Goal: Task Accomplishment & Management: Manage account settings

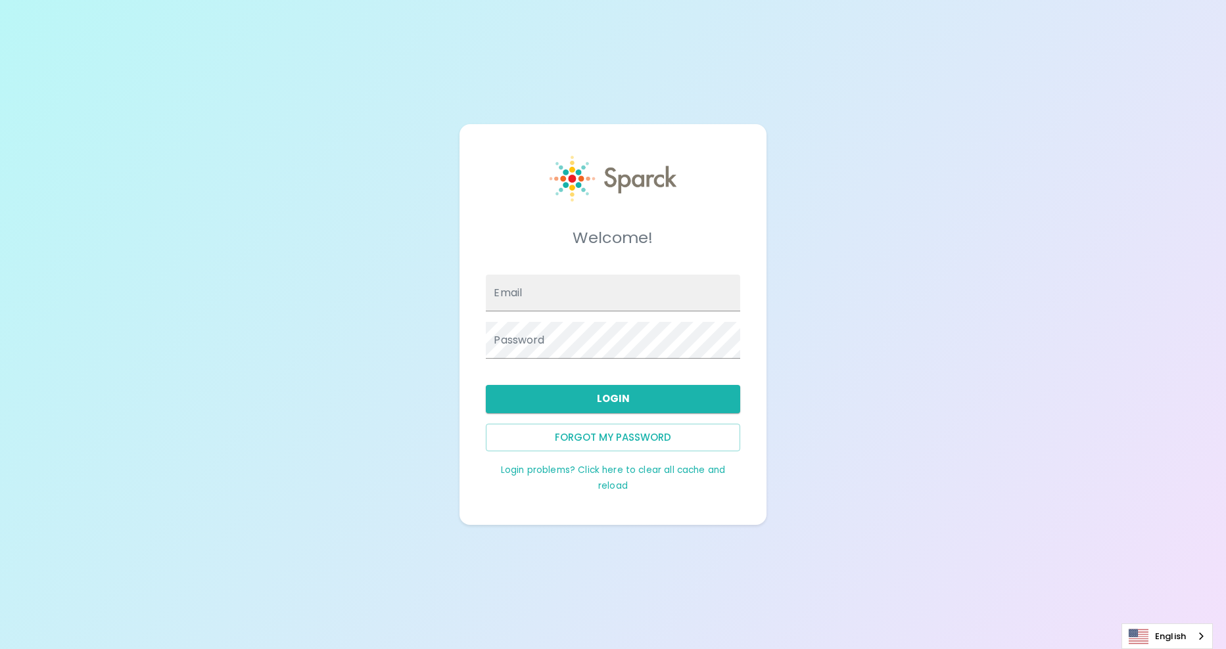
type input "[EMAIL_ADDRESS][DOMAIN_NAME]"
click at [584, 395] on button "Login" at bounding box center [613, 399] width 254 height 28
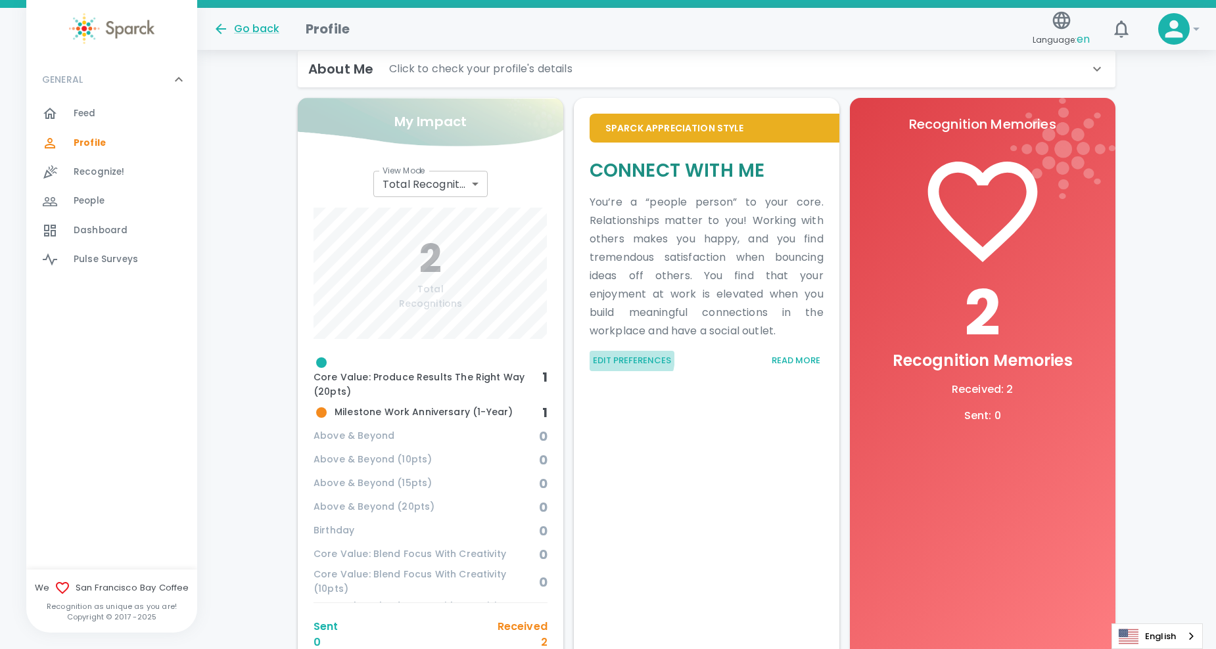
click at [606, 355] on button "Edit Preferences" at bounding box center [632, 361] width 85 height 20
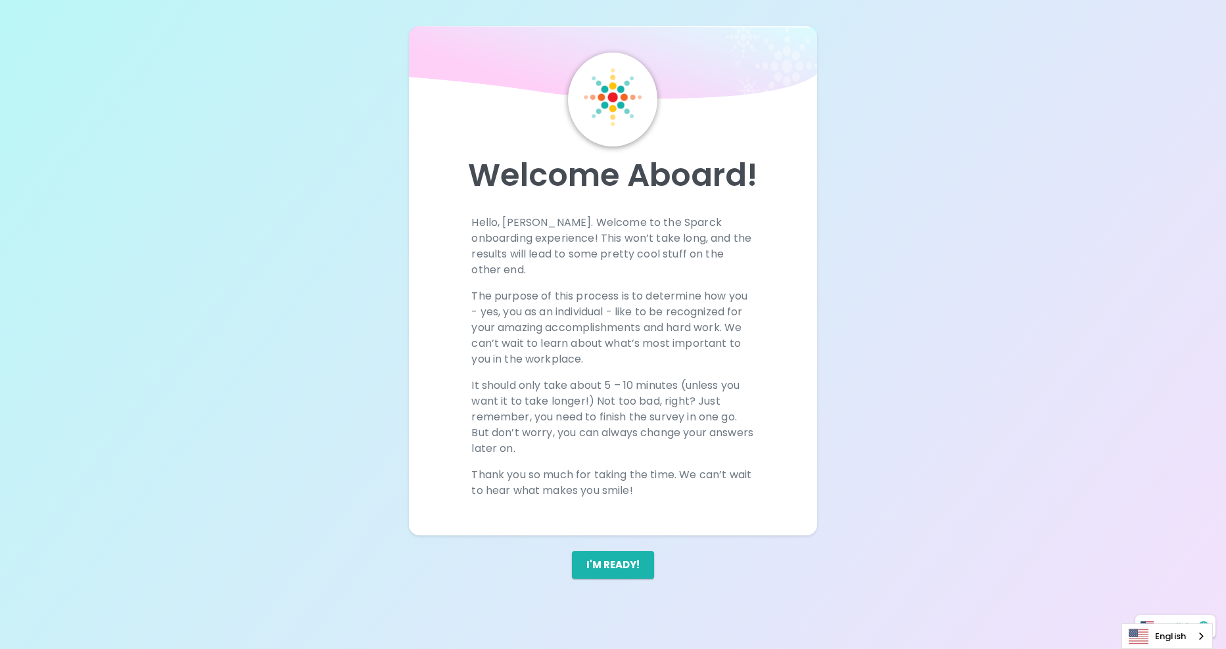
click at [612, 552] on button "I'm ready!" at bounding box center [613, 566] width 82 height 28
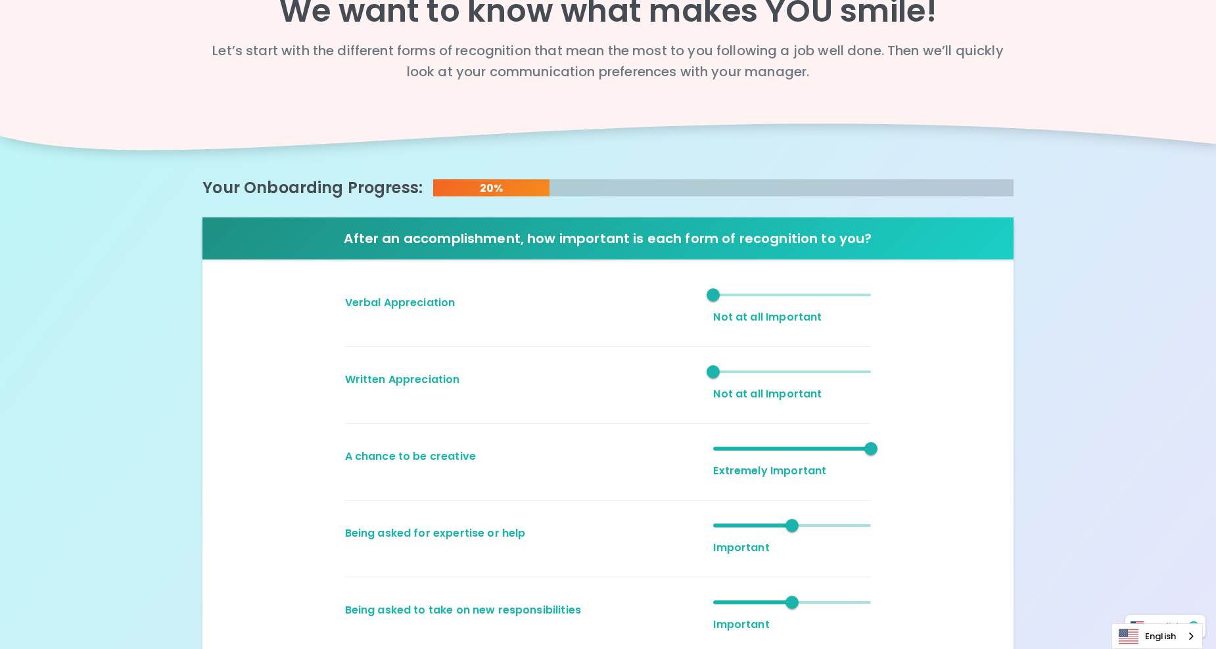
scroll to position [131, 0]
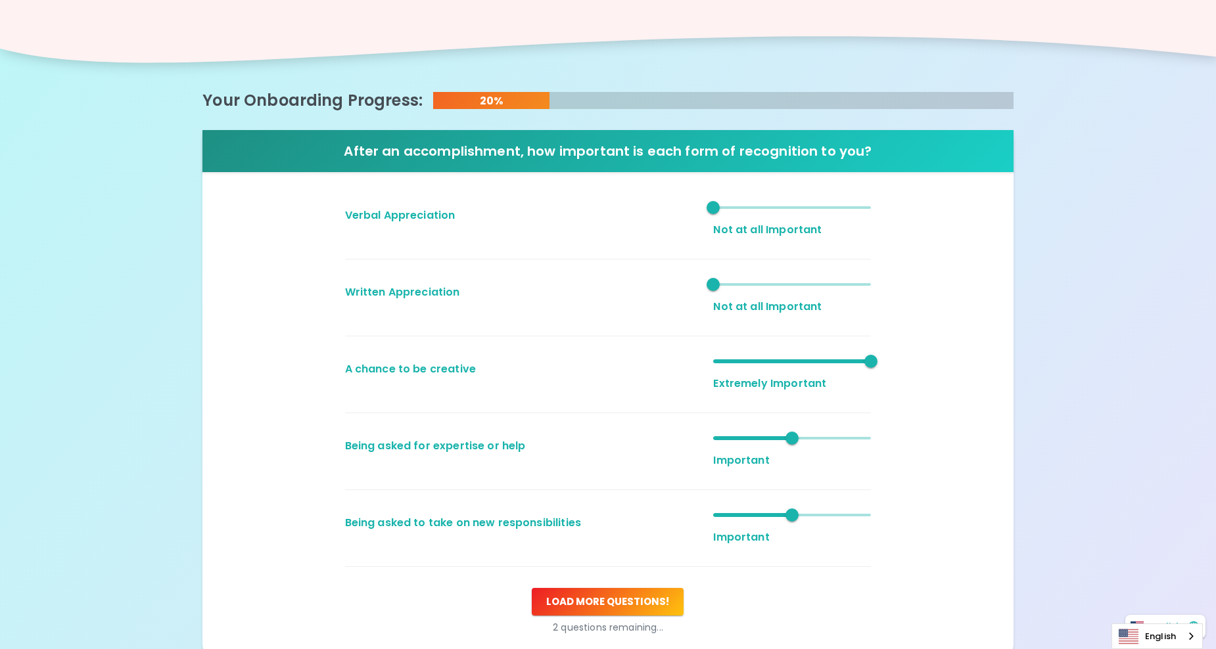
type input "4"
click at [851, 214] on span "1" at bounding box center [792, 207] width 158 height 29
type input "4"
click at [829, 283] on span "1" at bounding box center [792, 284] width 158 height 29
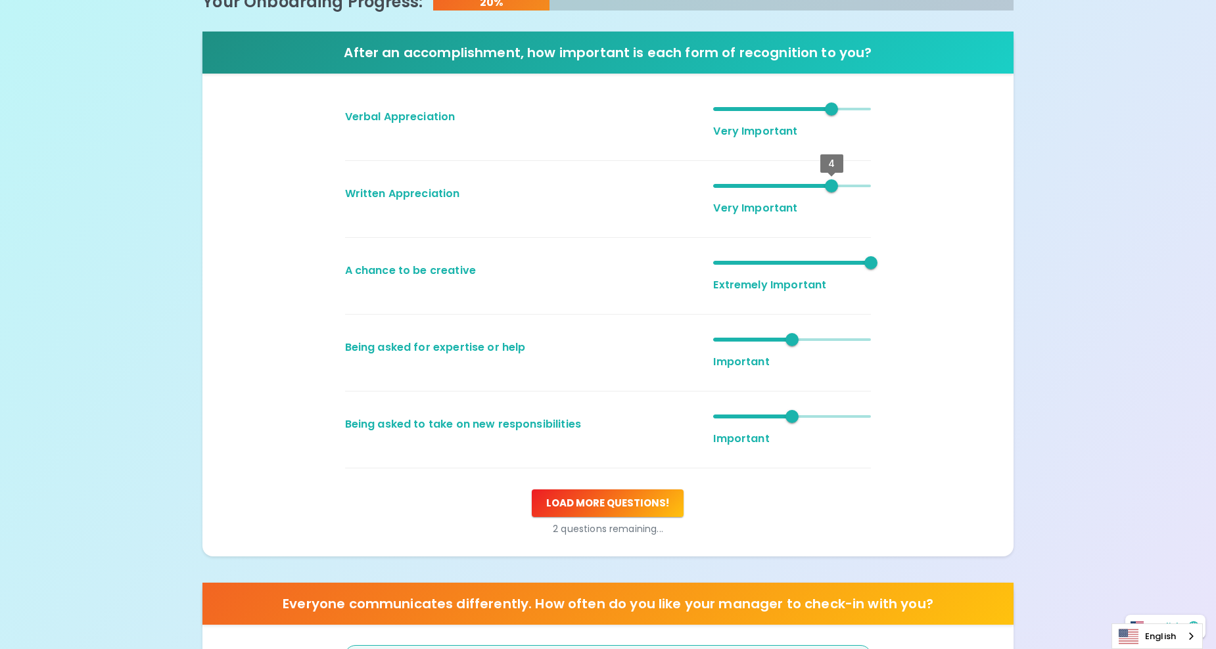
scroll to position [263, 0]
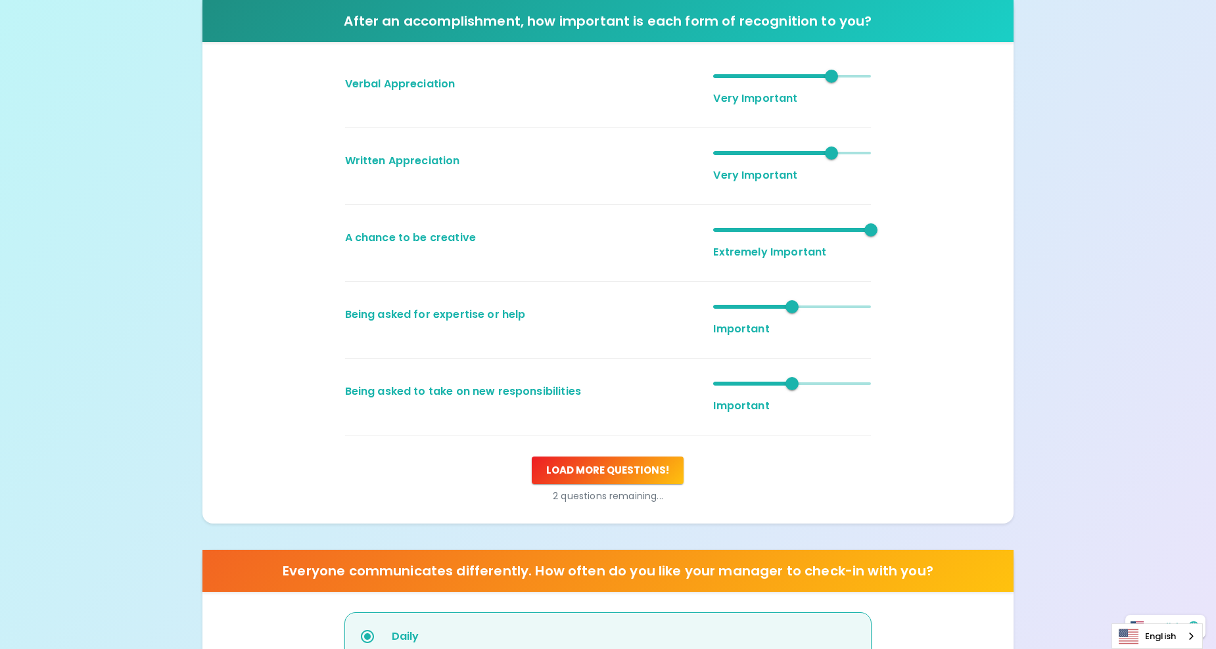
type input "4"
click at [830, 308] on span "3" at bounding box center [792, 307] width 158 height 29
type input "5"
click at [857, 383] on span "3" at bounding box center [792, 383] width 158 height 29
click at [662, 463] on button "Load more questions !" at bounding box center [608, 471] width 152 height 28
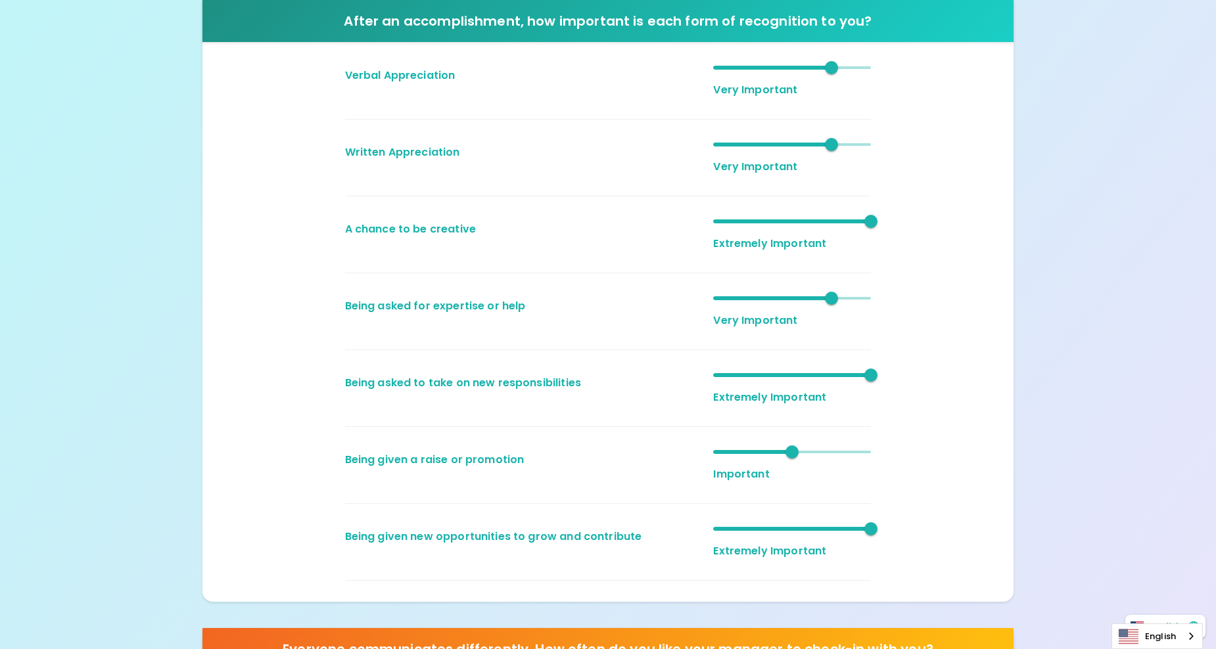
scroll to position [329, 0]
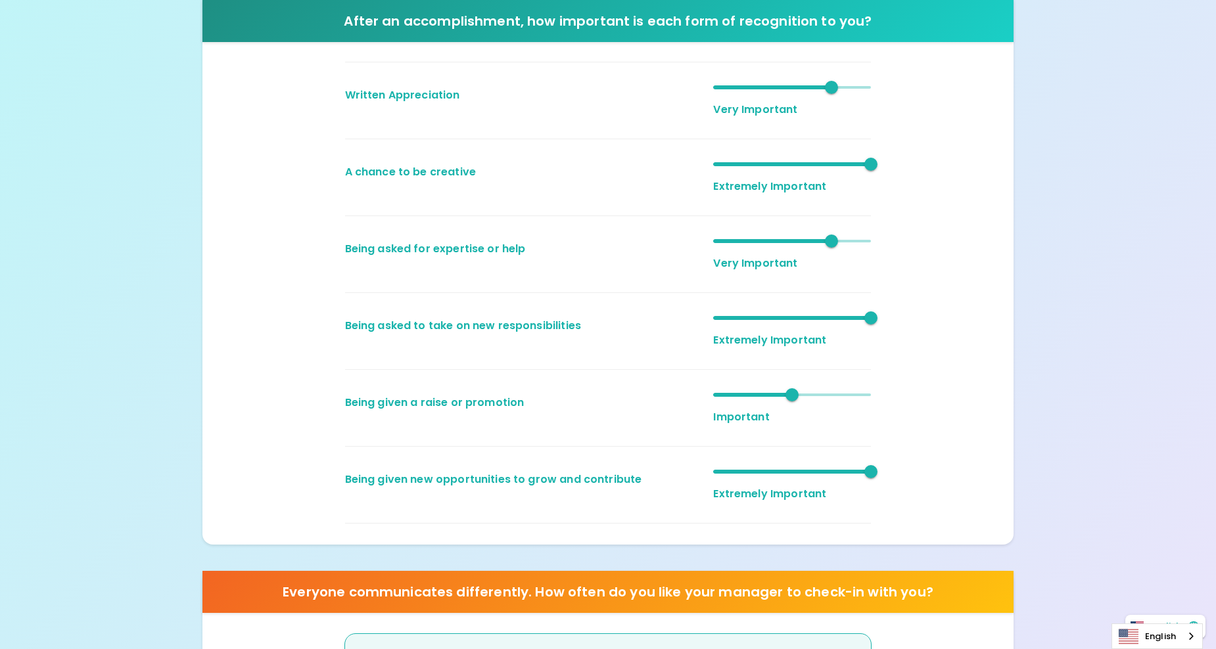
type input "4"
click at [822, 397] on span "4" at bounding box center [792, 395] width 158 height 29
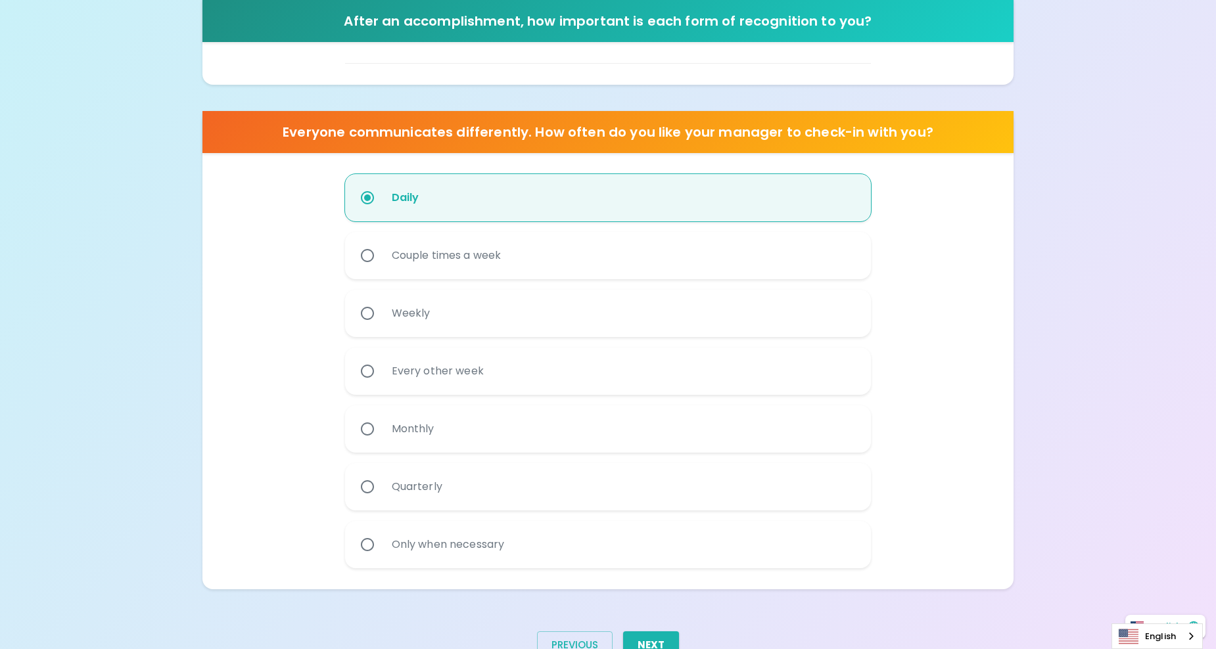
scroll to position [836, 0]
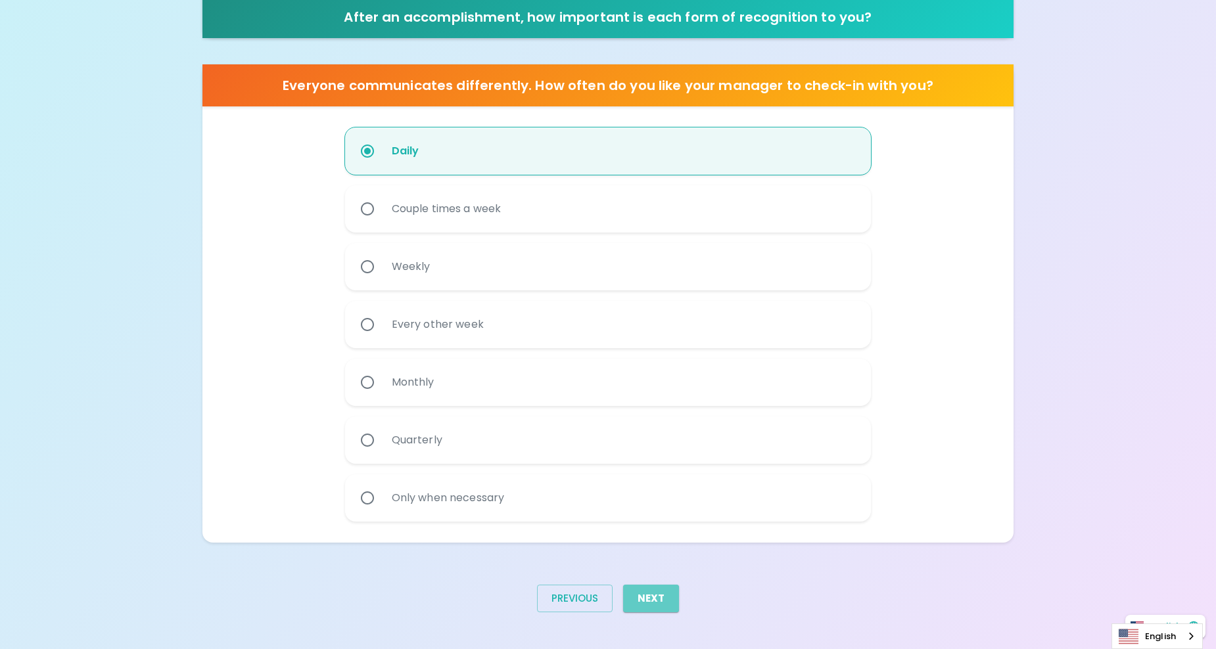
click at [665, 594] on button "Next" at bounding box center [651, 599] width 56 height 28
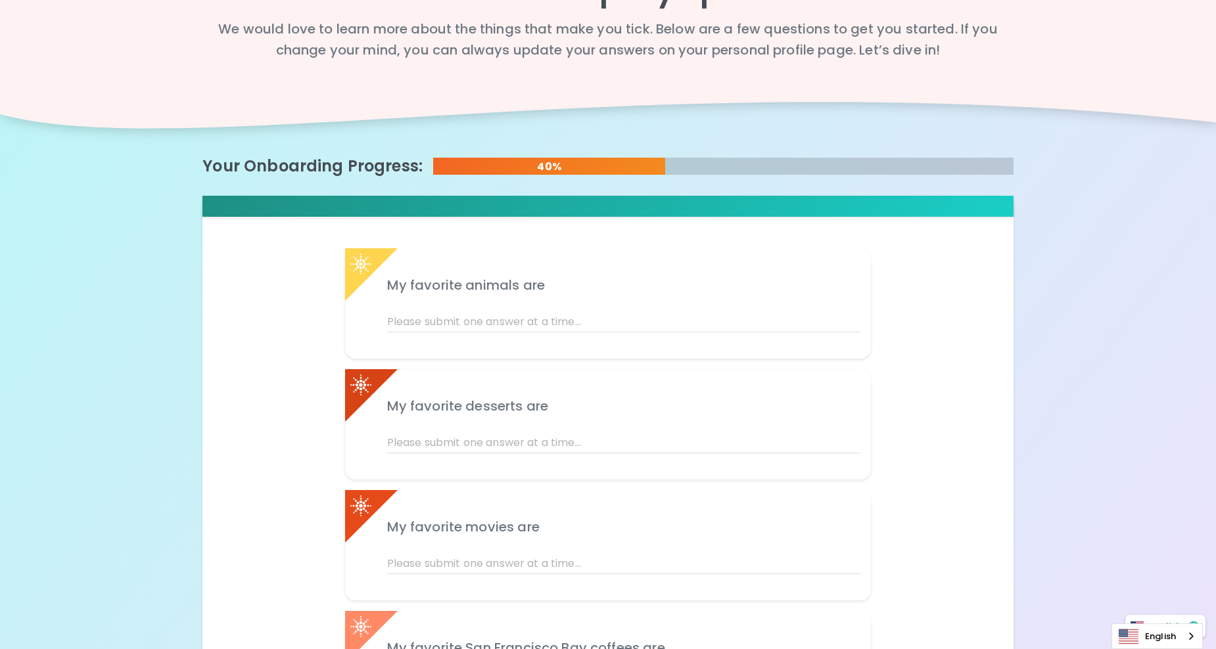
scroll to position [131, 0]
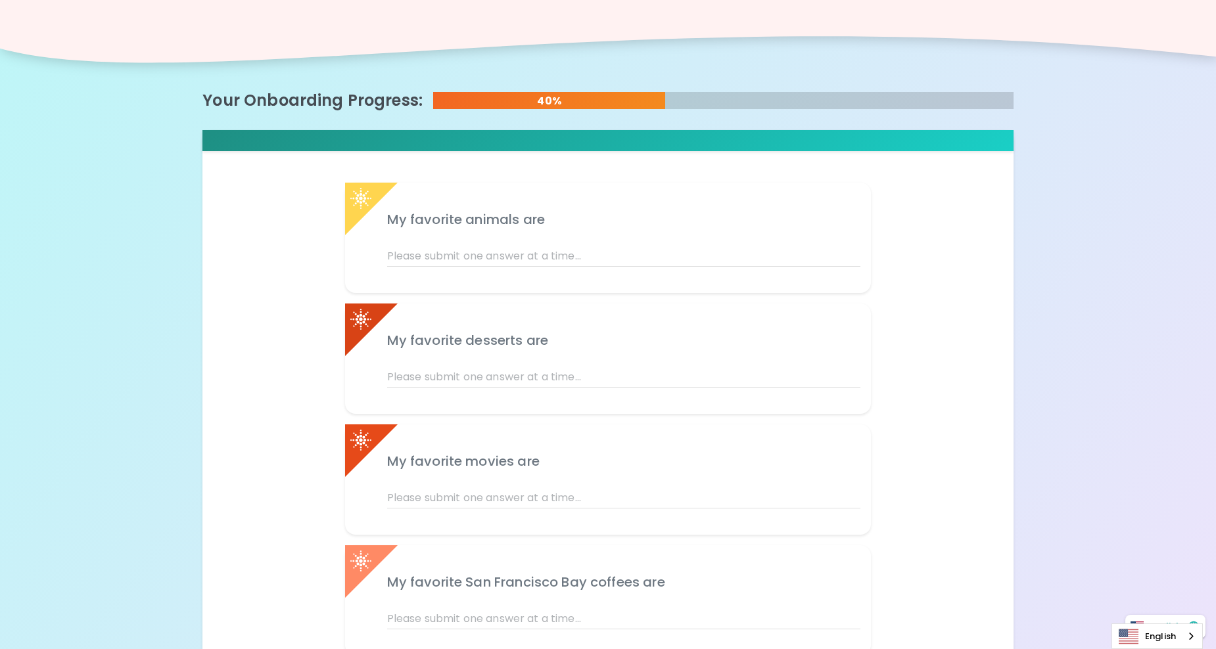
click at [460, 260] on input "text" at bounding box center [624, 256] width 474 height 21
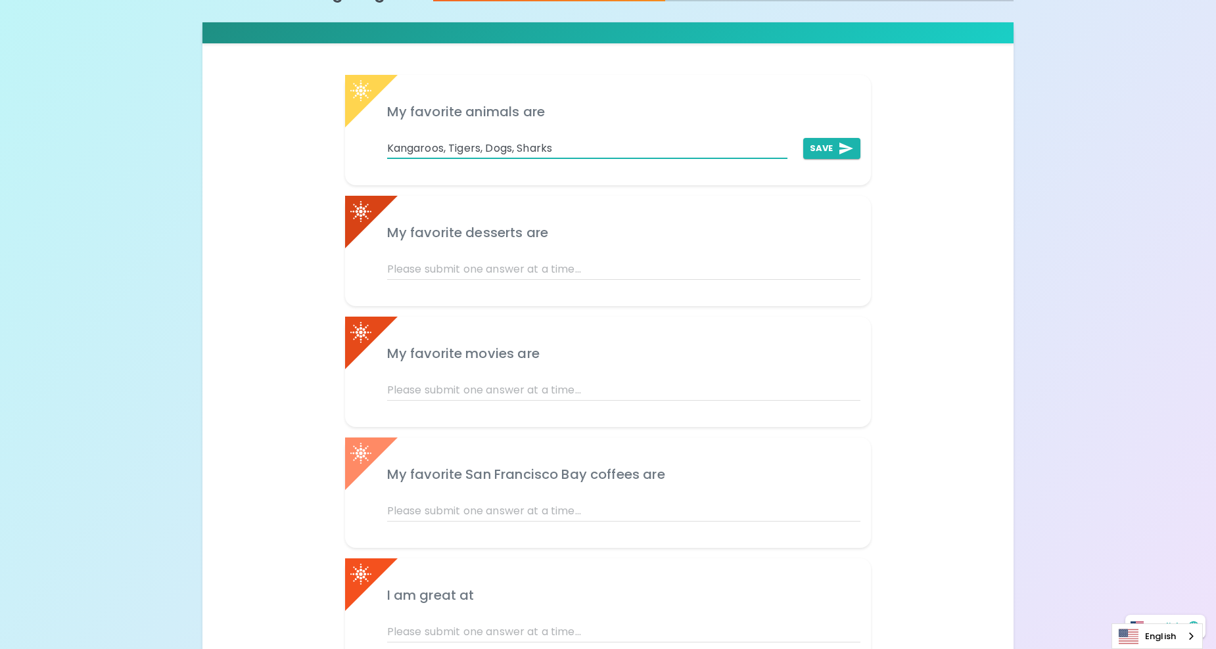
scroll to position [263, 0]
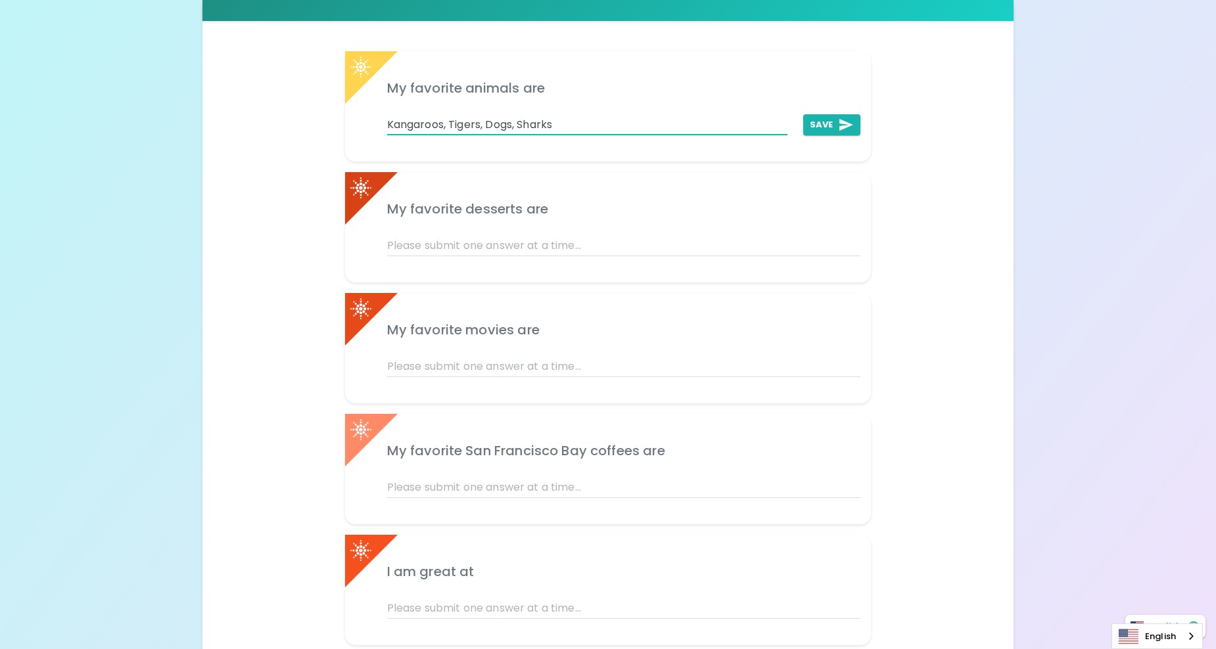
type input "Kangaroos, Tigers, Dogs, Sharks"
click at [828, 127] on button "Save" at bounding box center [831, 124] width 57 height 21
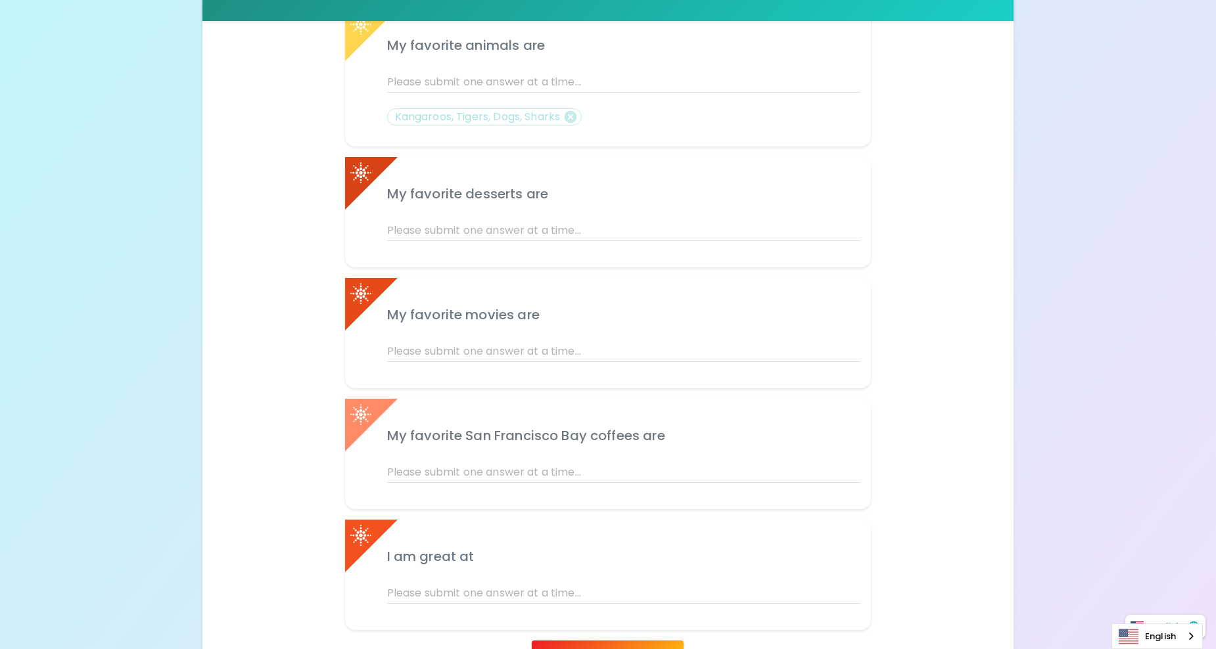
scroll to position [329, 0]
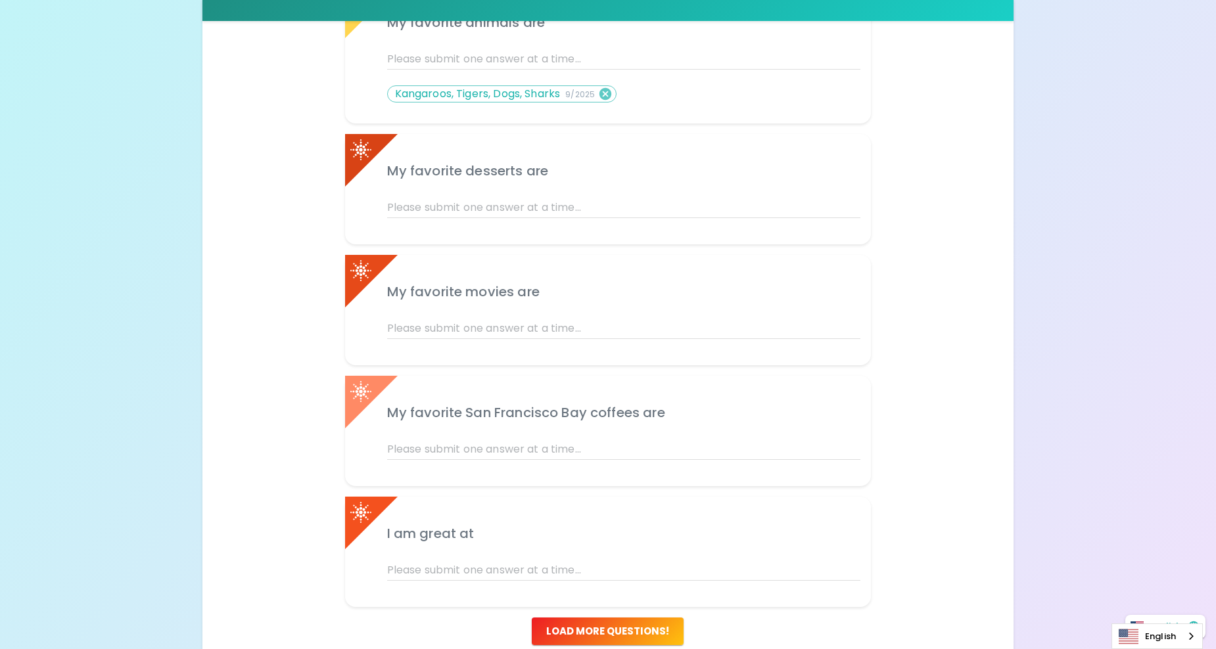
click at [603, 91] on icon at bounding box center [606, 94] width 12 height 12
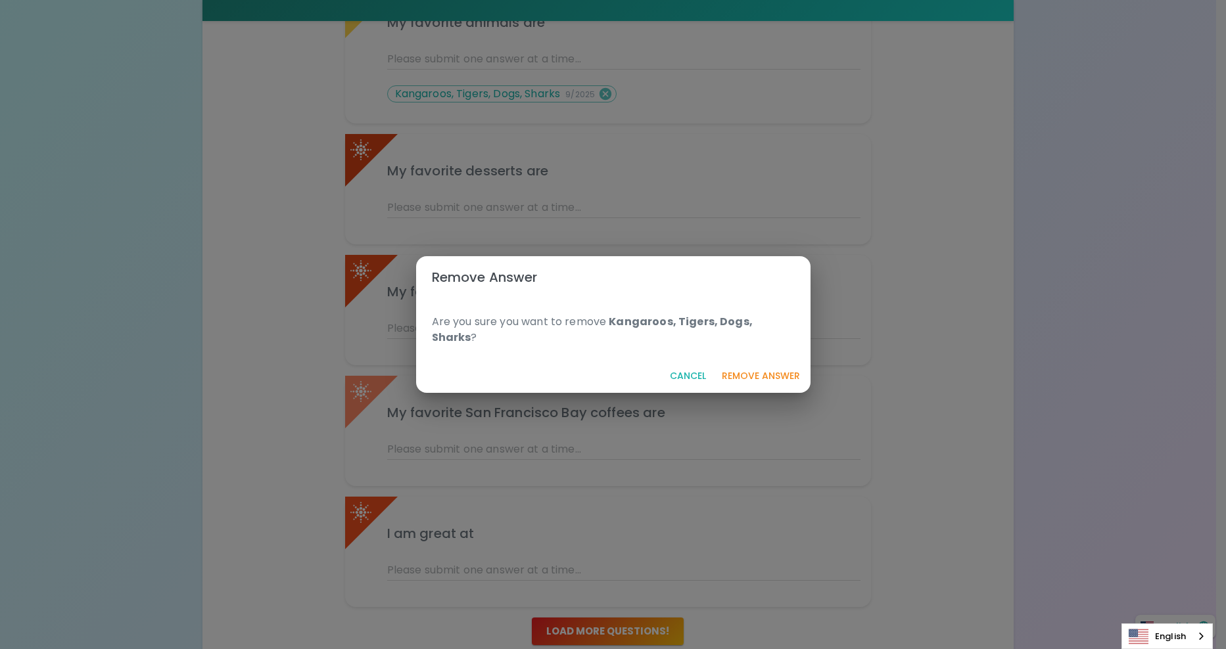
click at [761, 364] on button "Remove Answer" at bounding box center [761, 376] width 89 height 24
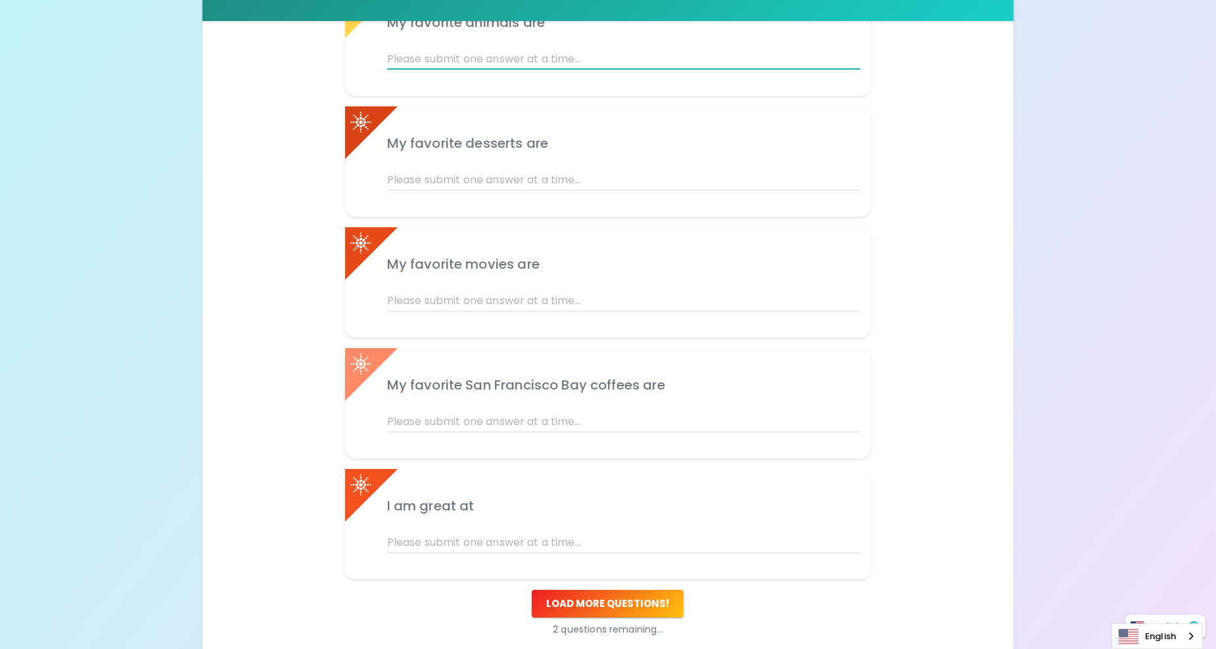
click at [540, 57] on input "text" at bounding box center [624, 59] width 474 height 21
type input "Kangaroos"
click at [842, 62] on icon "add profile answer" at bounding box center [846, 59] width 14 height 12
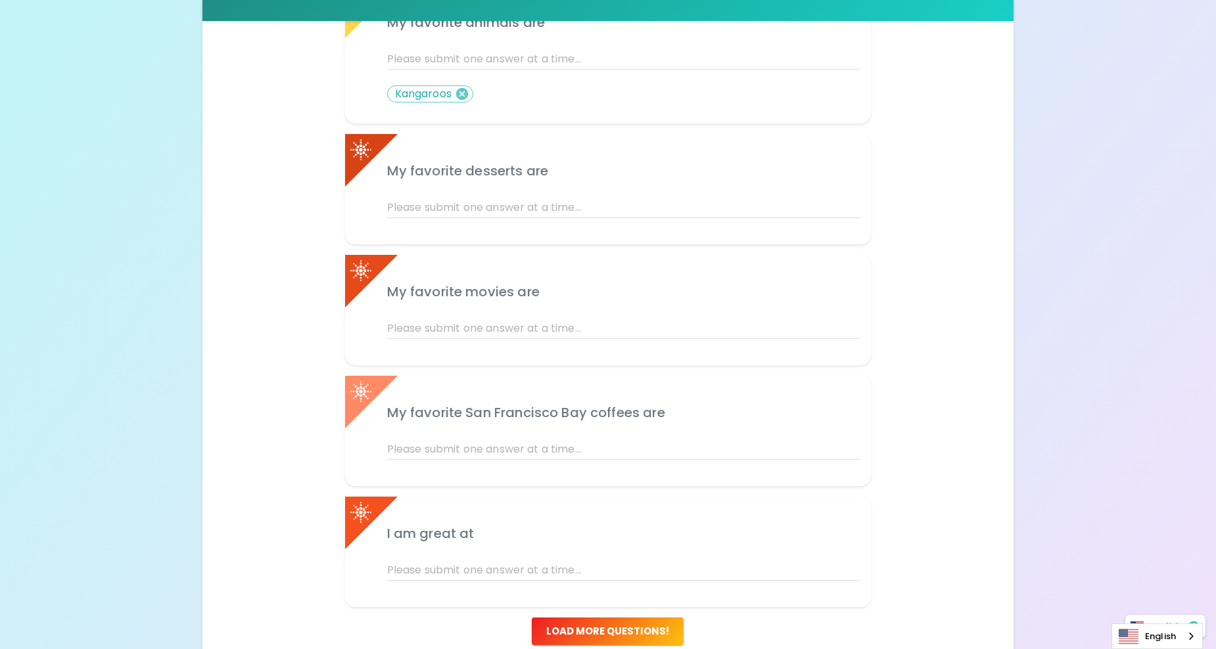
click at [494, 58] on input "text" at bounding box center [624, 59] width 474 height 21
type input "Sharks"
click at [816, 55] on button "Save" at bounding box center [831, 59] width 57 height 21
click at [529, 58] on input "text" at bounding box center [624, 59] width 474 height 21
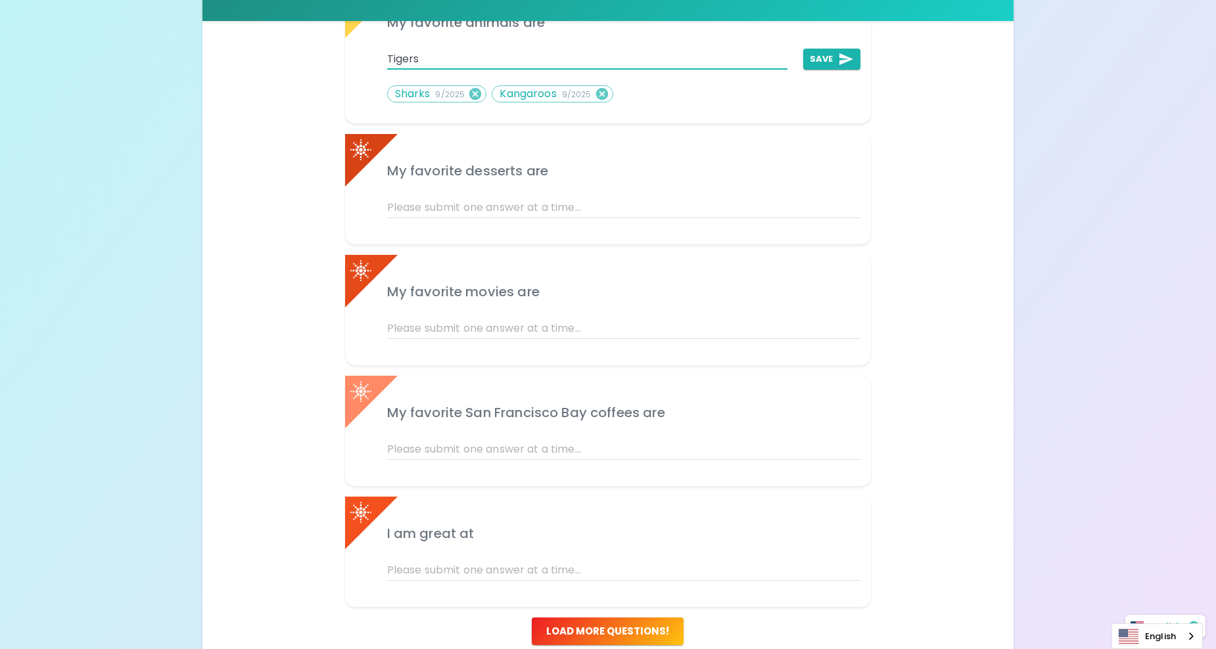
type input "Tigers"
click at [826, 64] on button "Save" at bounding box center [831, 59] width 57 height 21
click at [496, 66] on input "text" at bounding box center [624, 59] width 474 height 21
type input "Dogs"
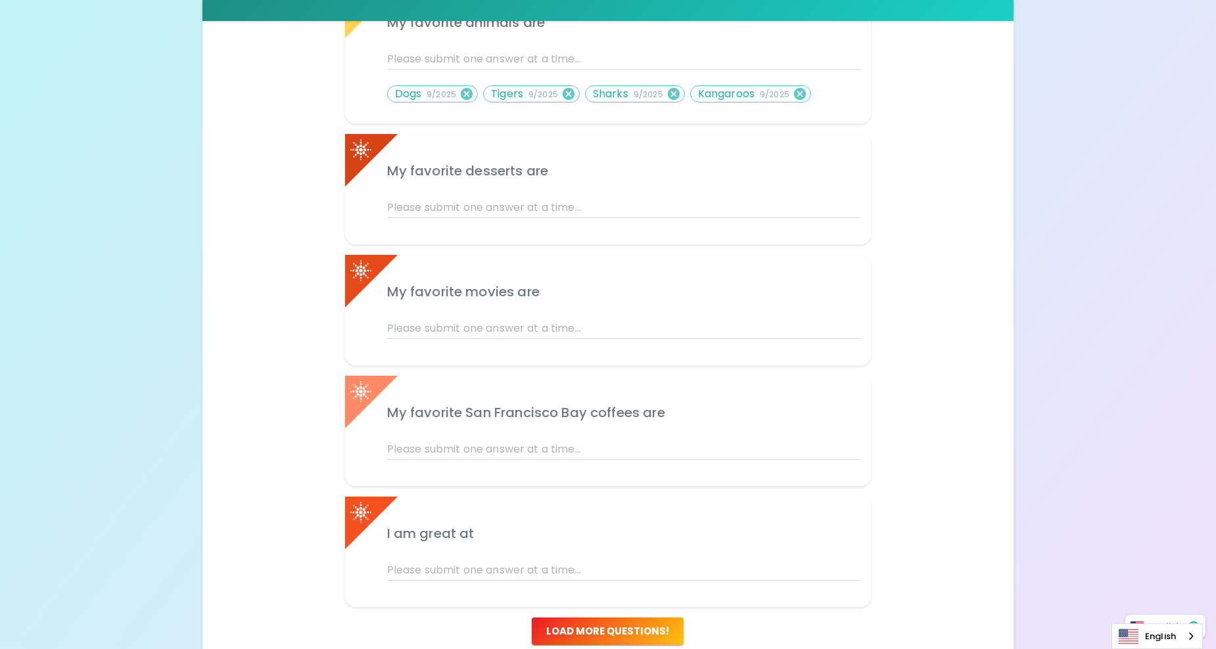
click at [1118, 183] on div "You are uniquely special! We would love to learn more about the things that mak…" at bounding box center [608, 231] width 1216 height 1121
click at [501, 198] on input "text" at bounding box center [624, 207] width 474 height 21
type input "Anything Chocolate"
click at [848, 217] on button "Save" at bounding box center [831, 207] width 57 height 21
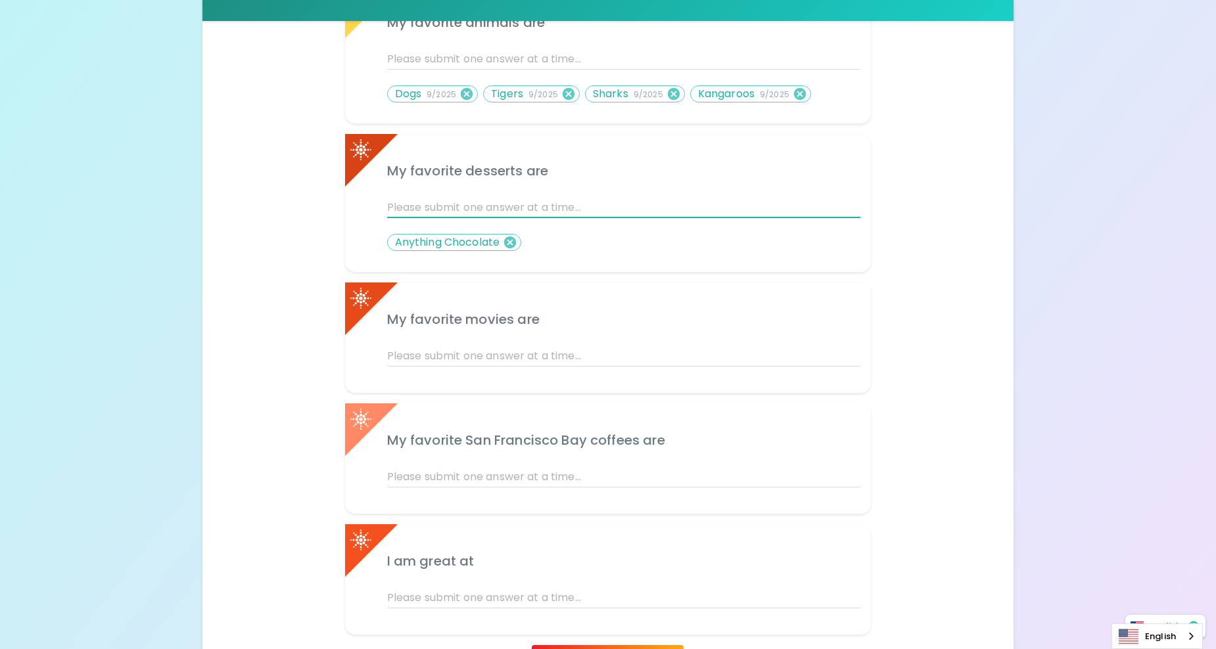
click at [543, 212] on input "text" at bounding box center [624, 207] width 474 height 21
type input "B"
type input "Brownies"
click at [824, 200] on button "Save" at bounding box center [831, 207] width 57 height 21
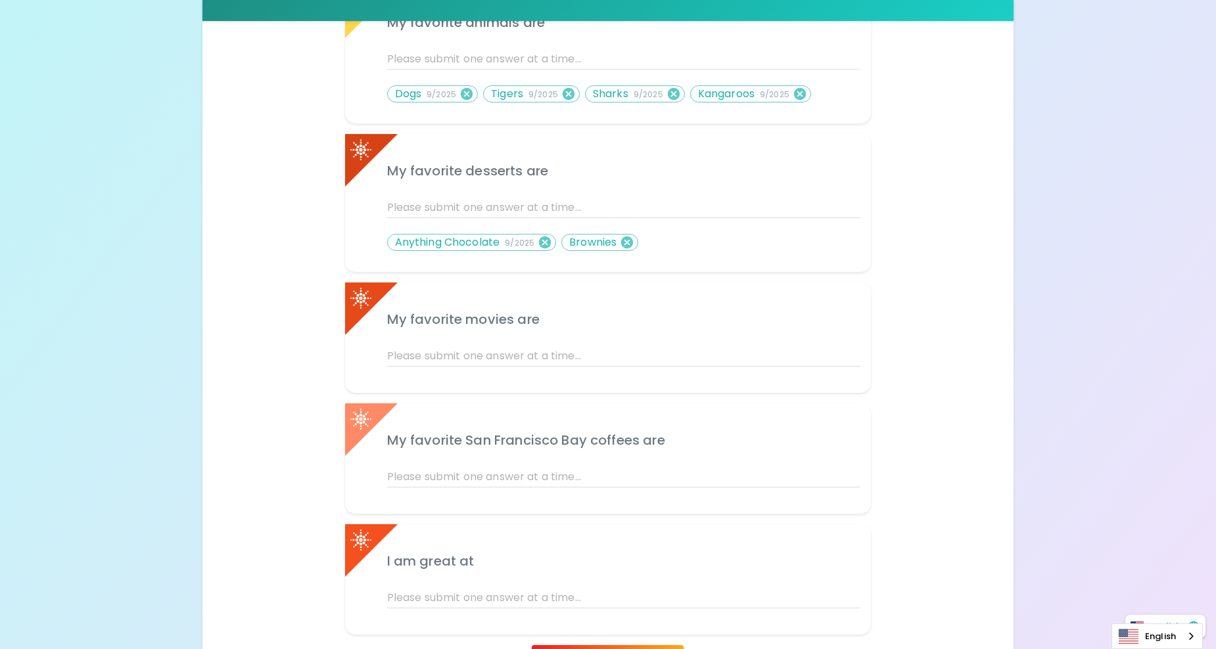
click at [556, 204] on input "text" at bounding box center [624, 207] width 474 height 21
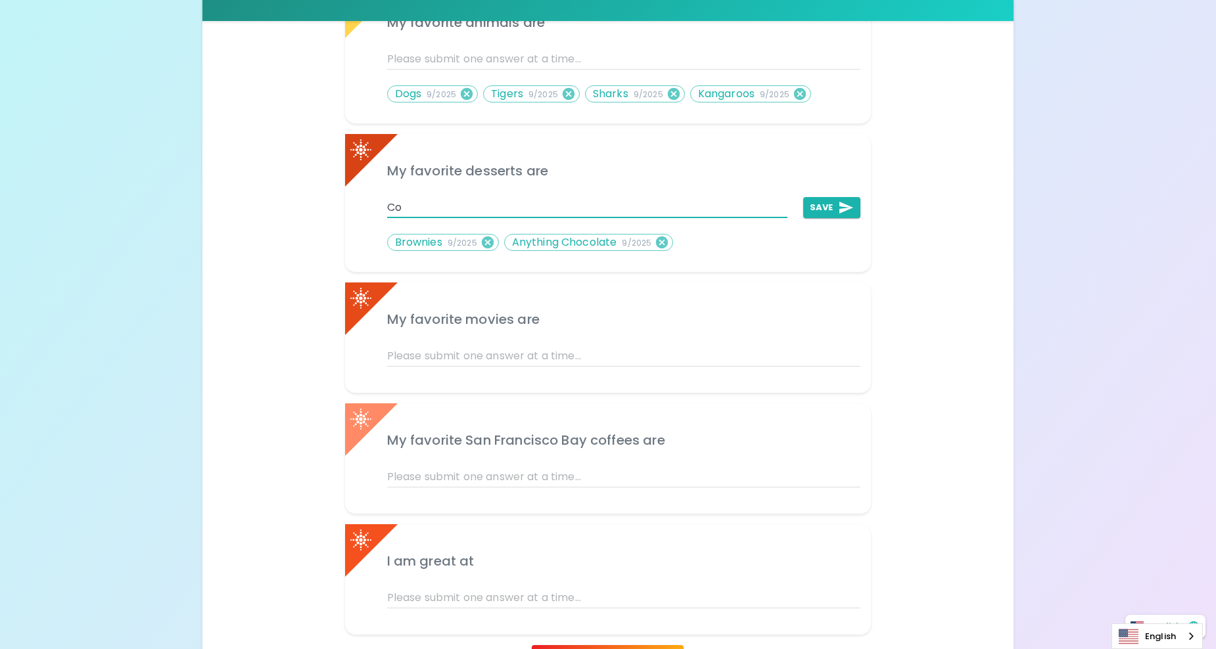
type input "C"
type input "B"
type input "c"
type input "Cheesecake"
click at [556, 204] on input "text" at bounding box center [624, 207] width 474 height 21
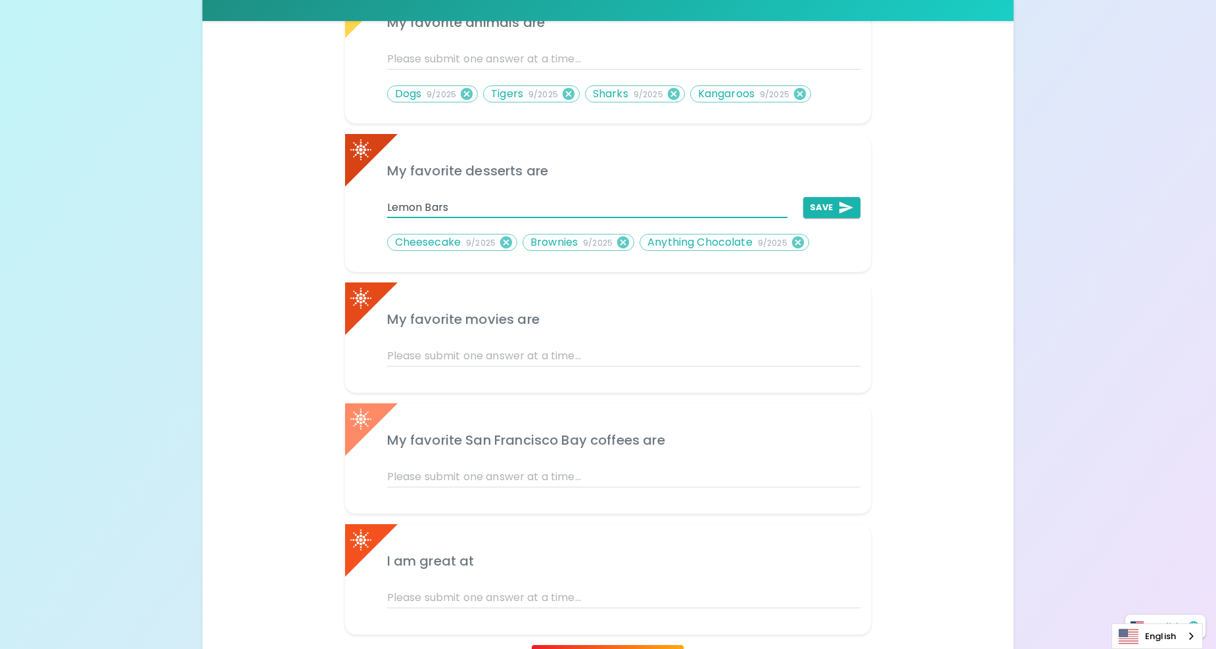
type input "Lemon Bars"
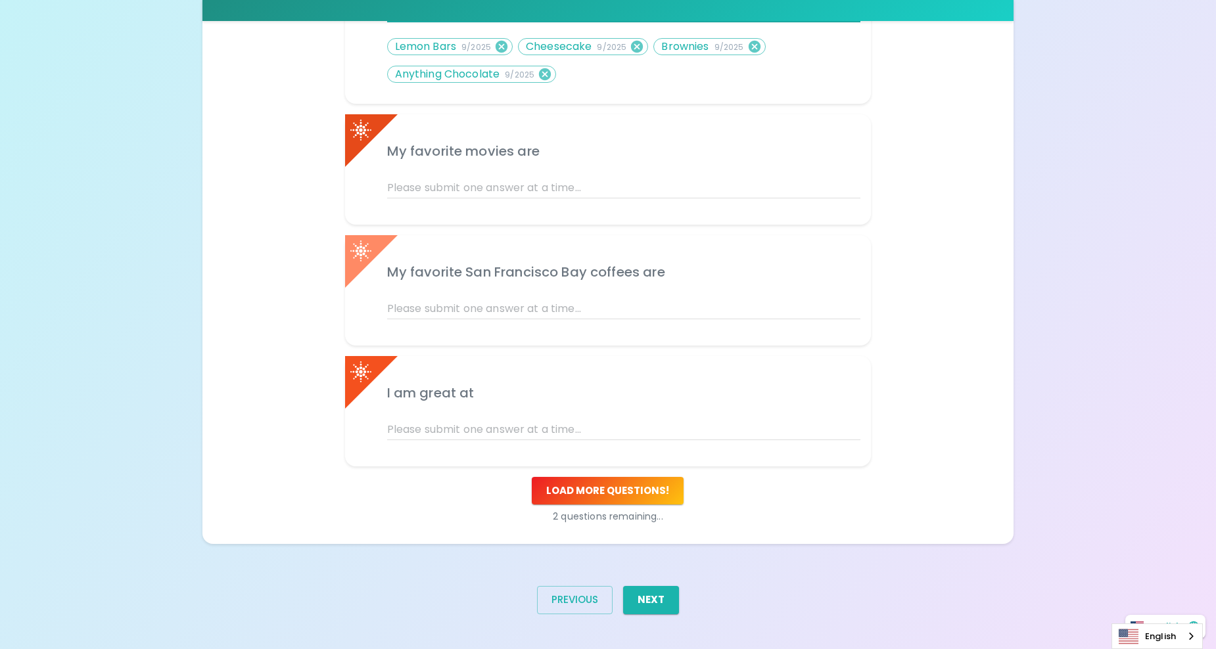
scroll to position [526, 0]
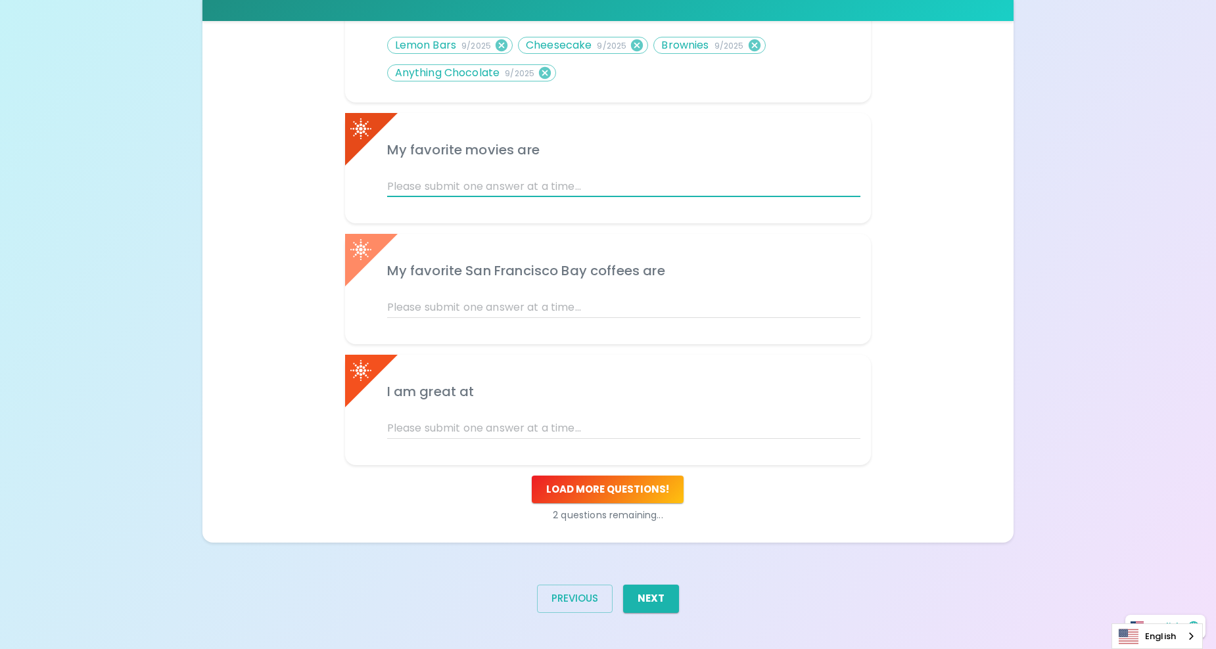
click at [540, 185] on input "text" at bounding box center [624, 186] width 474 height 21
click at [441, 307] on input "text" at bounding box center [624, 307] width 474 height 21
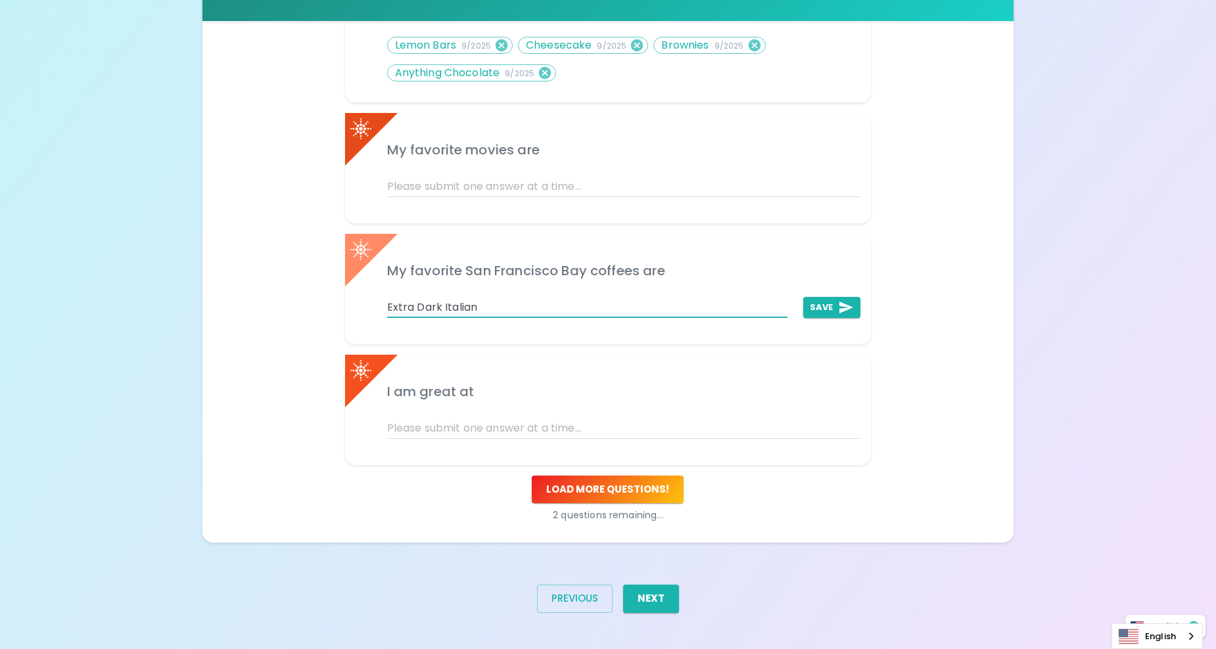
type input "Extra Dark Italian"
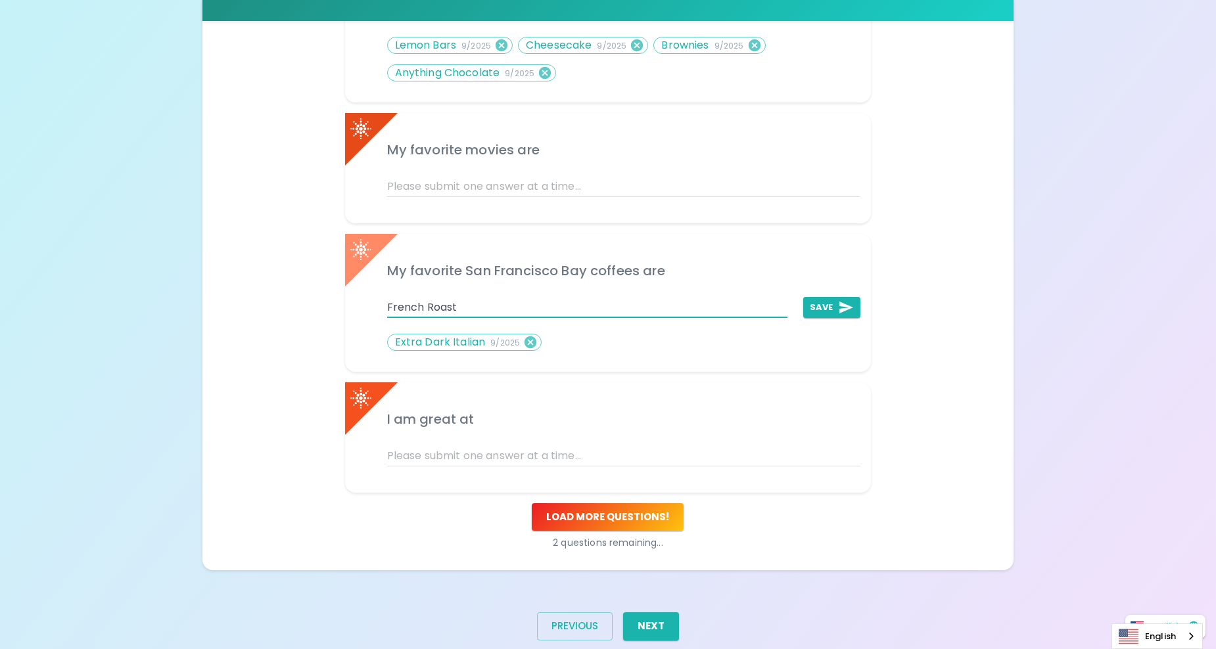
type input "French Roast"
type input "Fog Chaser"
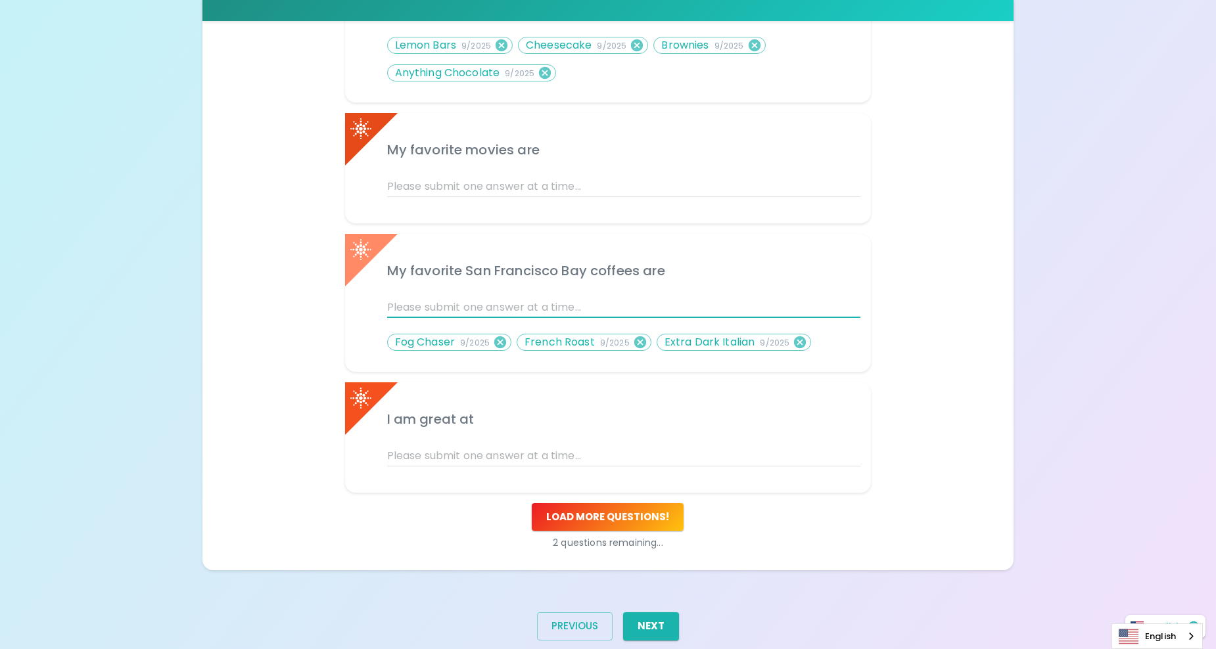
click at [507, 190] on input "text" at bounding box center [624, 186] width 474 height 21
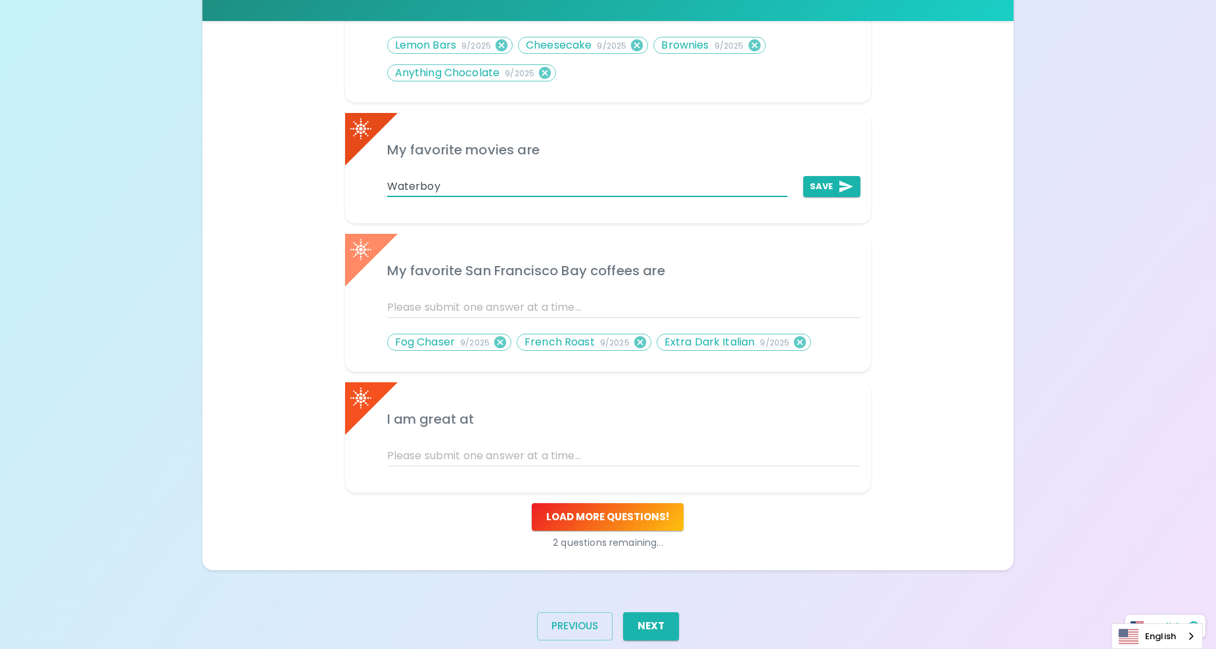
type input "Waterboy"
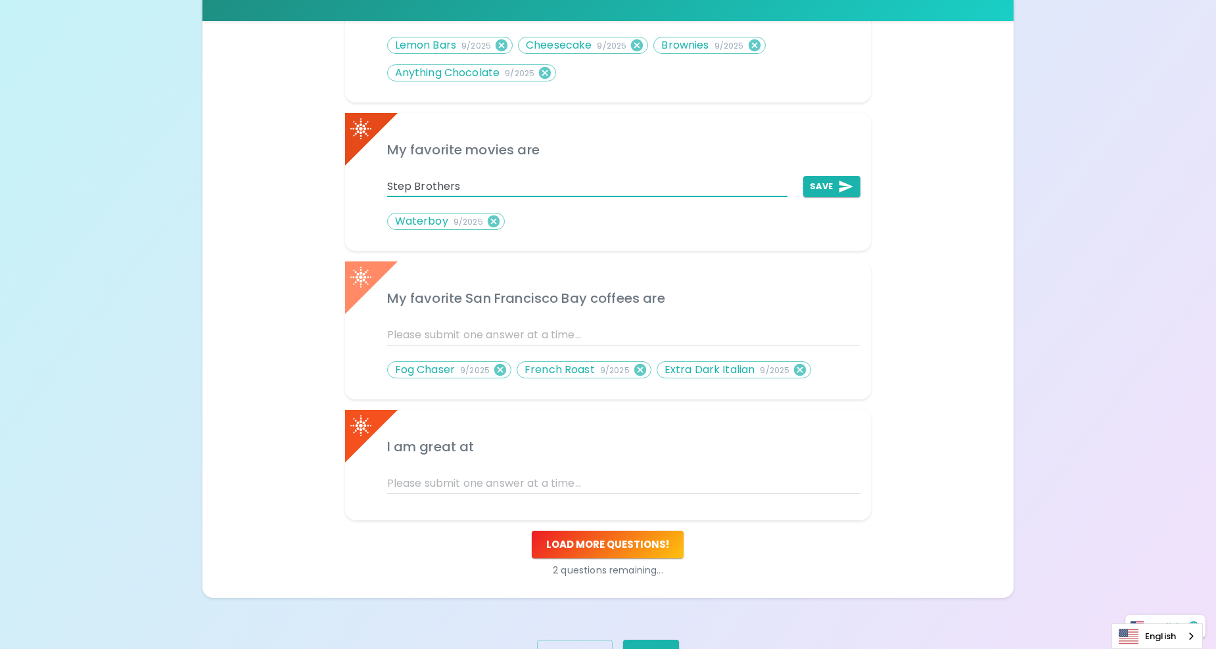
type input "Step Brothers"
type input "R"
type input "Radio"
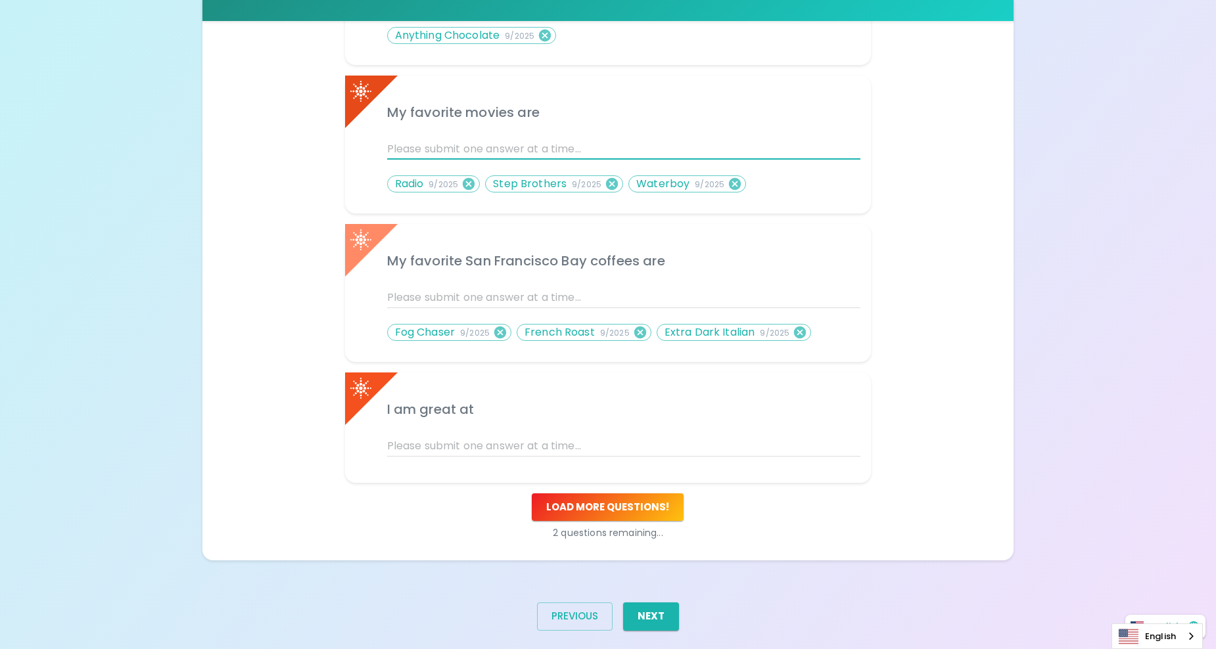
scroll to position [582, 0]
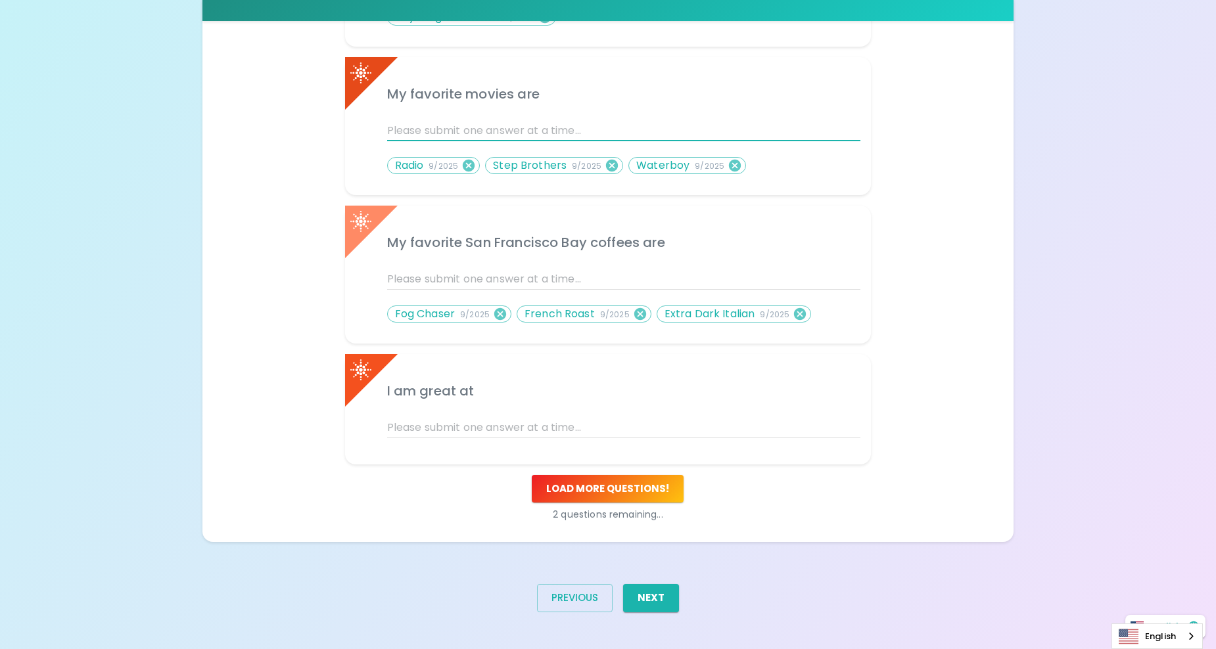
click at [496, 420] on input "text" at bounding box center [624, 427] width 474 height 21
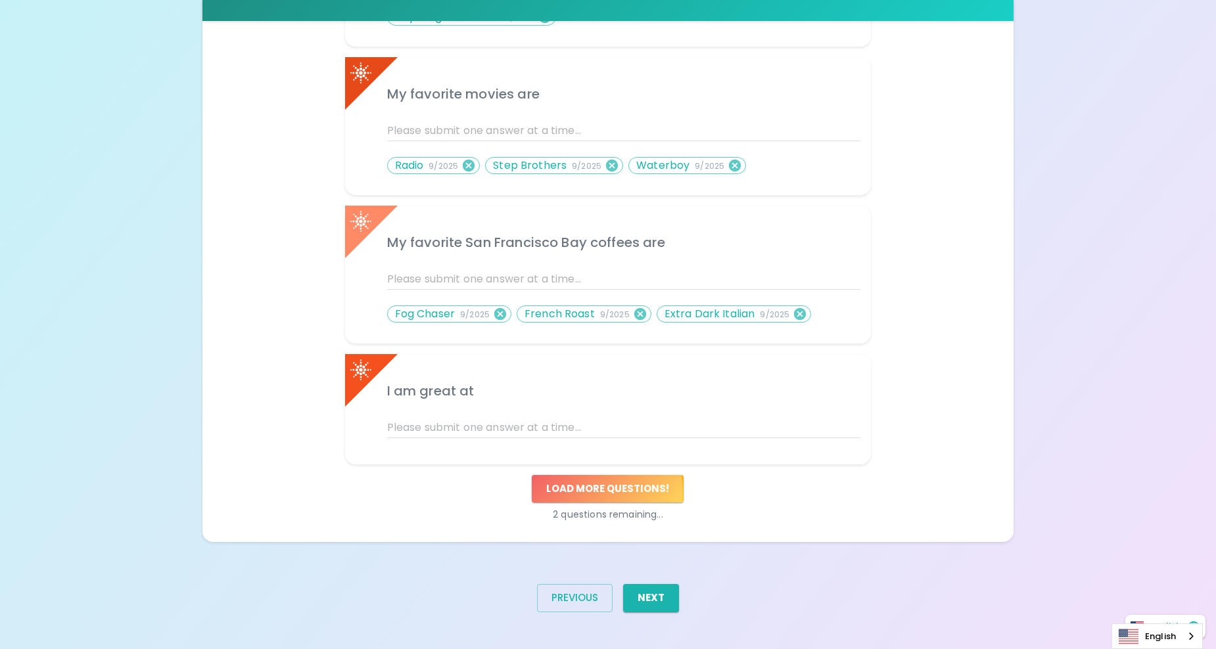
click at [577, 492] on button "Load more questions !" at bounding box center [608, 489] width 152 height 28
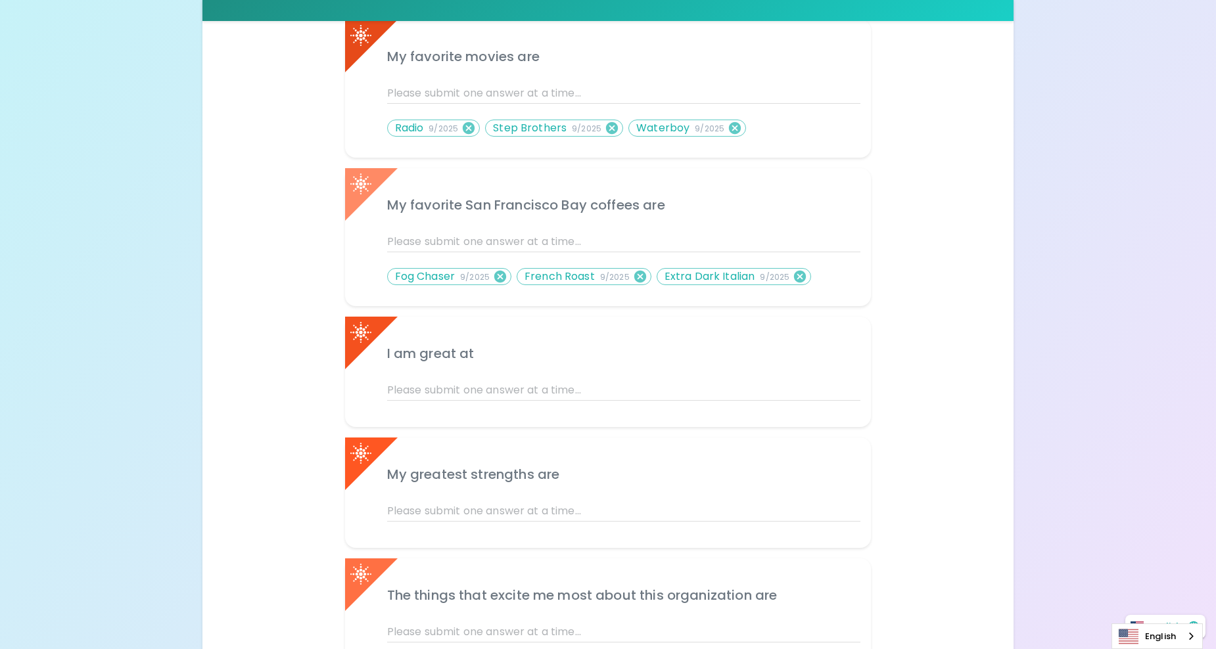
scroll to position [713, 0]
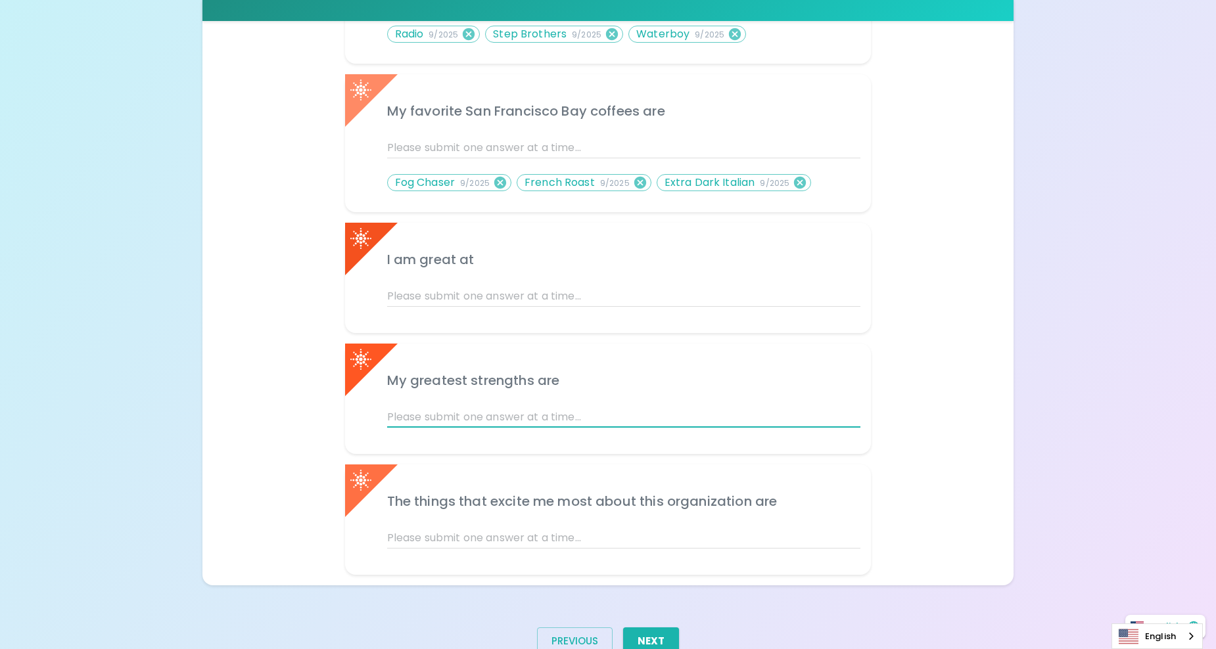
click at [466, 409] on input "text" at bounding box center [624, 417] width 474 height 21
type input "Problem Solving"
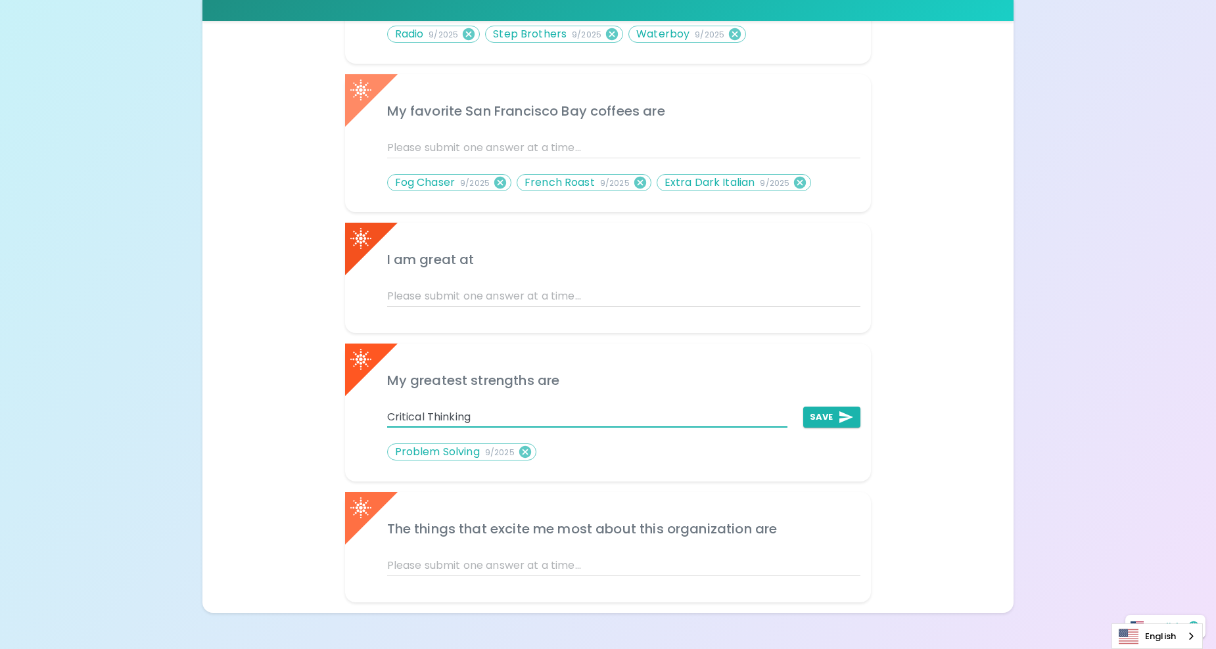
type input "Critical Thinking"
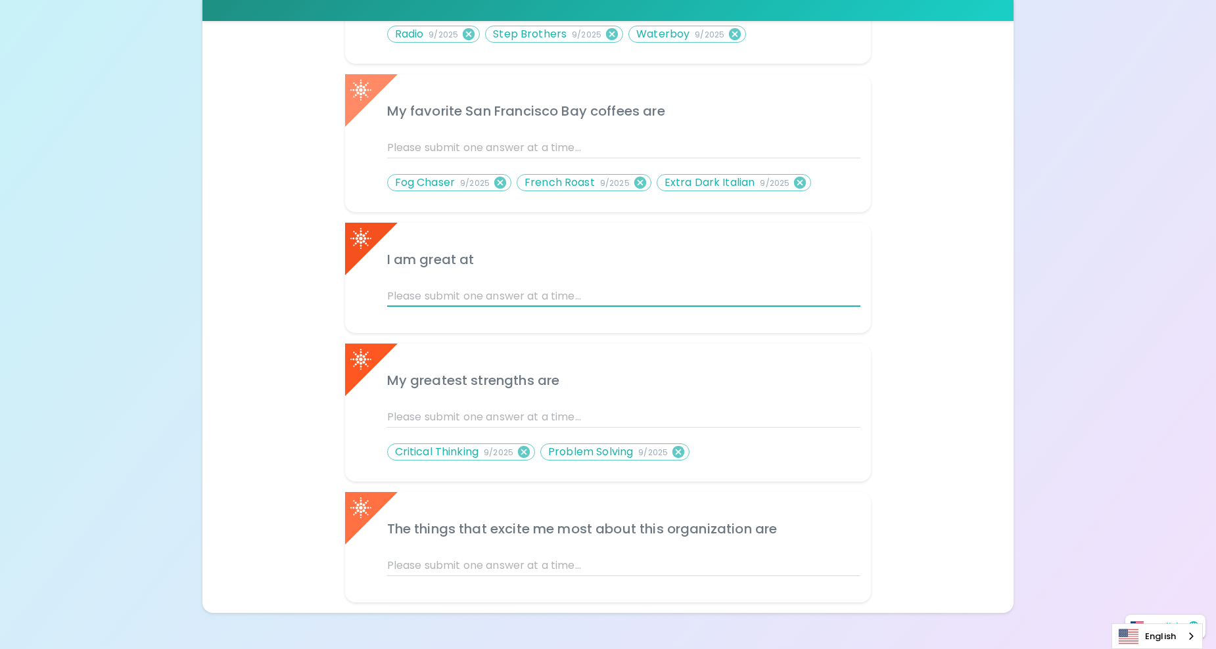
click at [510, 295] on input "text" at bounding box center [624, 296] width 474 height 21
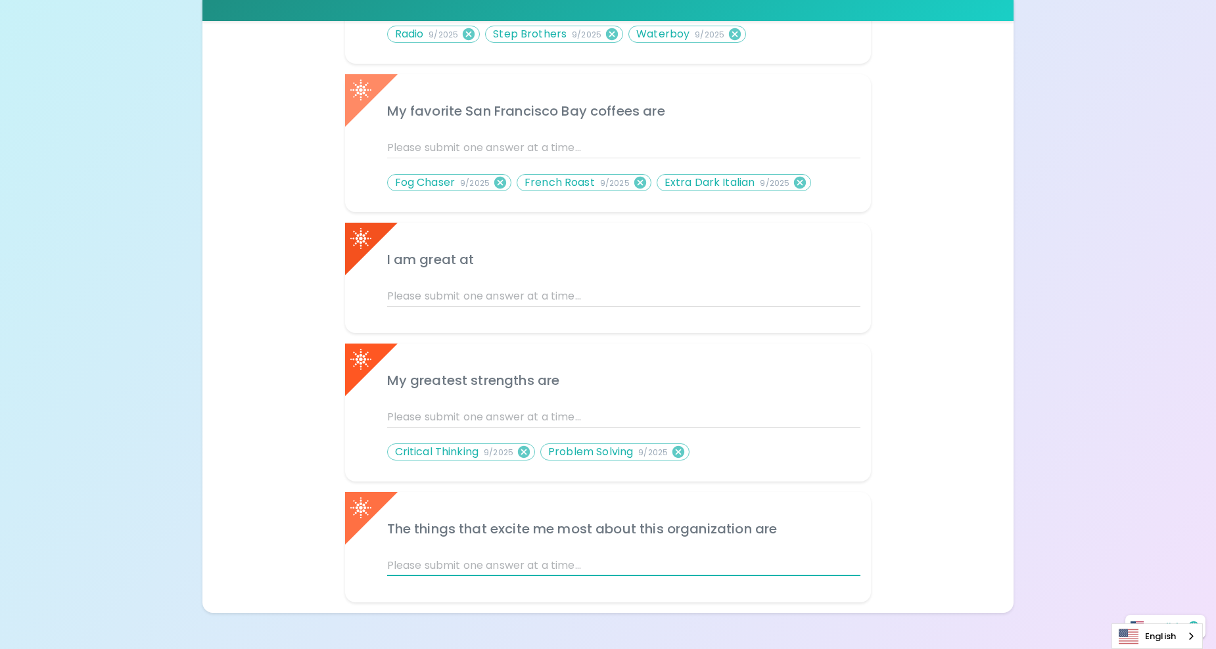
click at [427, 573] on input "text" at bounding box center [624, 565] width 474 height 21
type input "The people"
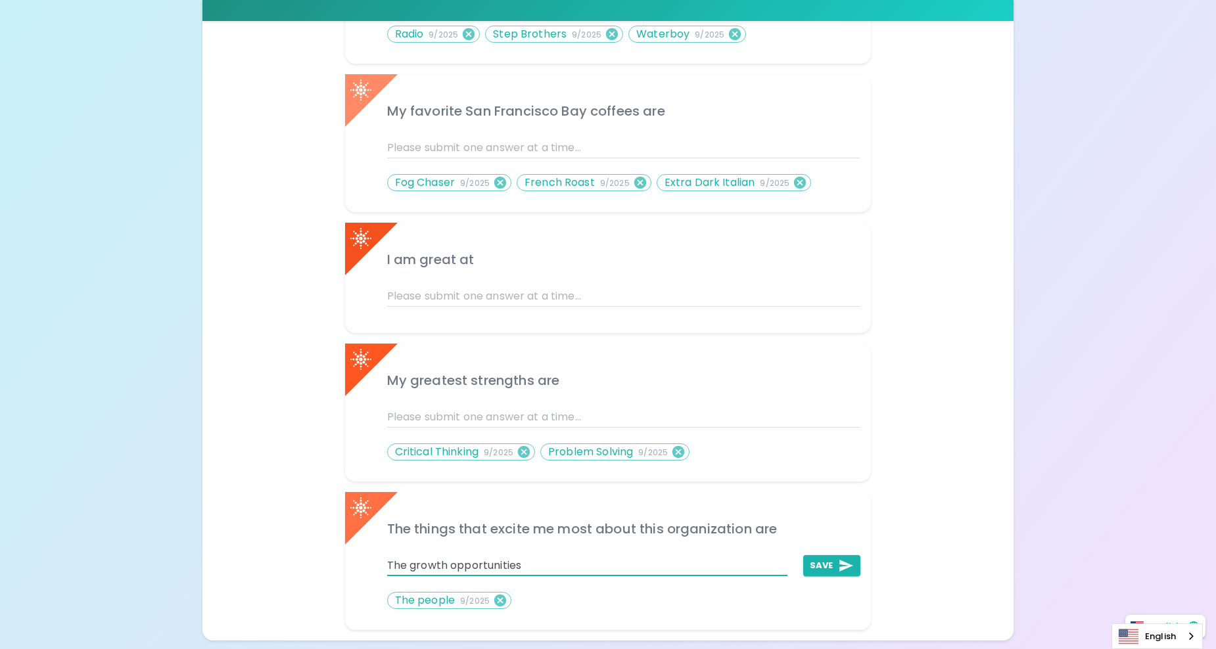
type input "The growth opportunities"
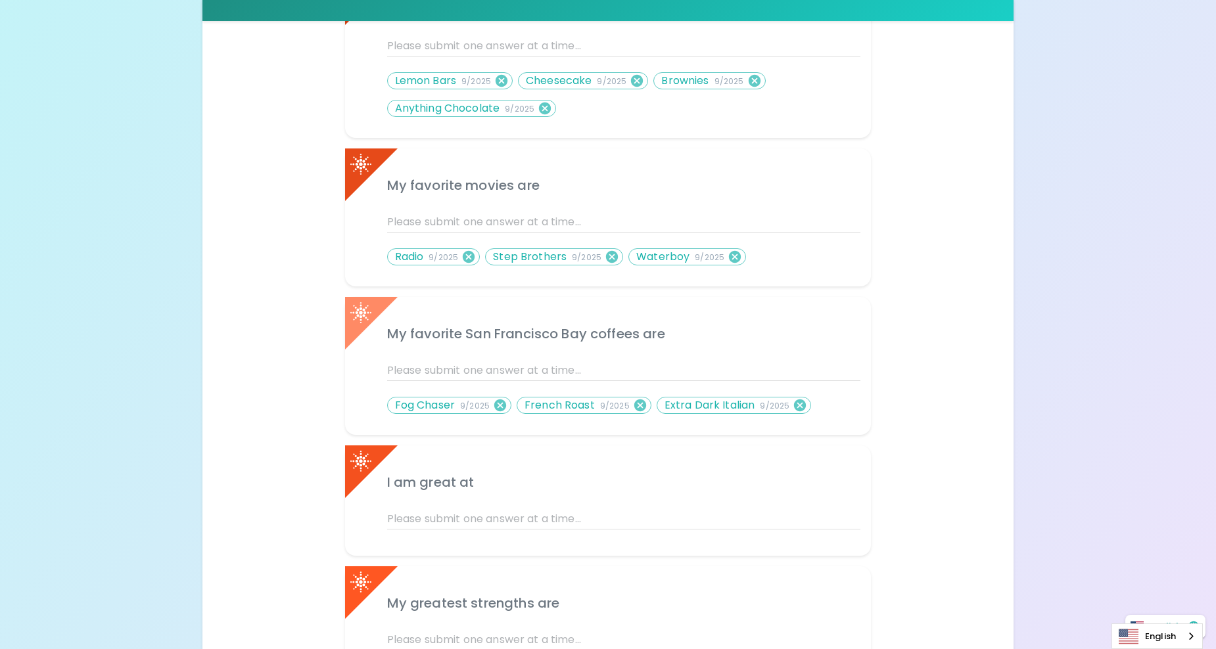
scroll to position [648, 0]
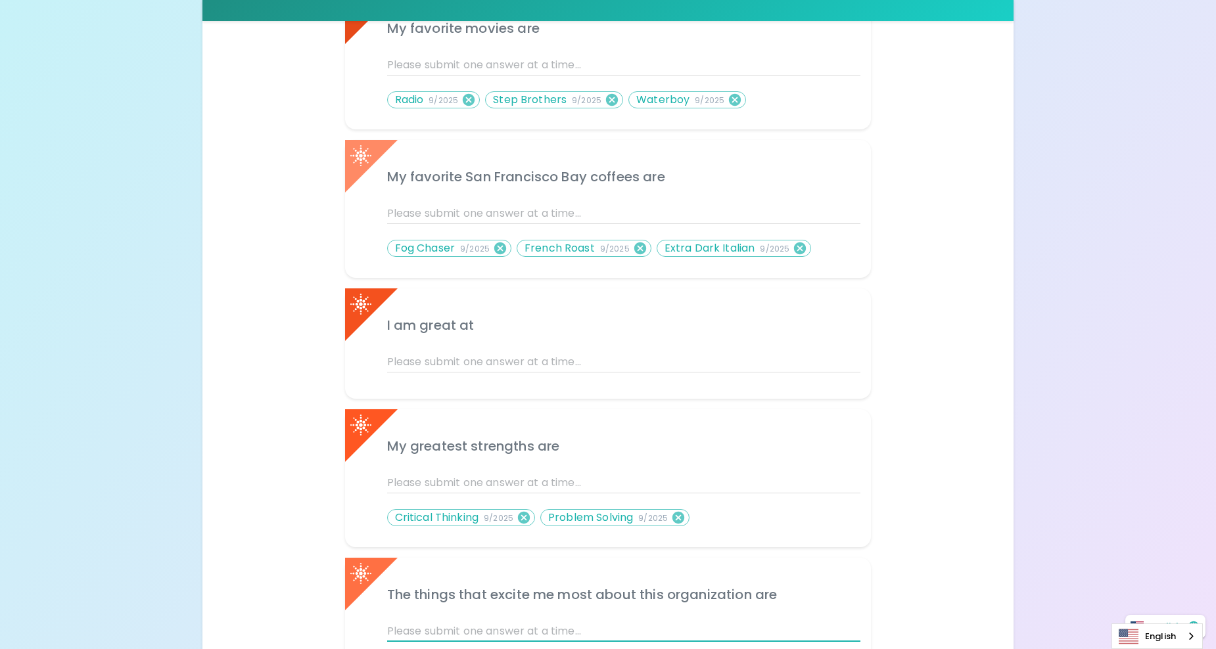
click at [482, 360] on input "text" at bounding box center [624, 362] width 474 height 21
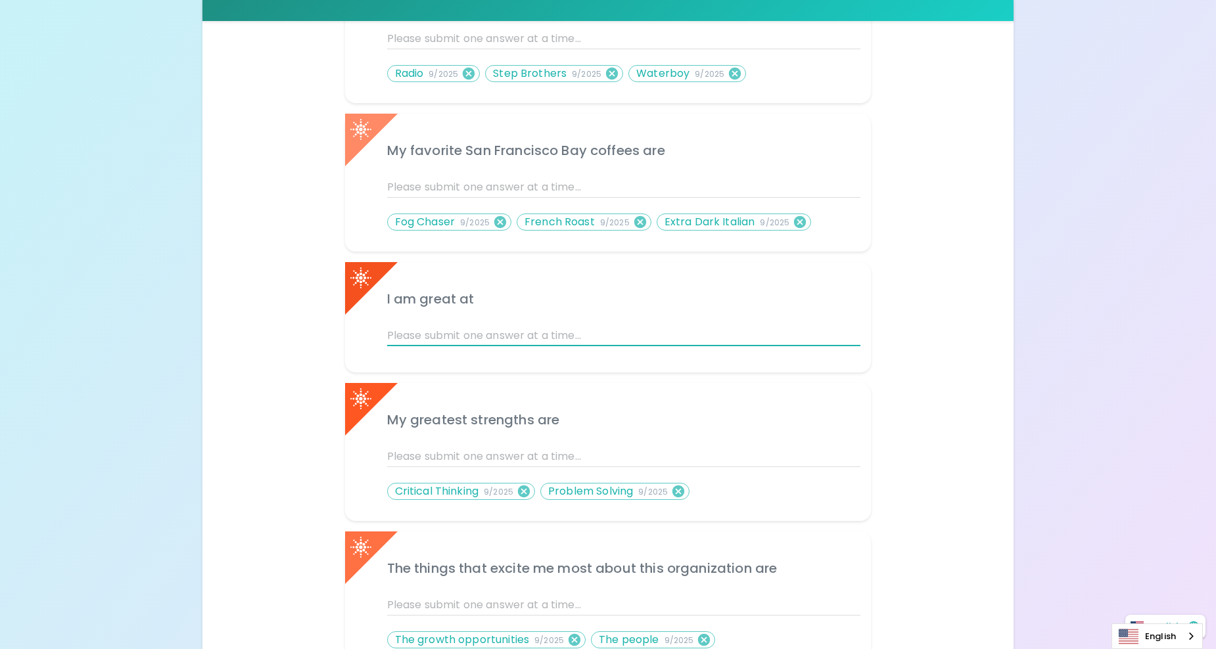
scroll to position [680, 0]
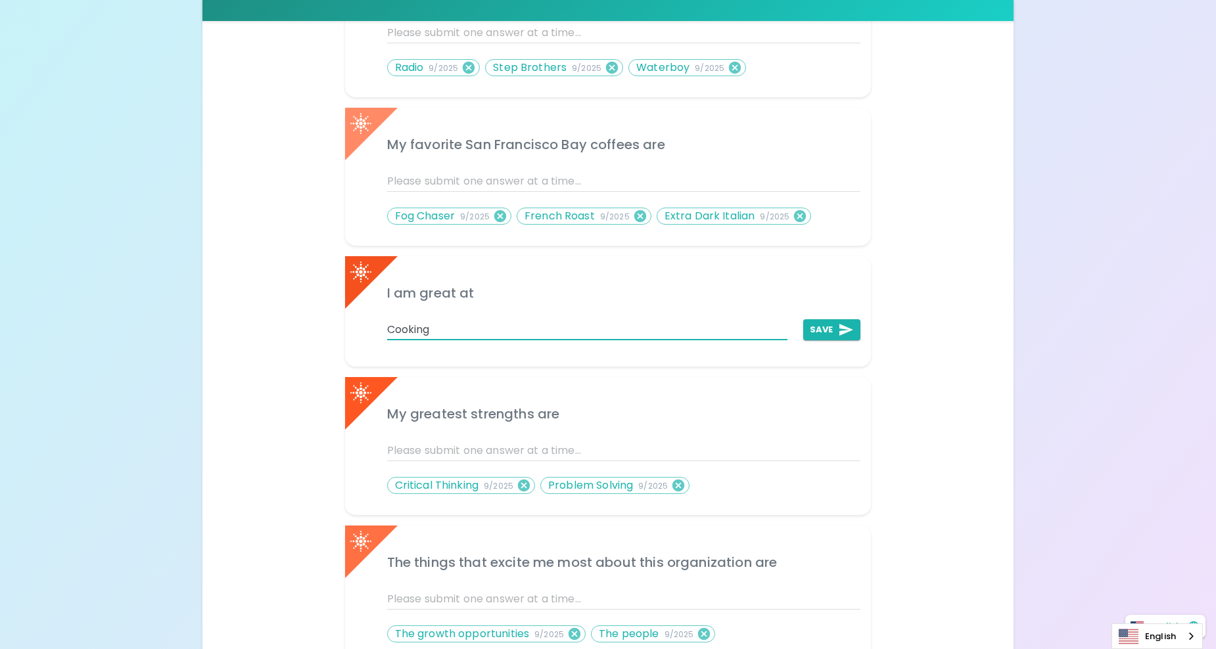
type input "Cooking"
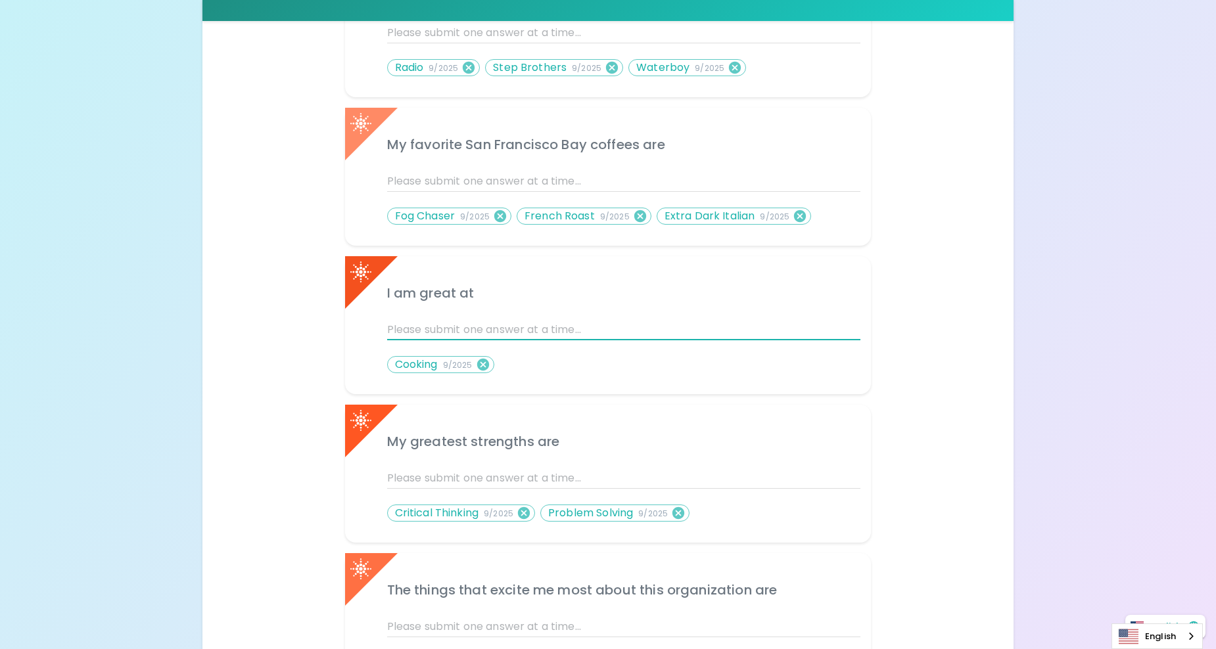
type input "P"
type input "A"
click at [550, 471] on input "text" at bounding box center [624, 478] width 474 height 21
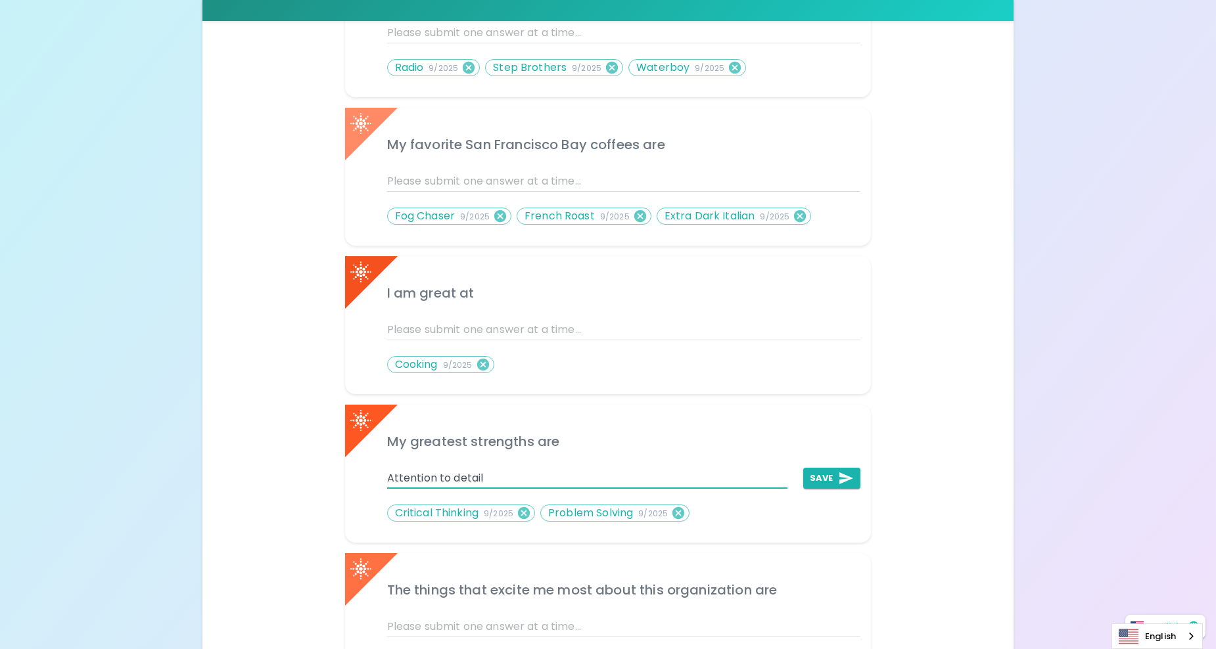
type input "Attention to detail"
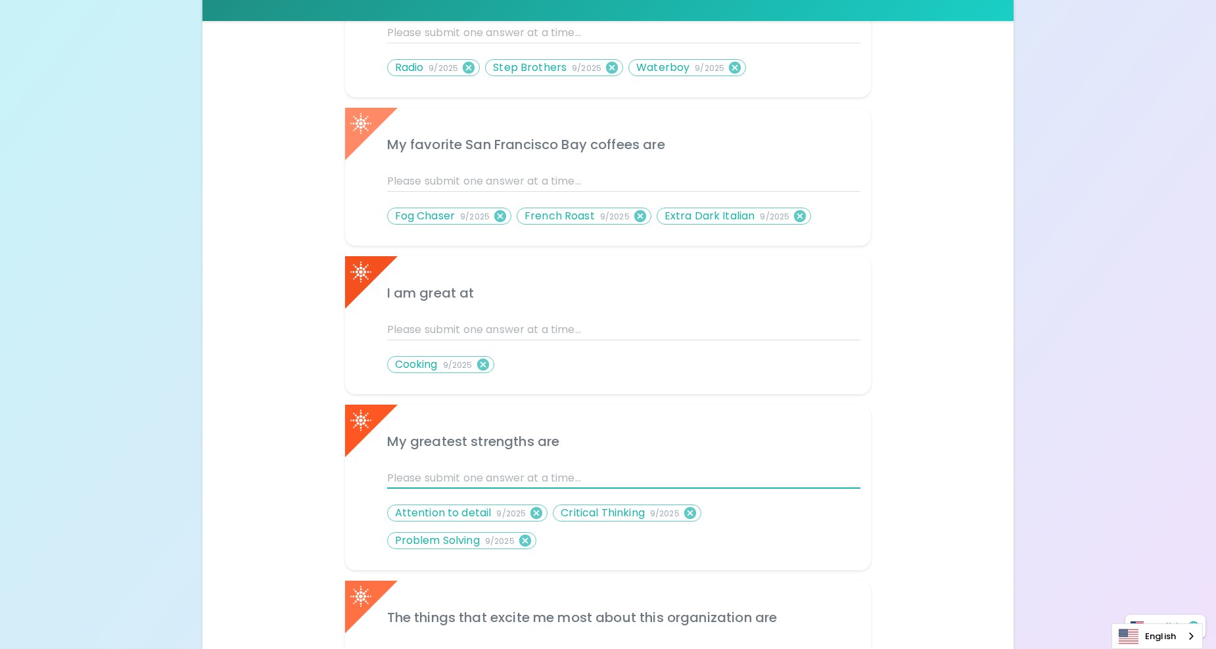
click at [529, 336] on input "text" at bounding box center [624, 329] width 474 height 21
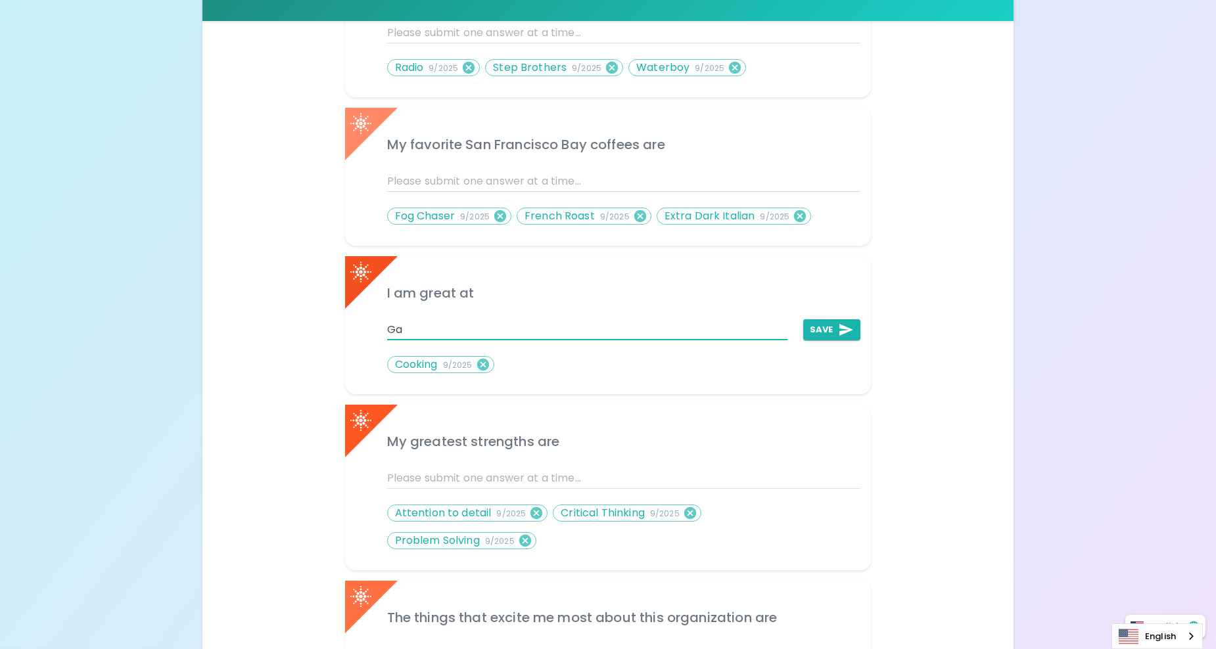
type input "G"
type input "B"
type input "Game Shows"
type input "B"
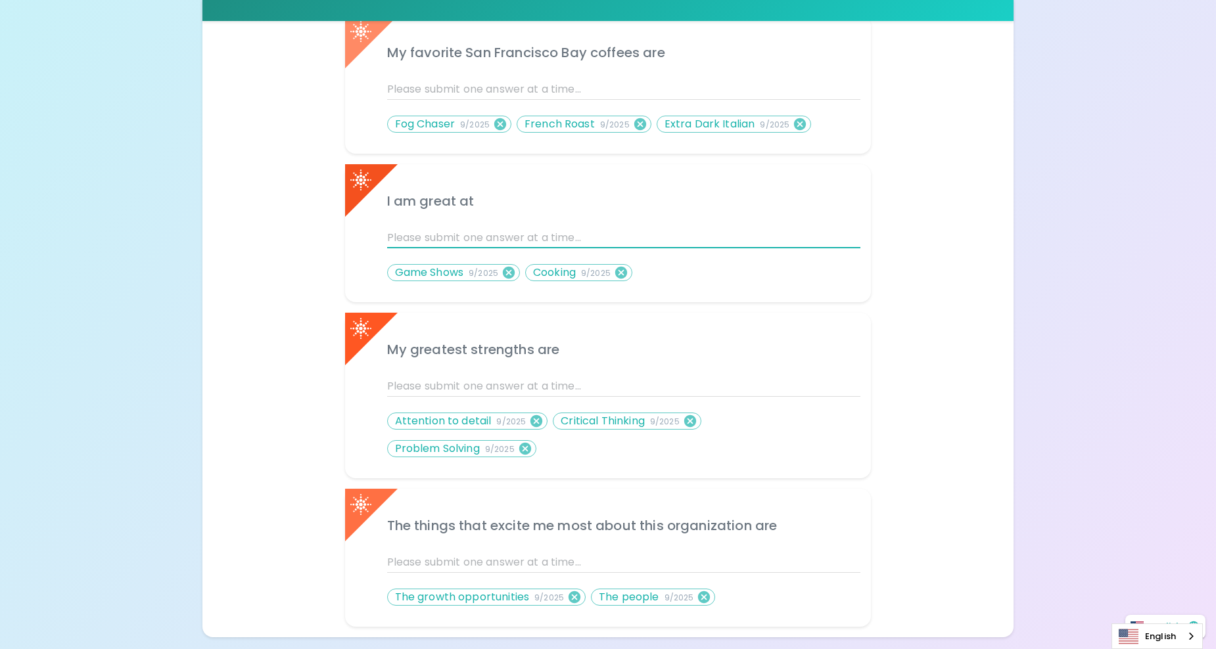
scroll to position [839, 0]
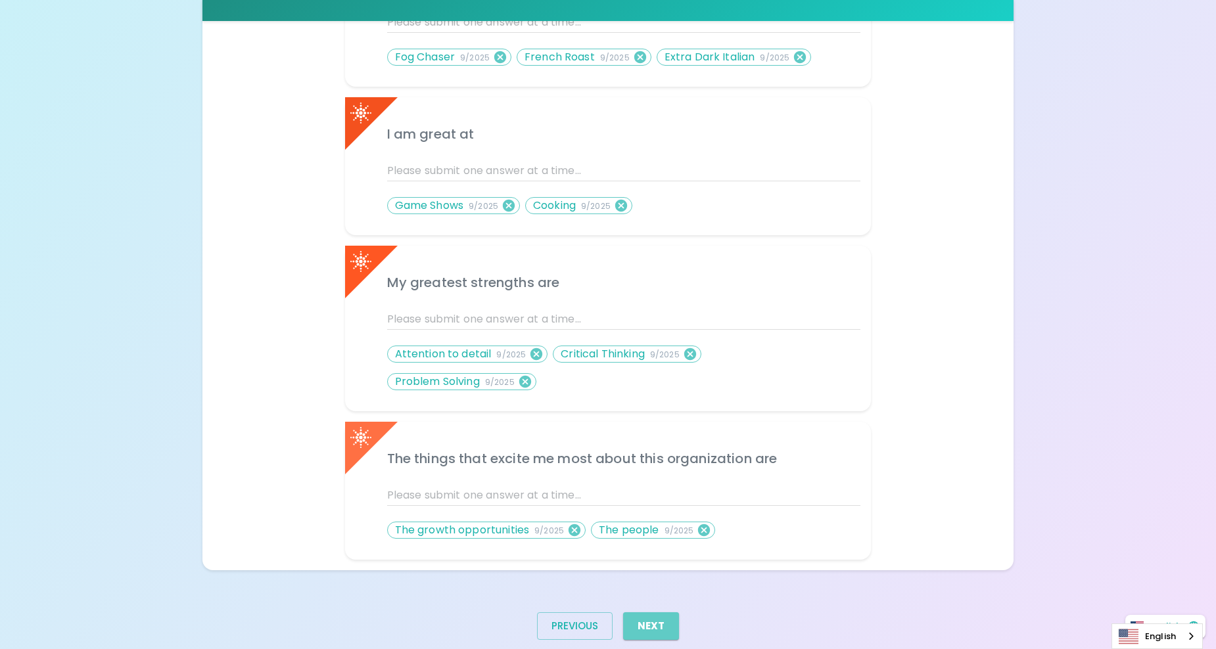
click at [654, 613] on button "Next" at bounding box center [651, 627] width 56 height 28
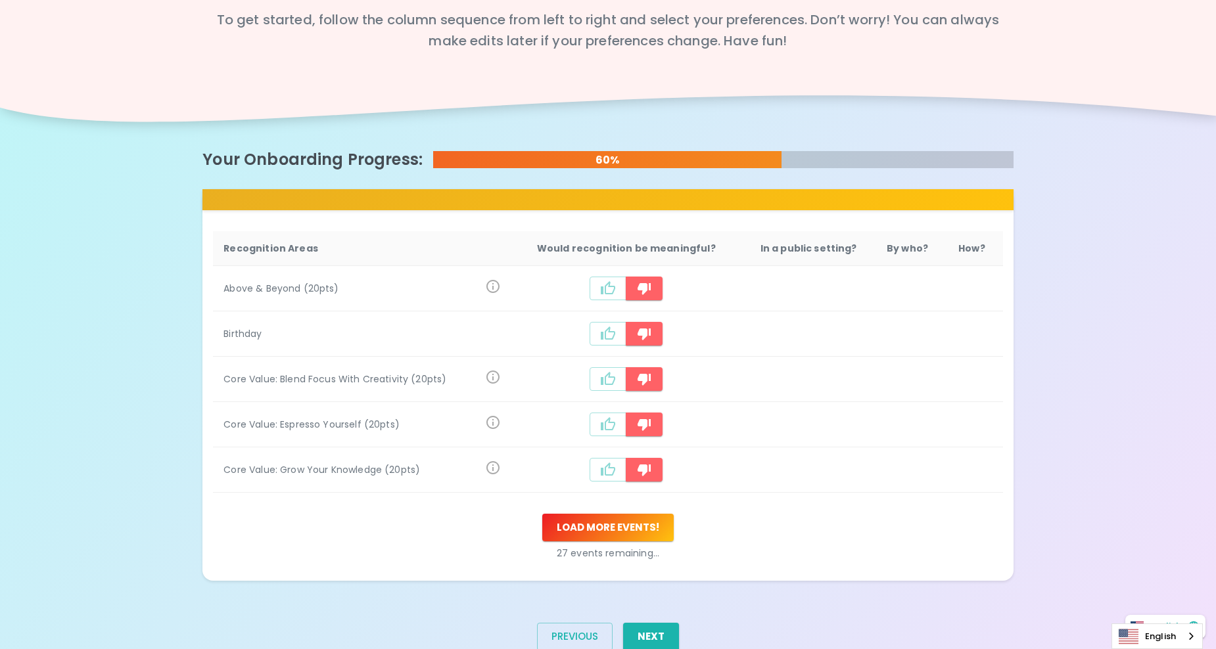
scroll to position [131, 0]
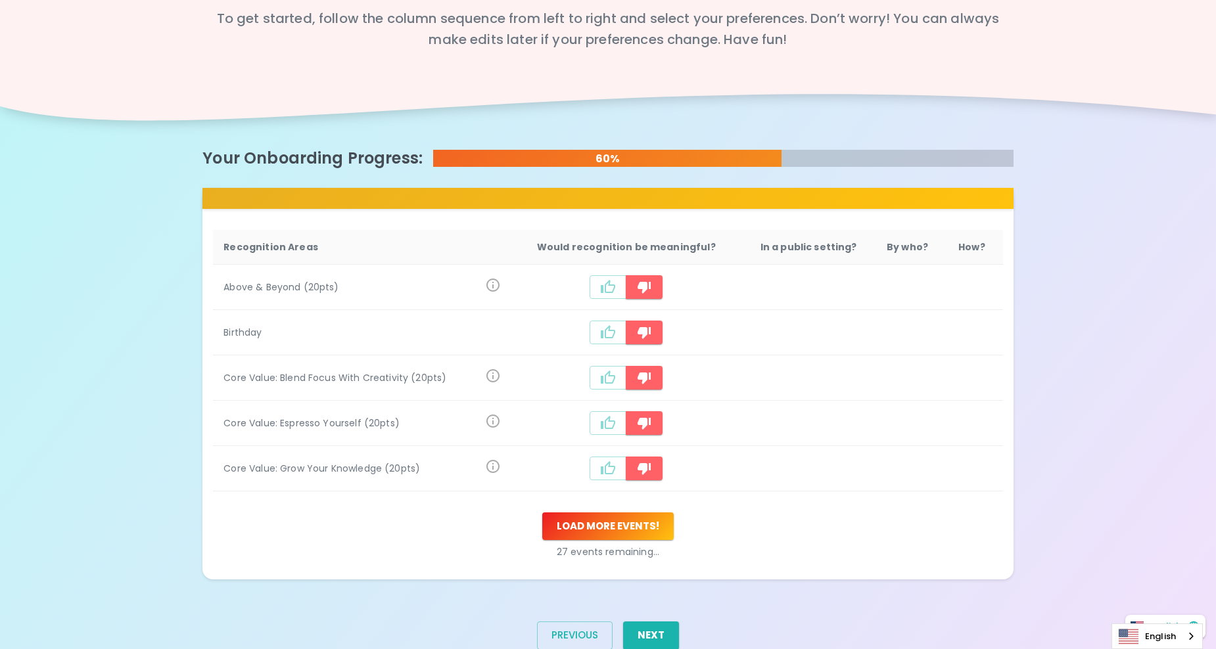
click at [599, 274] on td "recognition-1058" at bounding box center [625, 287] width 229 height 45
click at [601, 282] on button "recognition-1058" at bounding box center [608, 287] width 37 height 24
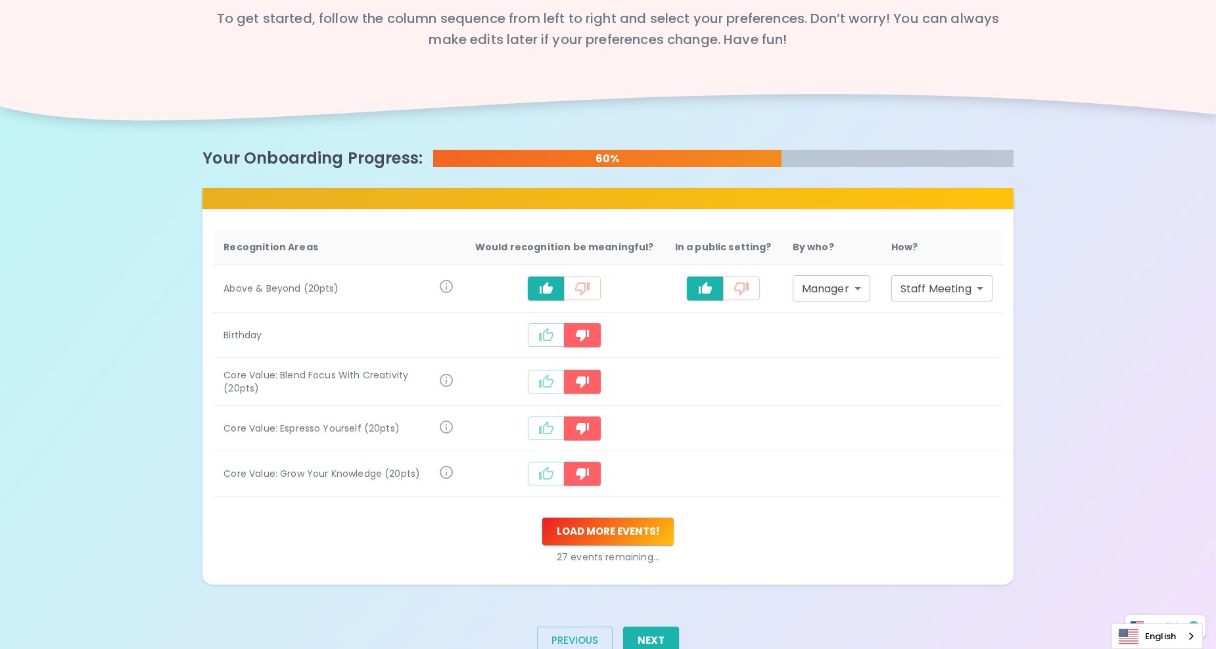
click at [943, 283] on body "What makes you feel appreciated at work? Rewards are great, but we know the rec…" at bounding box center [608, 281] width 1216 height 824
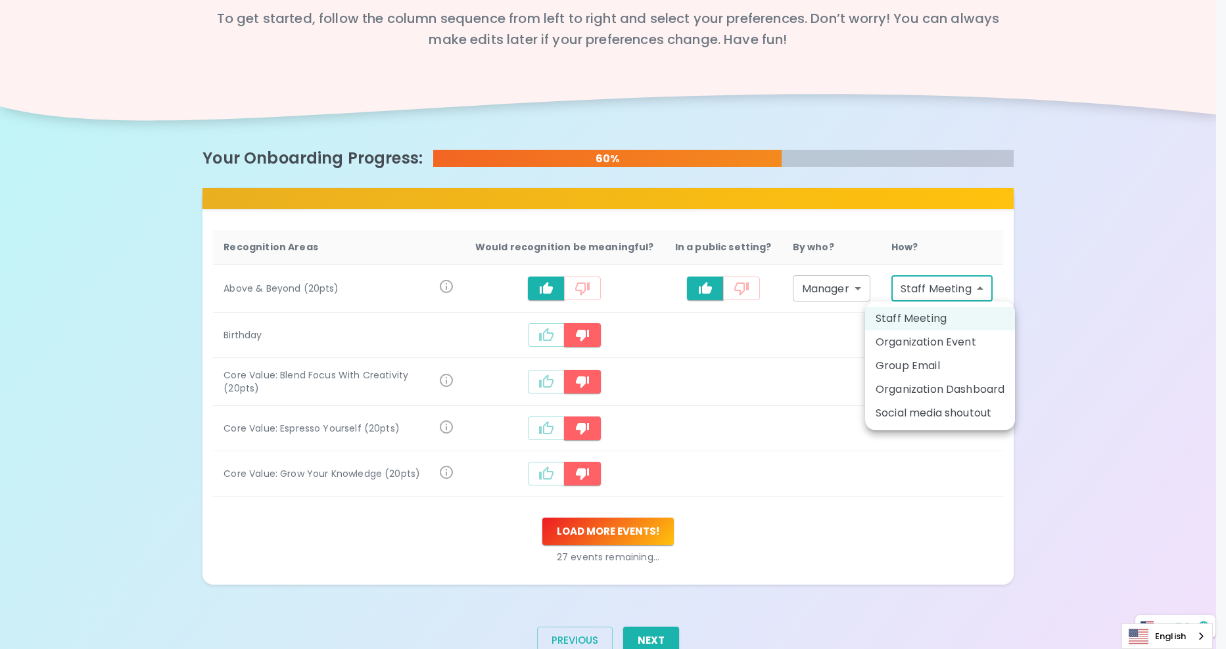
click at [953, 418] on li "Social media shoutout" at bounding box center [940, 414] width 150 height 24
type input "social_media_shoutout"
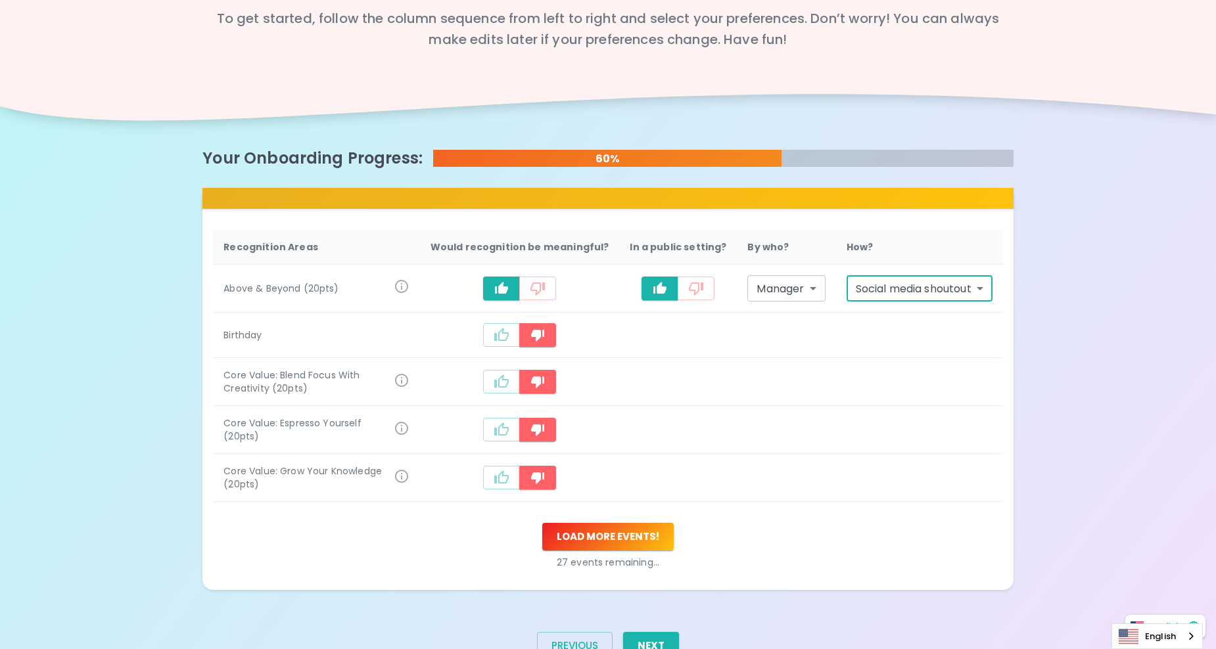
click at [787, 281] on body "What makes you feel appreciated at work? Rewards are great, but we know the rec…" at bounding box center [608, 283] width 1216 height 829
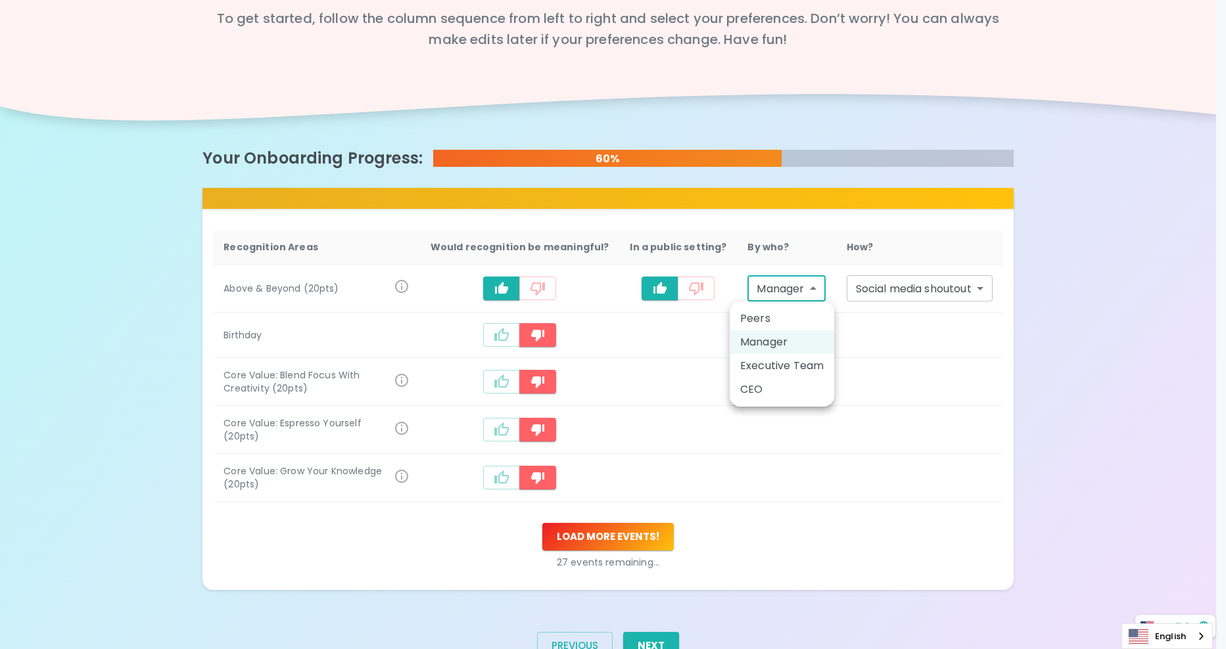
click at [899, 354] on div at bounding box center [613, 324] width 1226 height 649
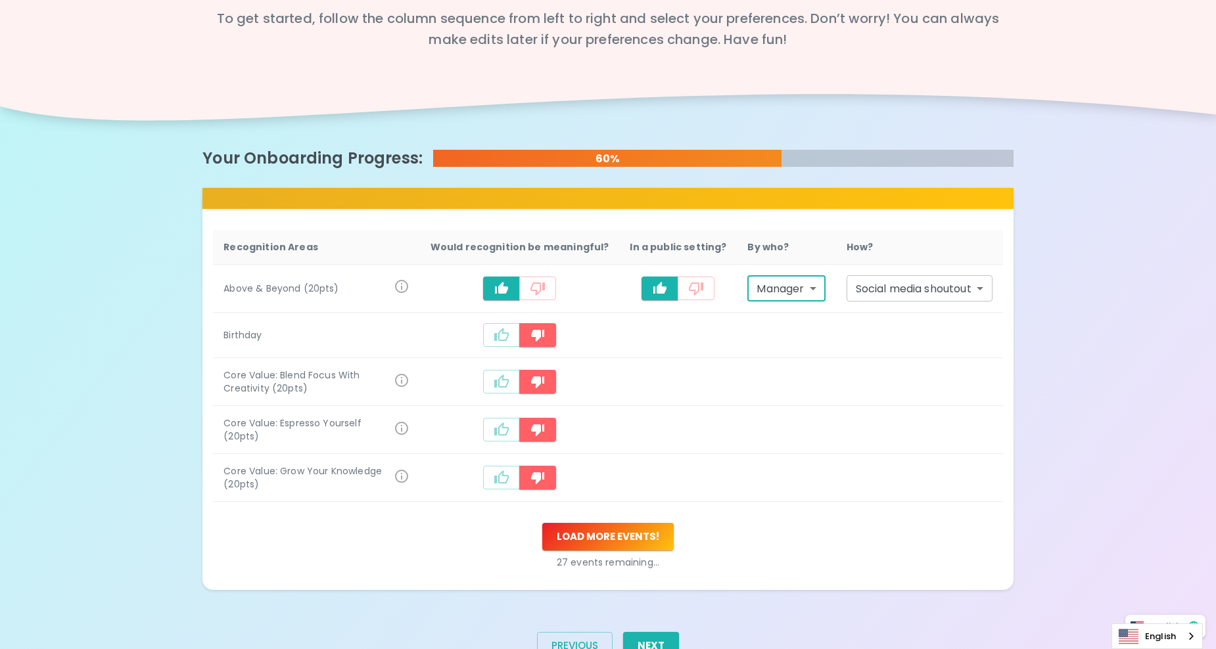
click at [517, 335] on button "recognition-1058" at bounding box center [501, 335] width 37 height 24
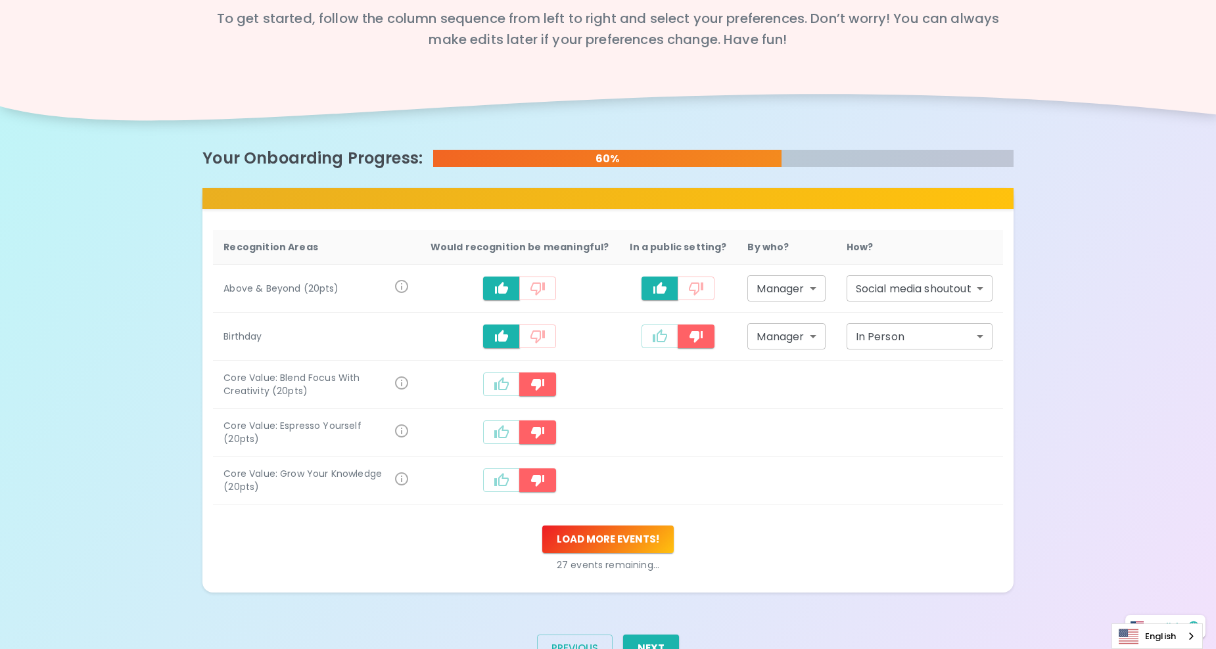
click at [665, 341] on icon "recognition-1058" at bounding box center [660, 337] width 16 height 16
click at [898, 329] on body "What makes you feel appreciated at work? Rewards are great, but we know the rec…" at bounding box center [608, 285] width 1216 height 832
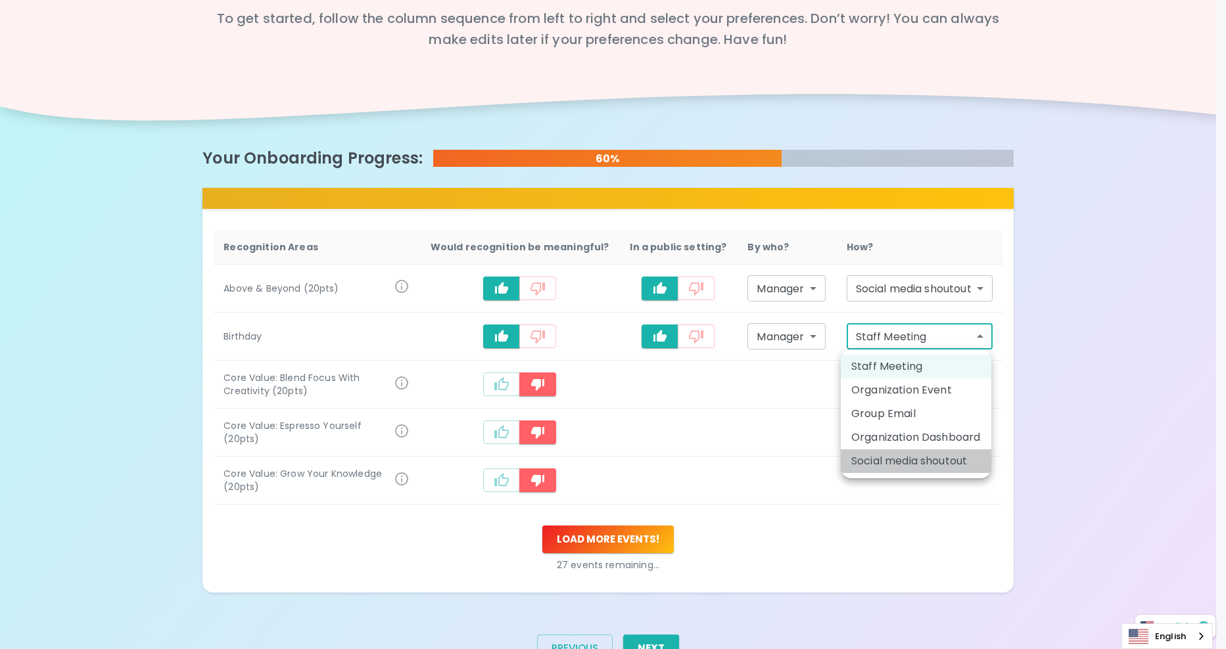
click at [904, 454] on li "Social media shoutout" at bounding box center [916, 462] width 151 height 24
type input "social_media_shoutout"
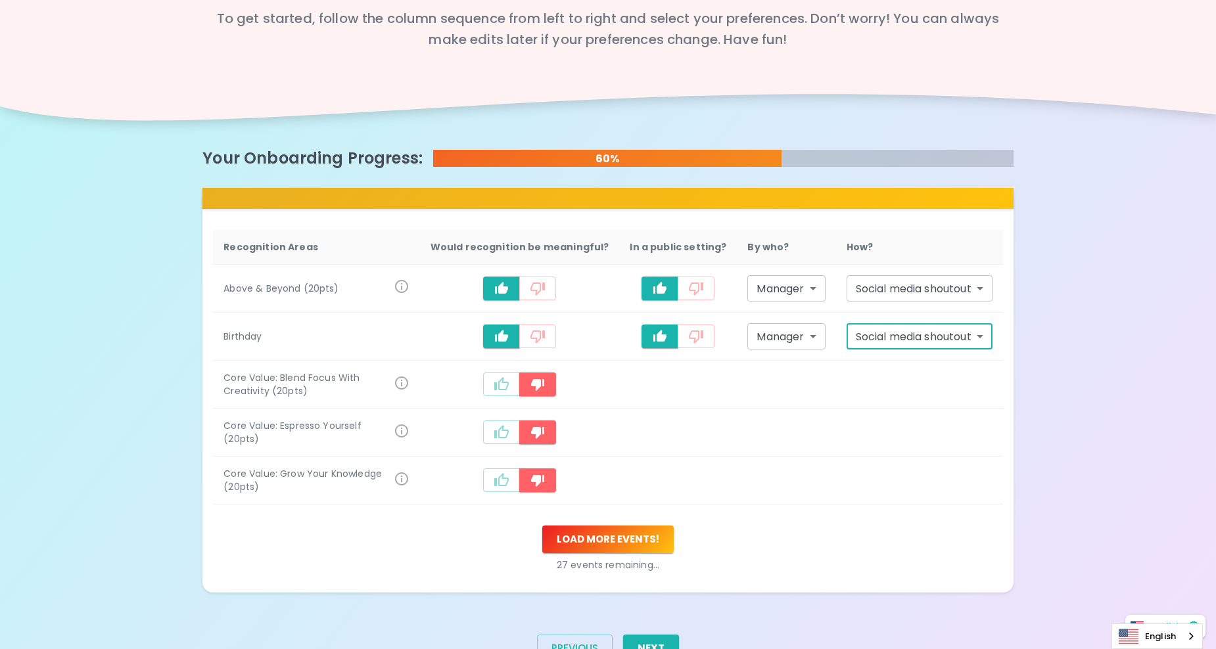
click at [509, 385] on icon "recognition-1058" at bounding box center [502, 385] width 16 height 16
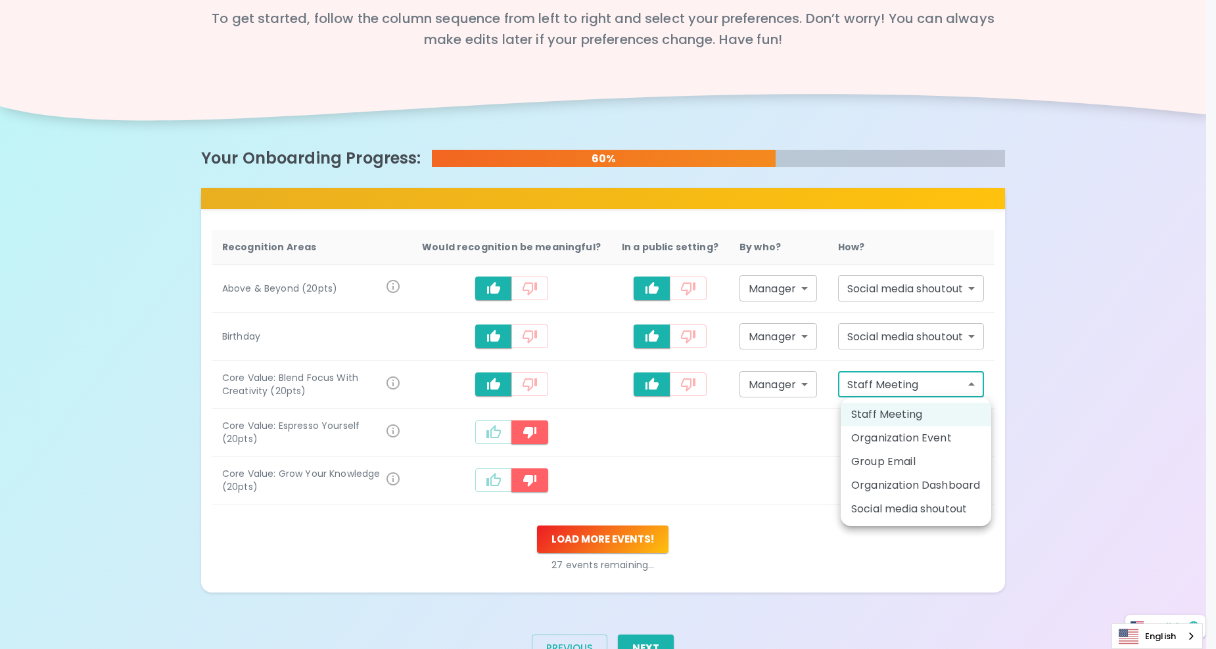
click at [878, 382] on body "What makes you feel appreciated at work? Rewards are great, but we know the rec…" at bounding box center [608, 285] width 1216 height 832
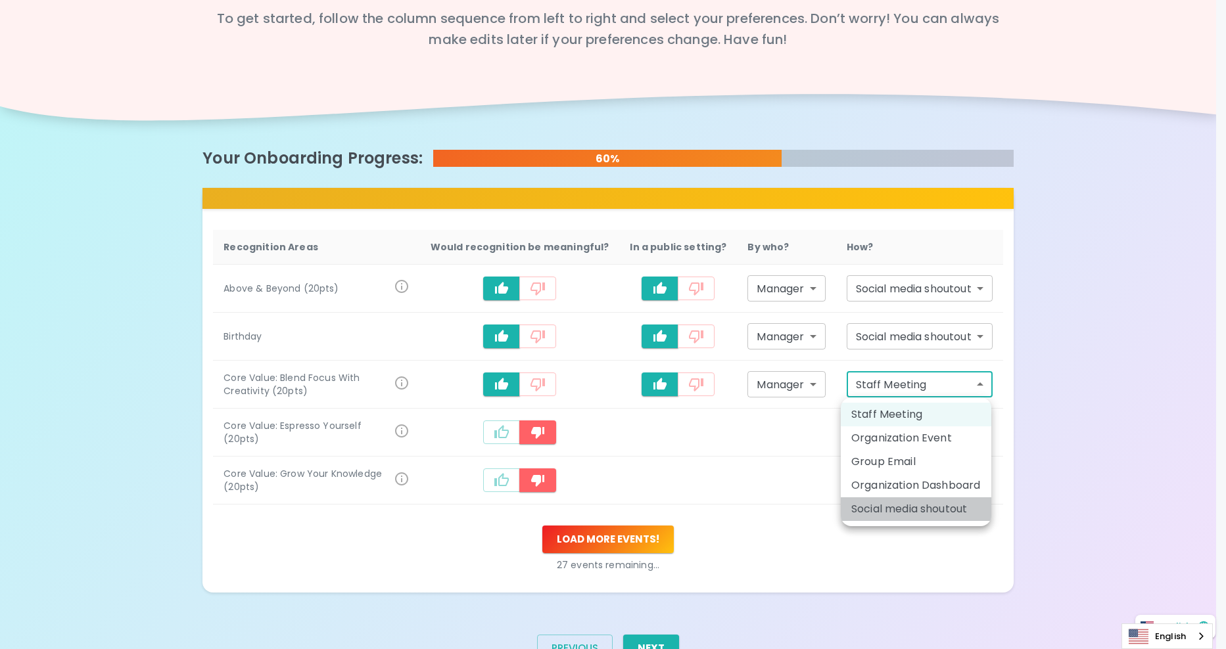
click at [887, 516] on li "Social media shoutout" at bounding box center [916, 510] width 151 height 24
type input "social_media_shoutout"
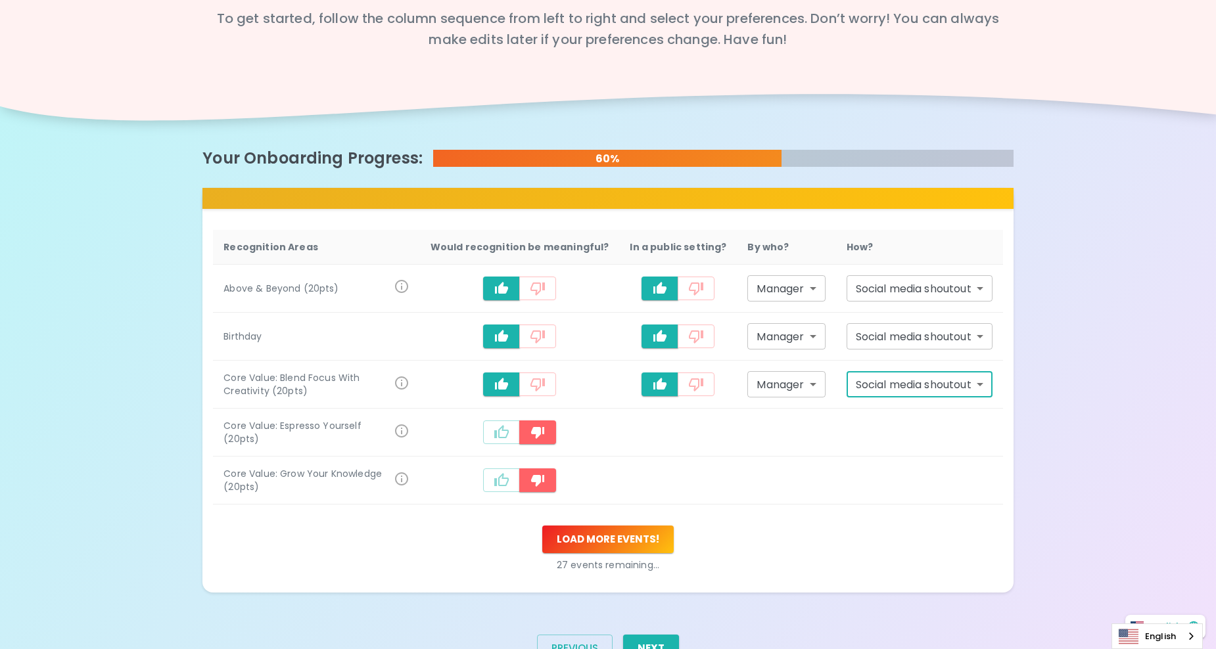
click at [504, 434] on icon "recognition-1058" at bounding box center [502, 433] width 16 height 16
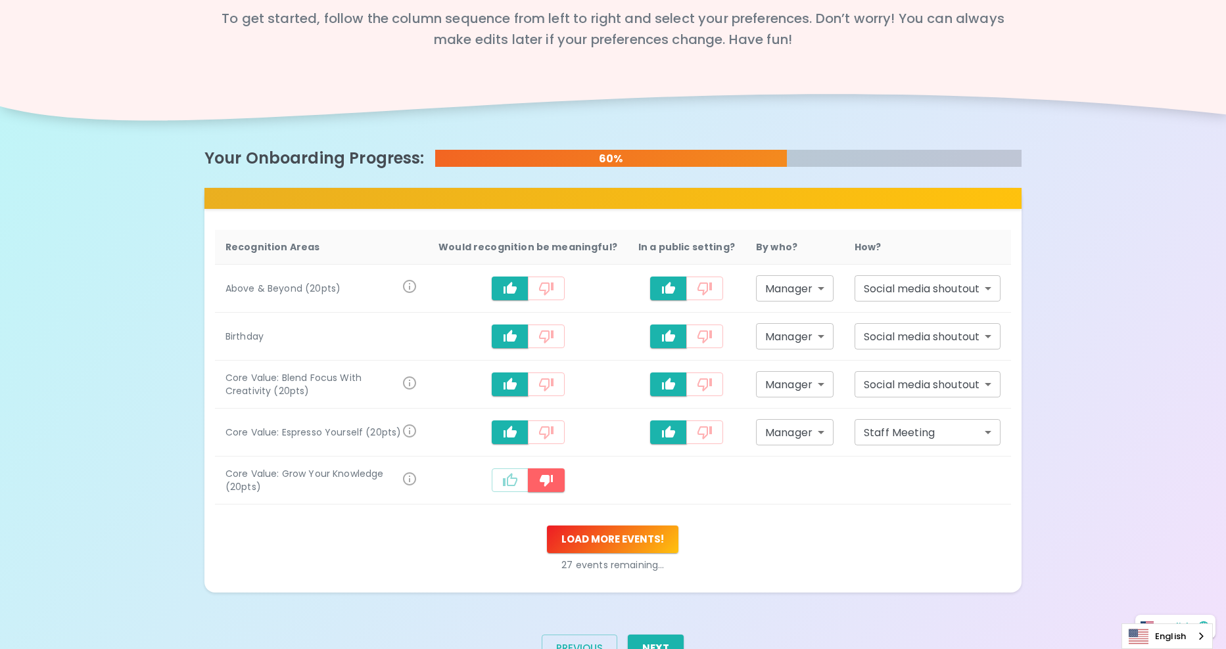
click at [795, 437] on body "What makes you feel appreciated at work? Rewards are great, but we know the rec…" at bounding box center [613, 285] width 1226 height 832
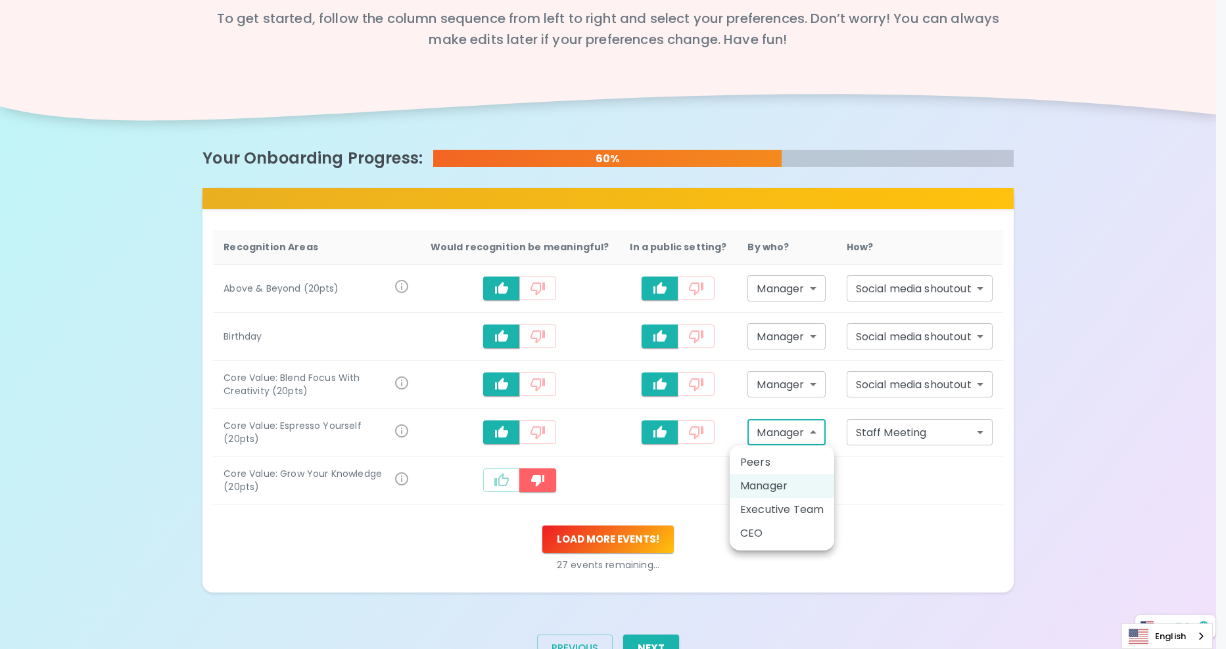
click at [847, 433] on div at bounding box center [613, 324] width 1226 height 649
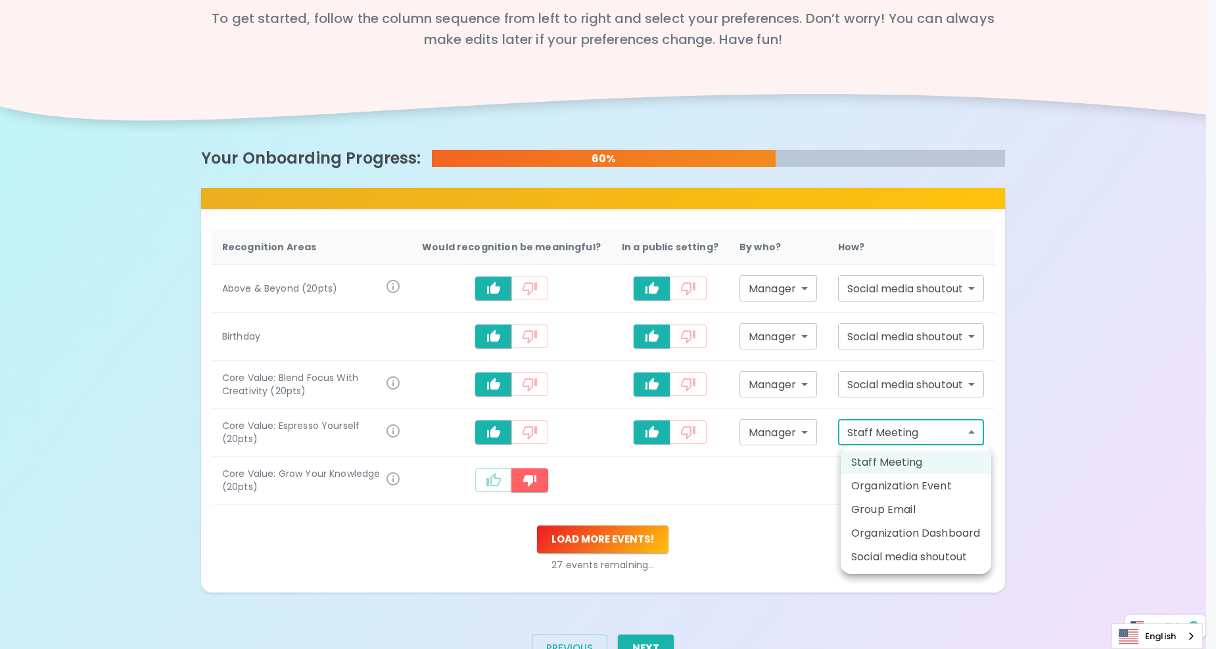
click at [887, 440] on body "What makes you feel appreciated at work? Rewards are great, but we know the rec…" at bounding box center [608, 285] width 1216 height 832
click at [896, 560] on li "Social media shoutout" at bounding box center [916, 558] width 151 height 24
type input "social_media_shoutout"
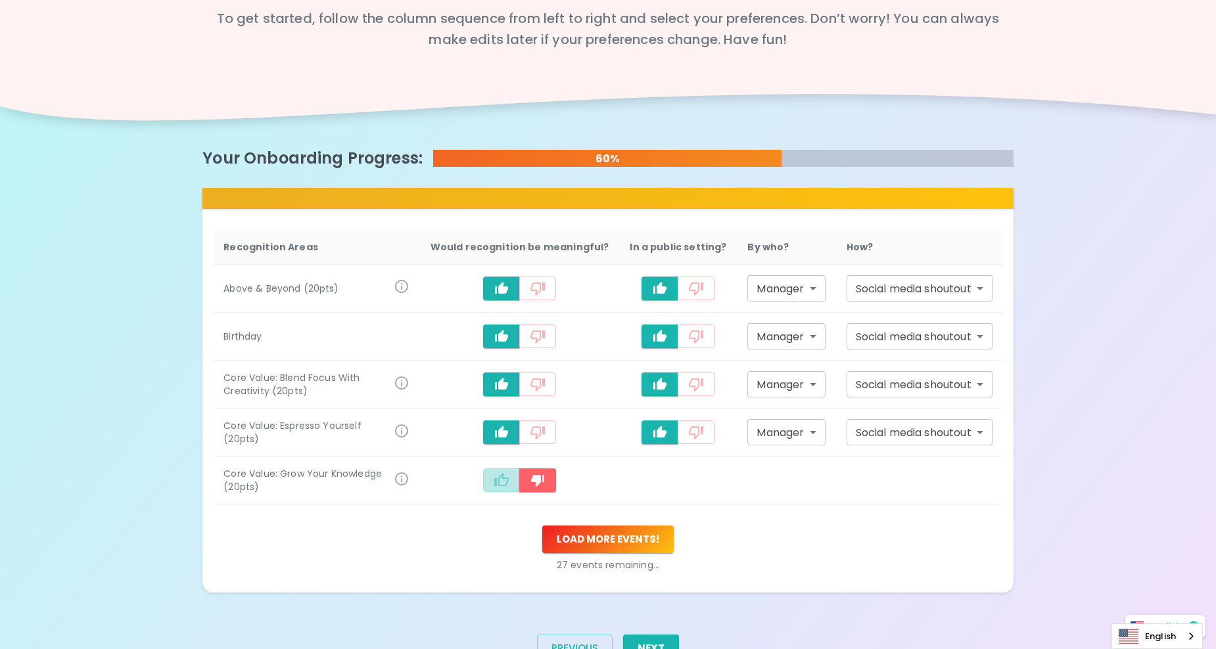
click at [500, 480] on icon "recognition-1058" at bounding box center [502, 481] width 16 height 16
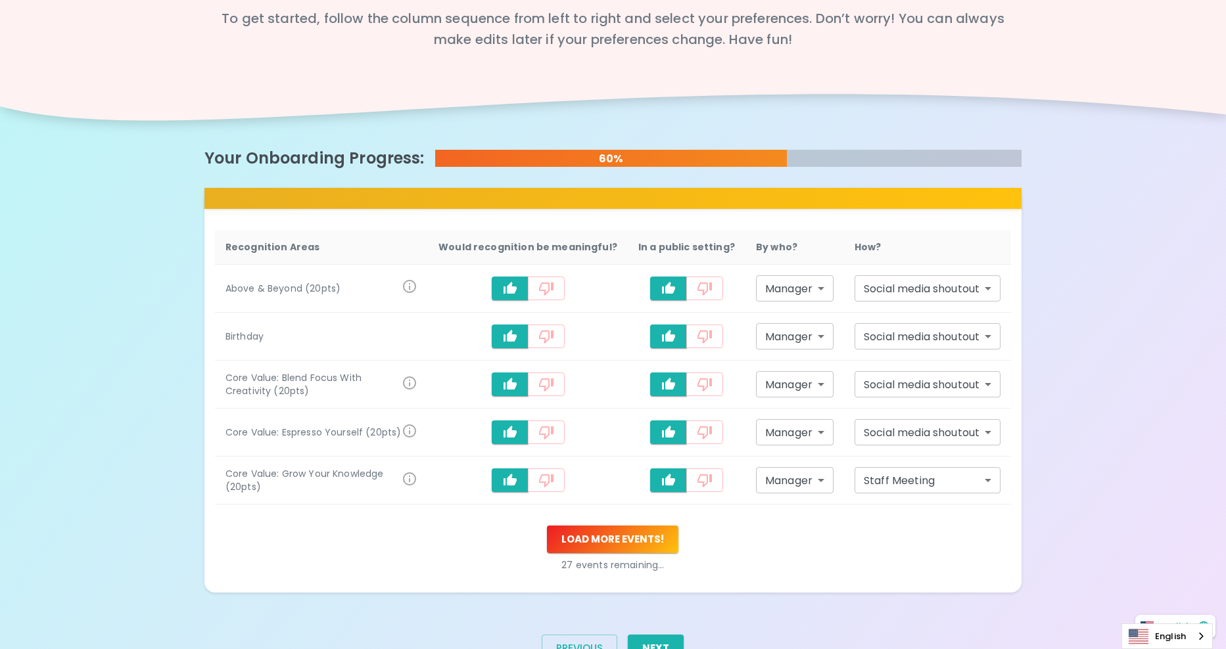
click at [862, 473] on body "What makes you feel appreciated at work? Rewards are great, but we know the rec…" at bounding box center [613, 285] width 1226 height 832
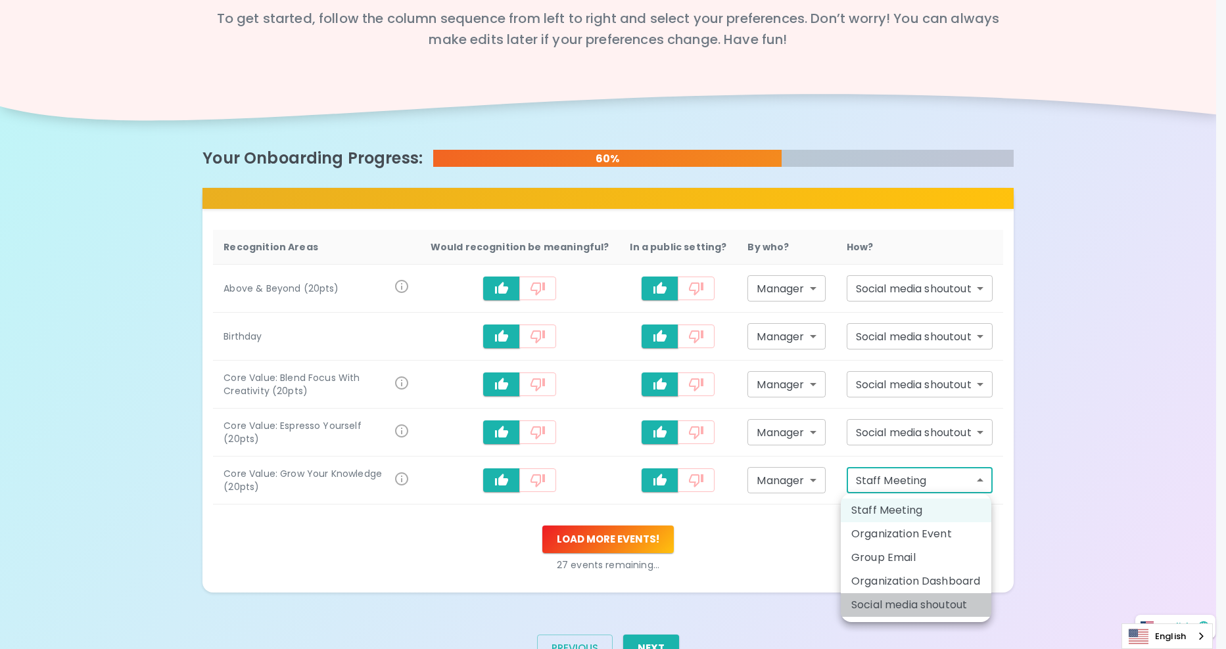
click at [895, 600] on li "Social media shoutout" at bounding box center [916, 606] width 151 height 24
type input "social_media_shoutout"
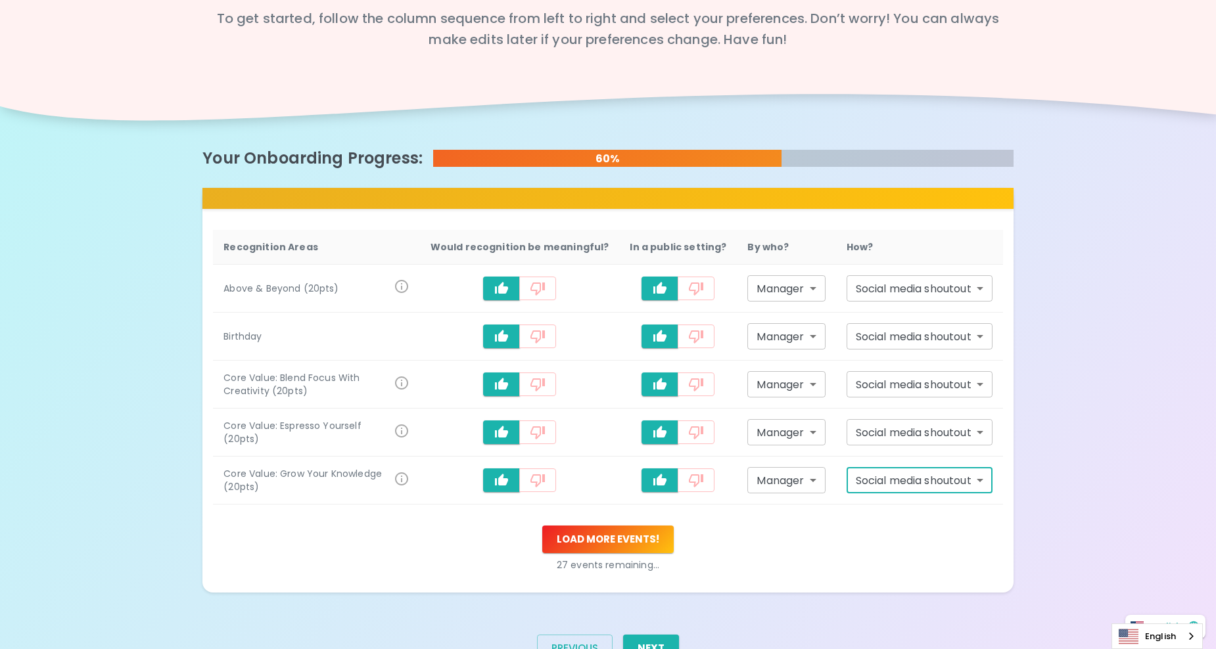
click at [642, 538] on button "Load more events !" at bounding box center [607, 540] width 131 height 28
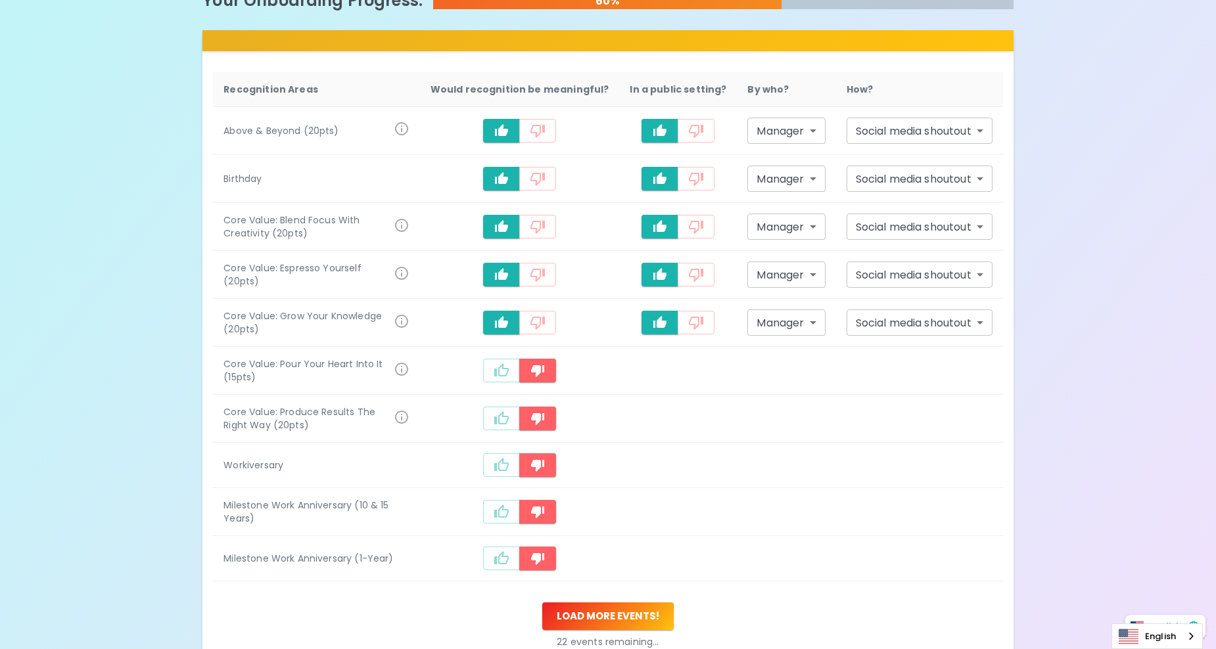
scroll to position [329, 0]
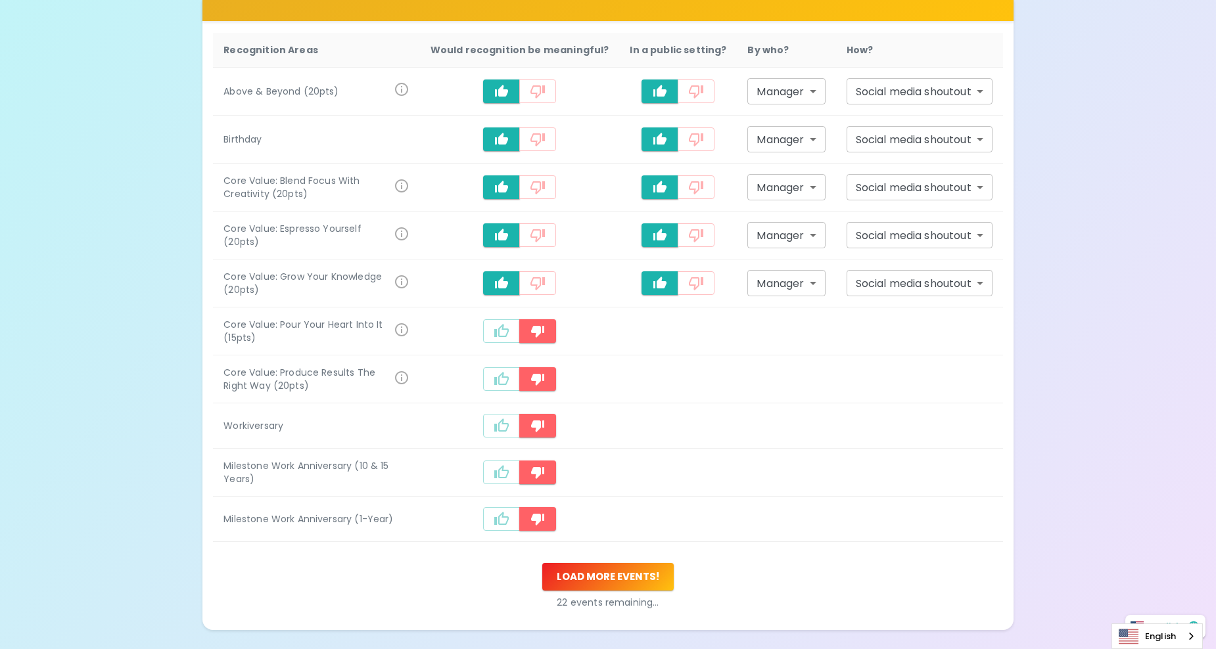
click at [509, 327] on icon "recognition-1058" at bounding box center [502, 331] width 16 height 16
click at [504, 374] on icon "recognition-1058" at bounding box center [502, 379] width 16 height 16
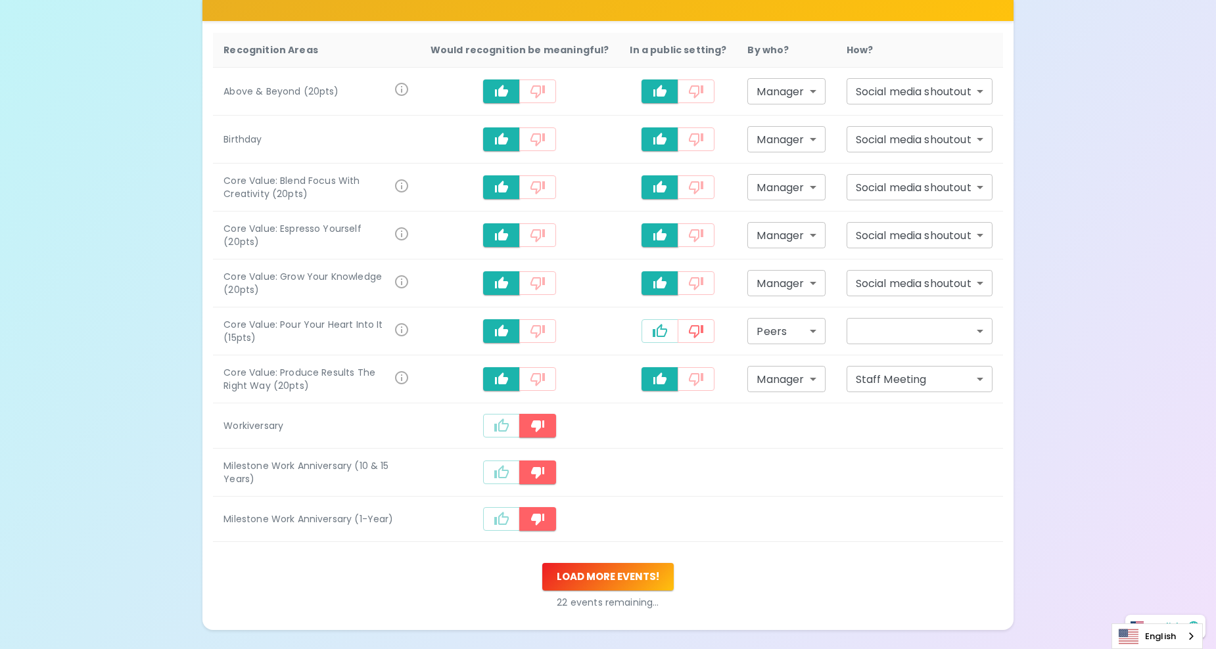
click at [509, 419] on icon "recognition-1058" at bounding box center [502, 426] width 16 height 16
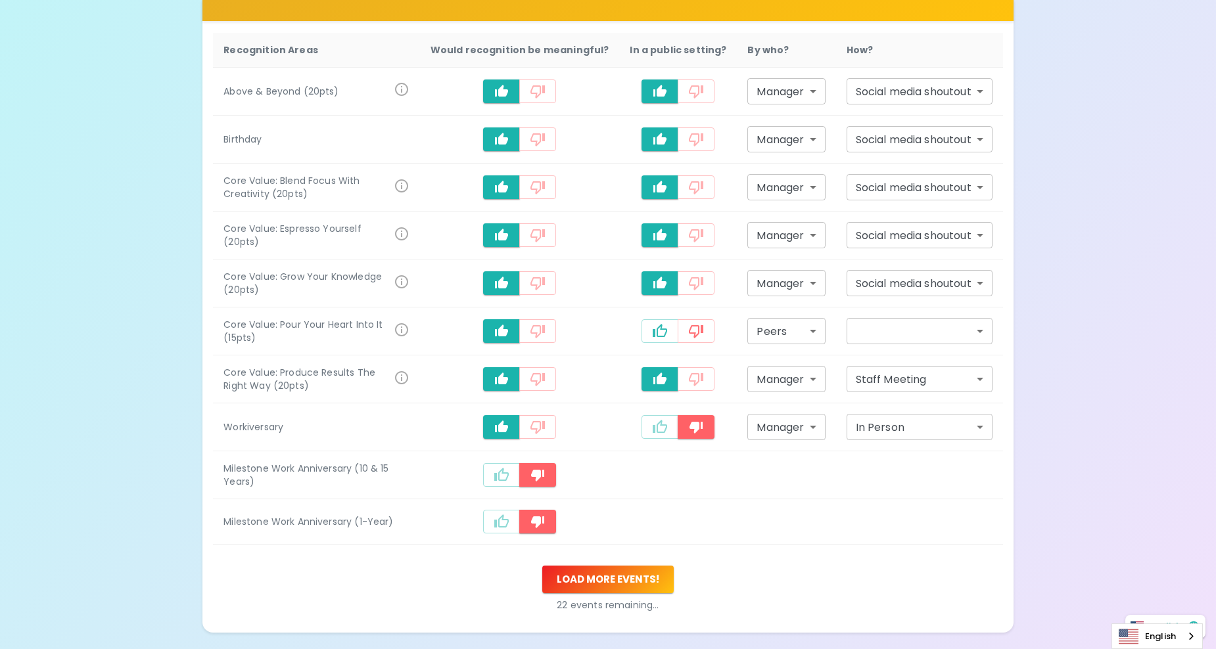
click at [508, 474] on icon "recognition-1058" at bounding box center [501, 474] width 14 height 13
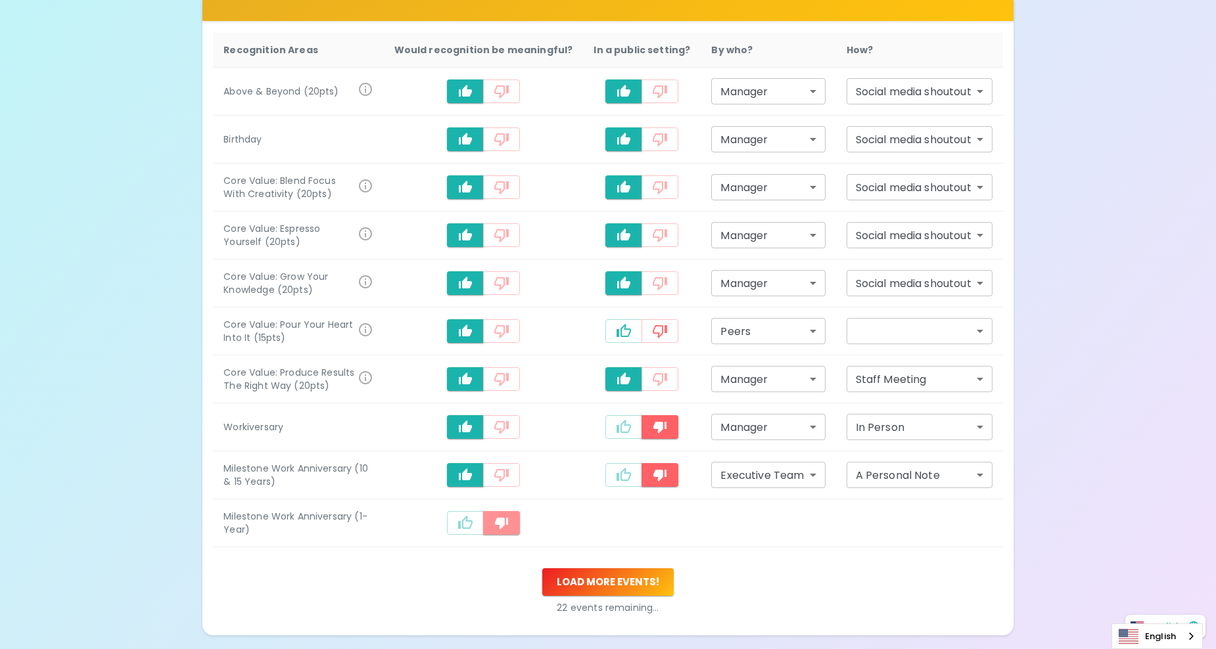
click at [508, 521] on icon "recognition-1058" at bounding box center [501, 524] width 13 height 12
click at [482, 521] on button "recognition-1058" at bounding box center [465, 523] width 37 height 24
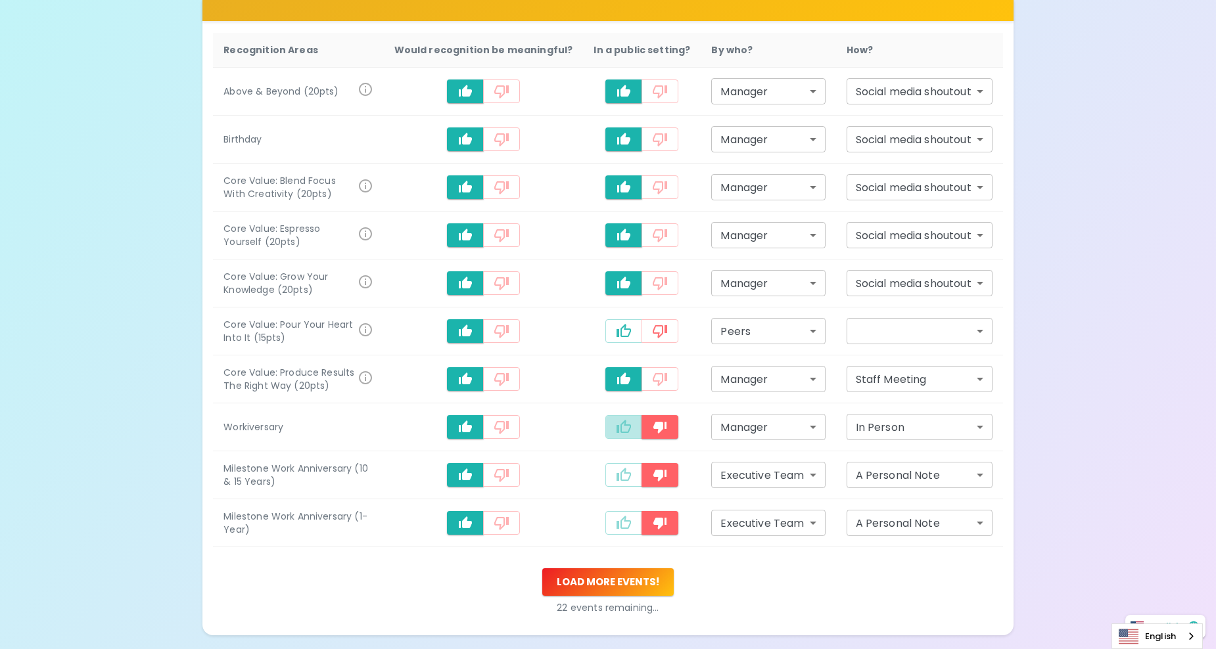
click at [626, 429] on icon "recognition-1058" at bounding box center [624, 427] width 16 height 16
type input "staff_meeting"
click at [618, 337] on icon "recognition-1058" at bounding box center [624, 330] width 14 height 13
type input "staff_meeting"
click at [618, 469] on icon "recognition-1058" at bounding box center [624, 475] width 16 height 16
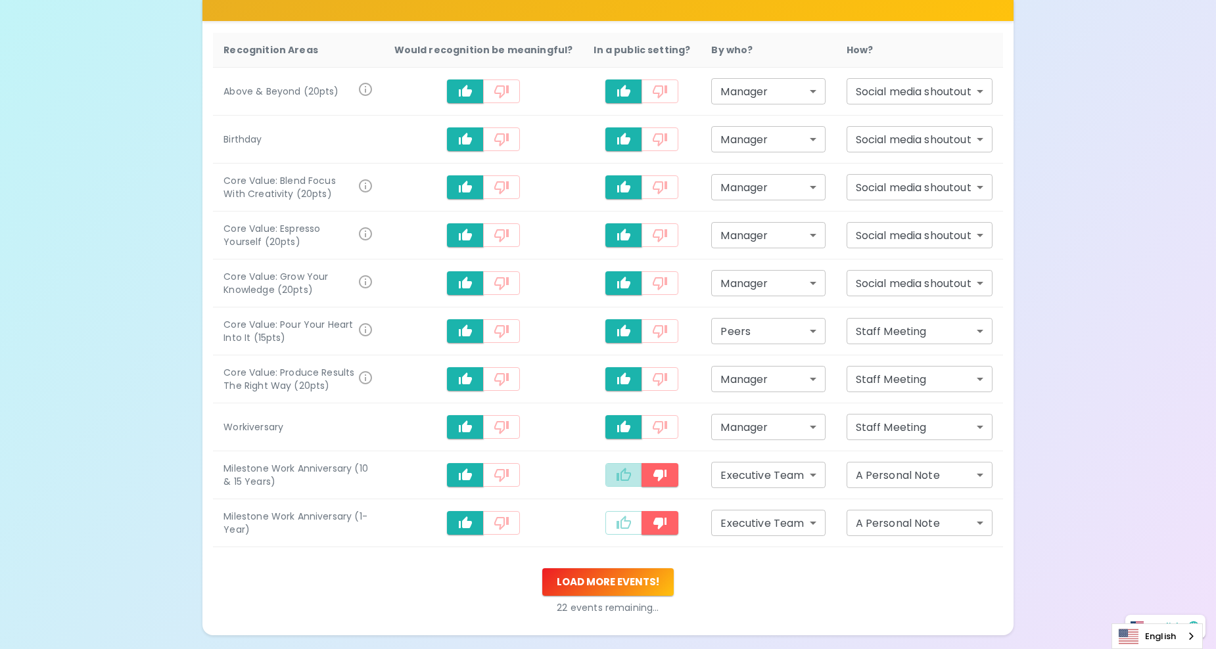
type input "staff_meeting"
click at [622, 521] on icon "recognition-1058" at bounding box center [624, 523] width 16 height 16
type input "staff_meeting"
click at [757, 327] on body "What makes you feel appreciated at work? Rewards are great, but we know the rec…" at bounding box center [608, 207] width 1216 height 1072
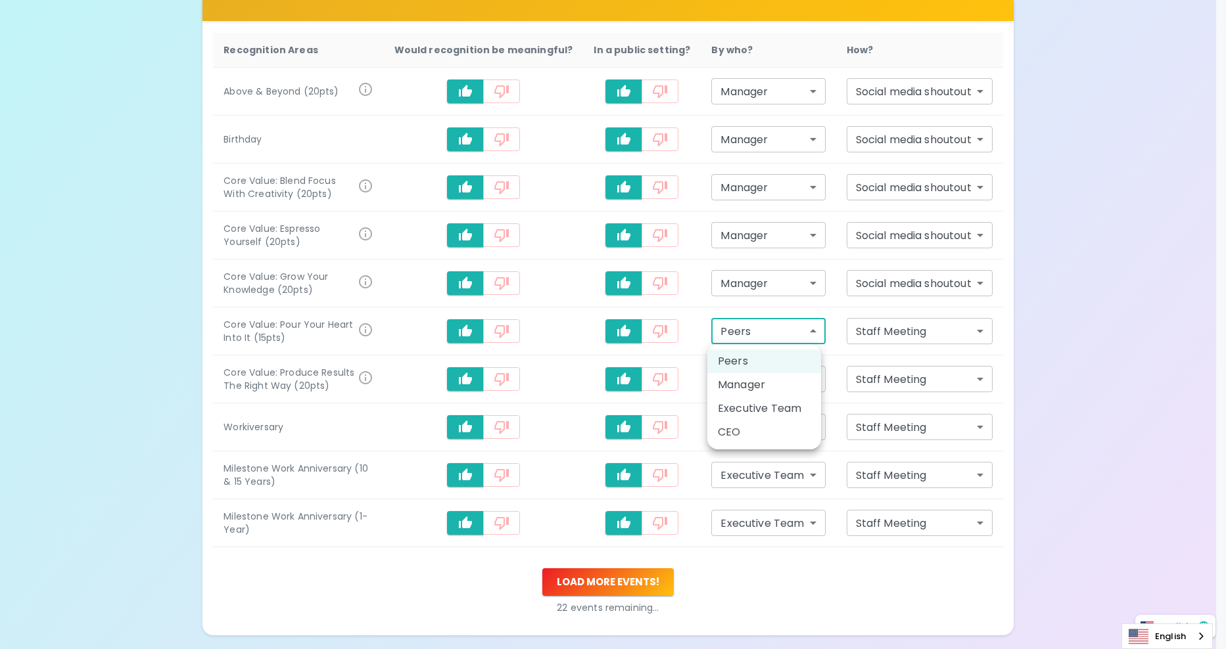
click at [756, 379] on li "Manager" at bounding box center [764, 385] width 114 height 24
type input "manager"
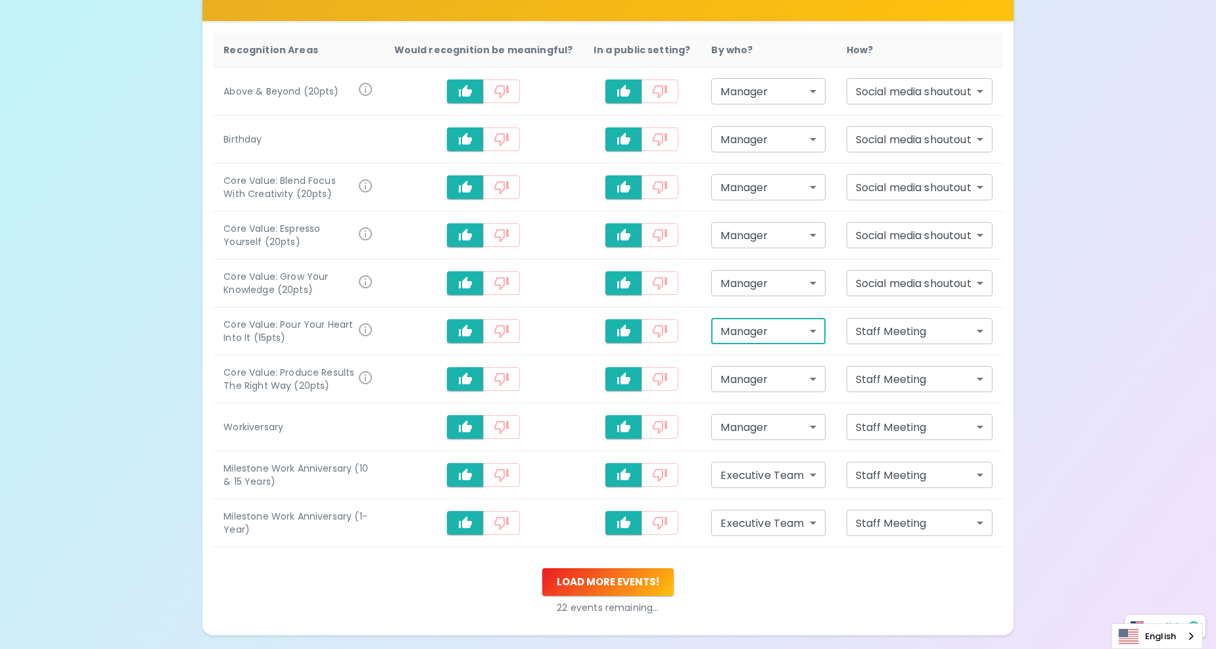
click at [889, 336] on body "What makes you feel appreciated at work? Rewards are great, but we know the rec…" at bounding box center [608, 207] width 1216 height 1072
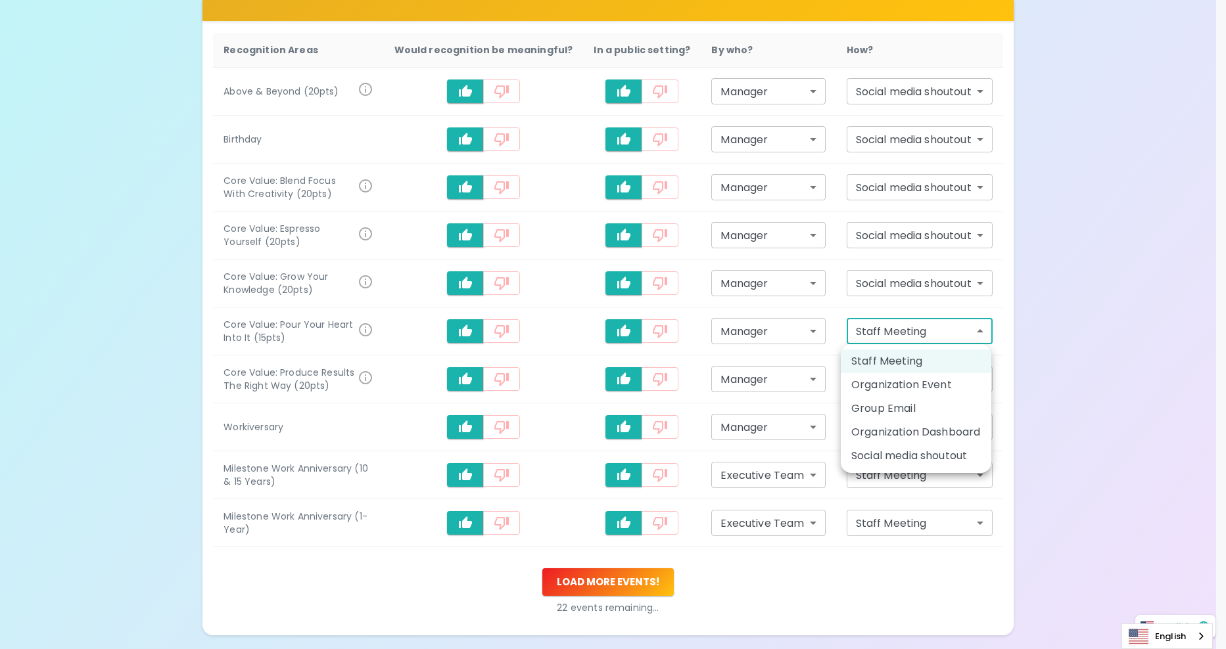
click at [891, 448] on li "Social media shoutout" at bounding box center [916, 456] width 151 height 24
type input "social_media_shoutout"
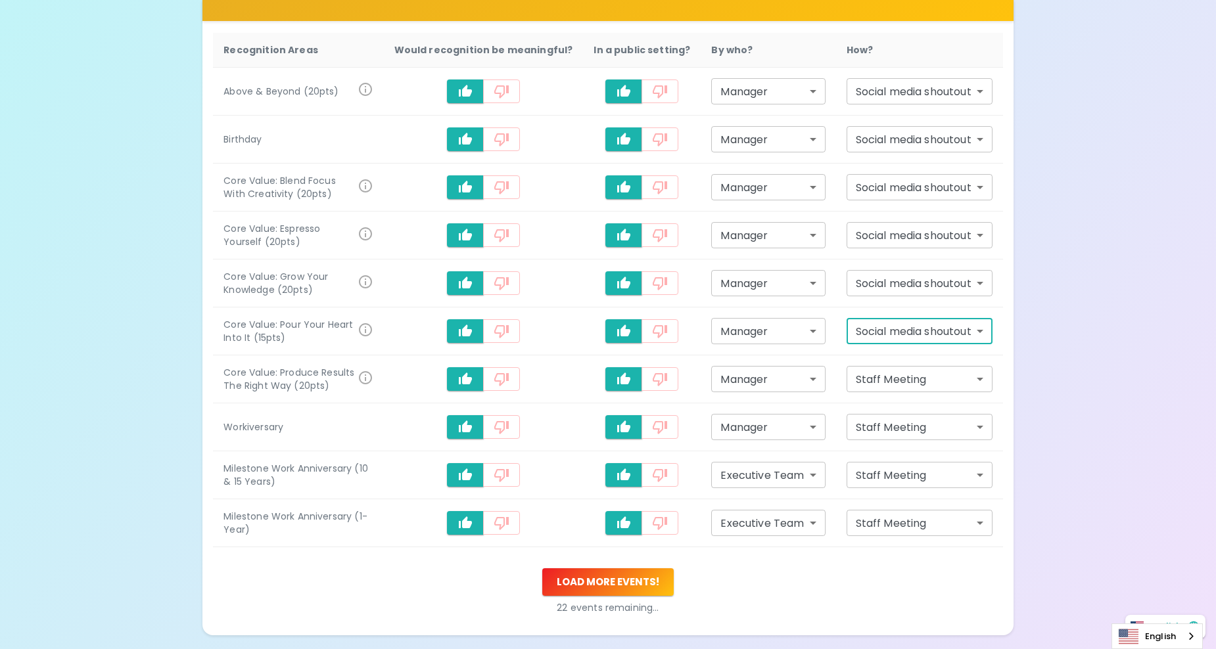
click at [790, 469] on body "What makes you feel appreciated at work? Rewards are great, but we know the rec…" at bounding box center [608, 207] width 1216 height 1072
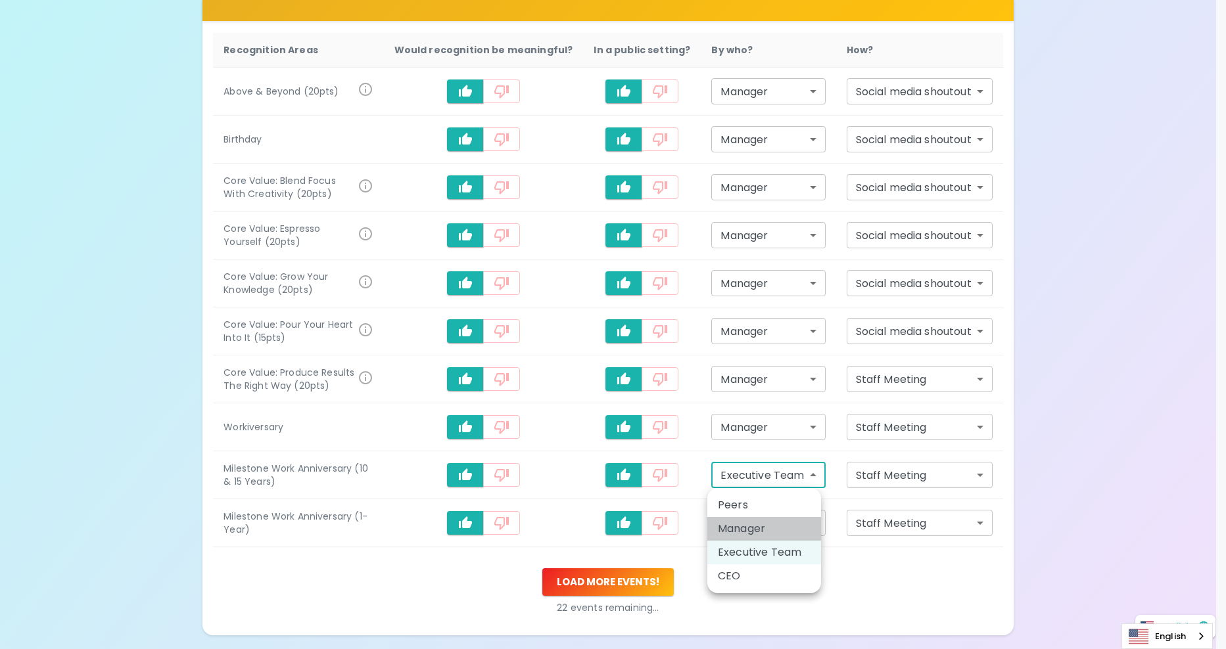
click at [761, 531] on li "Manager" at bounding box center [764, 529] width 114 height 24
type input "manager"
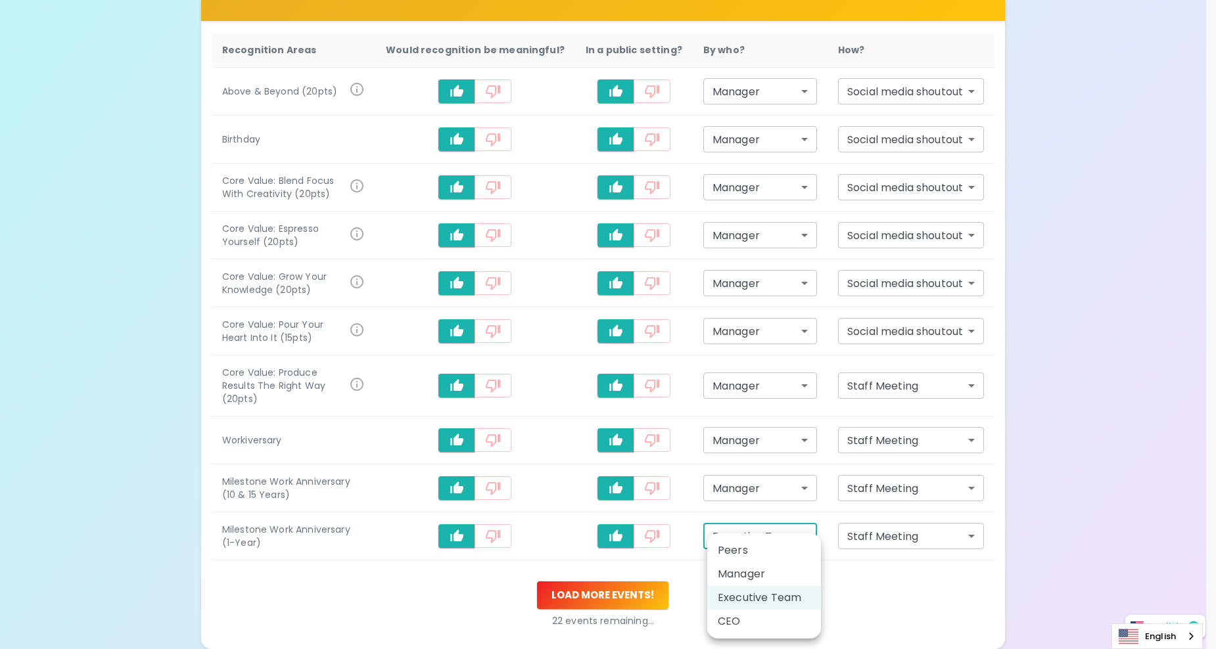
click at [761, 530] on body "What makes you feel appreciated at work? Rewards are great, but we know the rec…" at bounding box center [608, 213] width 1216 height 1085
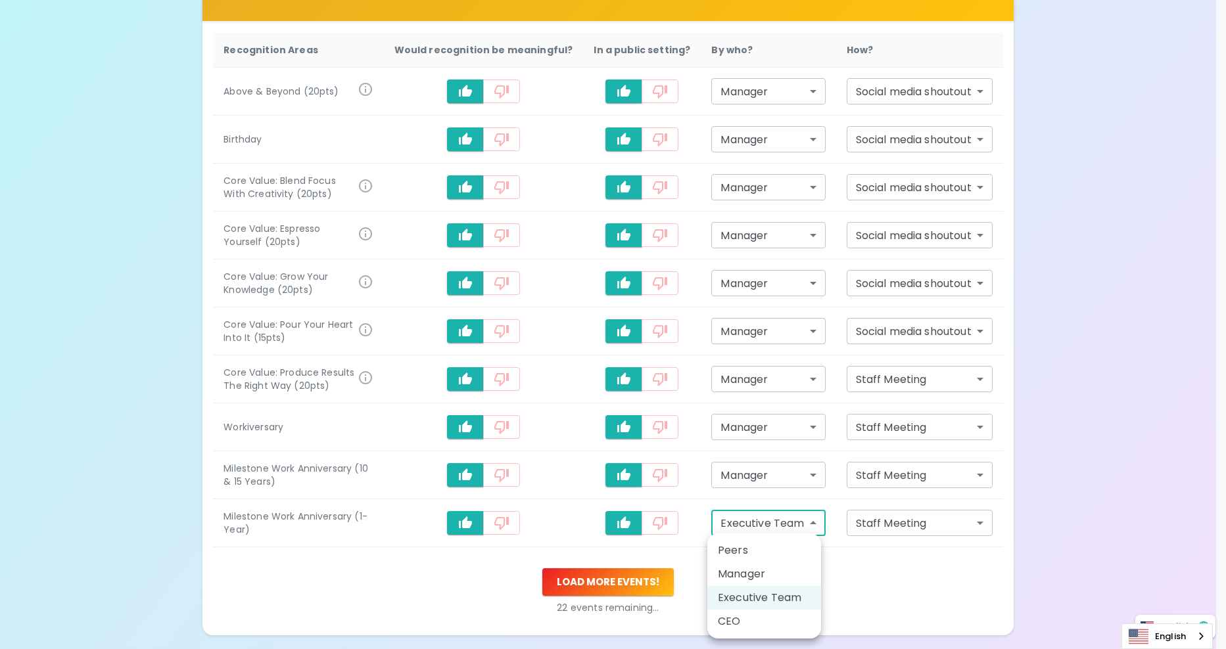
click at [759, 571] on li "Manager" at bounding box center [764, 575] width 114 height 24
type input "manager"
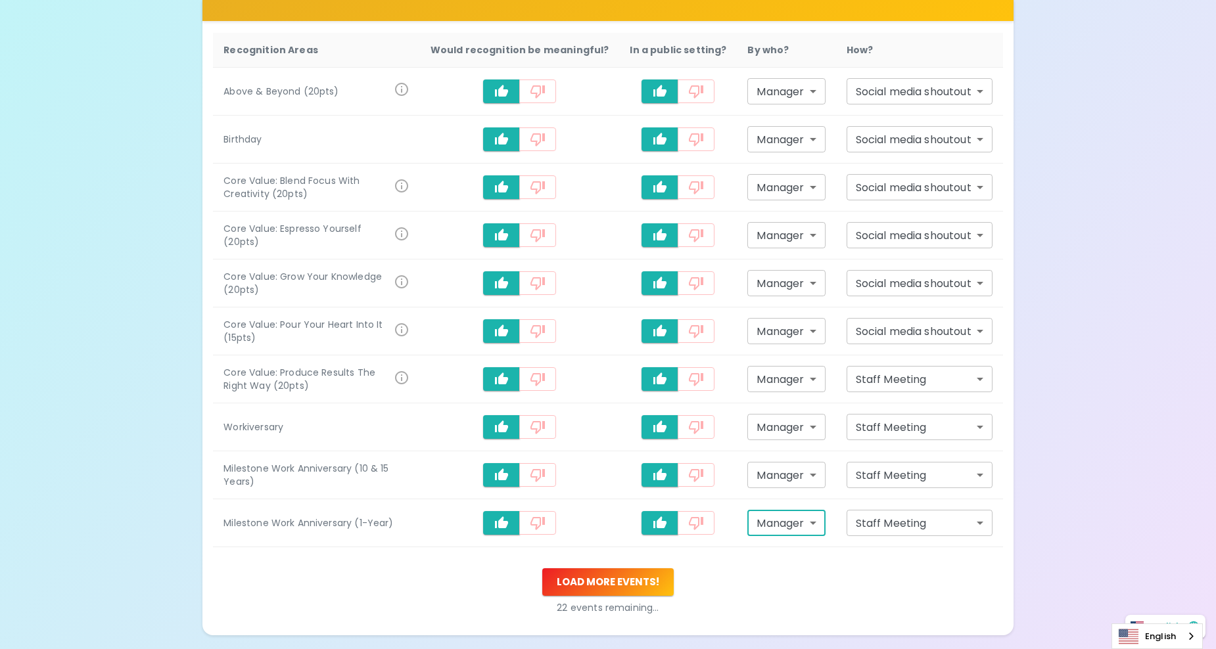
click at [867, 463] on body "What makes you feel appreciated at work? Rewards are great, but we know the rec…" at bounding box center [608, 207] width 1216 height 1072
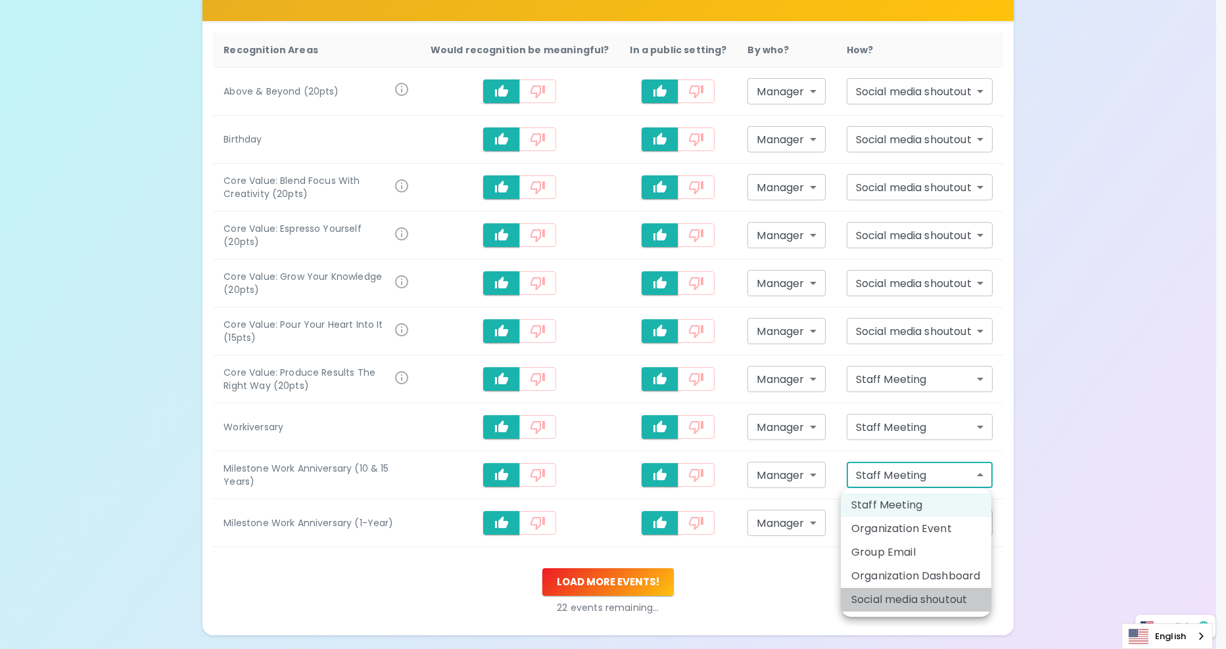
click at [910, 601] on li "Social media shoutout" at bounding box center [916, 600] width 151 height 24
type input "social_media_shoutout"
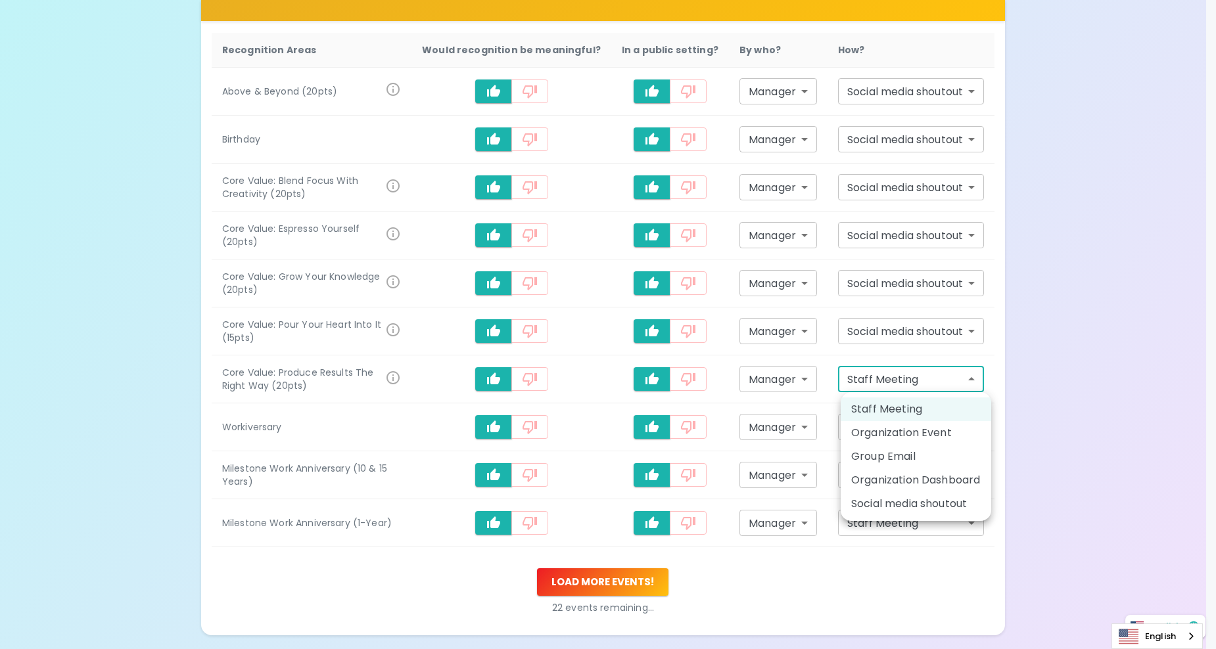
click at [918, 389] on body "What makes you feel appreciated at work? Rewards are great, but we know the rec…" at bounding box center [608, 207] width 1216 height 1072
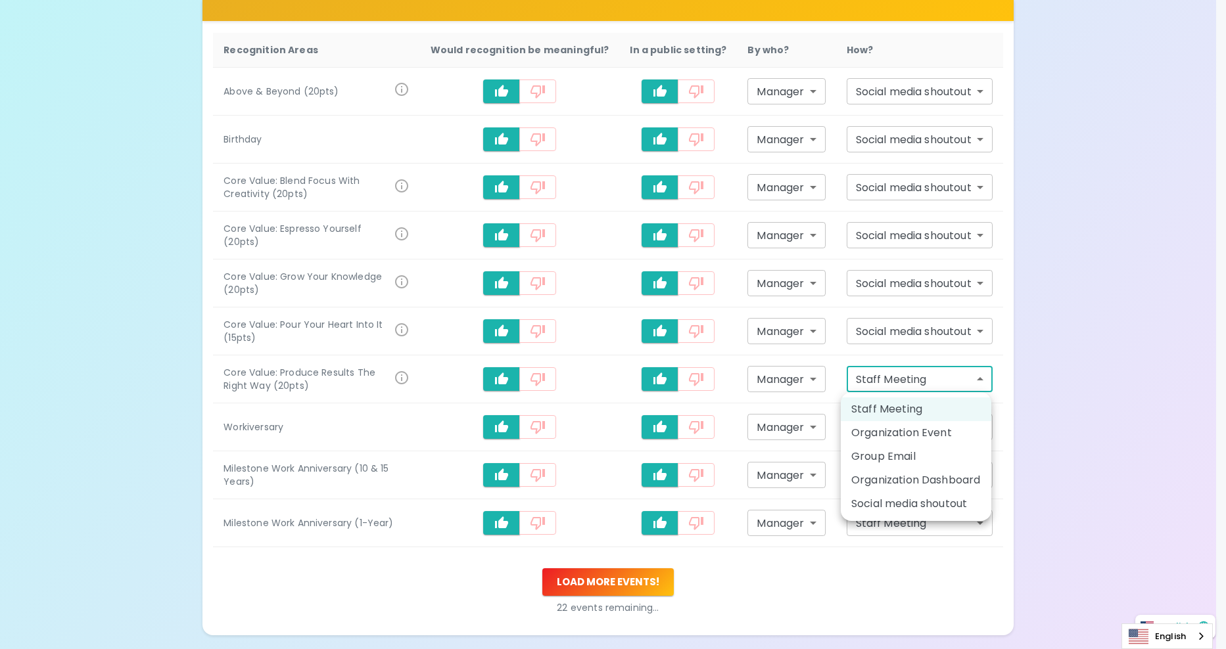
click at [916, 502] on li "Social media shoutout" at bounding box center [916, 504] width 151 height 24
type input "social_media_shoutout"
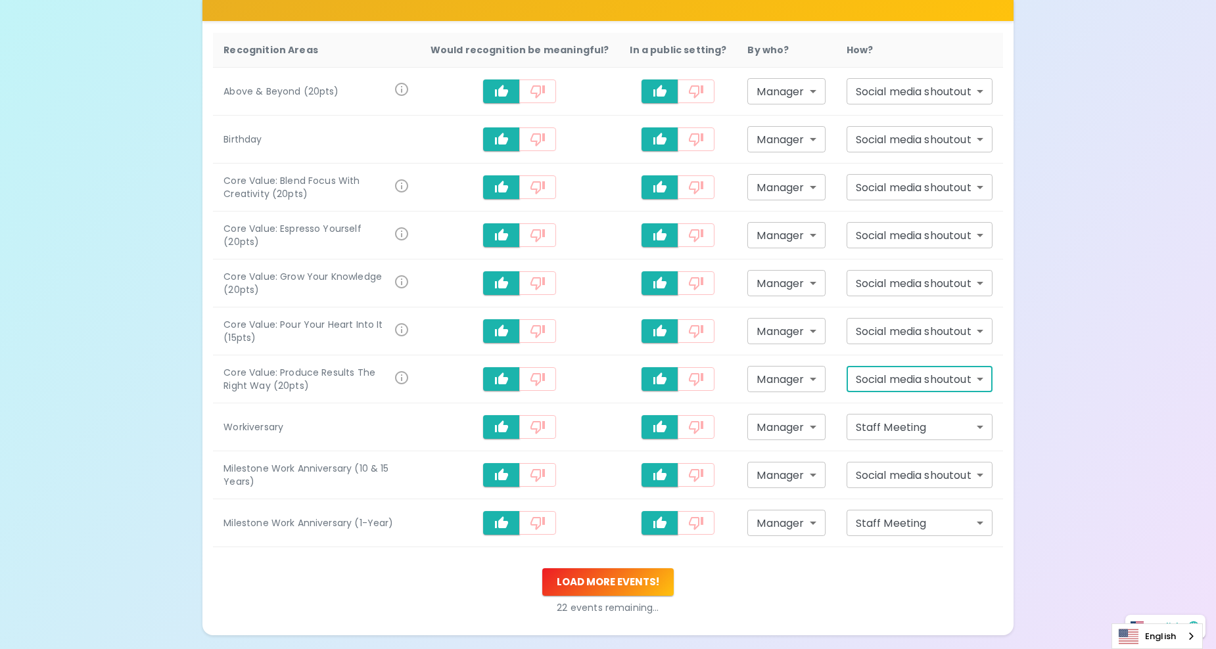
click at [912, 418] on body "What makes you feel appreciated at work? Rewards are great, but we know the rec…" at bounding box center [608, 207] width 1216 height 1072
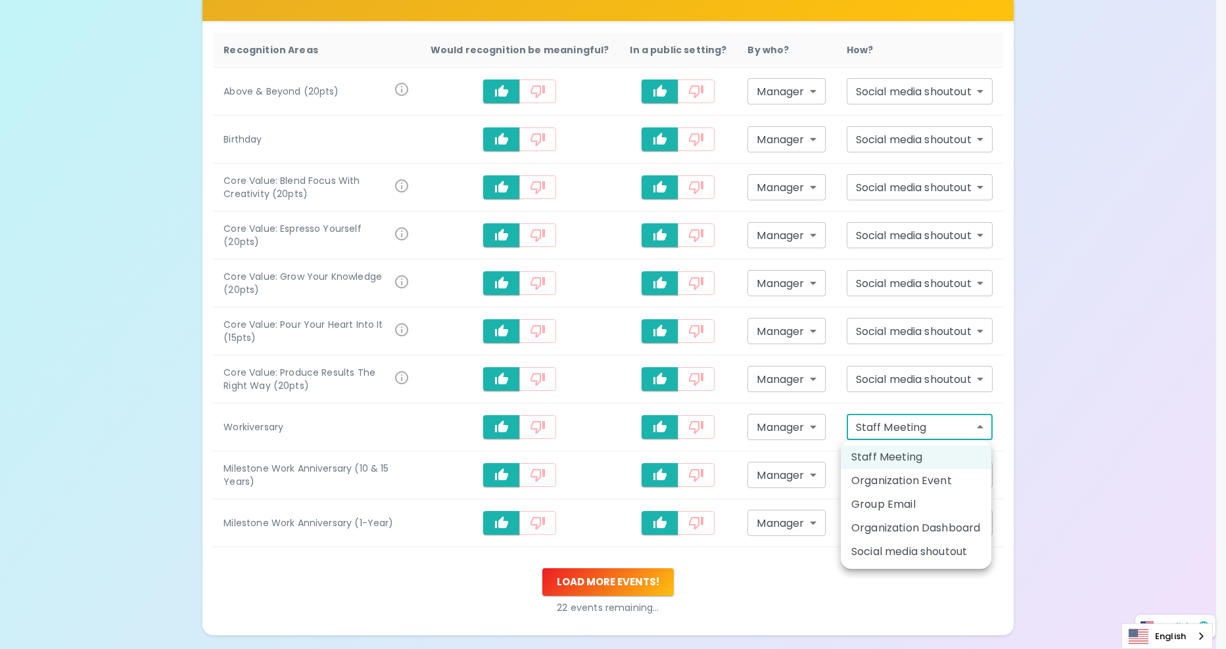
click at [912, 553] on li "Social media shoutout" at bounding box center [916, 552] width 151 height 24
type input "social_media_shoutout"
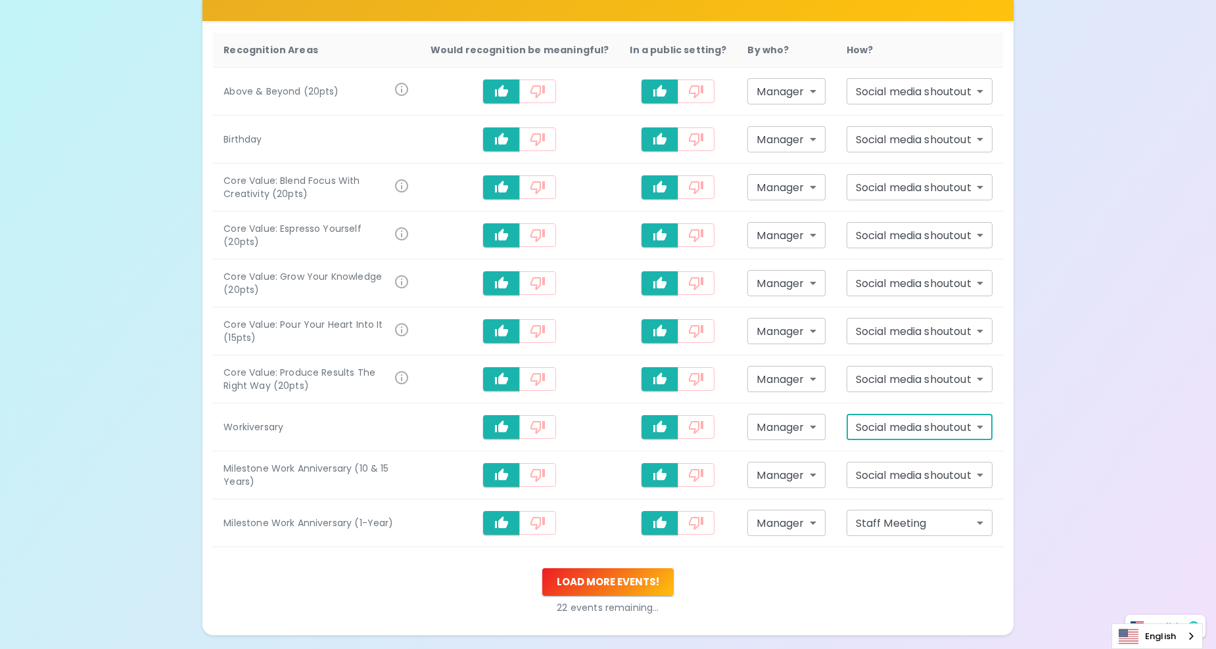
click at [910, 518] on body "What makes you feel appreciated at work? Rewards are great, but we know the rec…" at bounding box center [608, 207] width 1216 height 1072
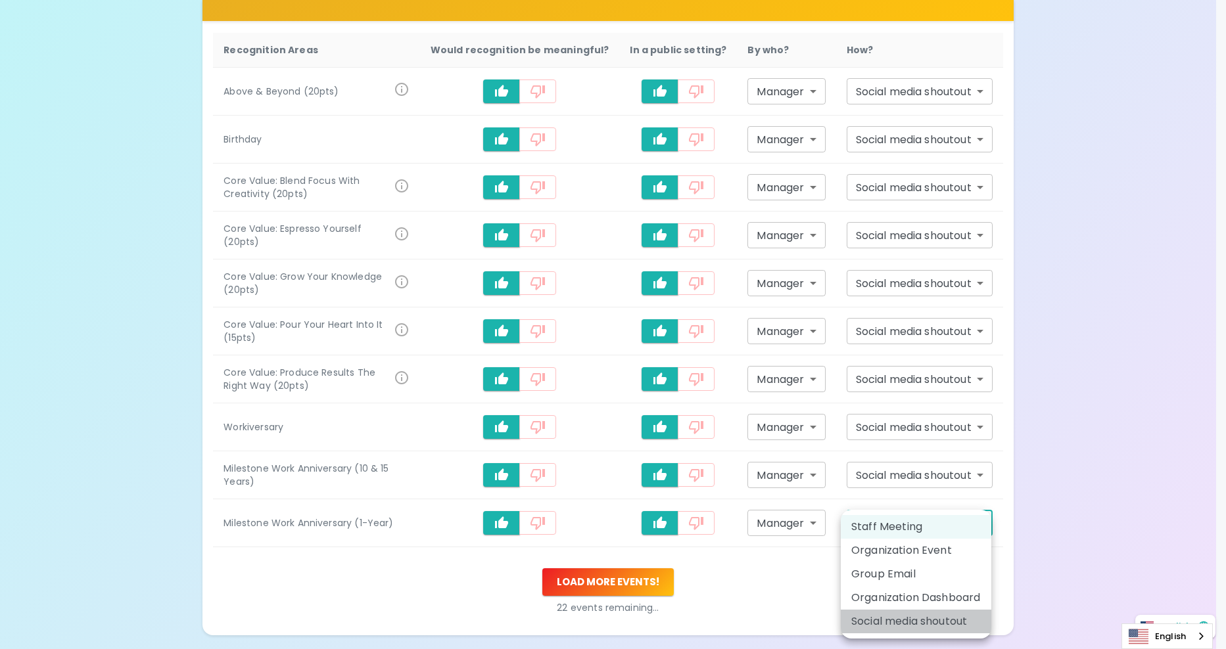
click at [885, 616] on li "Social media shoutout" at bounding box center [916, 622] width 151 height 24
type input "social_media_shoutout"
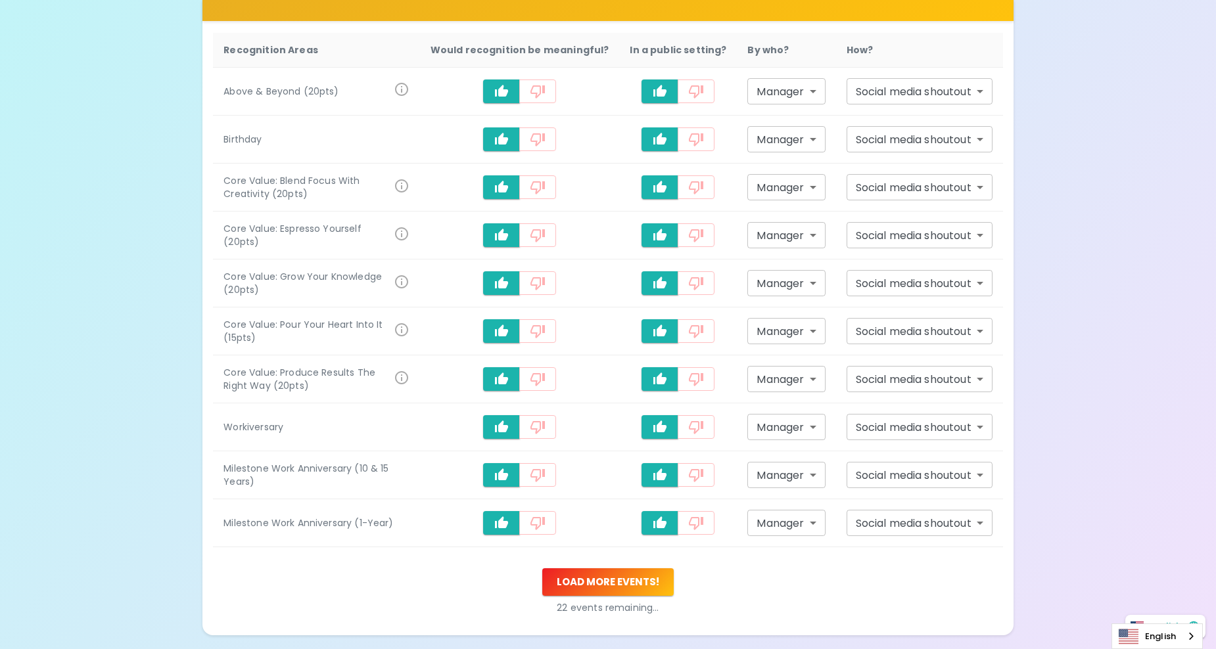
click at [1060, 446] on div "What makes you feel appreciated at work? Rewards are great, but we know the rec…" at bounding box center [608, 207] width 1216 height 1072
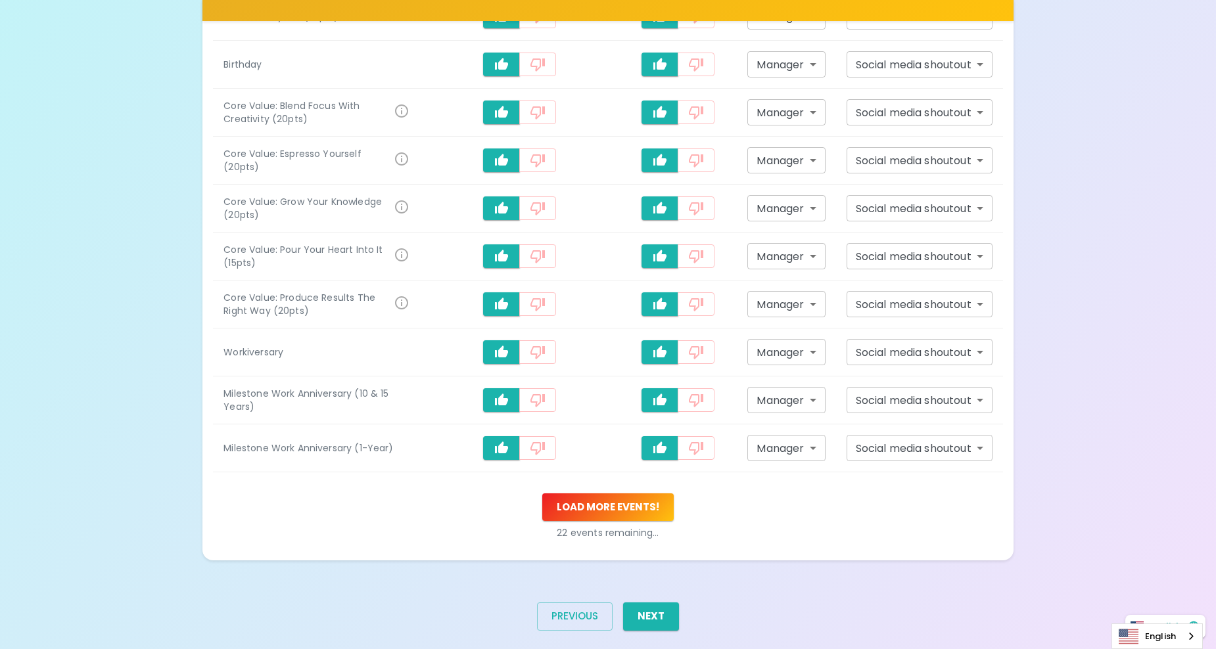
scroll to position [422, 0]
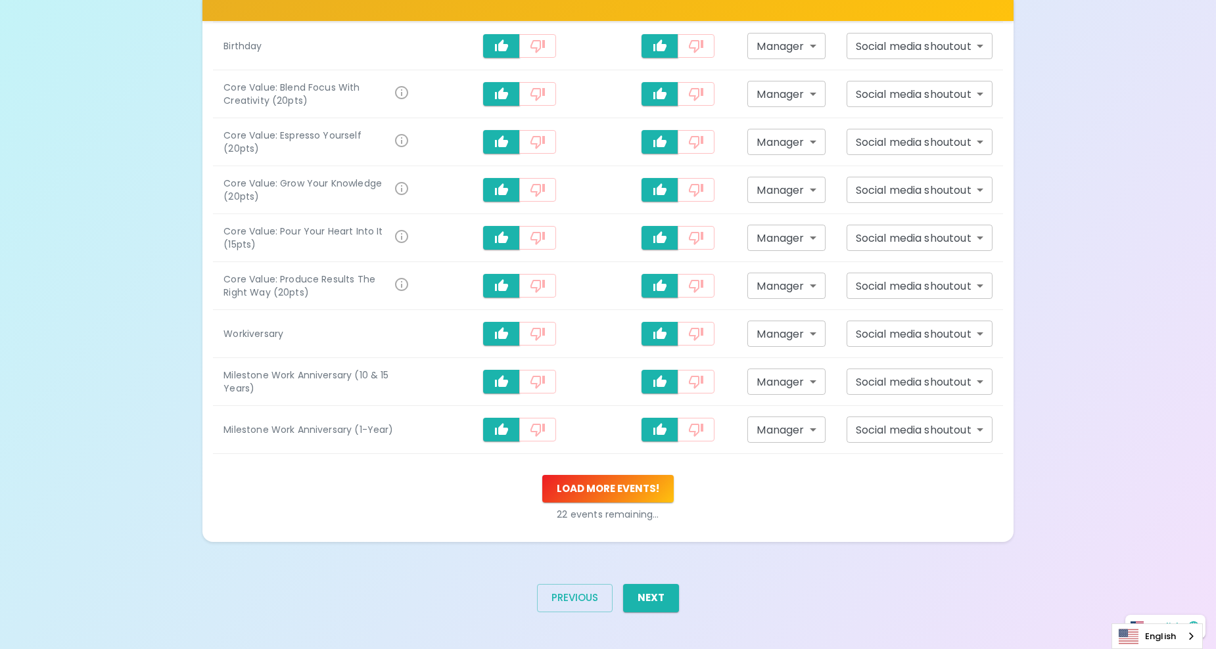
click at [605, 479] on button "Load more events !" at bounding box center [607, 489] width 131 height 28
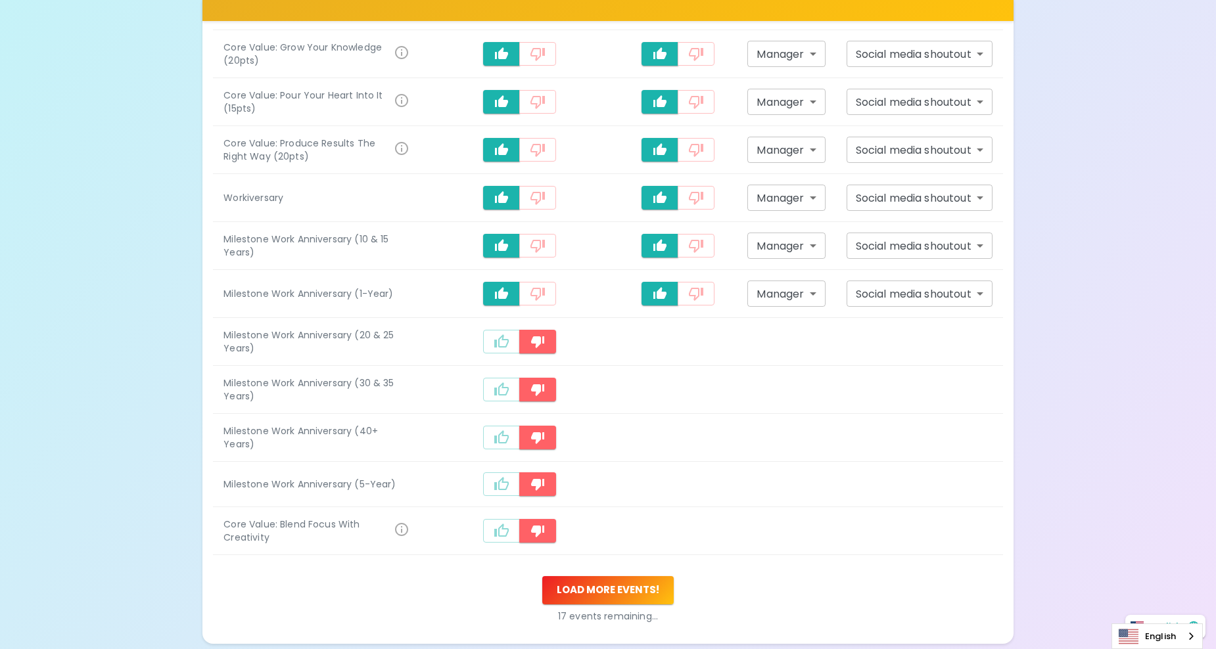
scroll to position [657, 0]
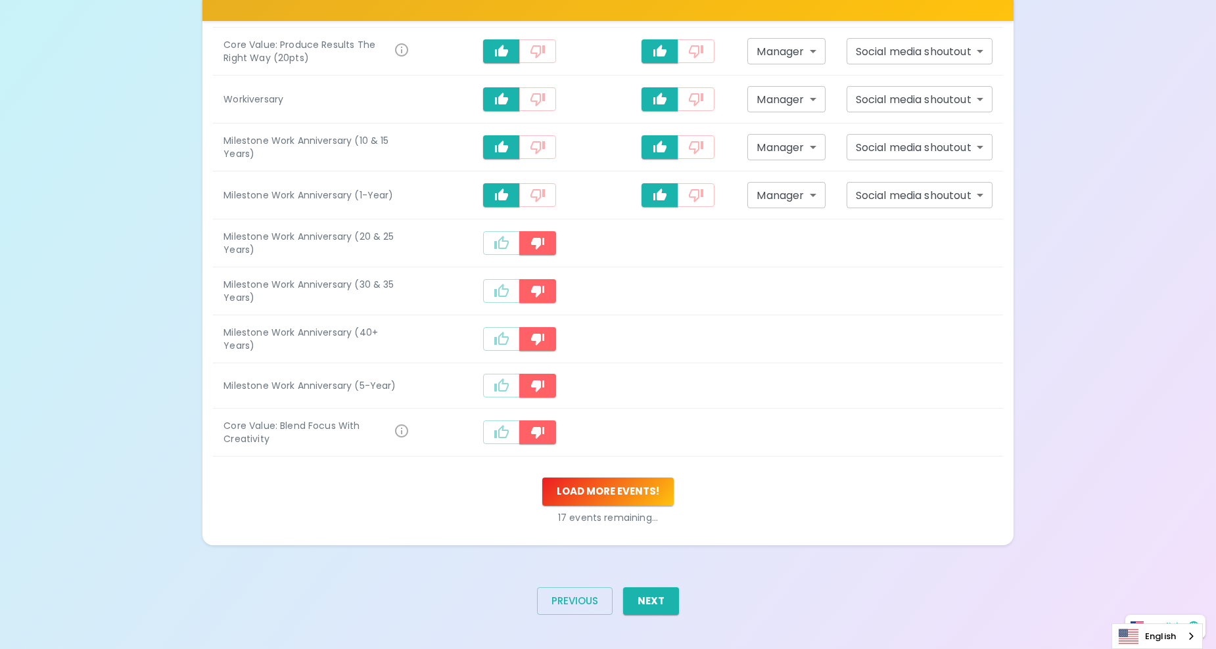
click at [493, 239] on button "recognition-1058" at bounding box center [501, 243] width 37 height 24
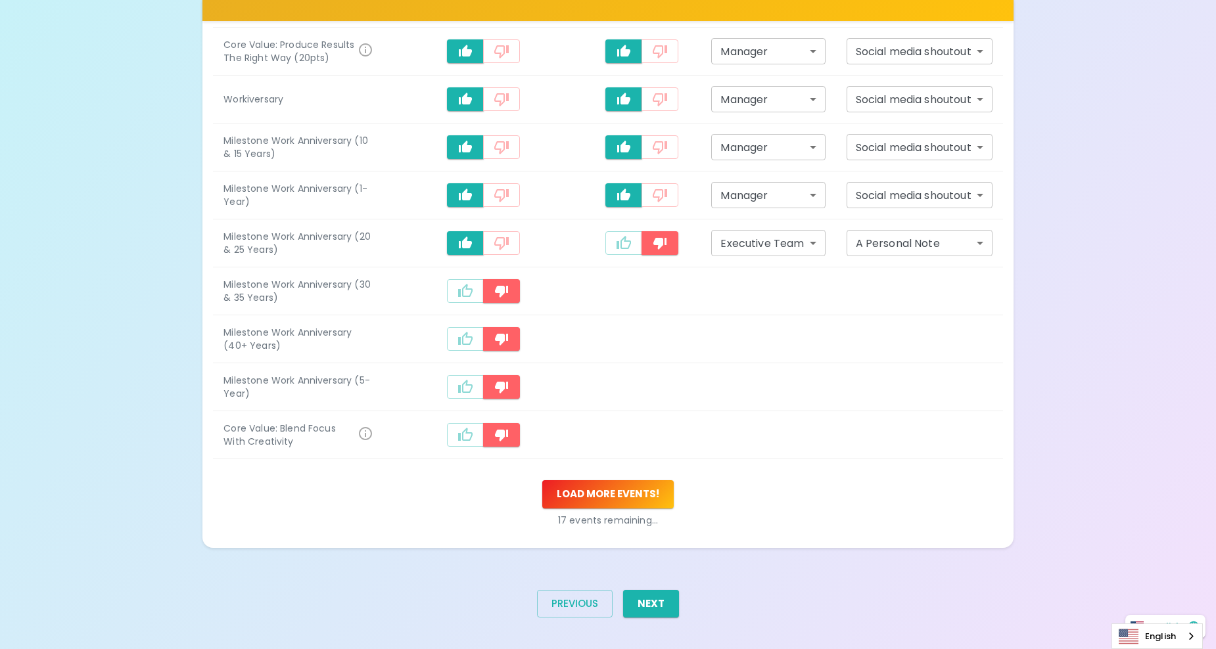
click at [473, 294] on icon "recognition-1058" at bounding box center [466, 291] width 16 height 16
click at [466, 344] on icon "recognition-1058" at bounding box center [465, 338] width 14 height 13
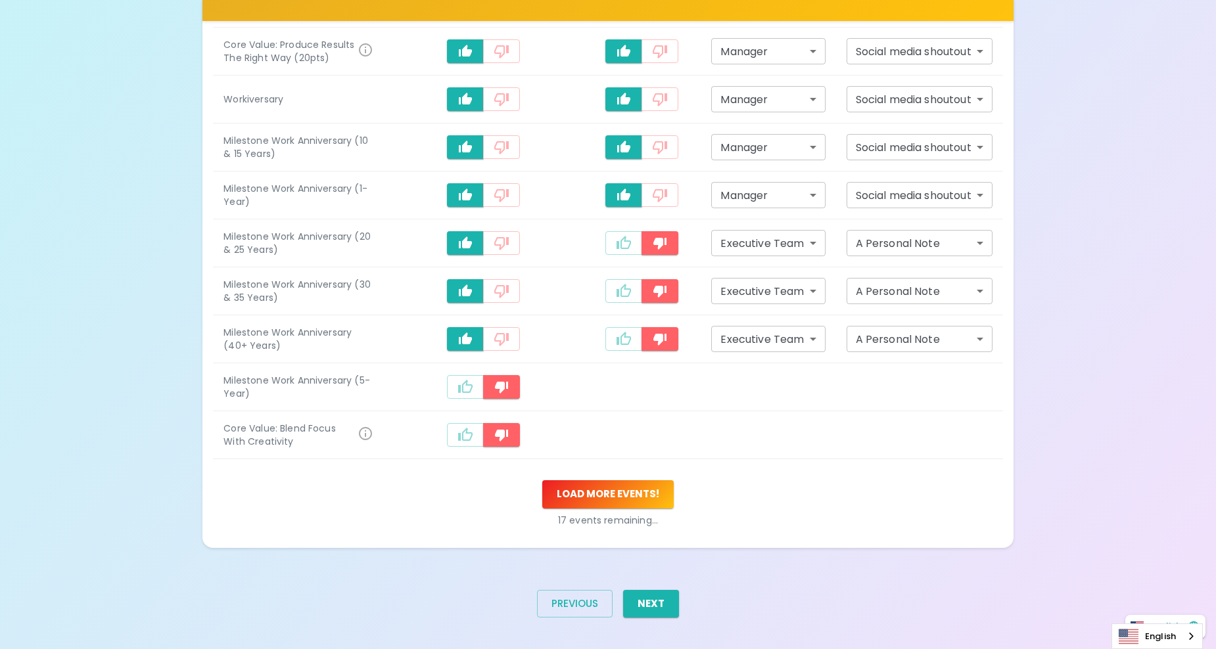
click at [469, 385] on icon "recognition-1058" at bounding box center [466, 387] width 16 height 16
click at [467, 434] on icon "recognition-1058" at bounding box center [465, 434] width 14 height 13
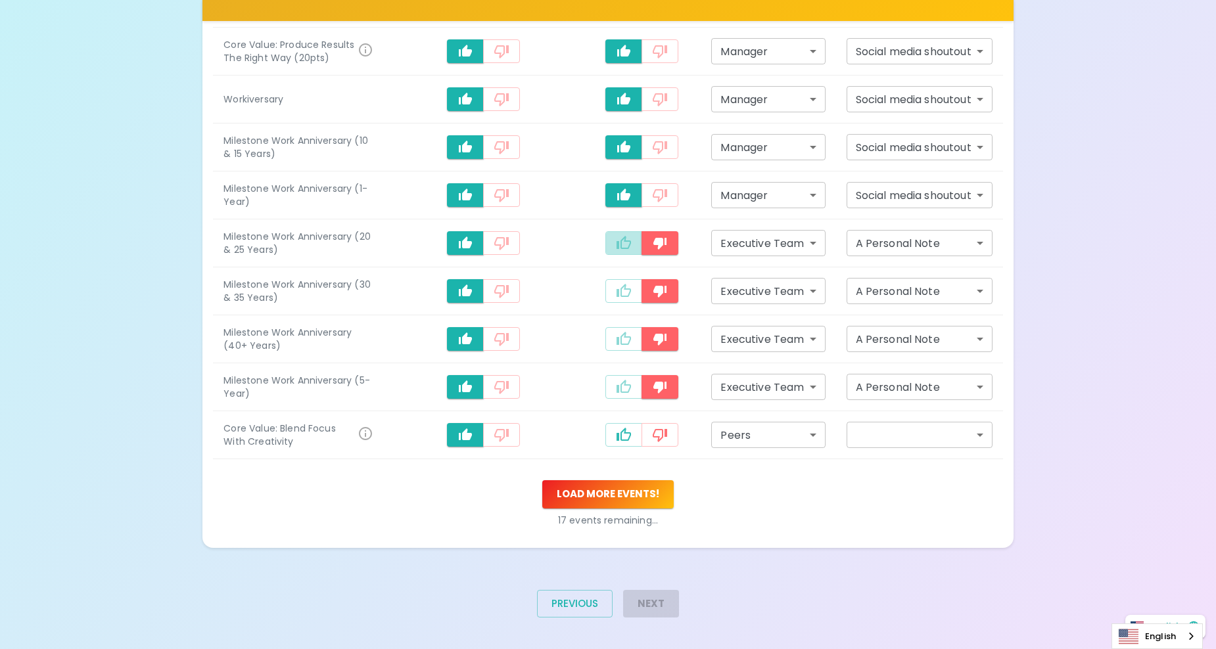
click at [613, 244] on button "recognition-1058" at bounding box center [623, 243] width 37 height 24
type input "staff_meeting"
click at [622, 291] on icon "recognition-1058" at bounding box center [624, 291] width 16 height 16
type input "staff_meeting"
click at [617, 335] on icon "recognition-1058" at bounding box center [624, 339] width 16 height 16
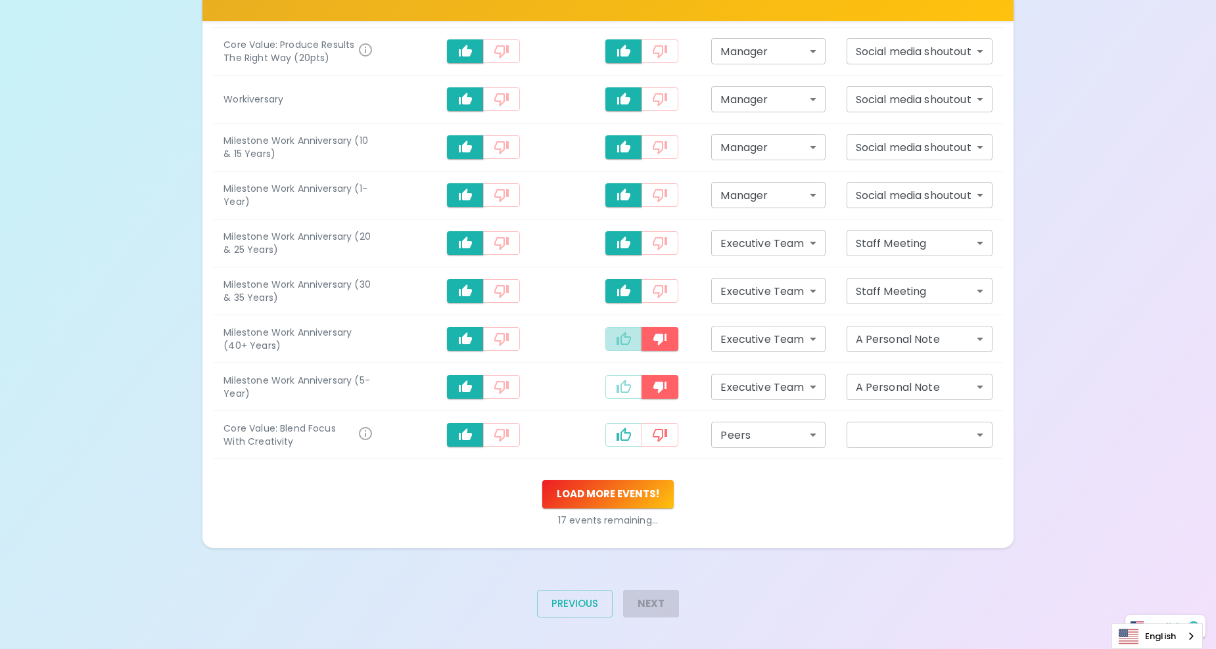
type input "staff_meeting"
click at [616, 362] on td "recognition-1058" at bounding box center [642, 340] width 118 height 48
click at [616, 383] on icon "recognition-1058" at bounding box center [624, 387] width 16 height 16
type input "staff_meeting"
click at [616, 418] on td "recognition-1058" at bounding box center [642, 436] width 118 height 48
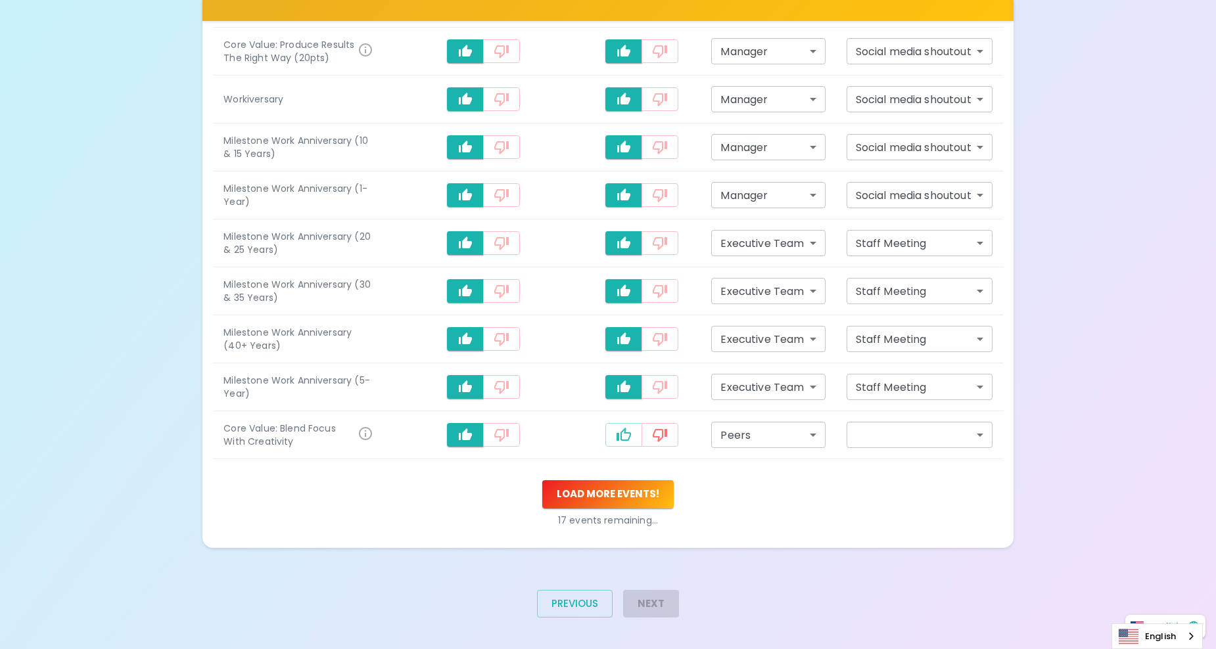
click at [618, 436] on icon "recognition-1058" at bounding box center [624, 434] width 14 height 13
type input "staff_meeting"
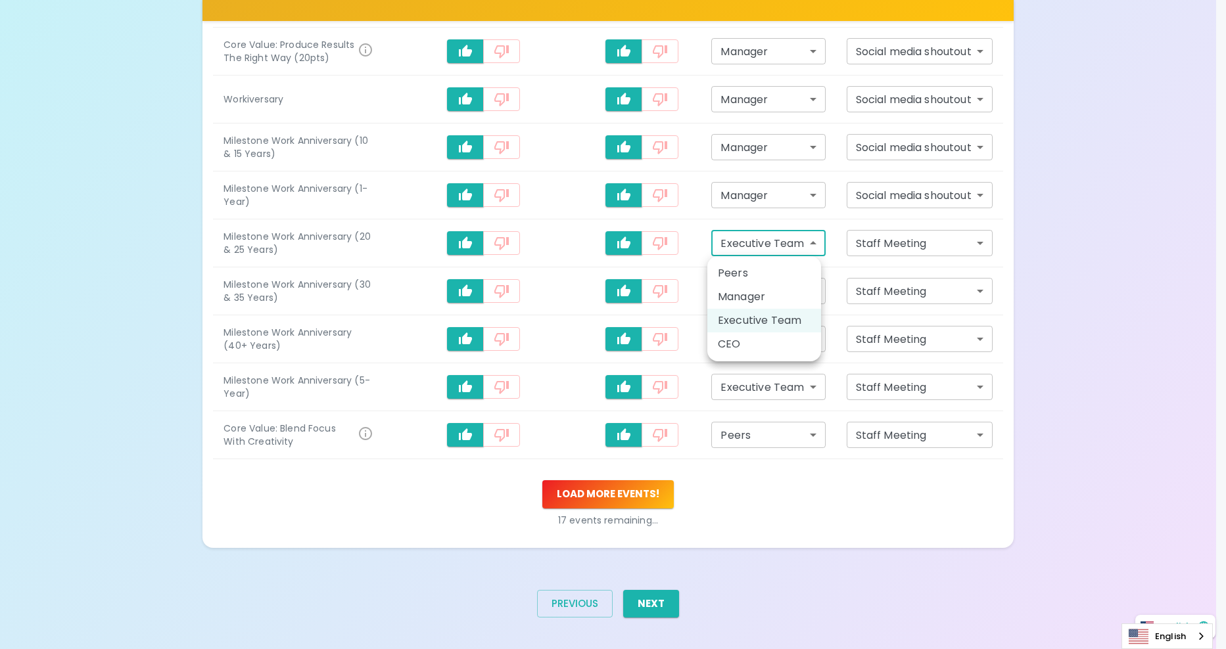
click at [767, 302] on li "Manager" at bounding box center [764, 297] width 114 height 24
type input "manager"
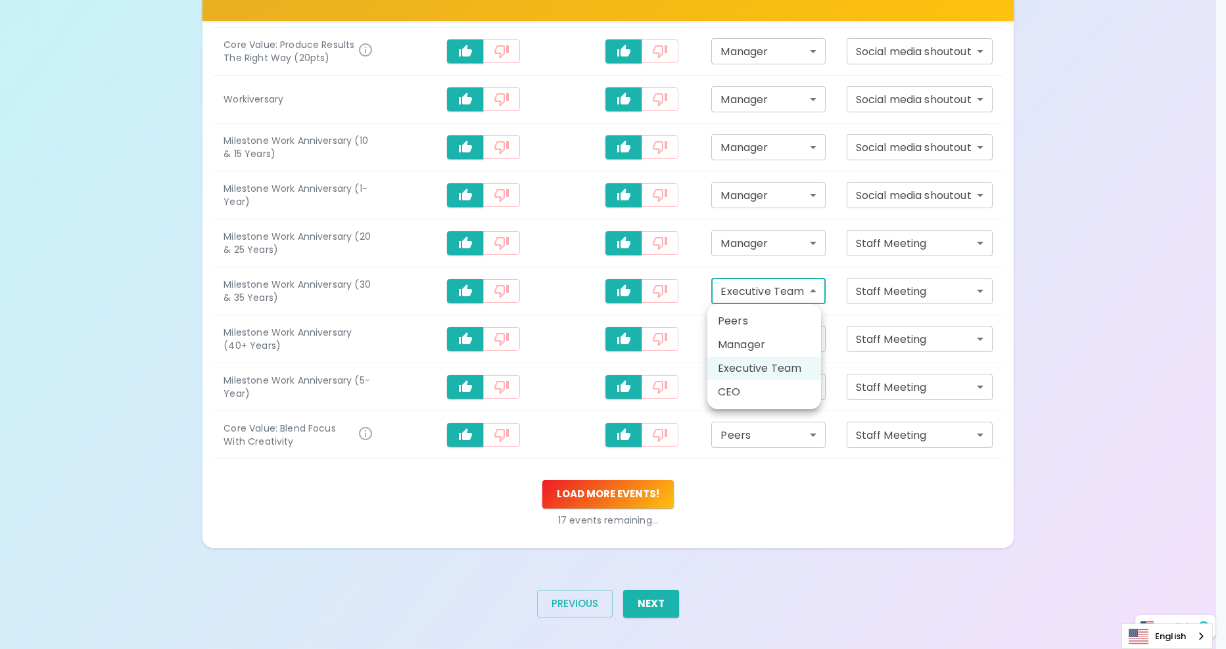
click at [769, 338] on li "Manager" at bounding box center [764, 345] width 114 height 24
type input "manager"
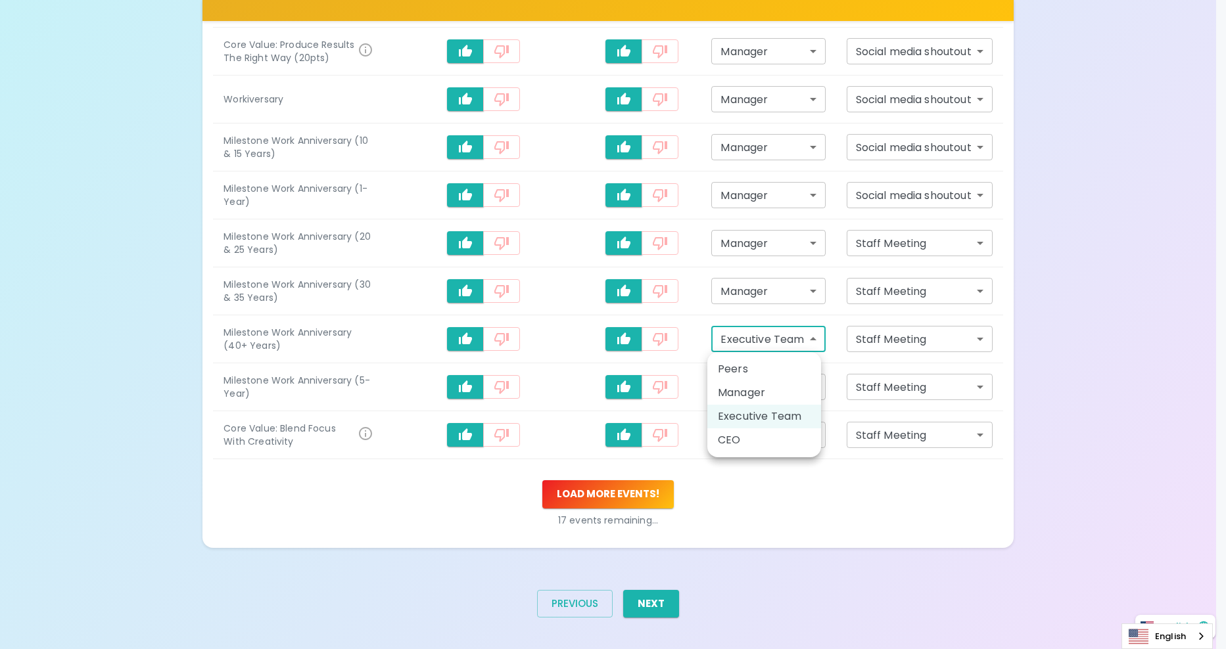
click at [756, 388] on li "Manager" at bounding box center [764, 393] width 114 height 24
type input "manager"
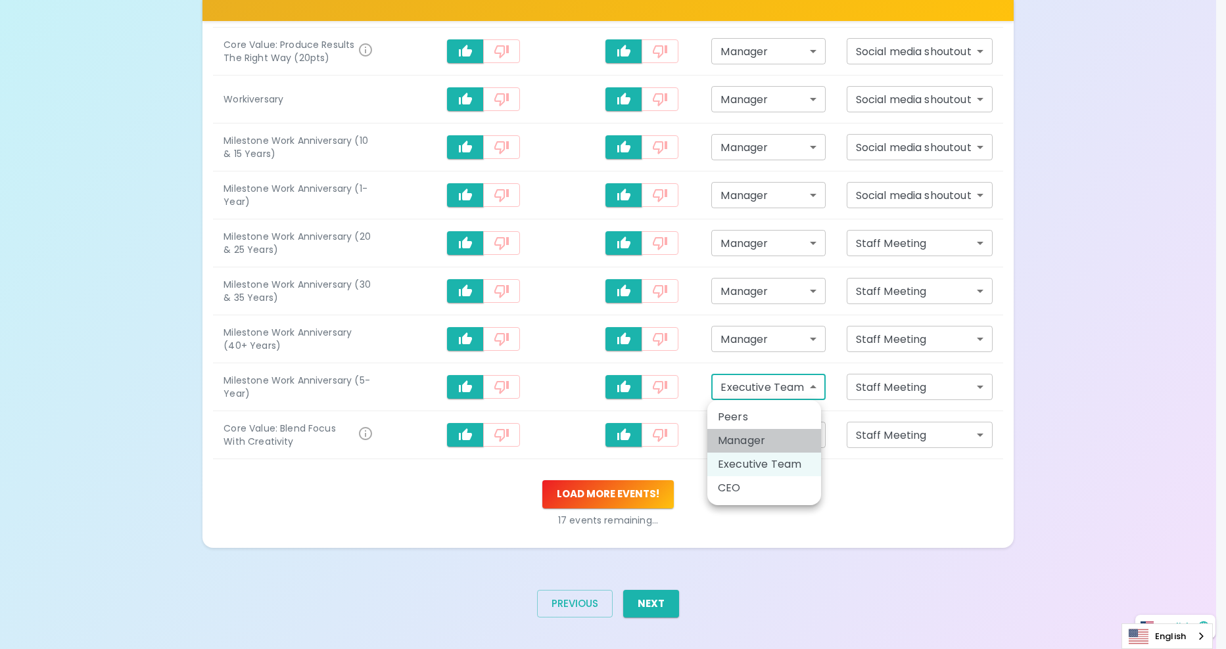
click at [753, 432] on li "Manager" at bounding box center [764, 441] width 114 height 24
type input "manager"
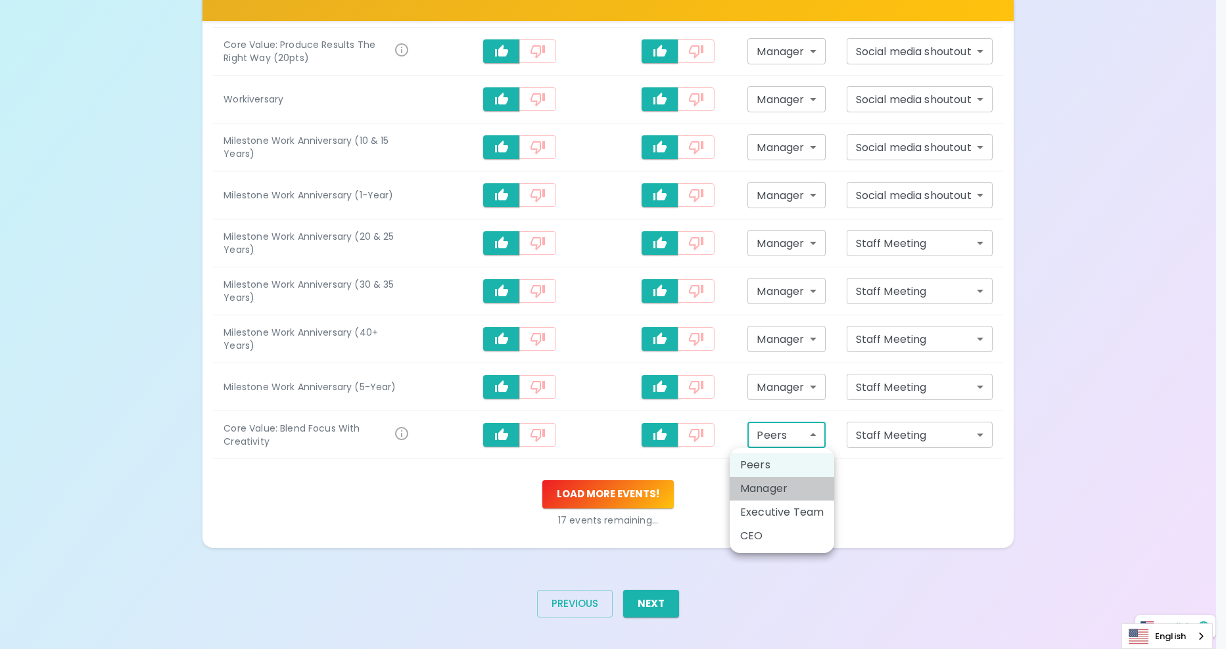
click at [748, 493] on li "Manager" at bounding box center [782, 489] width 105 height 24
type input "manager"
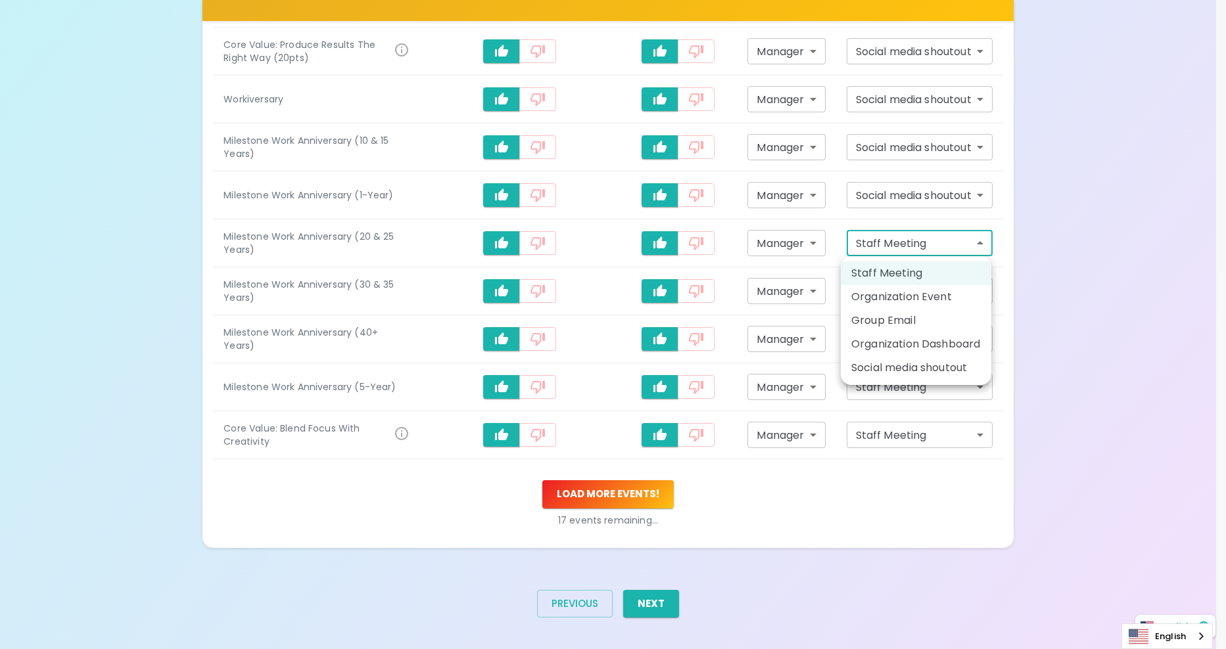
click at [926, 366] on li "Social media shoutout" at bounding box center [916, 368] width 151 height 24
type input "social_media_shoutout"
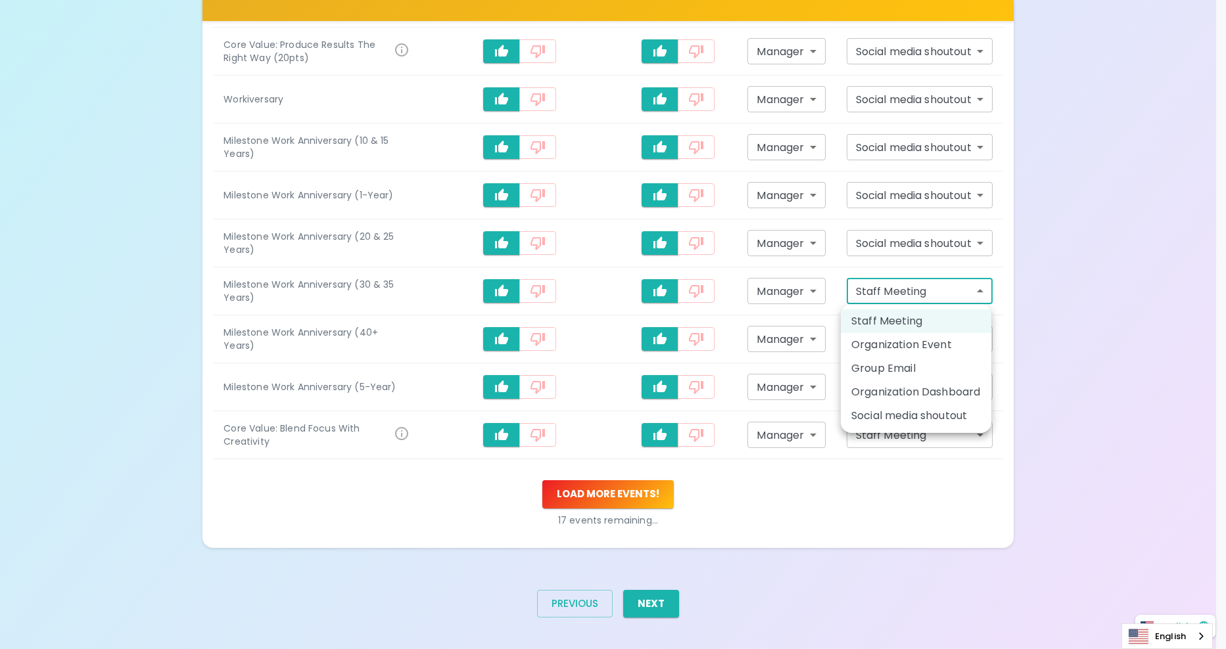
click at [889, 414] on li "Social media shoutout" at bounding box center [916, 416] width 151 height 24
type input "social_media_shoutout"
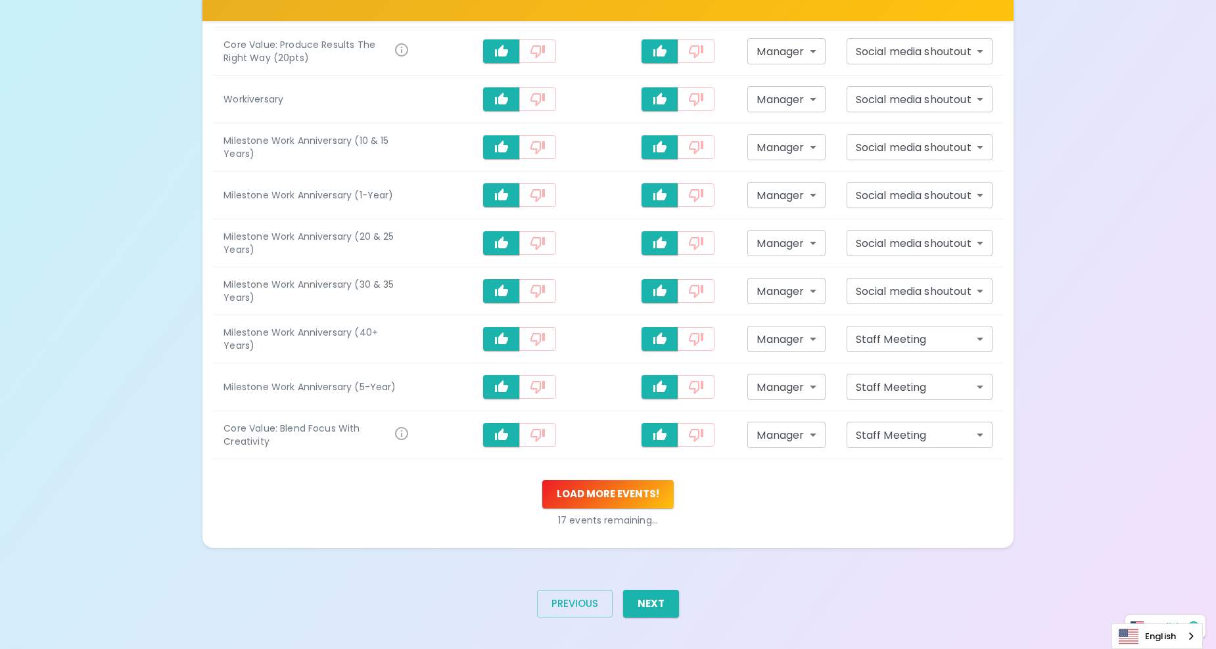
click at [888, 322] on td "Staff Meeting staff_meeting ​" at bounding box center [919, 340] width 167 height 48
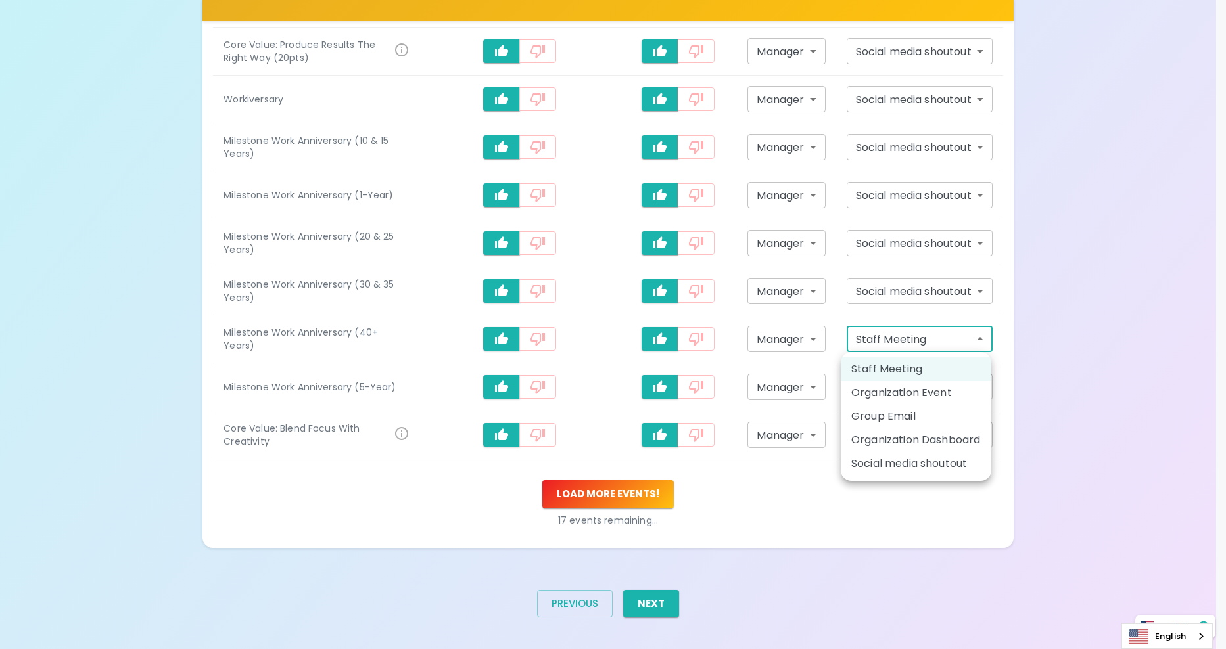
click at [876, 465] on li "Social media shoutout" at bounding box center [916, 464] width 151 height 24
type input "social_media_shoutout"
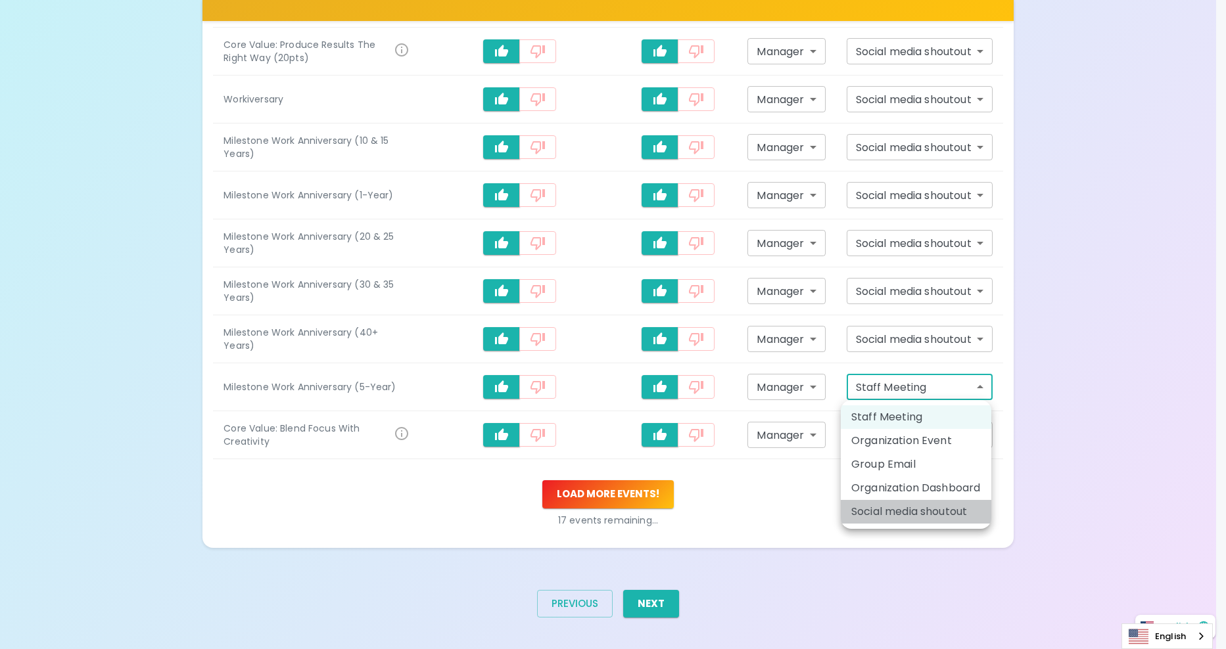
click at [875, 506] on li "Social media shoutout" at bounding box center [916, 512] width 151 height 24
type input "social_media_shoutout"
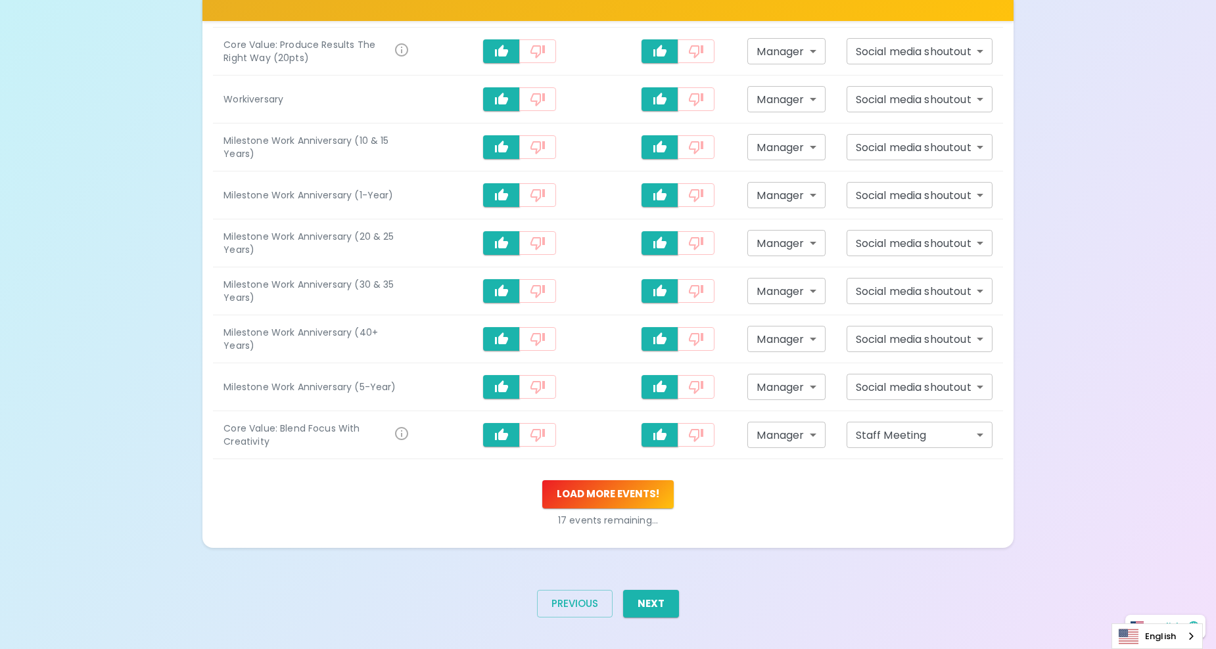
click at [894, 449] on td "Staff Meeting staff_meeting ​" at bounding box center [919, 436] width 167 height 48
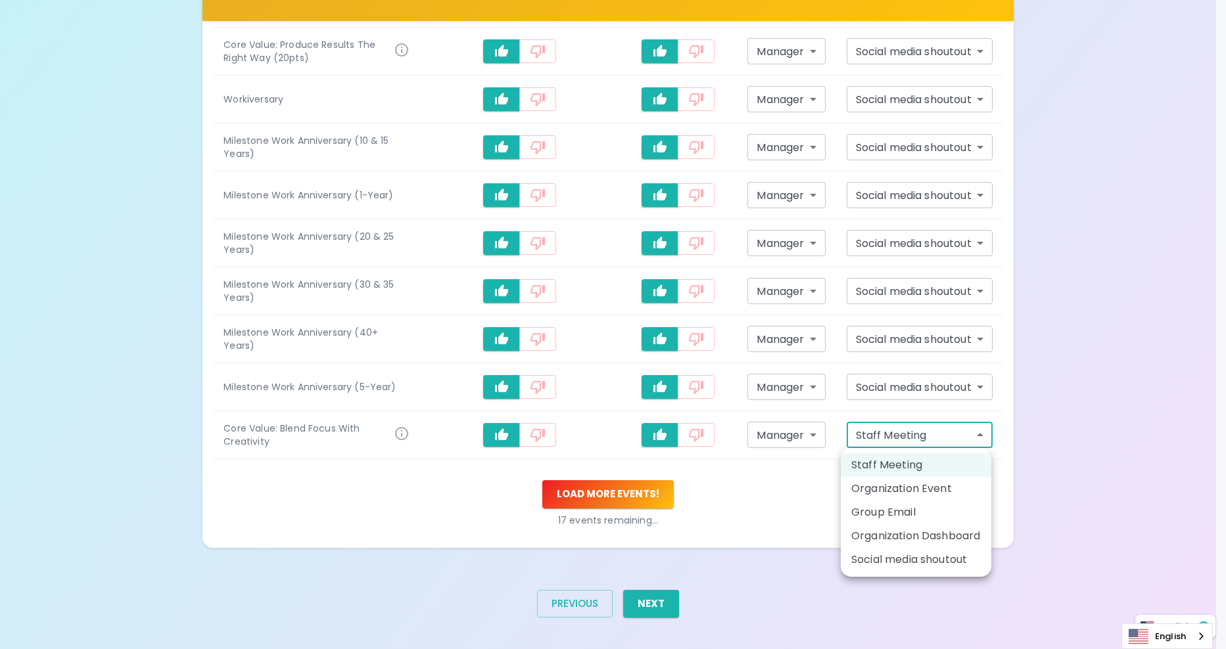
click at [872, 559] on li "Social media shoutout" at bounding box center [916, 560] width 151 height 24
type input "social_media_shoutout"
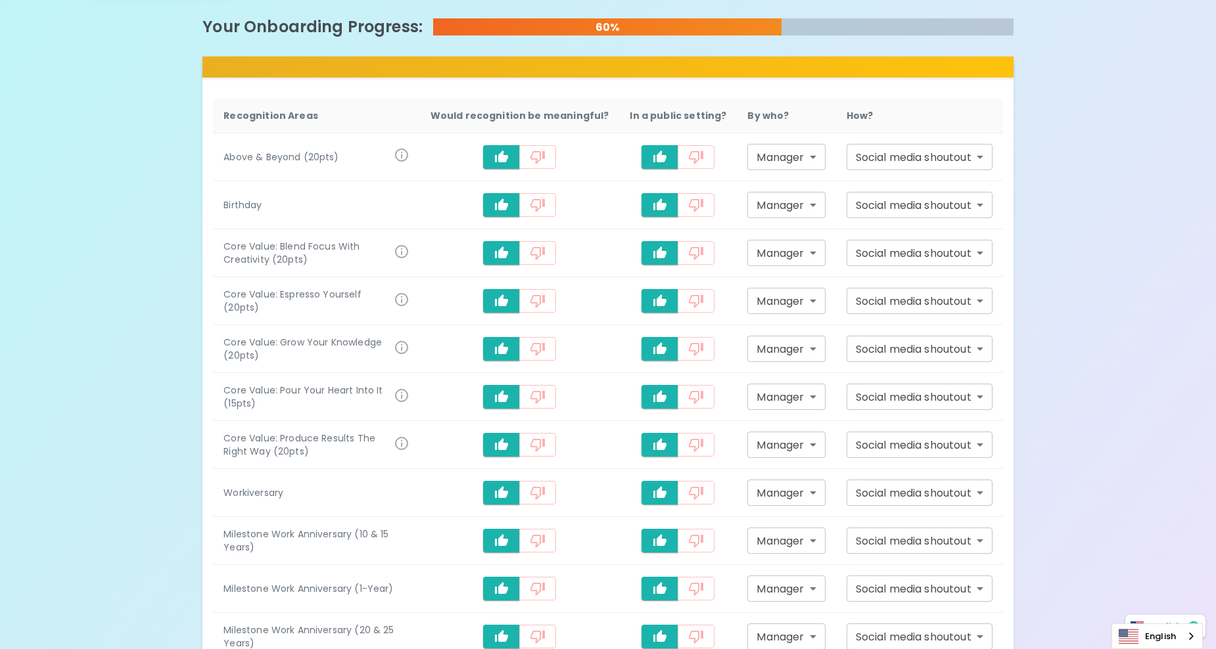
scroll to position [662, 0]
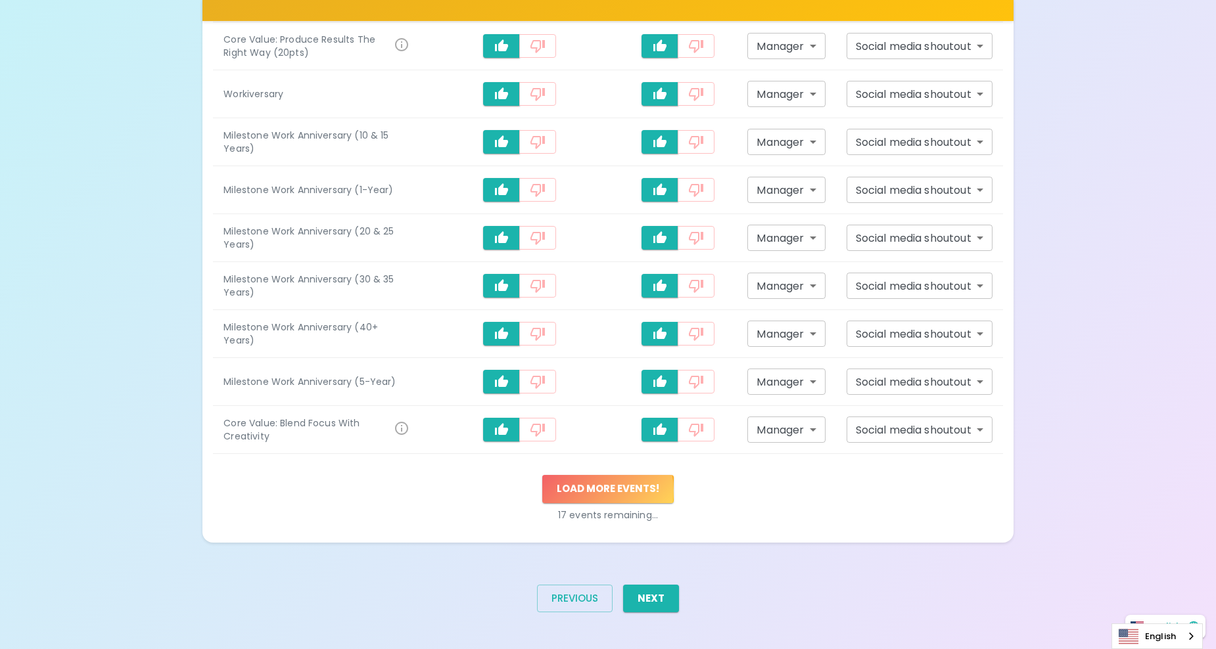
click at [597, 490] on button "Load more events !" at bounding box center [607, 489] width 131 height 28
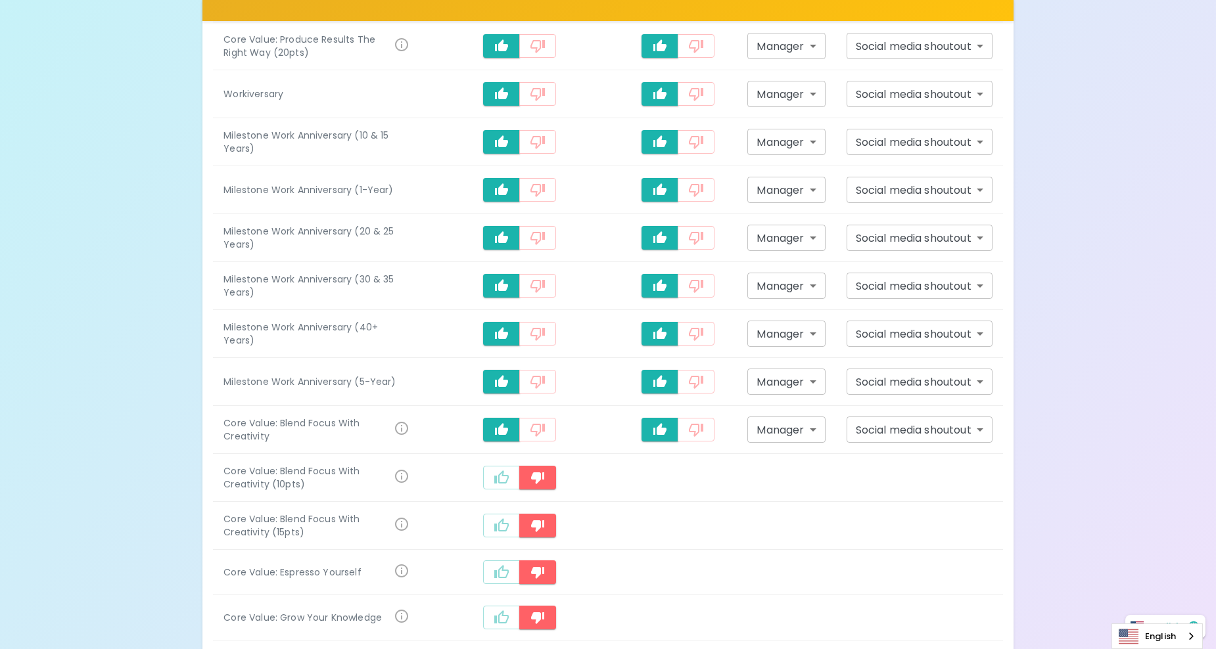
scroll to position [894, 0]
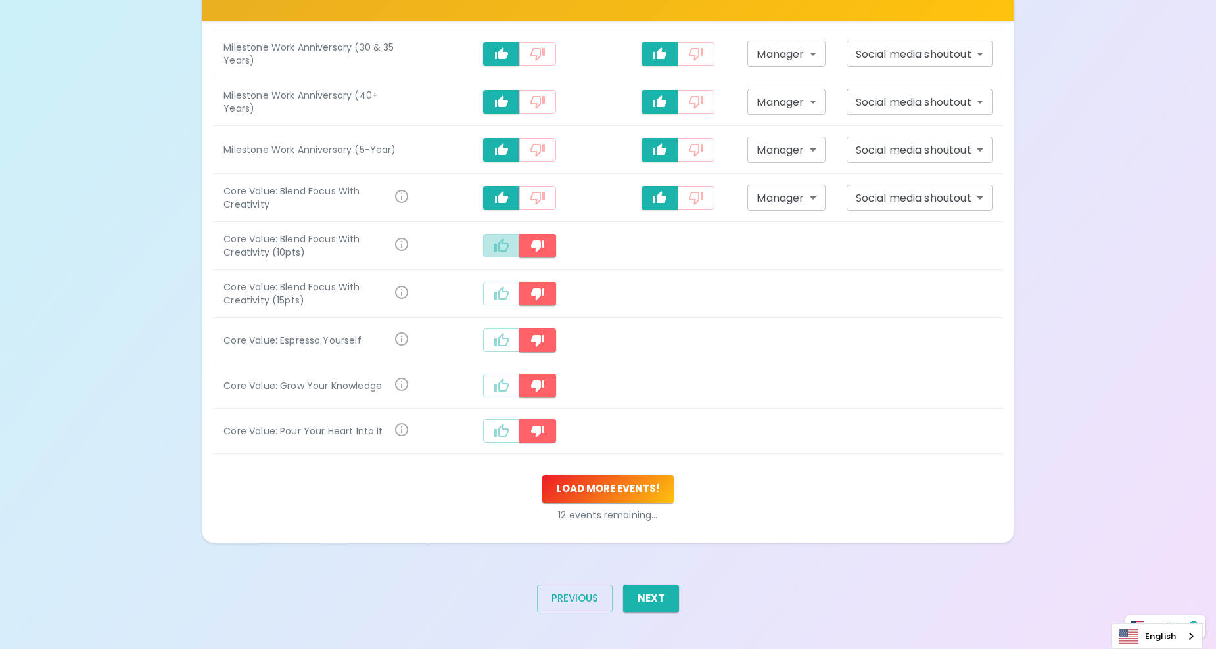
click at [509, 245] on icon "recognition-1058" at bounding box center [502, 246] width 16 height 16
click at [492, 302] on button "recognition-1058" at bounding box center [501, 294] width 37 height 24
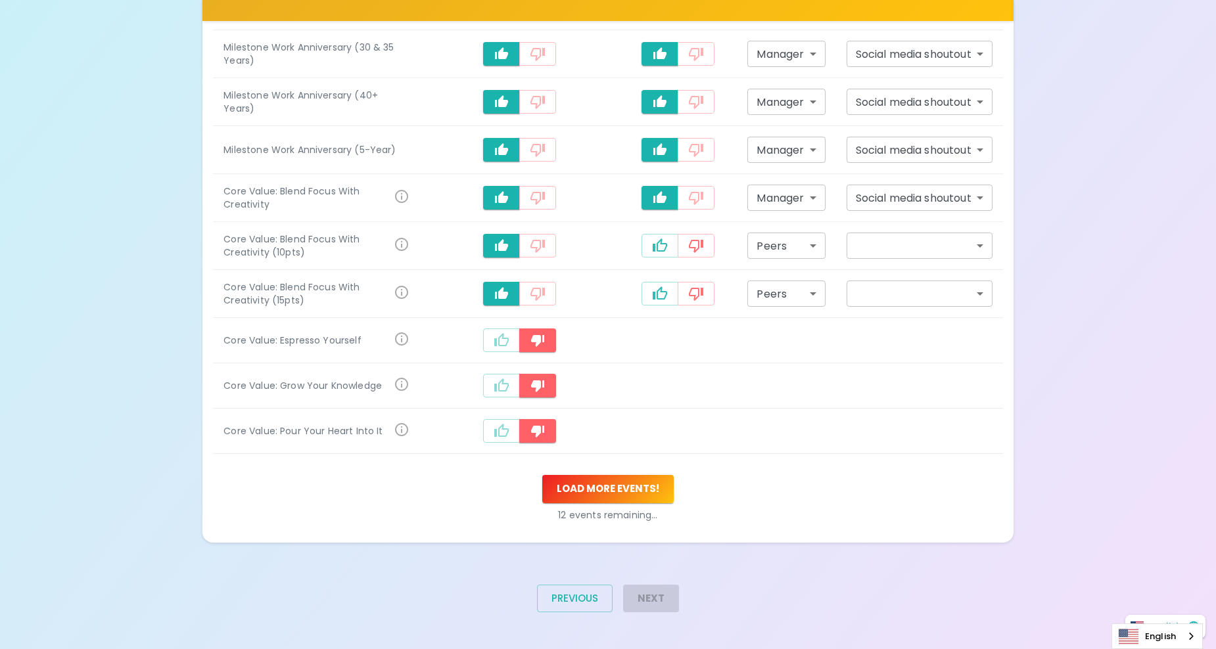
click at [508, 350] on button "recognition-1058" at bounding box center [501, 341] width 37 height 24
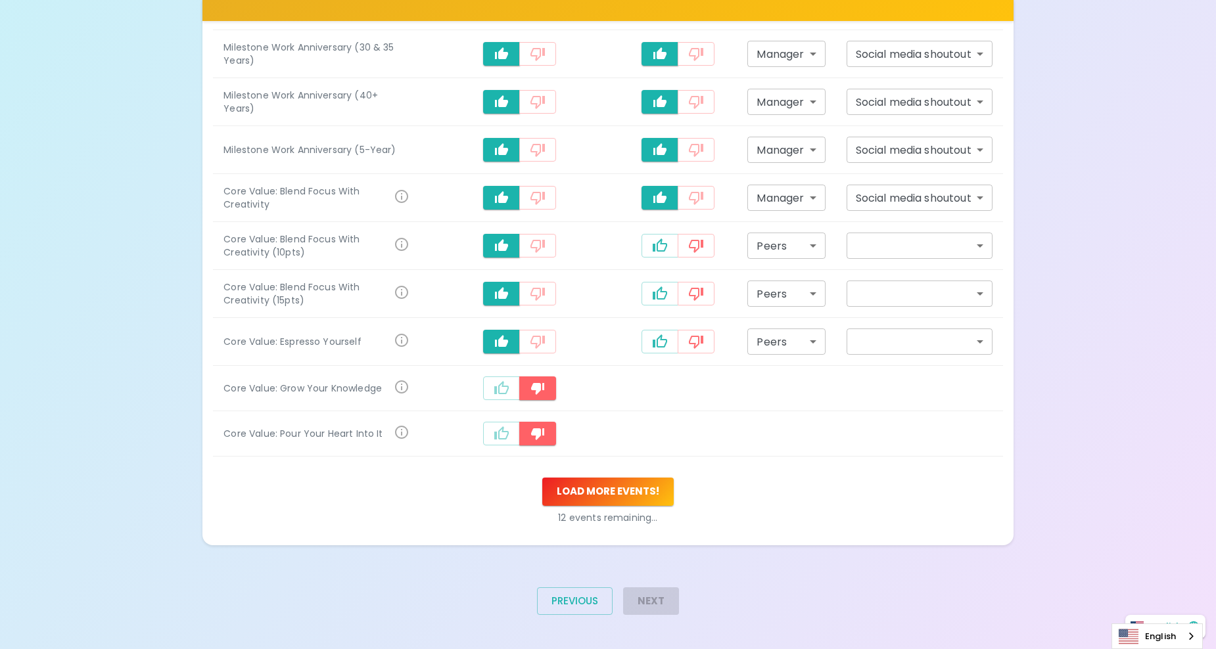
click at [508, 396] on icon "recognition-1058" at bounding box center [502, 389] width 16 height 16
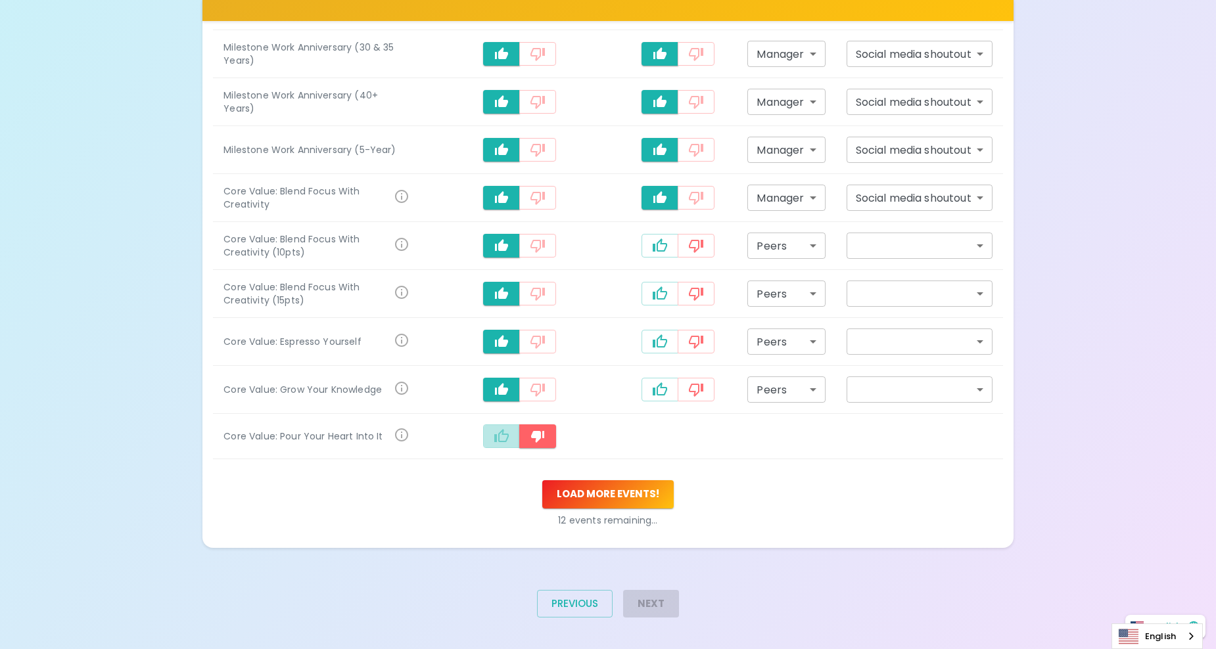
click at [505, 437] on icon "recognition-1058" at bounding box center [501, 435] width 14 height 13
click at [662, 248] on icon "recognition-1058" at bounding box center [660, 246] width 16 height 16
type input "staff_meeting"
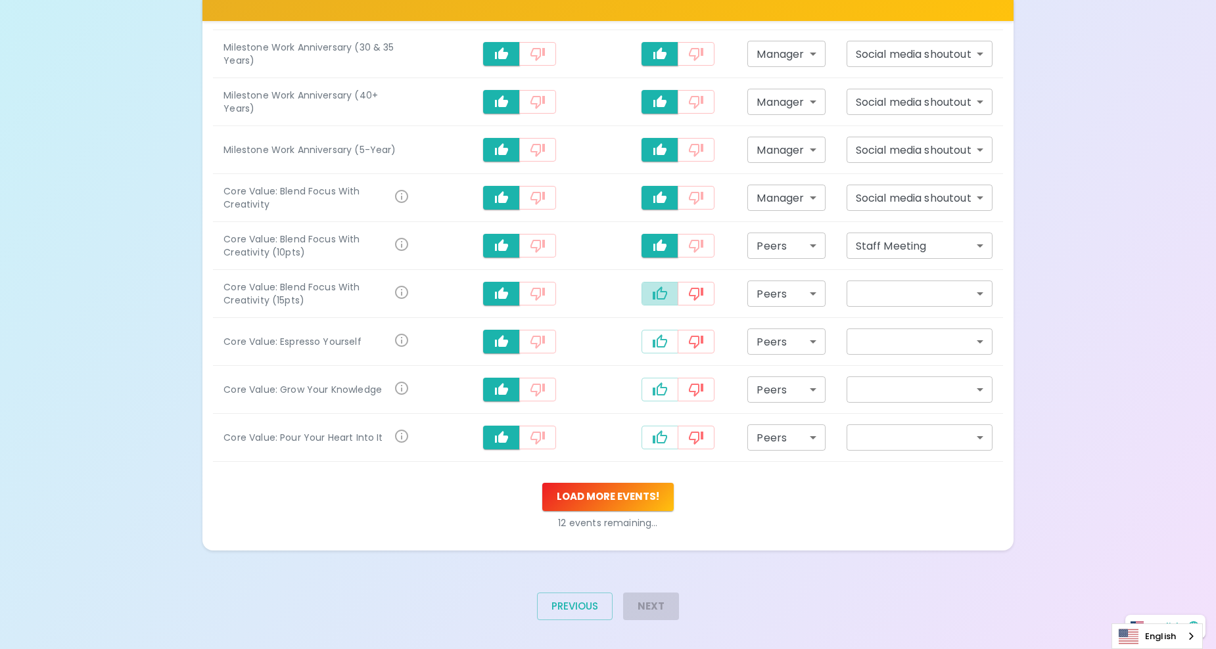
click at [655, 296] on icon "recognition-1058" at bounding box center [660, 293] width 14 height 13
type input "staff_meeting"
click at [653, 341] on icon "recognition-1058" at bounding box center [660, 342] width 16 height 16
type input "staff_meeting"
click at [664, 385] on icon "recognition-1058" at bounding box center [660, 390] width 16 height 16
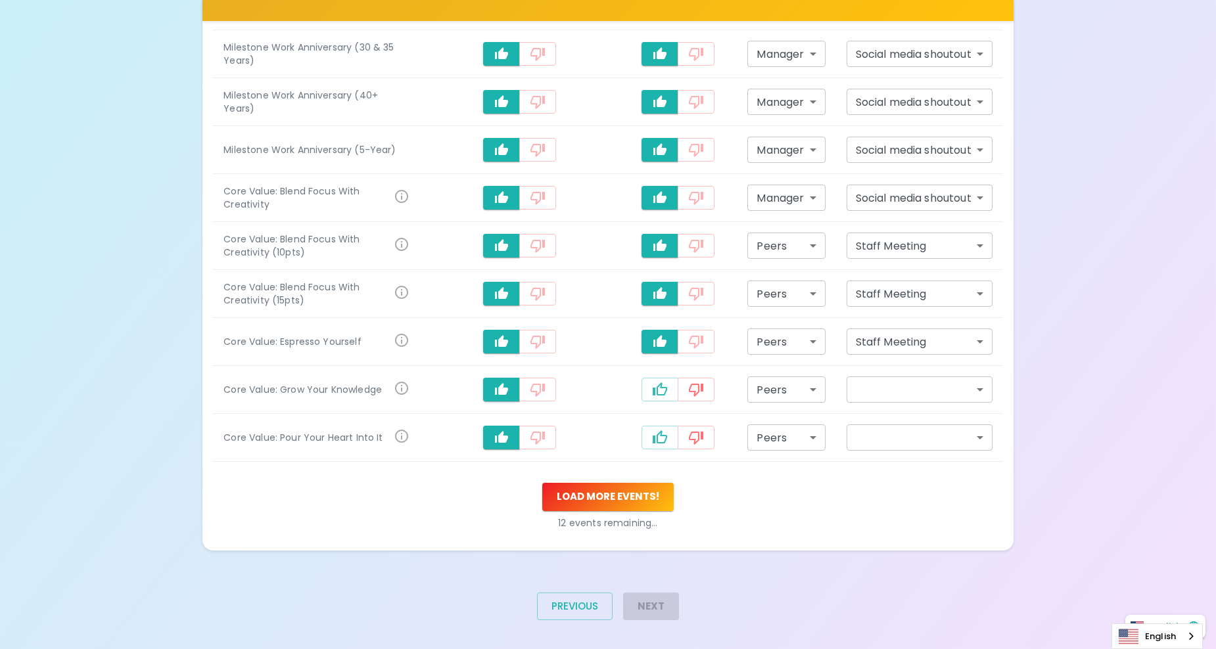
type input "staff_meeting"
click at [661, 421] on td "recognition-1058" at bounding box center [678, 438] width 118 height 48
click at [658, 433] on icon "recognition-1058" at bounding box center [660, 437] width 14 height 13
type input "staff_meeting"
click at [774, 261] on td "Peers peers ​" at bounding box center [786, 246] width 99 height 48
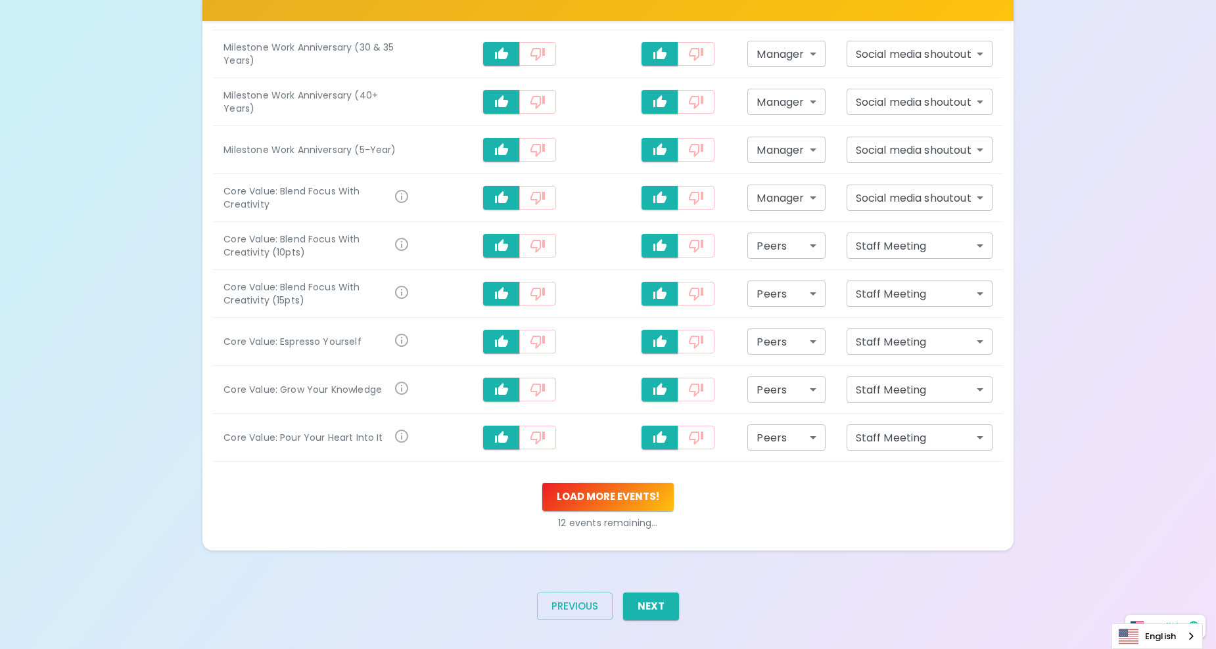
click at [774, 260] on td "Peers peers ​" at bounding box center [786, 246] width 99 height 48
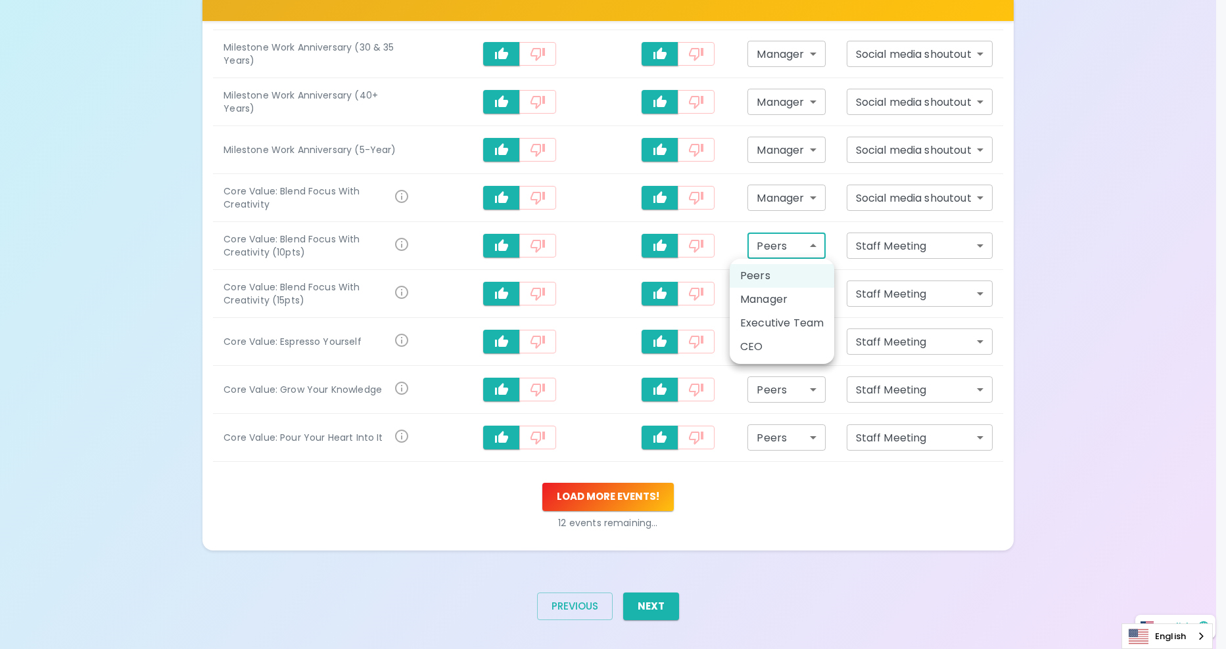
click at [780, 306] on li "Manager" at bounding box center [782, 300] width 105 height 24
type input "manager"
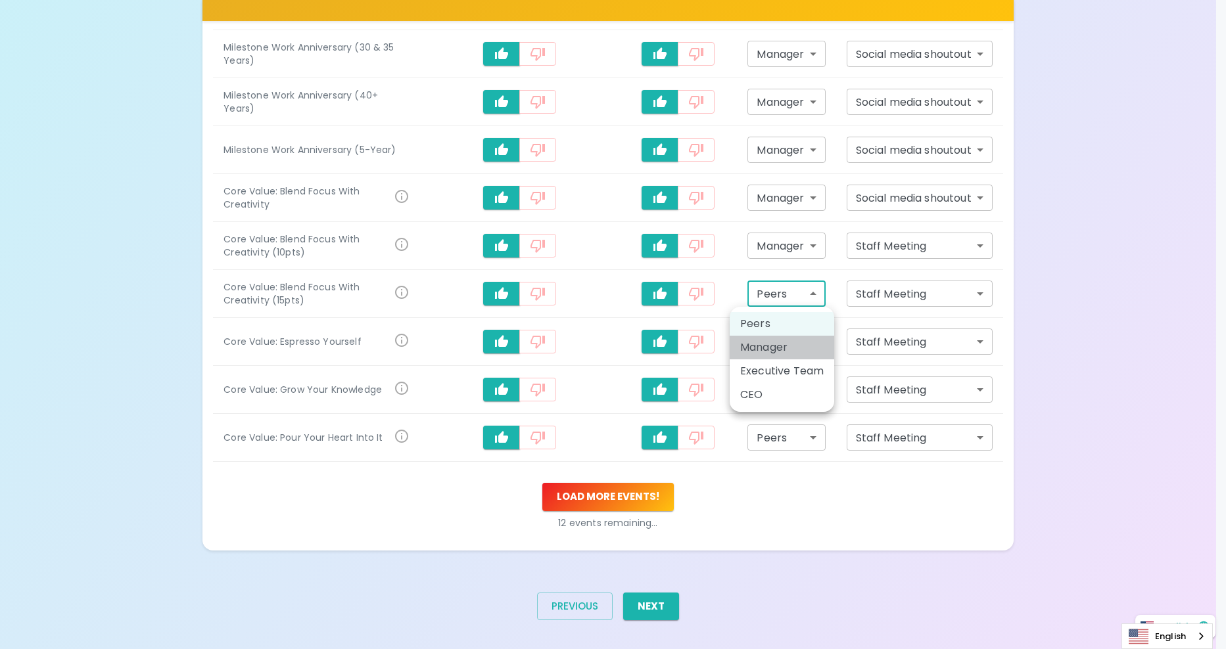
click at [780, 342] on li "Manager" at bounding box center [782, 348] width 105 height 24
type input "manager"
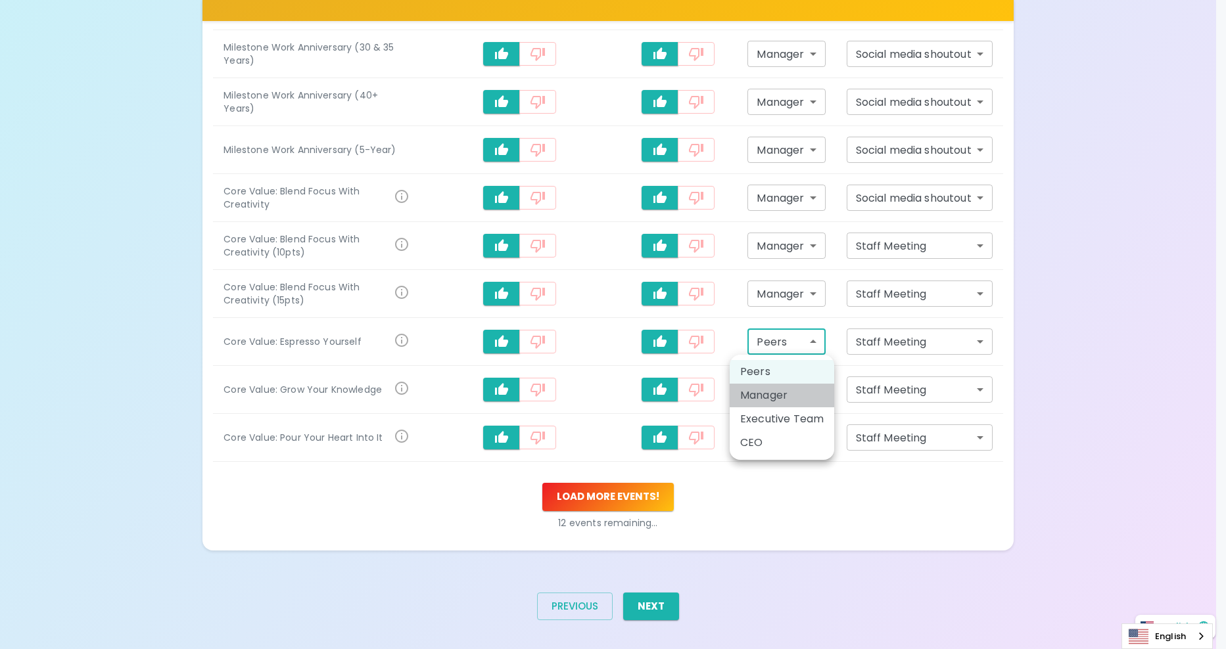
click at [769, 391] on li "Manager" at bounding box center [782, 396] width 105 height 24
type input "manager"
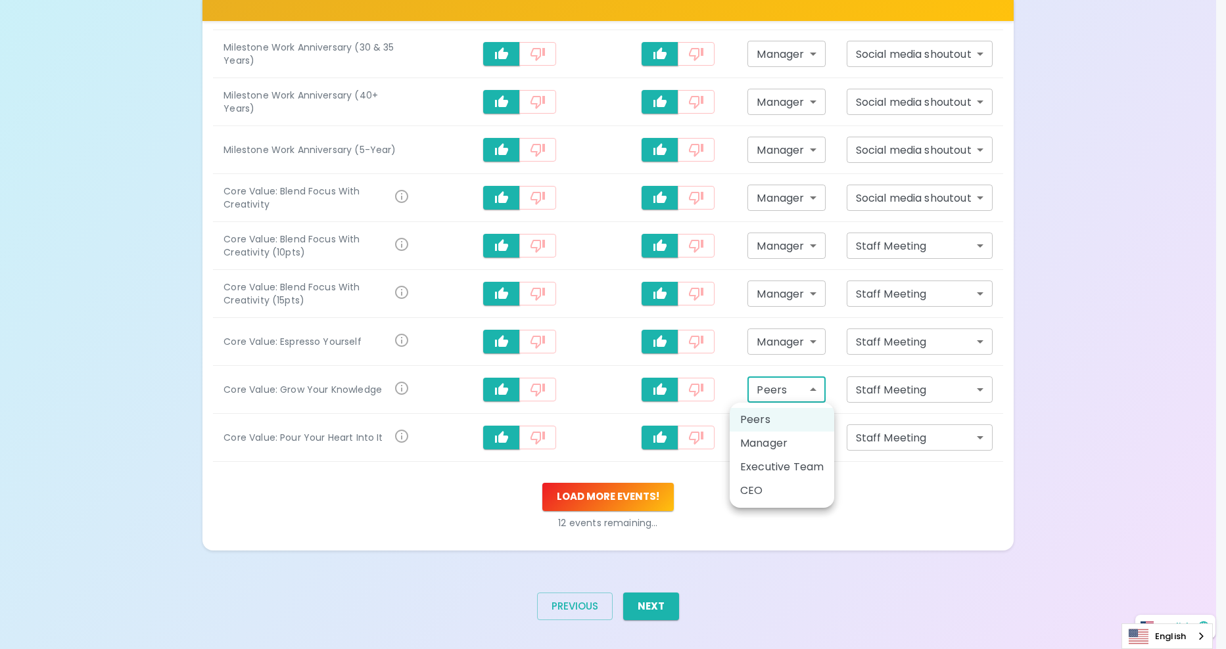
click at [770, 446] on li "Manager" at bounding box center [782, 444] width 105 height 24
type input "manager"
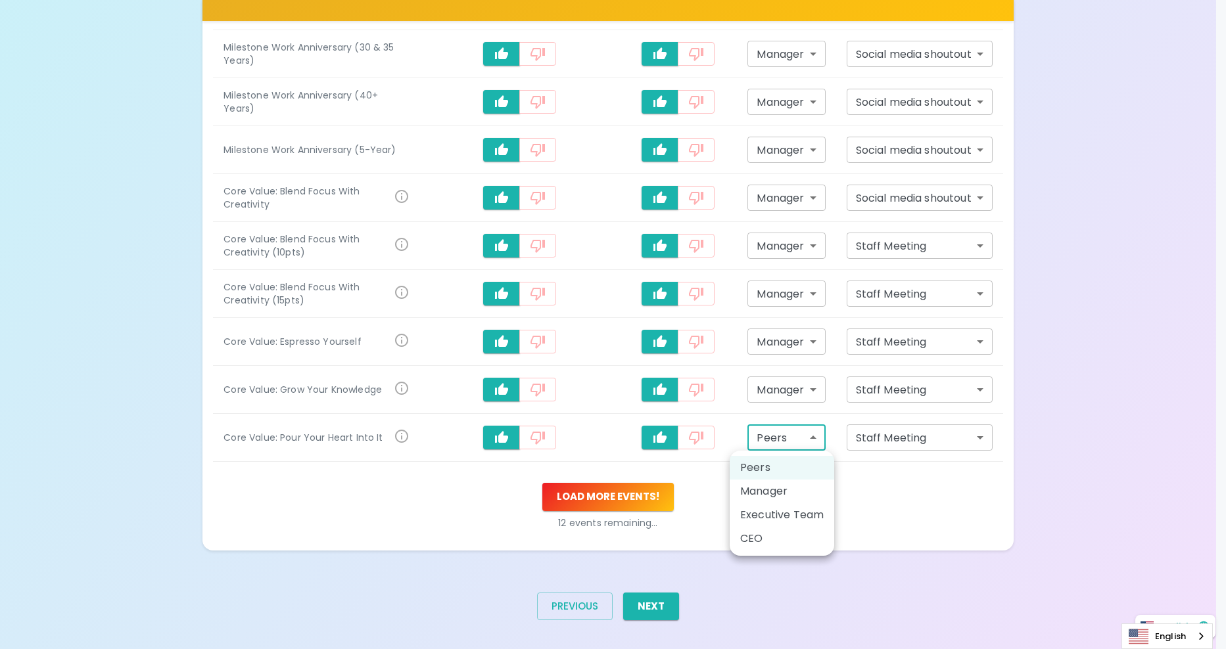
click at [768, 489] on li "Manager" at bounding box center [782, 492] width 105 height 24
type input "manager"
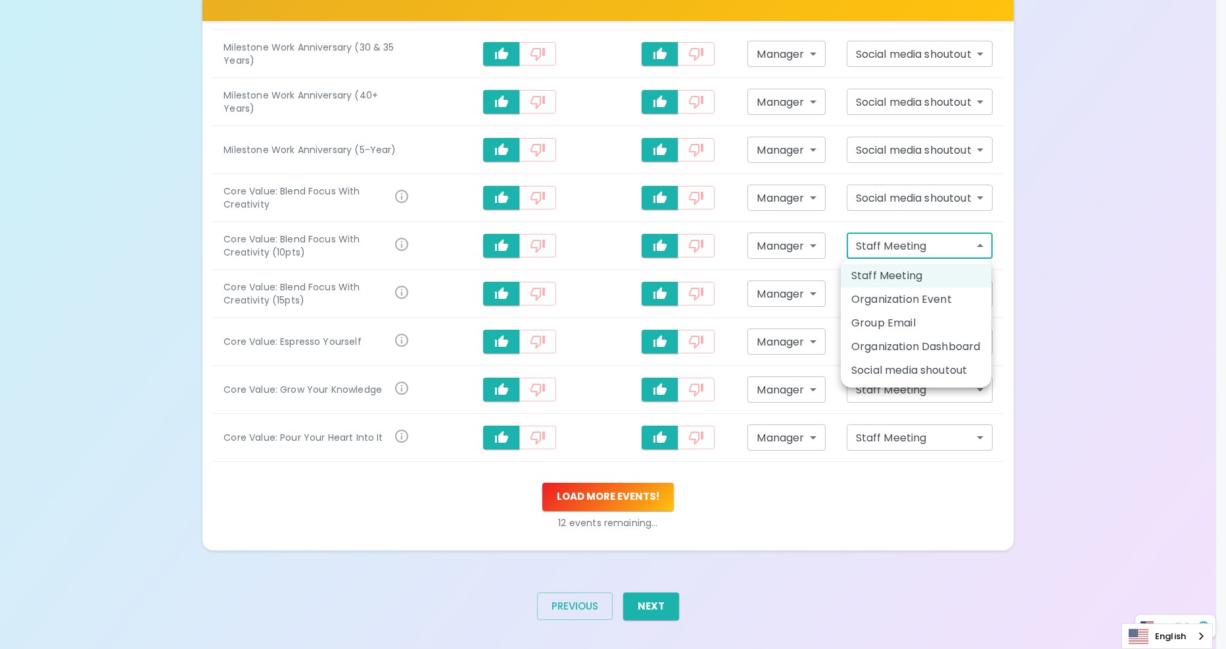
click at [907, 373] on li "Social media shoutout" at bounding box center [916, 371] width 151 height 24
type input "social_media_shoutout"
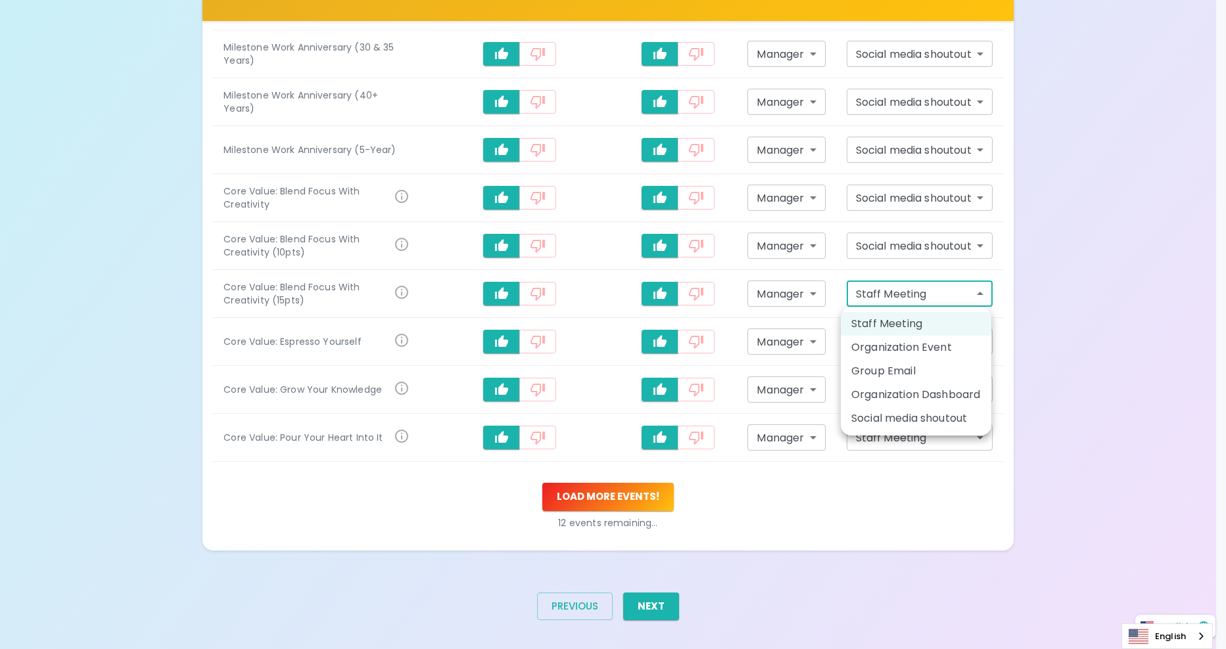
click at [916, 423] on li "Social media shoutout" at bounding box center [916, 419] width 151 height 24
type input "social_media_shoutout"
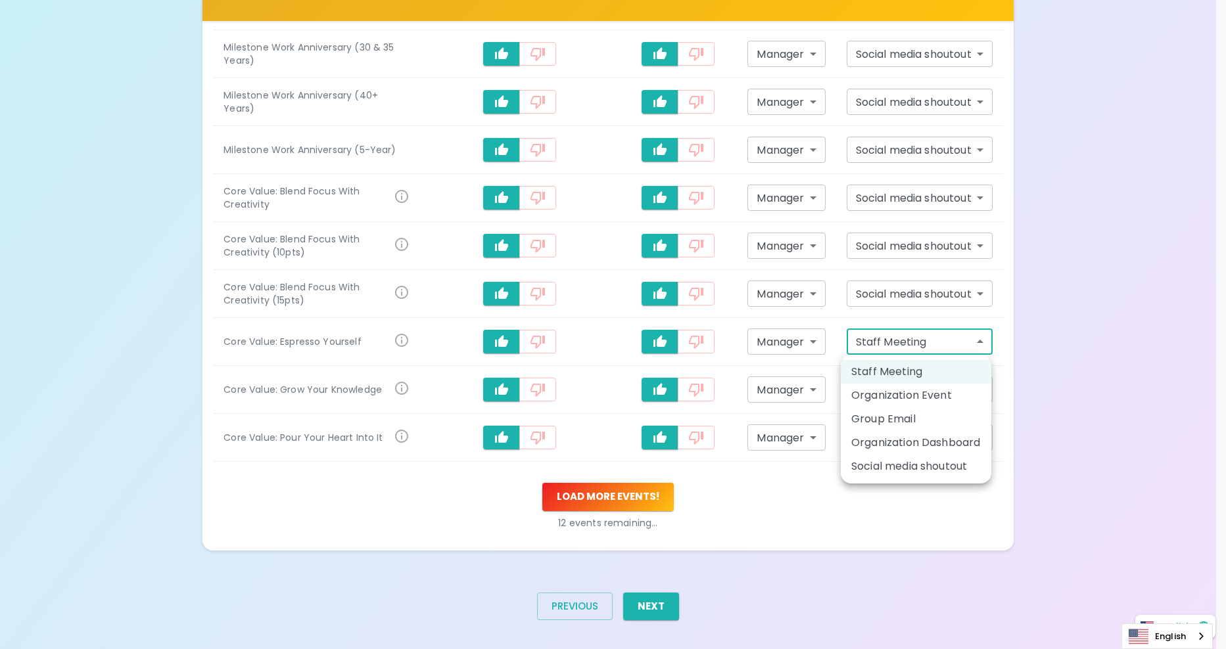
click at [900, 469] on li "Social media shoutout" at bounding box center [916, 467] width 151 height 24
type input "social_media_shoutout"
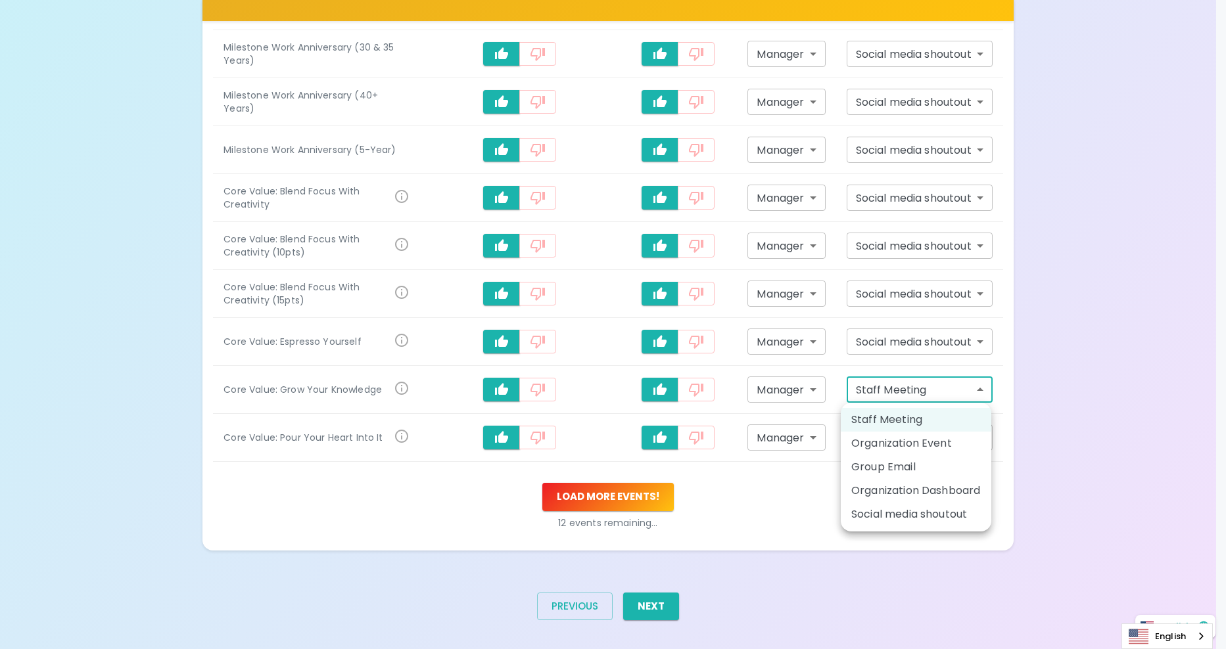
click at [909, 522] on li "Social media shoutout" at bounding box center [916, 515] width 151 height 24
type input "social_media_shoutout"
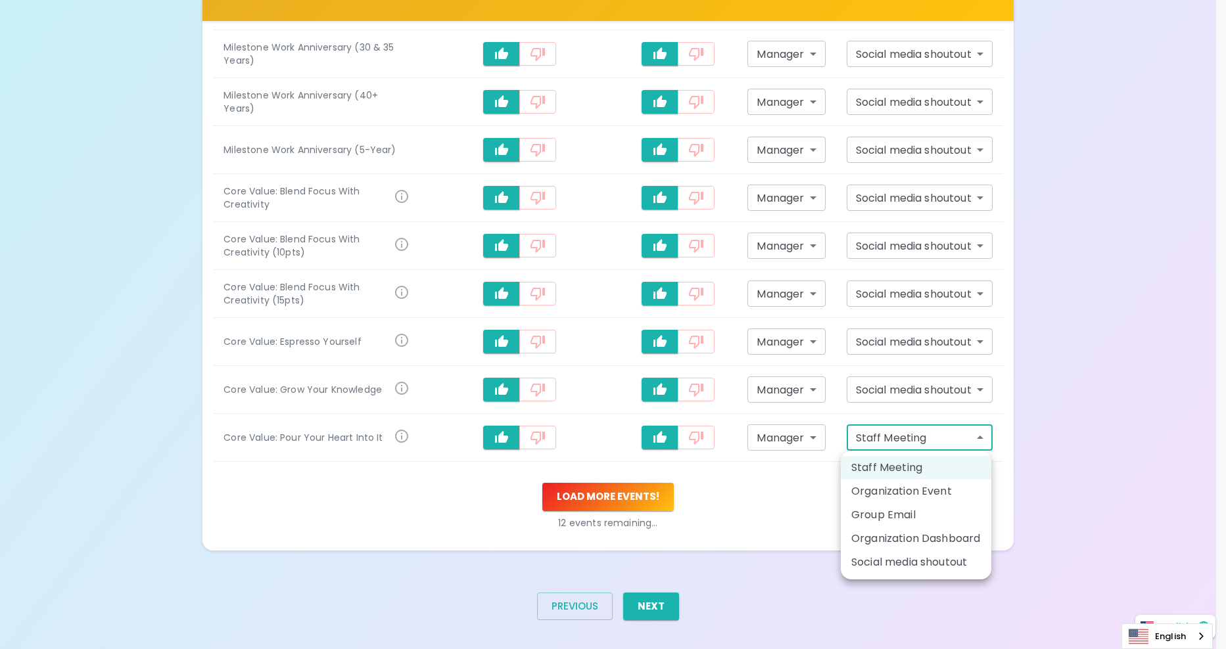
click at [897, 567] on li "Social media shoutout" at bounding box center [916, 563] width 151 height 24
type input "social_media_shoutout"
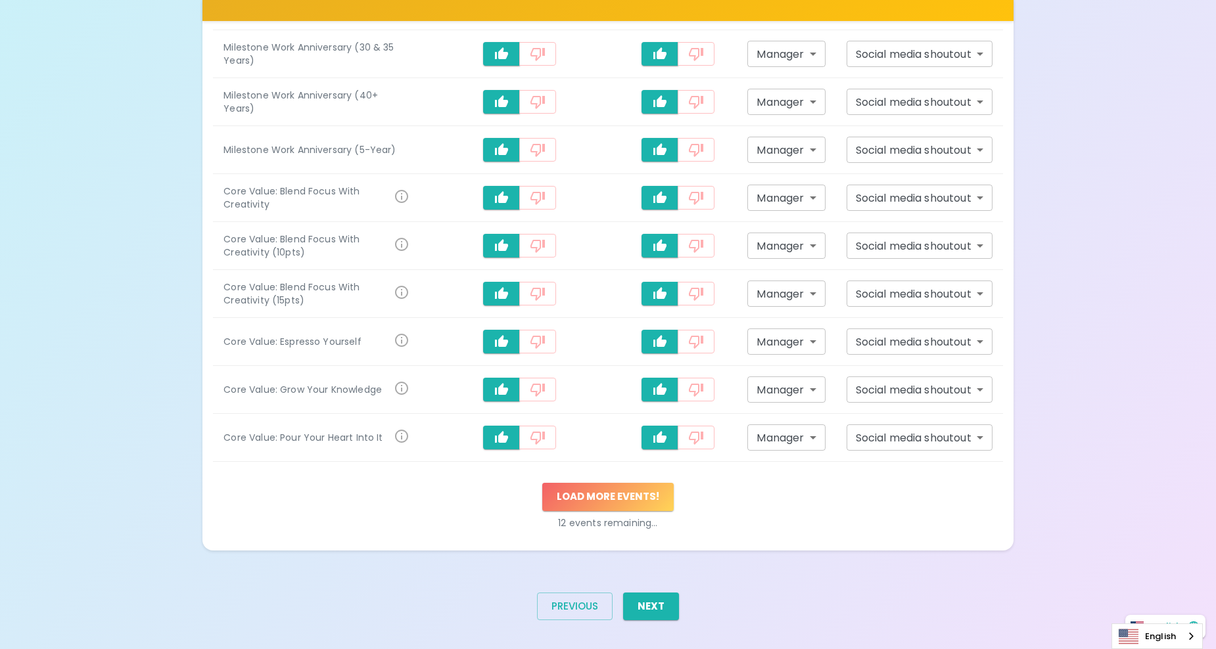
click at [626, 506] on button "Load more events !" at bounding box center [607, 497] width 131 height 28
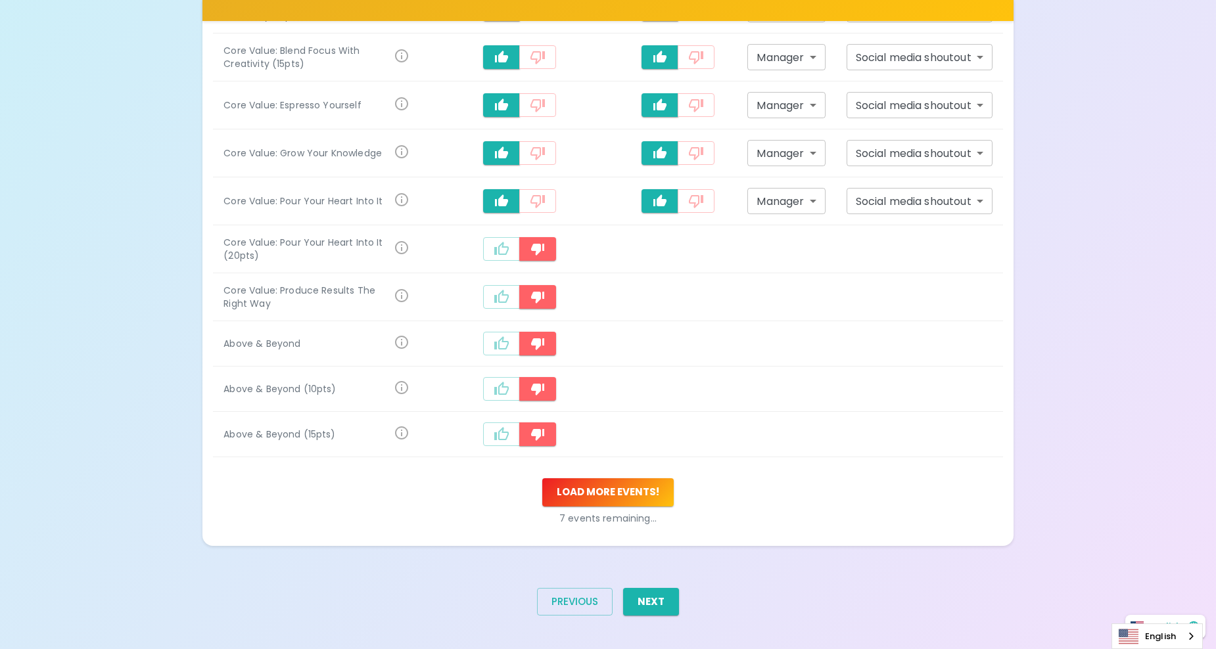
scroll to position [1134, 0]
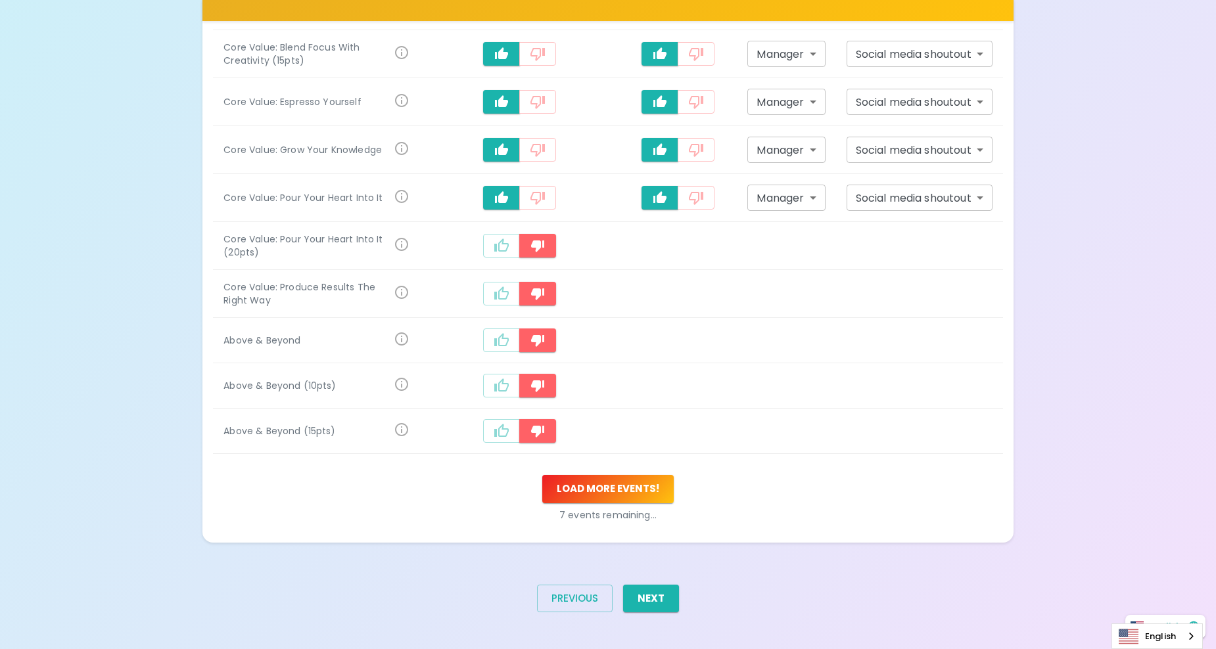
click at [502, 287] on icon "recognition-1058" at bounding box center [502, 294] width 16 height 16
click at [503, 241] on icon "recognition-1058" at bounding box center [502, 246] width 16 height 16
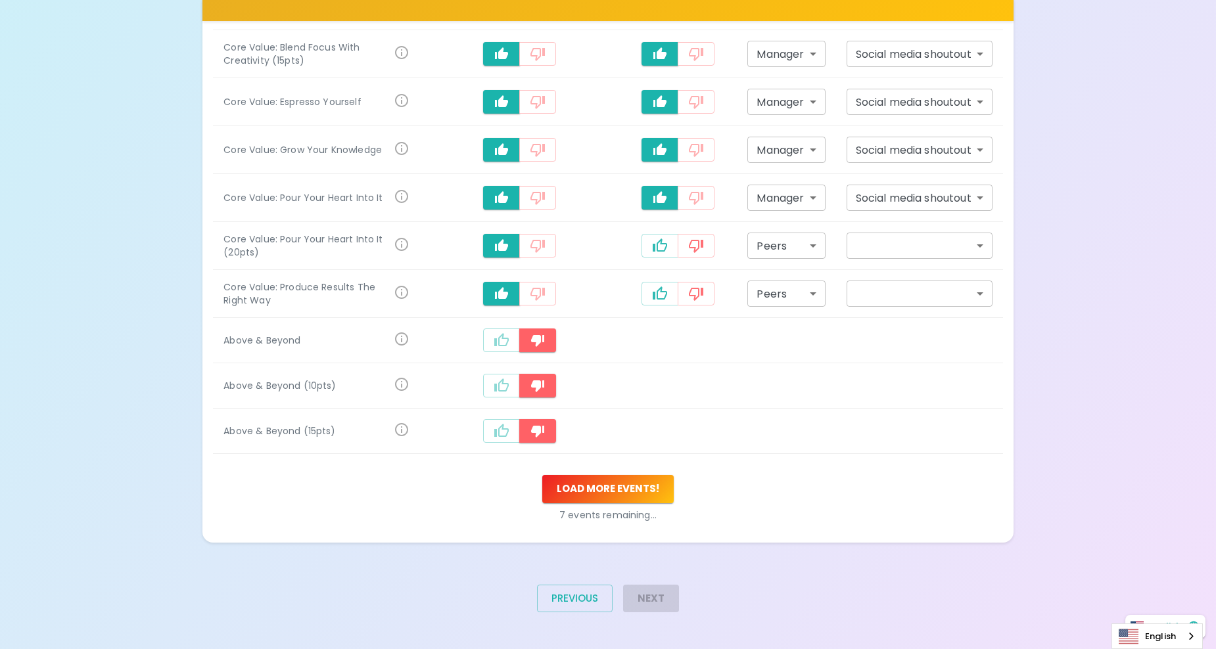
click at [509, 335] on icon "recognition-1058" at bounding box center [502, 341] width 16 height 16
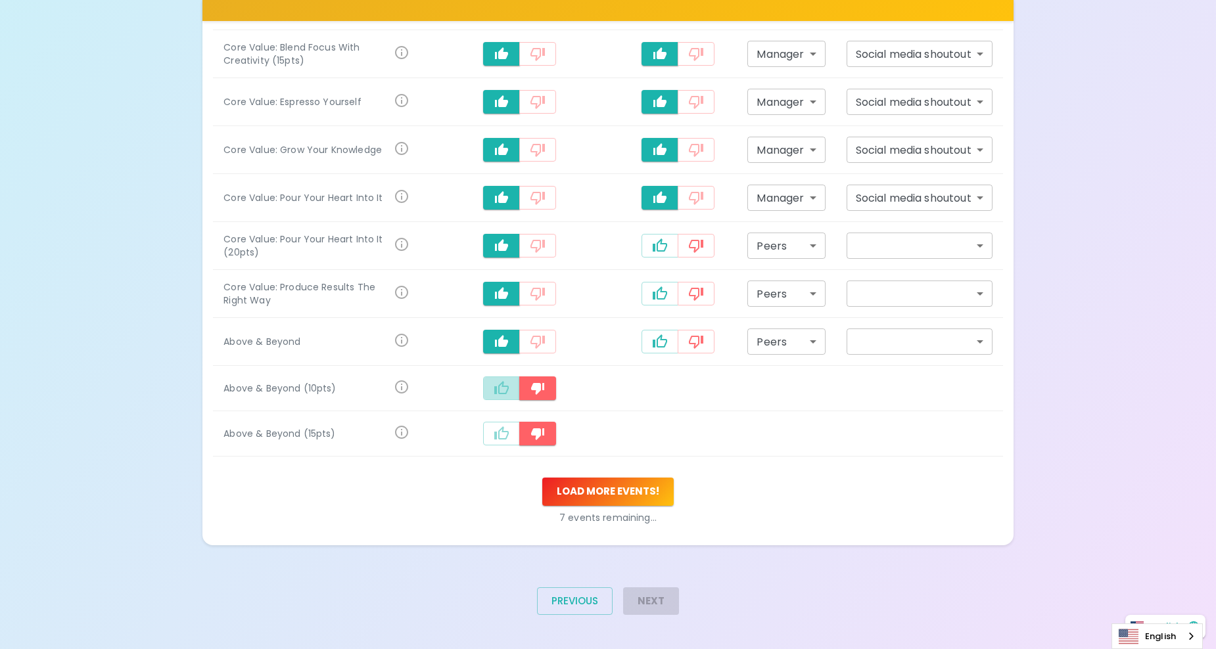
click at [506, 399] on button "recognition-1058" at bounding box center [501, 389] width 37 height 24
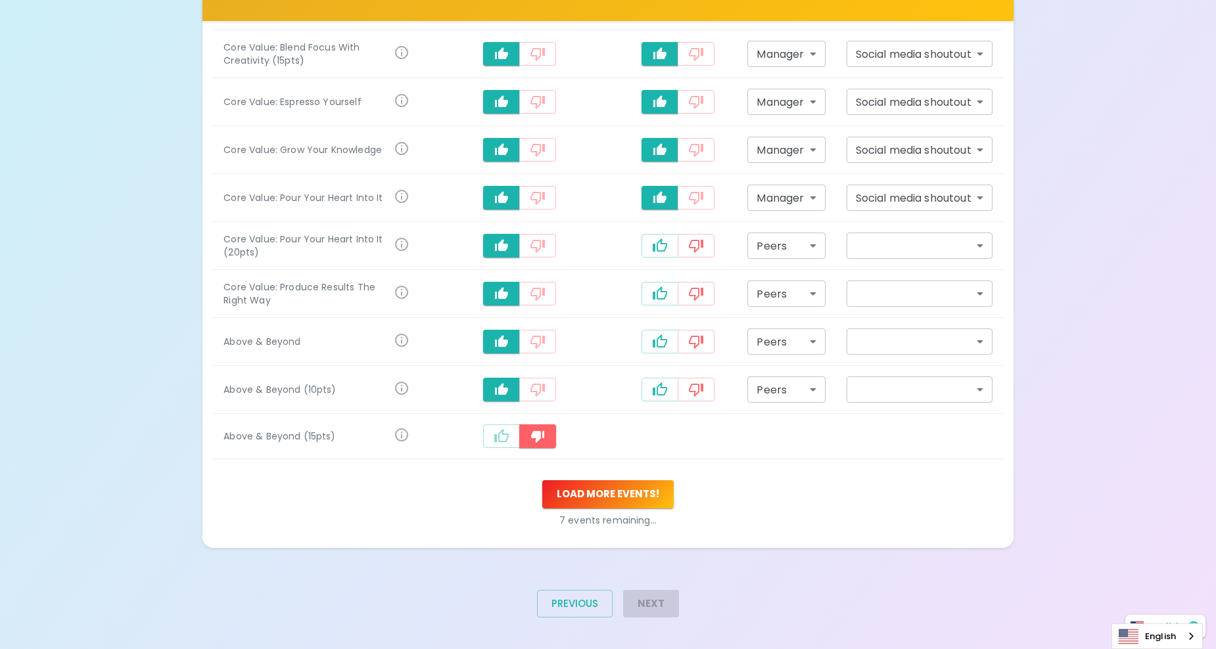
click at [514, 451] on td "recognition-1058" at bounding box center [520, 436] width 200 height 45
click at [518, 442] on button "recognition-1058" at bounding box center [501, 437] width 37 height 24
drag, startPoint x: 679, startPoint y: 249, endPoint x: 665, endPoint y: 248, distance: 13.9
click at [678, 249] on button "recognition-1058" at bounding box center [696, 246] width 37 height 24
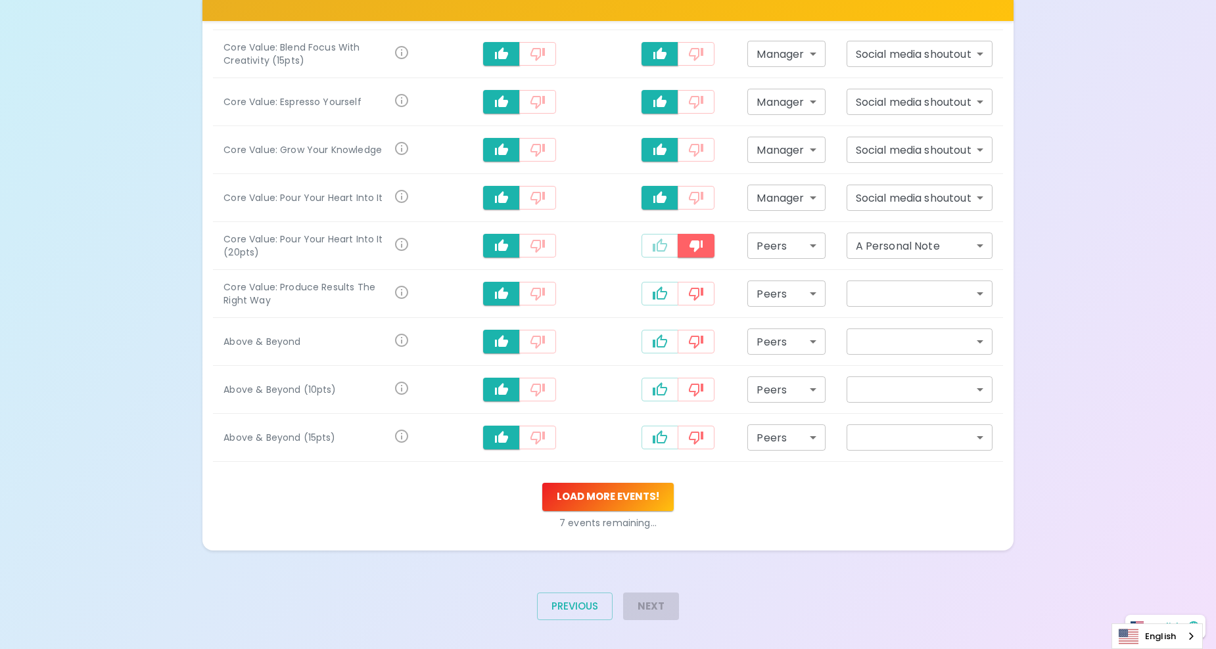
click at [662, 259] on td "recognition-1058" at bounding box center [678, 246] width 118 height 48
click at [648, 247] on button "recognition-1058" at bounding box center [660, 246] width 37 height 24
type input "staff_meeting"
click at [655, 301] on icon "recognition-1058" at bounding box center [660, 294] width 16 height 16
type input "staff_meeting"
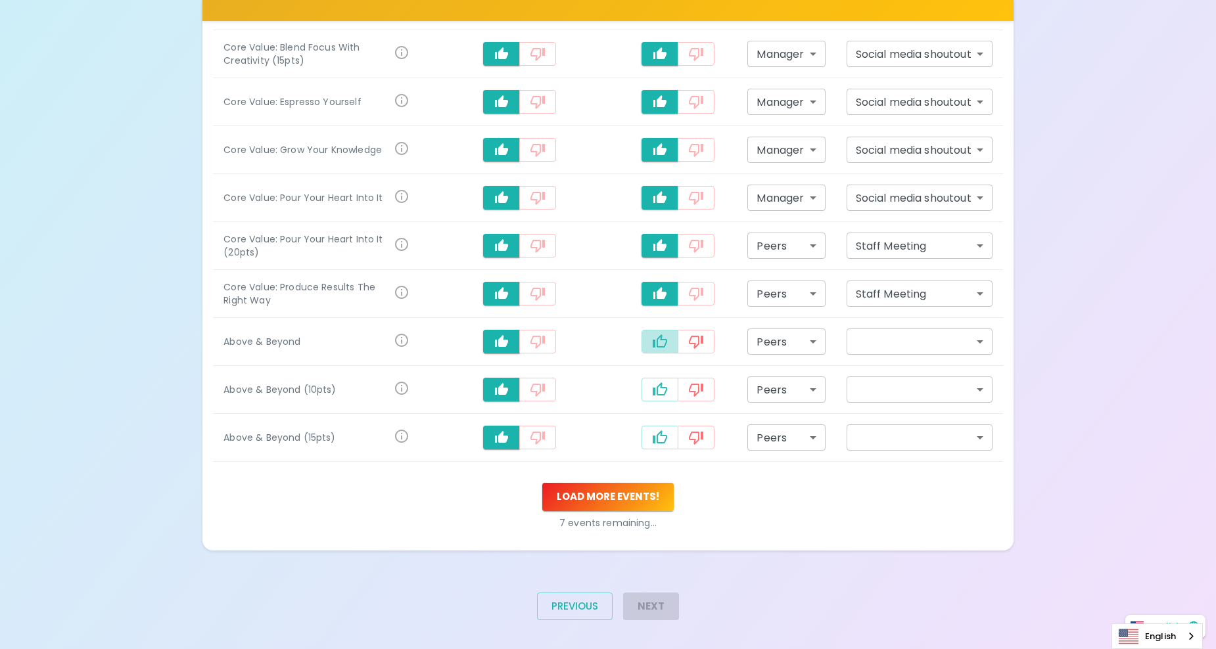
click at [655, 331] on button "recognition-1058" at bounding box center [660, 342] width 37 height 24
type input "staff_meeting"
click at [657, 377] on td "recognition-1058" at bounding box center [678, 390] width 118 height 48
click at [659, 393] on icon "recognition-1058" at bounding box center [660, 390] width 16 height 16
type input "staff_meeting"
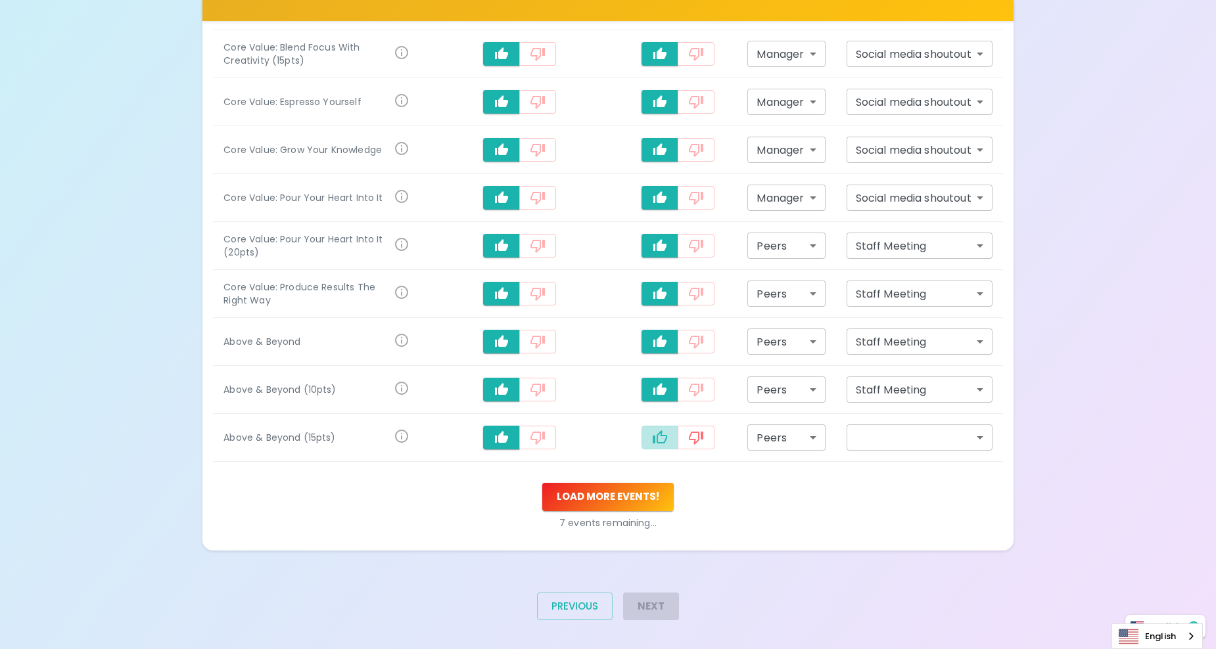
click at [663, 437] on icon "recognition-1058" at bounding box center [660, 438] width 16 height 16
type input "staff_meeting"
click at [782, 264] on td "Peers peers ​" at bounding box center [786, 246] width 99 height 48
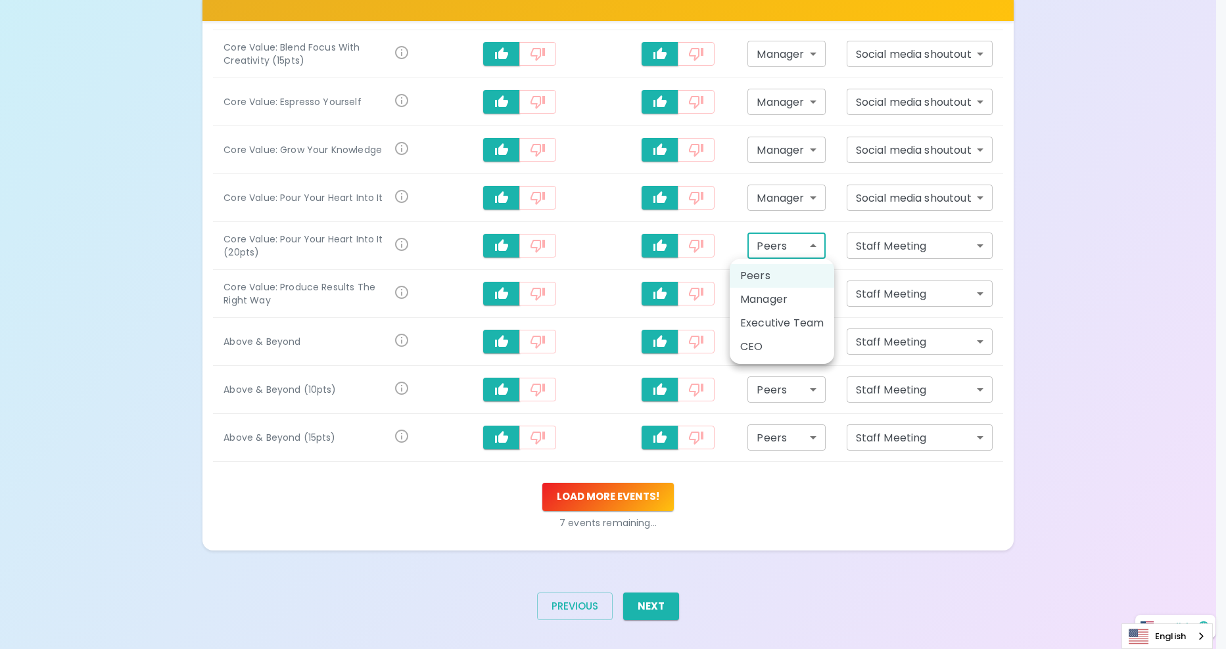
click at [777, 300] on li "Manager" at bounding box center [782, 300] width 105 height 24
type input "manager"
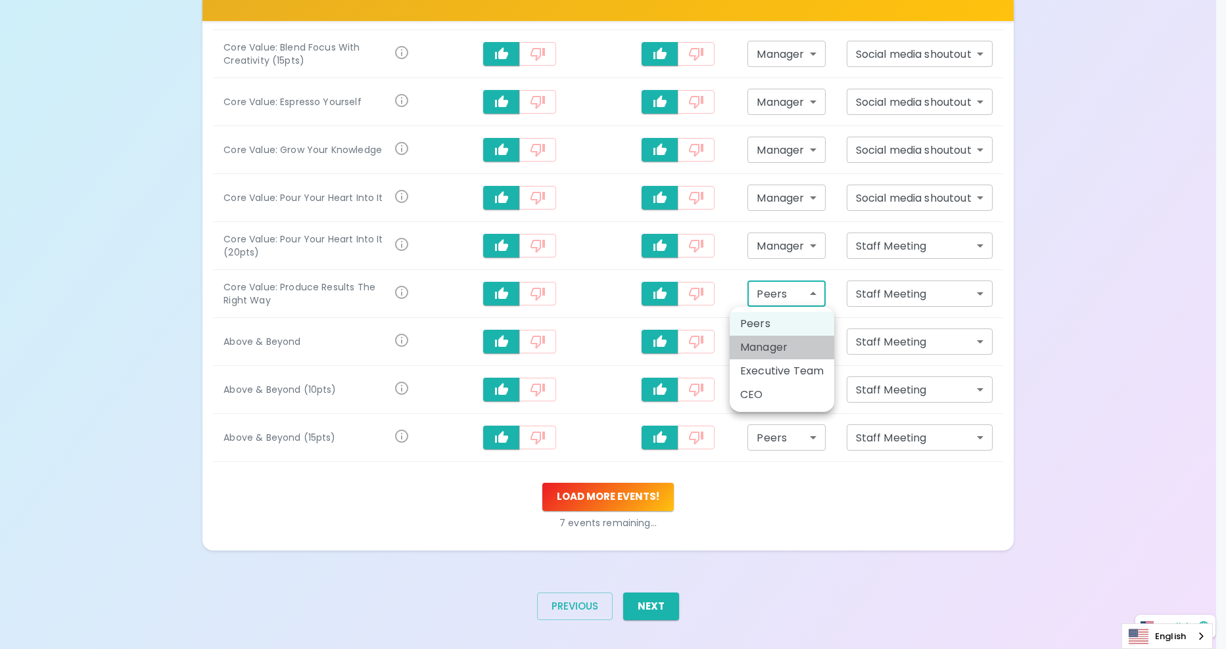
click at [786, 346] on li "Manager" at bounding box center [782, 348] width 105 height 24
type input "manager"
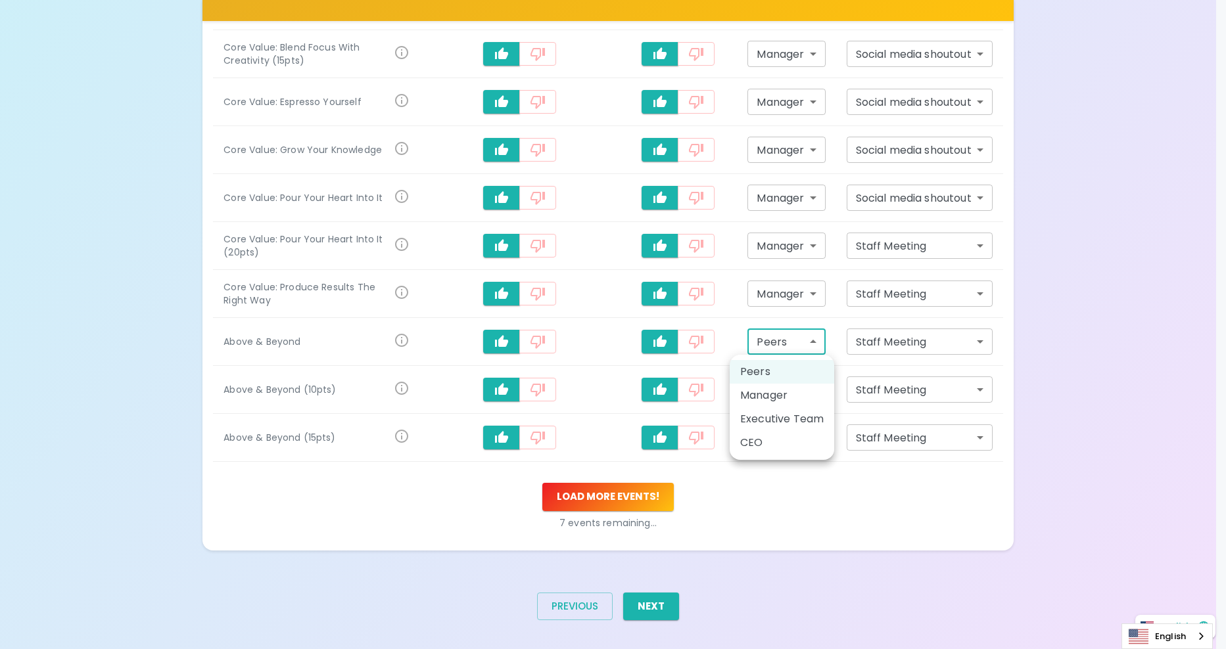
click at [790, 399] on li "Manager" at bounding box center [782, 396] width 105 height 24
type input "manager"
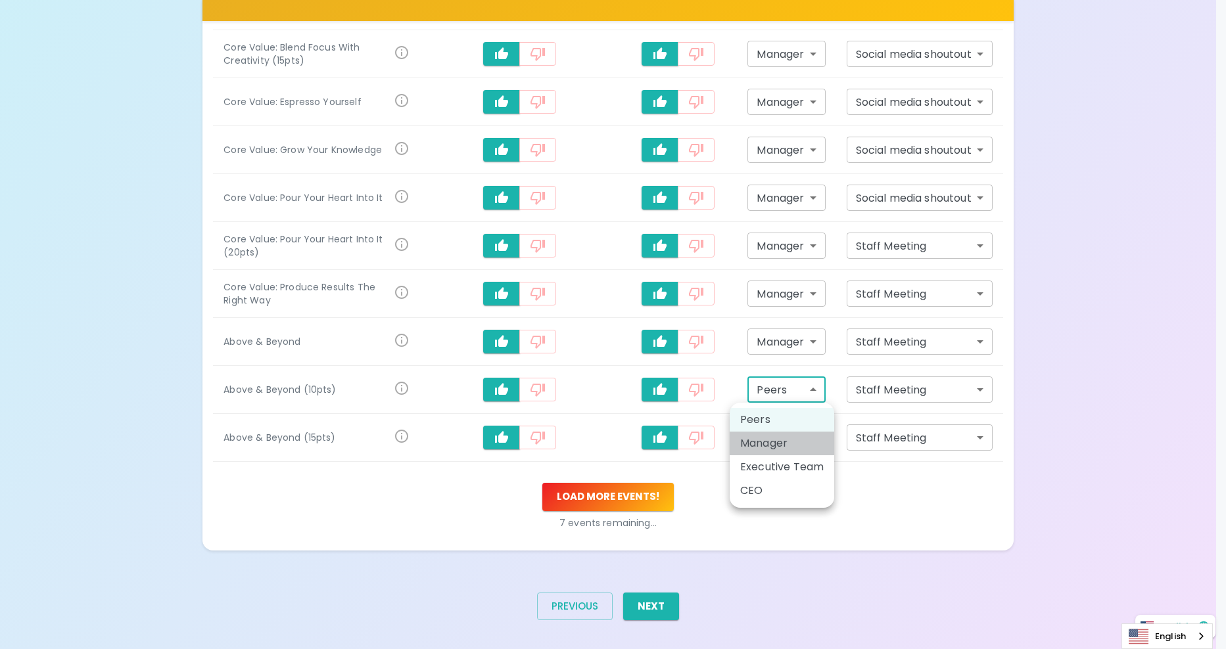
click at [796, 444] on li "Manager" at bounding box center [782, 444] width 105 height 24
type input "manager"
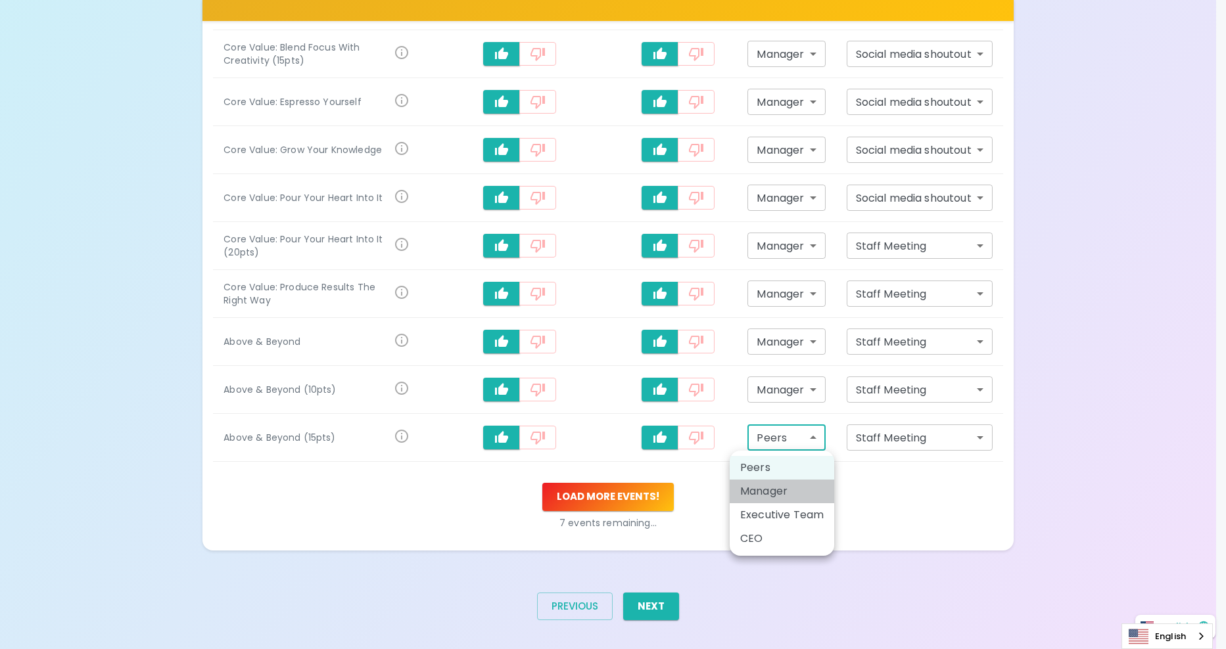
click at [747, 486] on li "Manager" at bounding box center [782, 492] width 105 height 24
type input "manager"
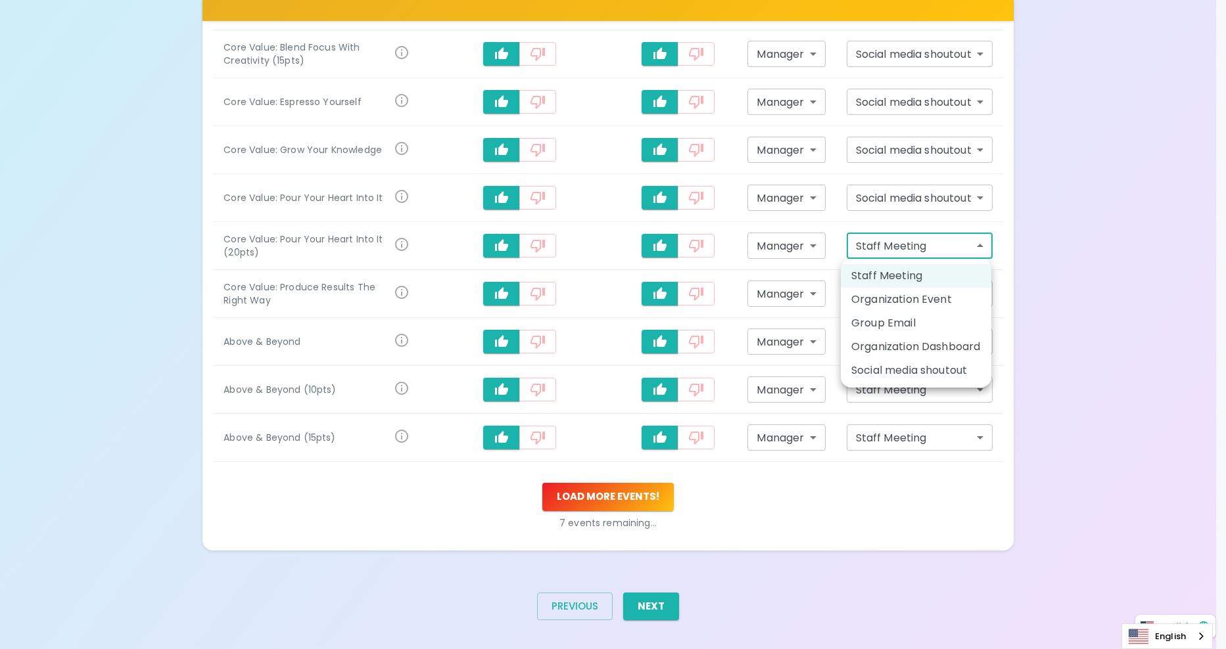
click at [862, 377] on li "Social media shoutout" at bounding box center [916, 371] width 151 height 24
type input "social_media_shoutout"
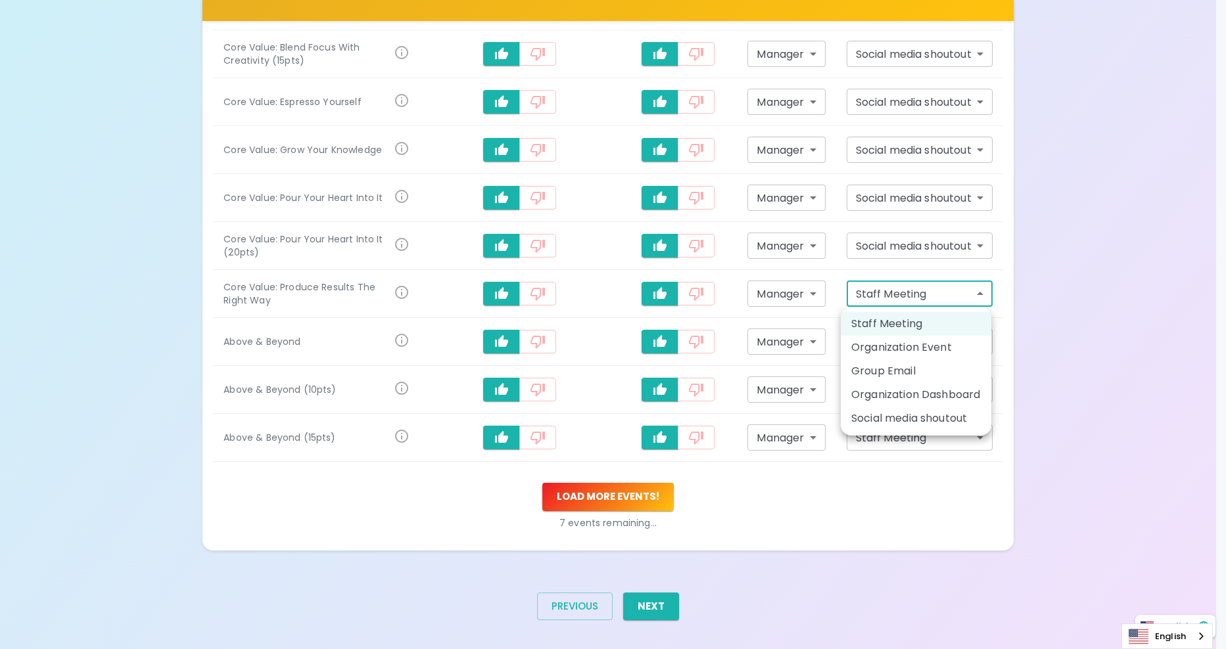
click at [908, 418] on li "Social media shoutout" at bounding box center [916, 419] width 151 height 24
type input "social_media_shoutout"
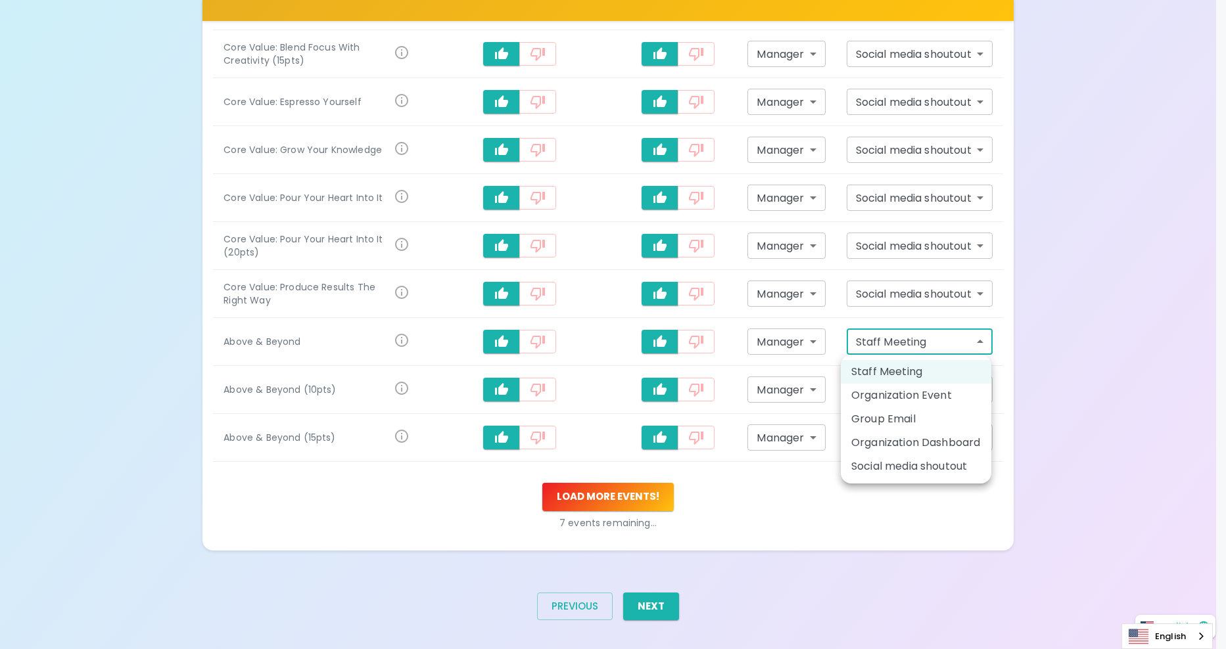
click at [918, 465] on li "Social media shoutout" at bounding box center [916, 467] width 151 height 24
type input "social_media_shoutout"
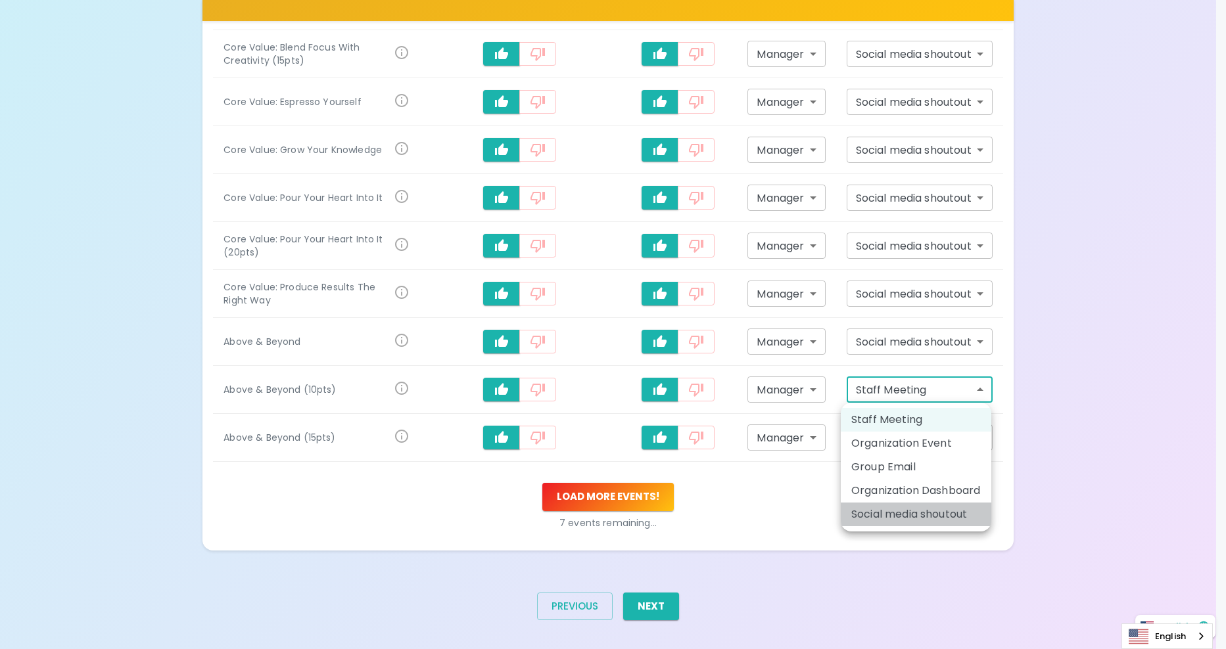
click at [914, 520] on li "Social media shoutout" at bounding box center [916, 515] width 151 height 24
type input "social_media_shoutout"
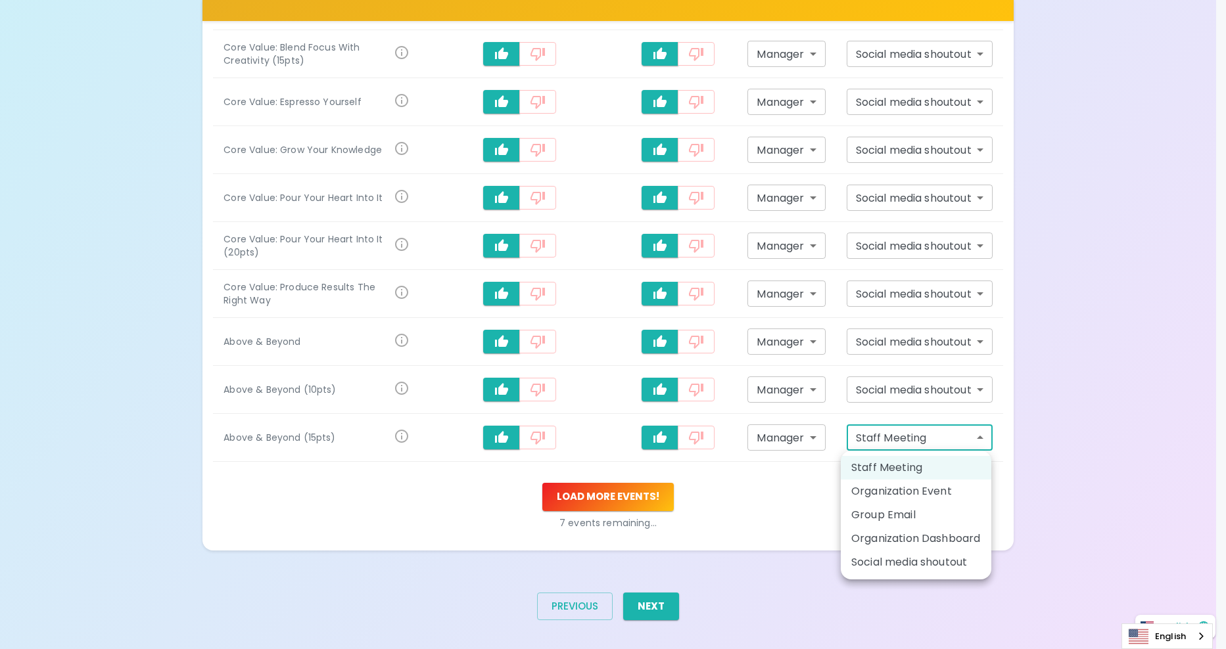
click at [911, 561] on li "Social media shoutout" at bounding box center [916, 563] width 151 height 24
type input "social_media_shoutout"
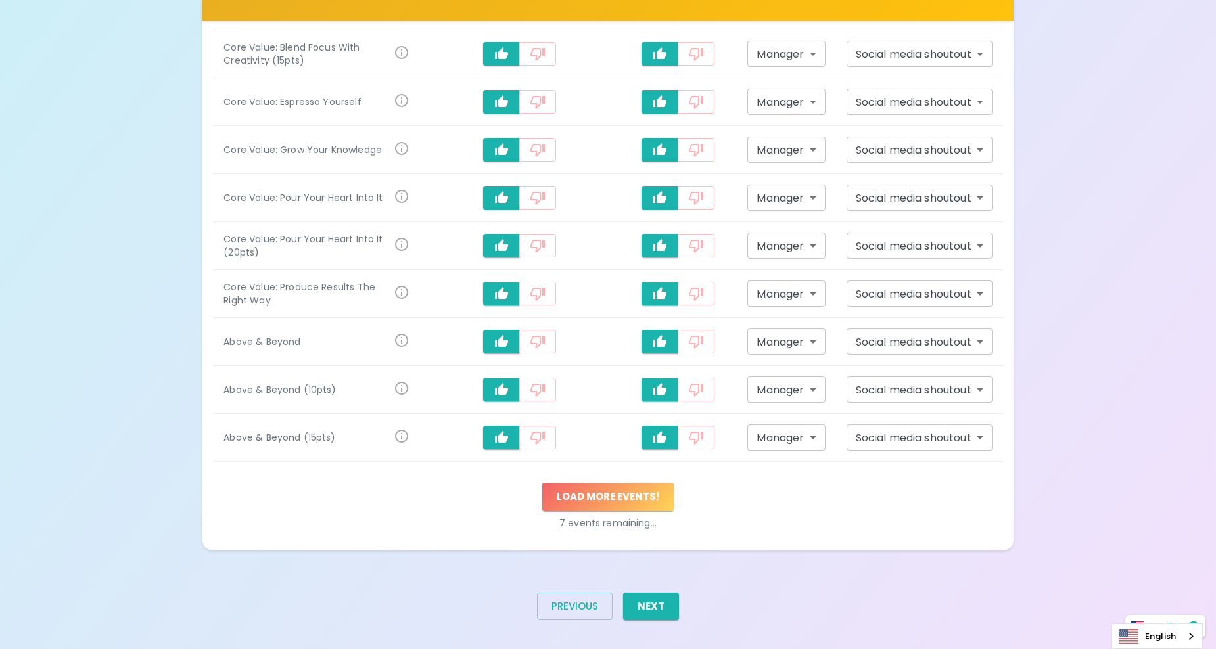
click at [632, 500] on button "Load more events !" at bounding box center [607, 497] width 131 height 28
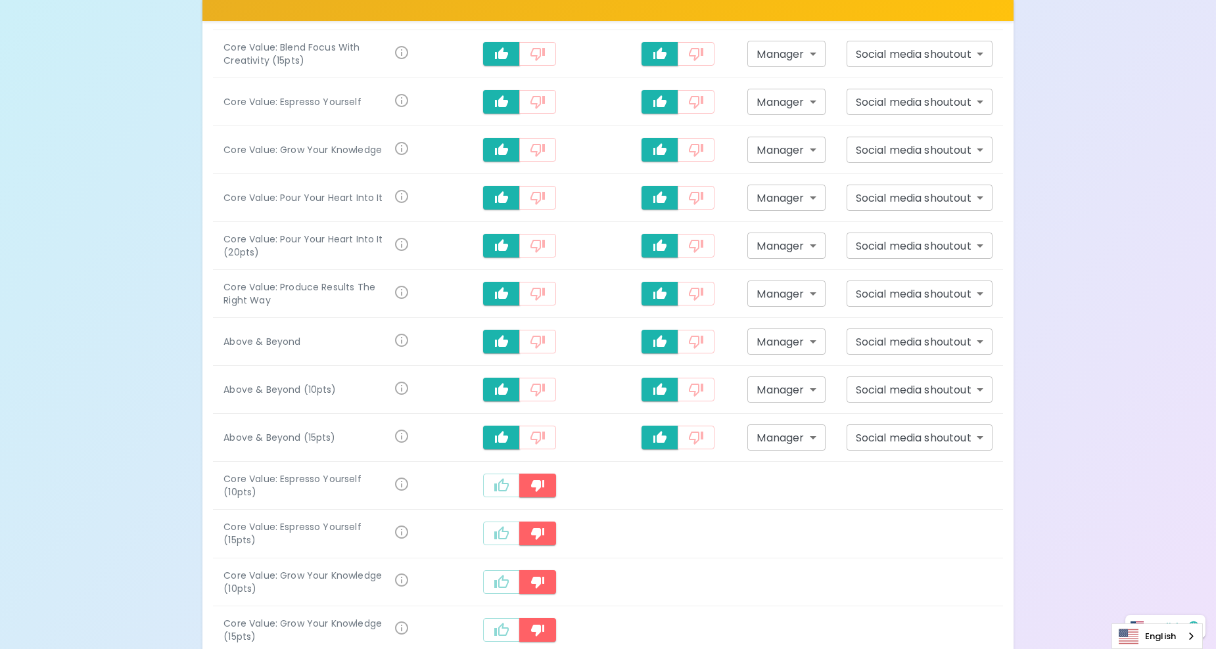
scroll to position [1377, 0]
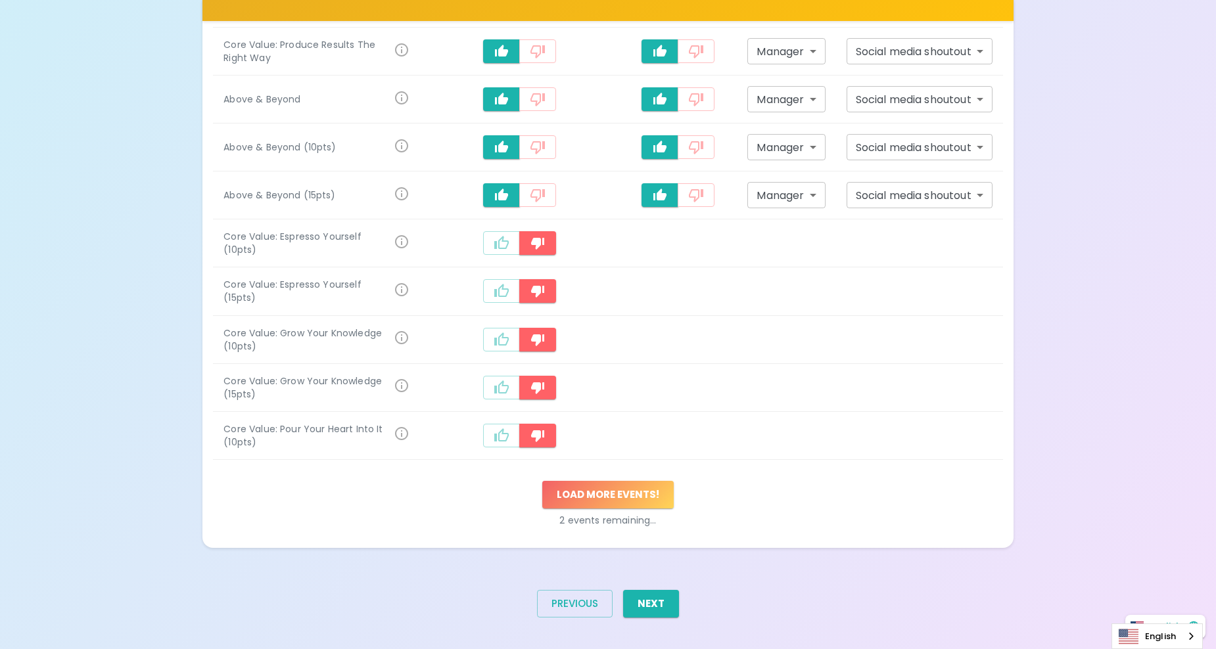
click at [621, 498] on button "Load more events !" at bounding box center [607, 495] width 131 height 28
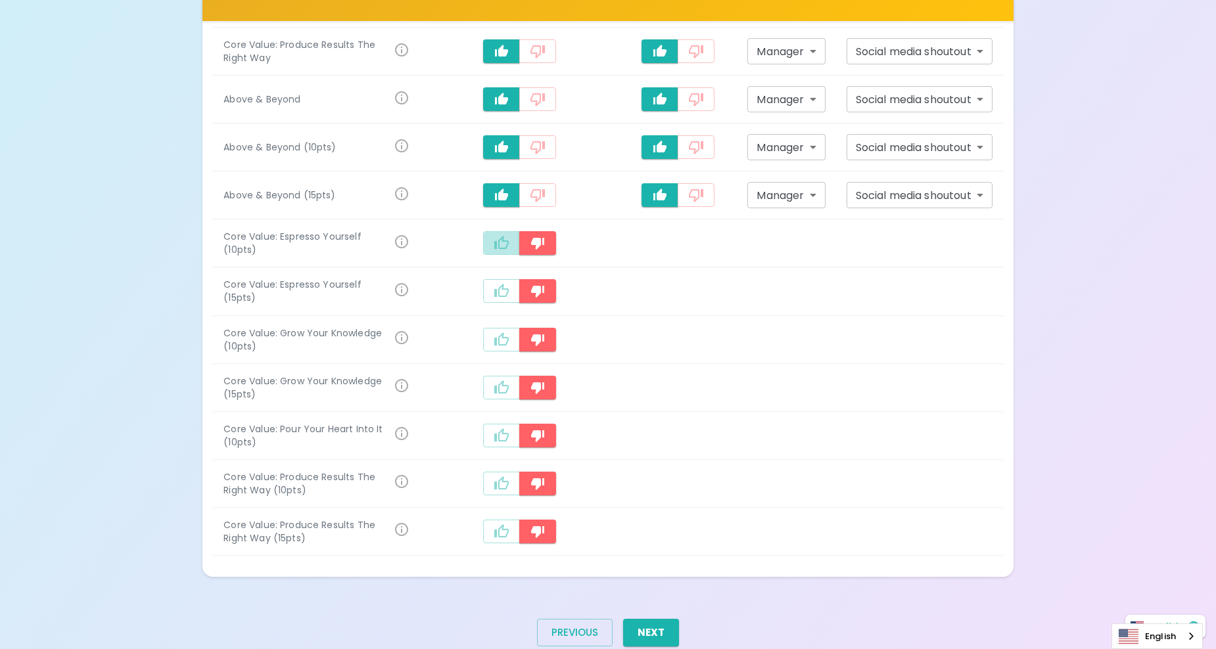
click at [509, 242] on icon "recognition-1058" at bounding box center [501, 242] width 14 height 13
click at [500, 286] on icon "recognition-1058" at bounding box center [502, 291] width 16 height 16
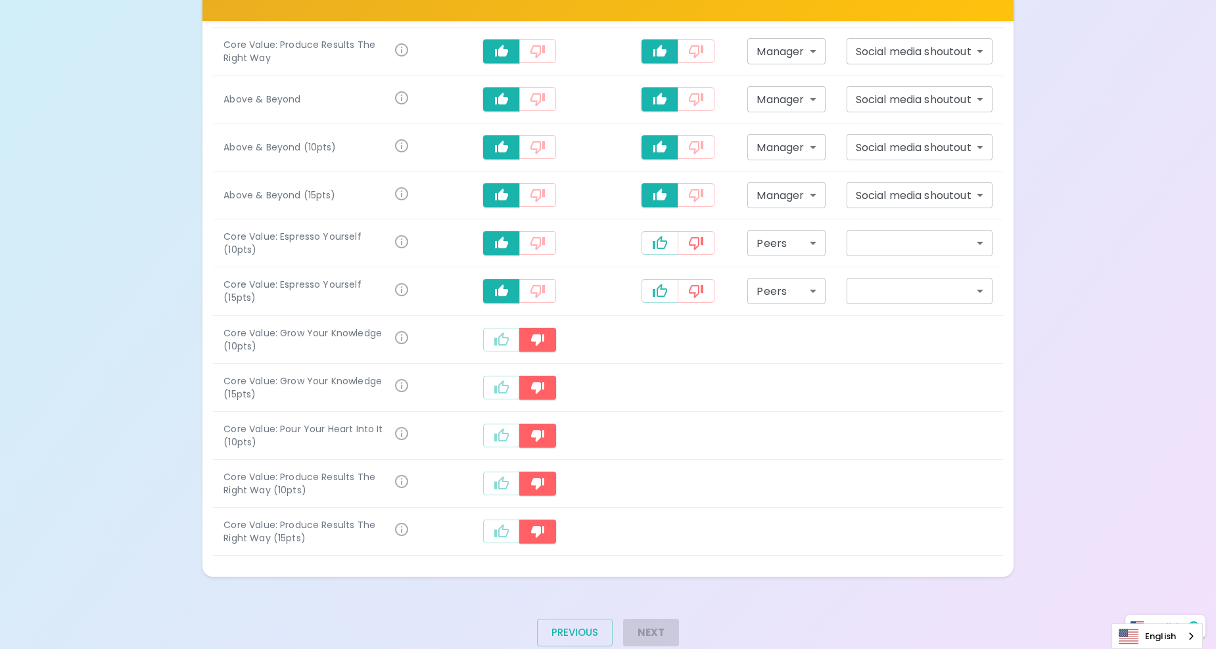
click at [492, 351] on div "recognition-1058" at bounding box center [520, 340] width 179 height 24
click at [504, 349] on button "recognition-1058" at bounding box center [501, 340] width 37 height 24
click at [506, 384] on icon "recognition-1058" at bounding box center [501, 387] width 14 height 13
click at [509, 429] on icon "recognition-1058" at bounding box center [502, 436] width 16 height 16
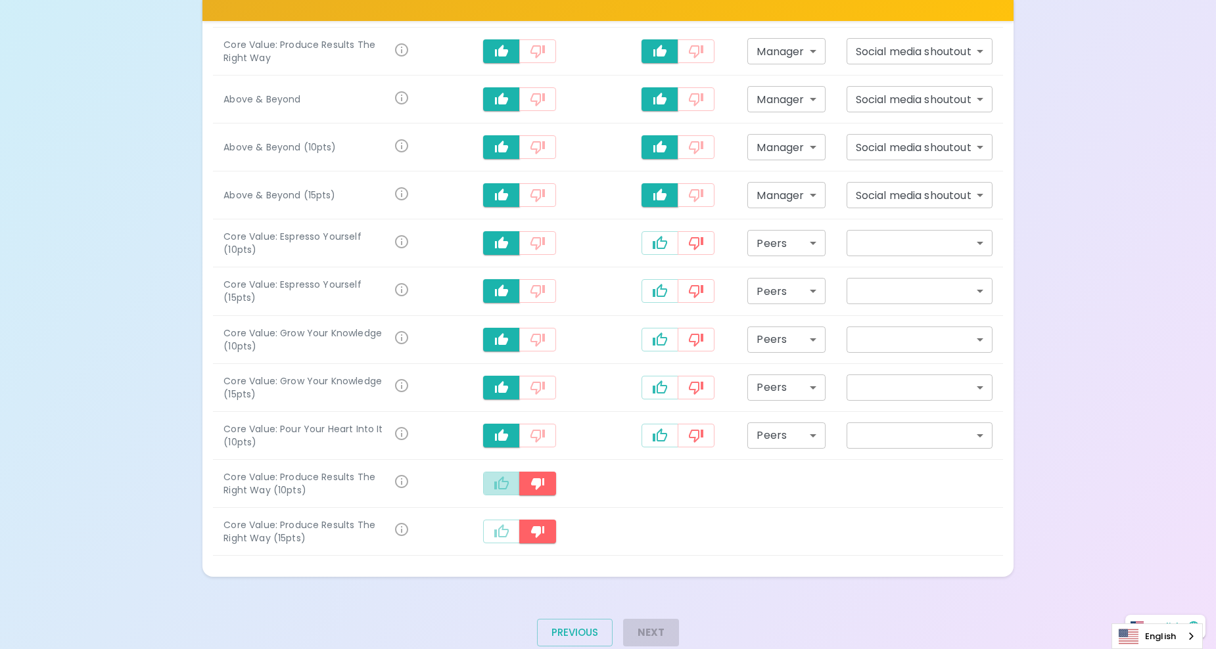
drag, startPoint x: 510, startPoint y: 477, endPoint x: 507, endPoint y: 503, distance: 26.4
click at [509, 477] on icon "recognition-1058" at bounding box center [502, 484] width 16 height 16
click at [504, 529] on icon "recognition-1058" at bounding box center [502, 532] width 16 height 16
click at [666, 241] on button "recognition-1058" at bounding box center [660, 243] width 37 height 24
type input "staff_meeting"
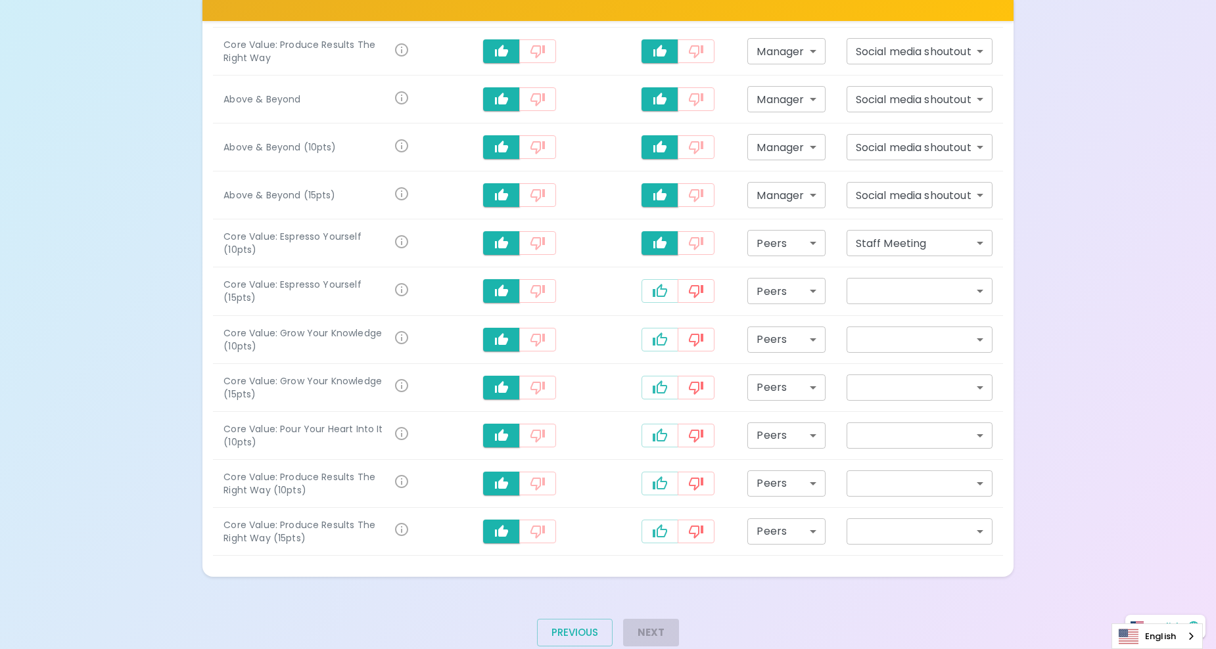
click at [646, 297] on button "recognition-1058" at bounding box center [660, 291] width 37 height 24
type input "staff_meeting"
click at [658, 347] on icon "recognition-1058" at bounding box center [660, 340] width 16 height 16
type input "staff_meeting"
click at [665, 394] on icon "recognition-1058" at bounding box center [660, 388] width 16 height 16
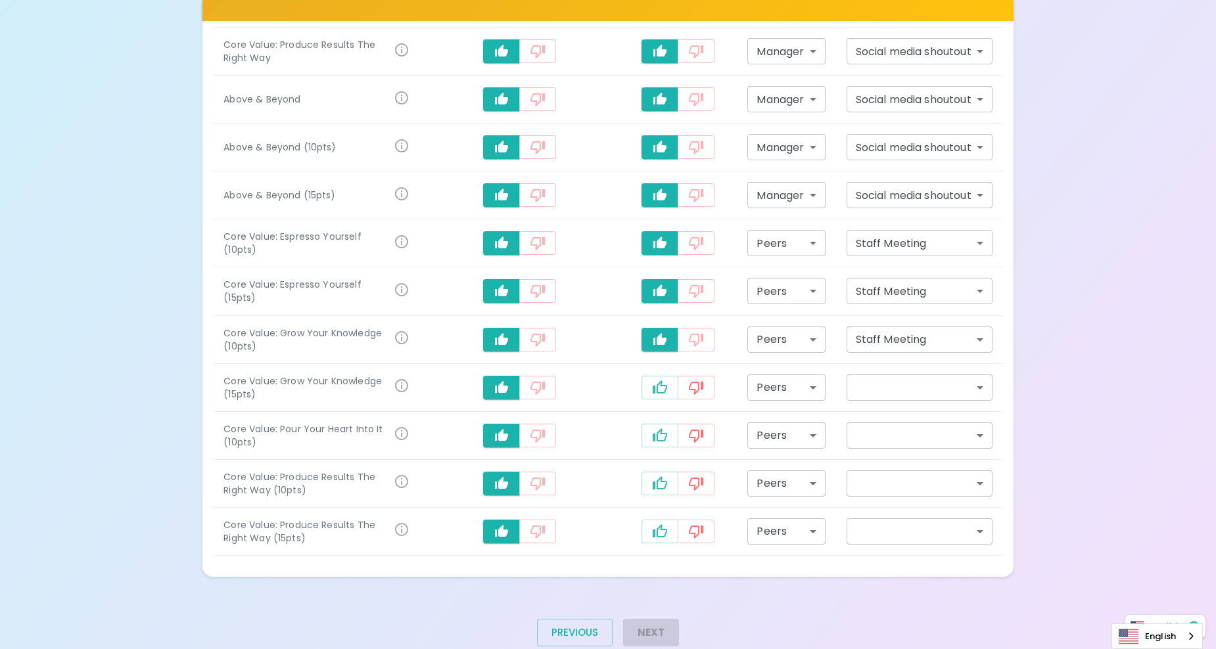
type input "staff_meeting"
drag, startPoint x: 659, startPoint y: 435, endPoint x: 655, endPoint y: 476, distance: 40.9
click at [659, 436] on icon "recognition-1058" at bounding box center [660, 436] width 16 height 16
type input "staff_meeting"
click at [654, 481] on icon "recognition-1058" at bounding box center [660, 484] width 16 height 16
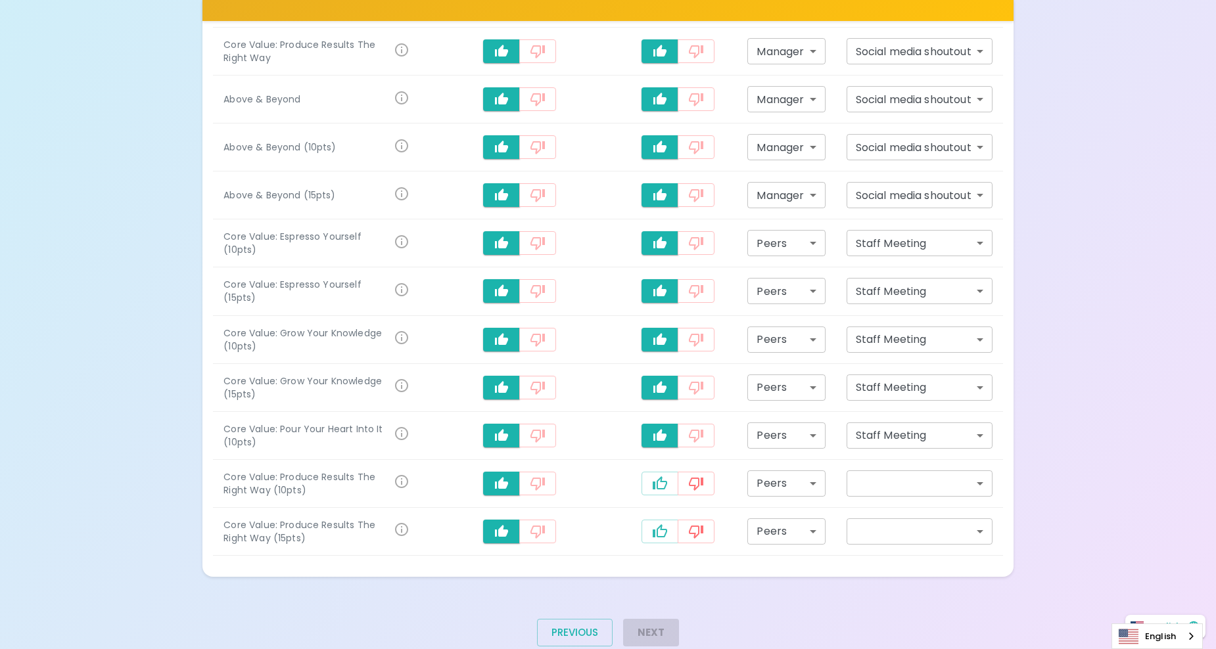
type input "staff_meeting"
click at [655, 526] on icon "recognition-1058" at bounding box center [660, 532] width 16 height 16
type input "staff_meeting"
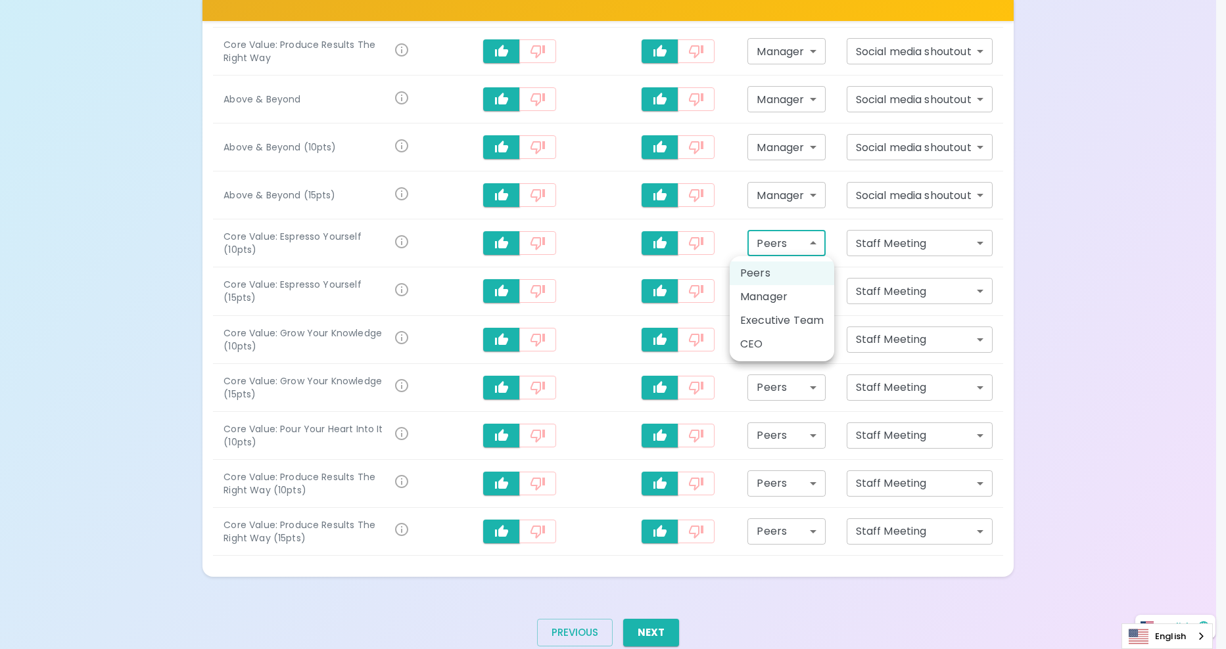
click at [776, 296] on li "Manager" at bounding box center [782, 297] width 105 height 24
type input "manager"
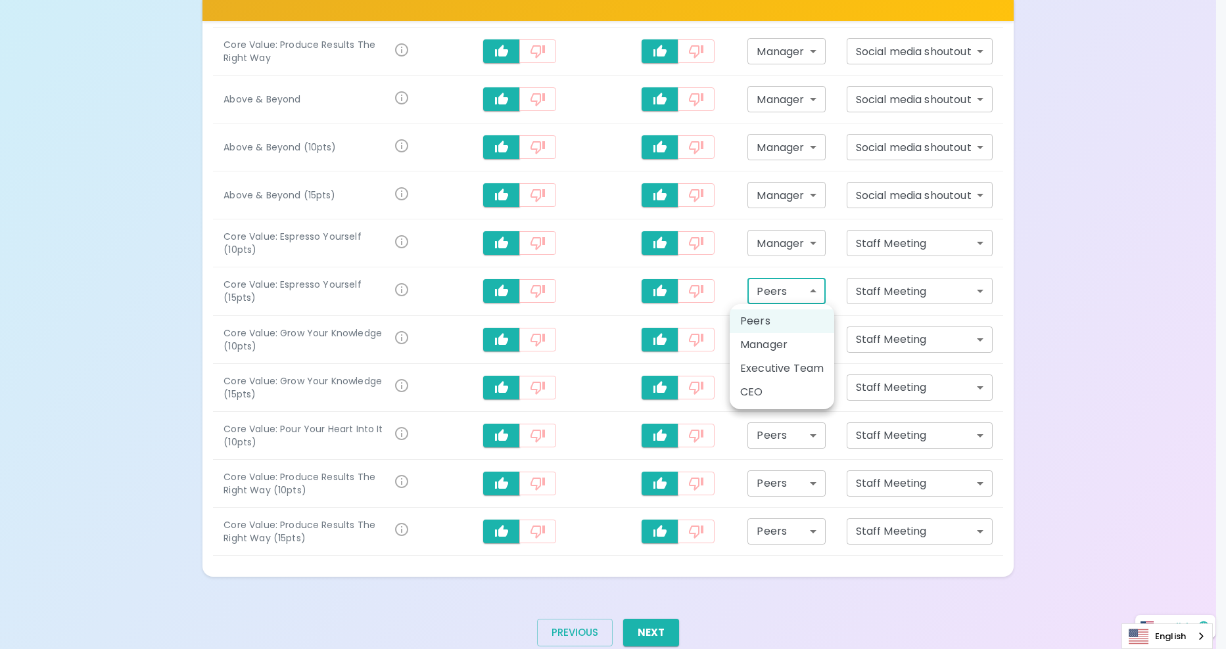
click at [788, 348] on li "Manager" at bounding box center [782, 345] width 105 height 24
type input "manager"
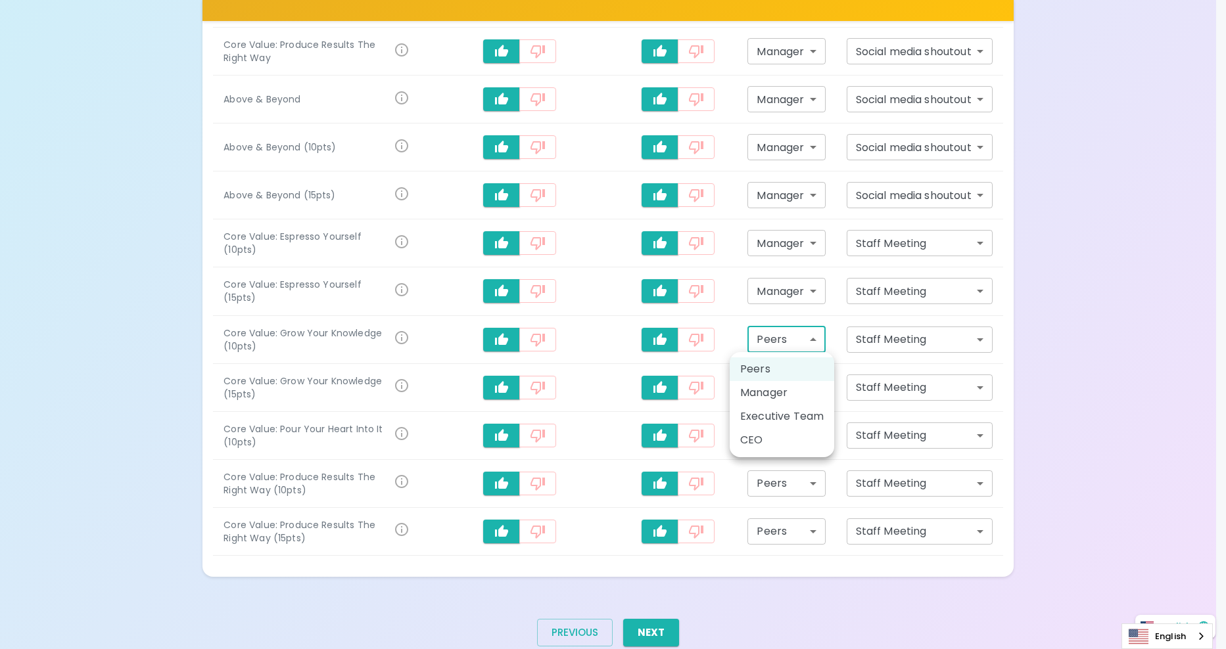
click at [784, 387] on li "Manager" at bounding box center [782, 393] width 105 height 24
type input "manager"
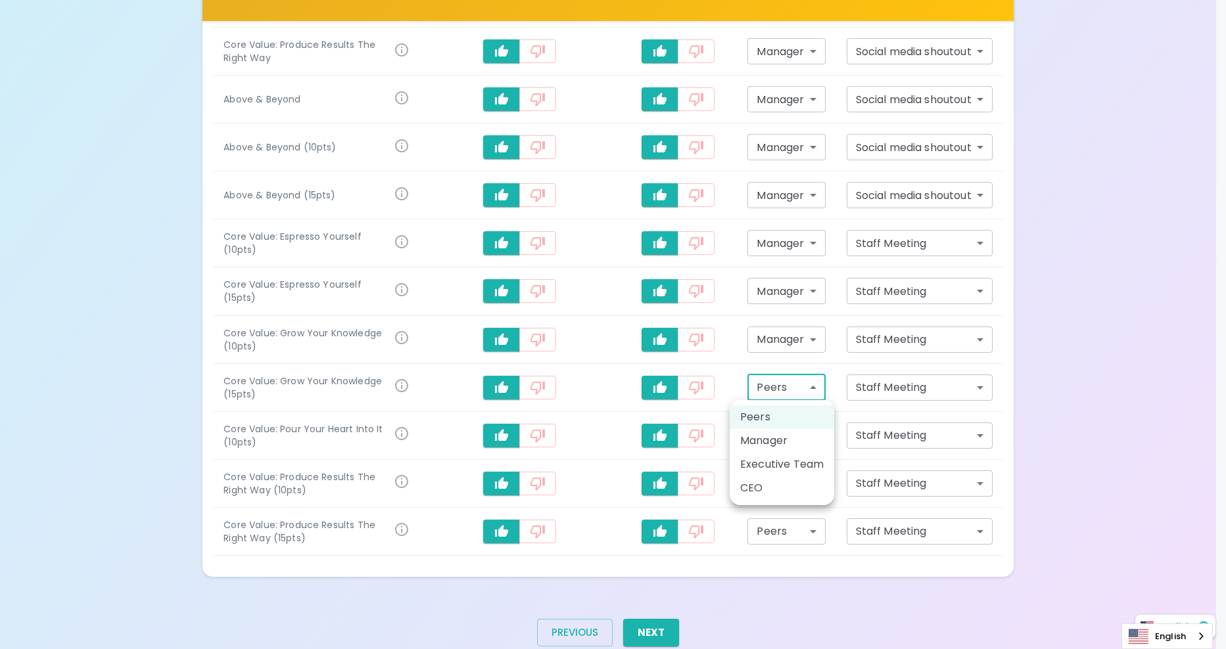
click at [781, 435] on li "Manager" at bounding box center [782, 441] width 105 height 24
type input "manager"
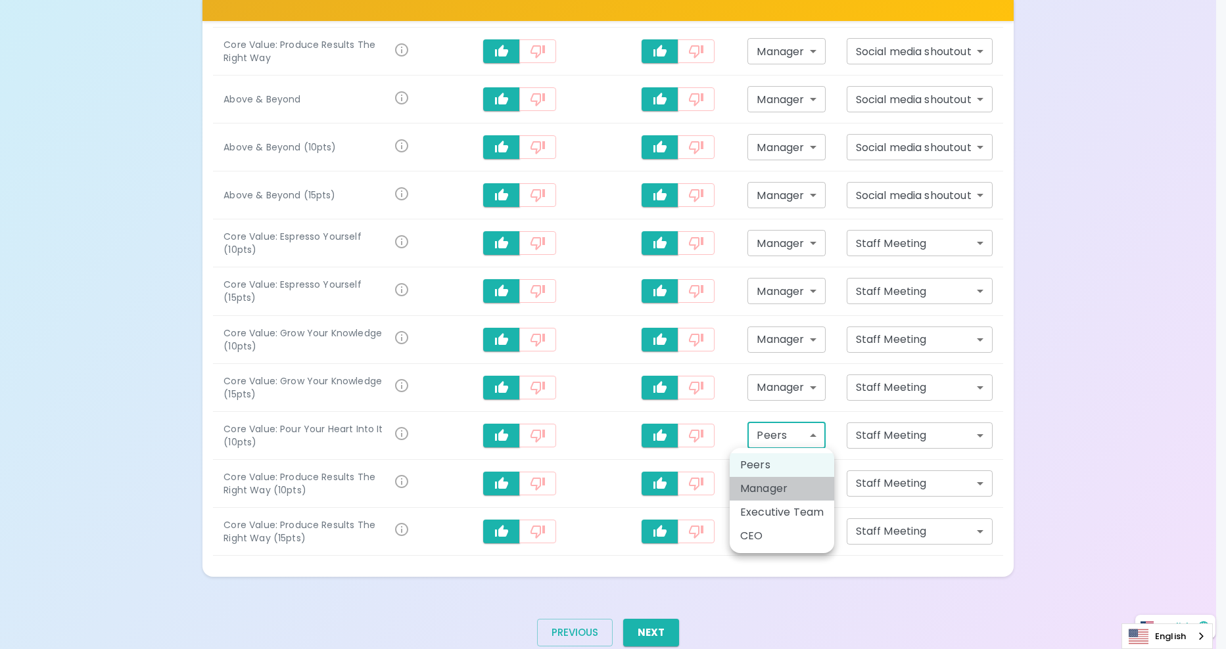
click at [780, 482] on li "Manager" at bounding box center [782, 489] width 105 height 24
type input "manager"
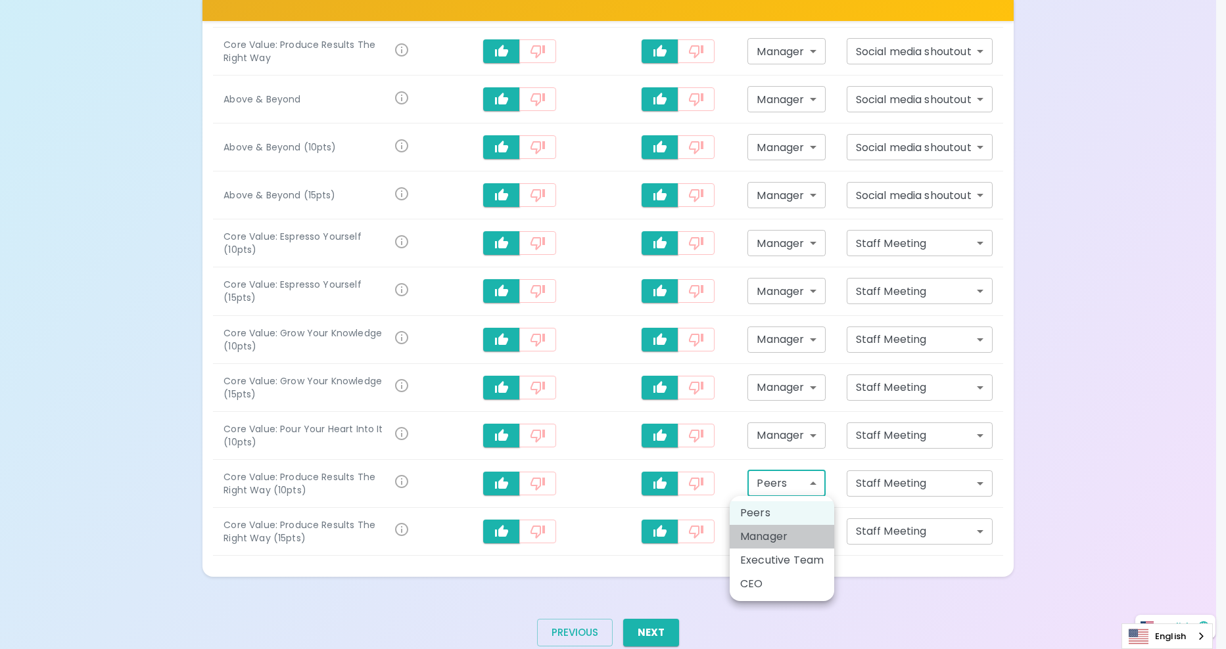
click at [772, 534] on li "Manager" at bounding box center [782, 537] width 105 height 24
type input "manager"
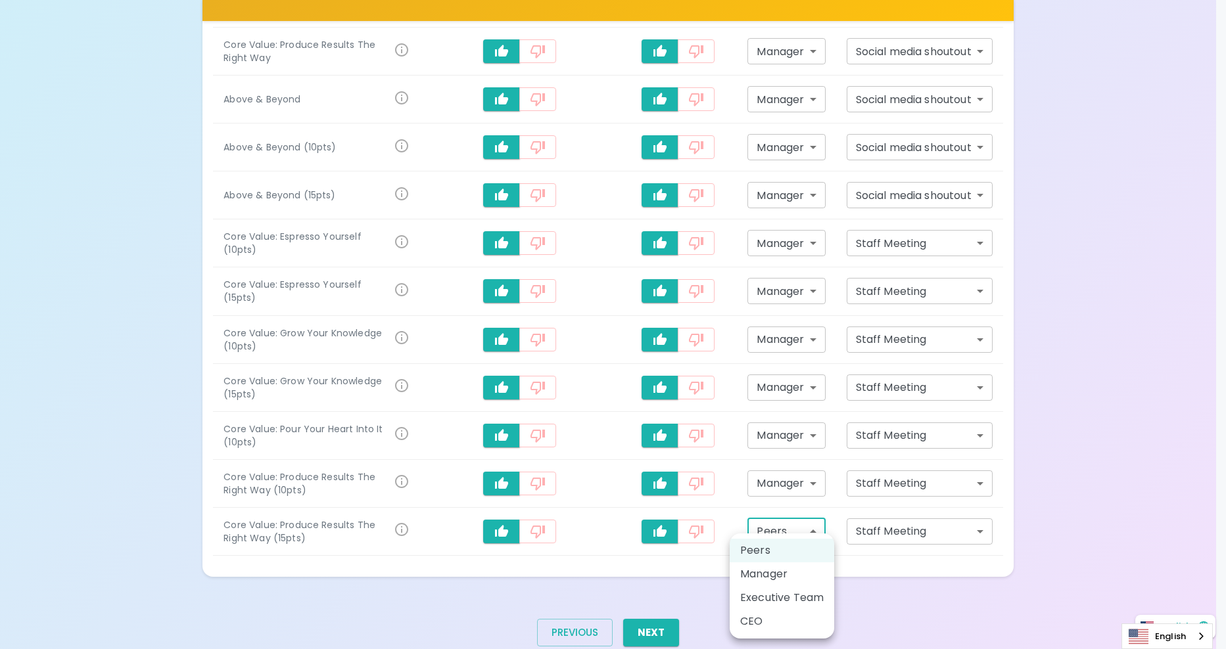
click at [761, 573] on li "Manager" at bounding box center [782, 575] width 105 height 24
type input "manager"
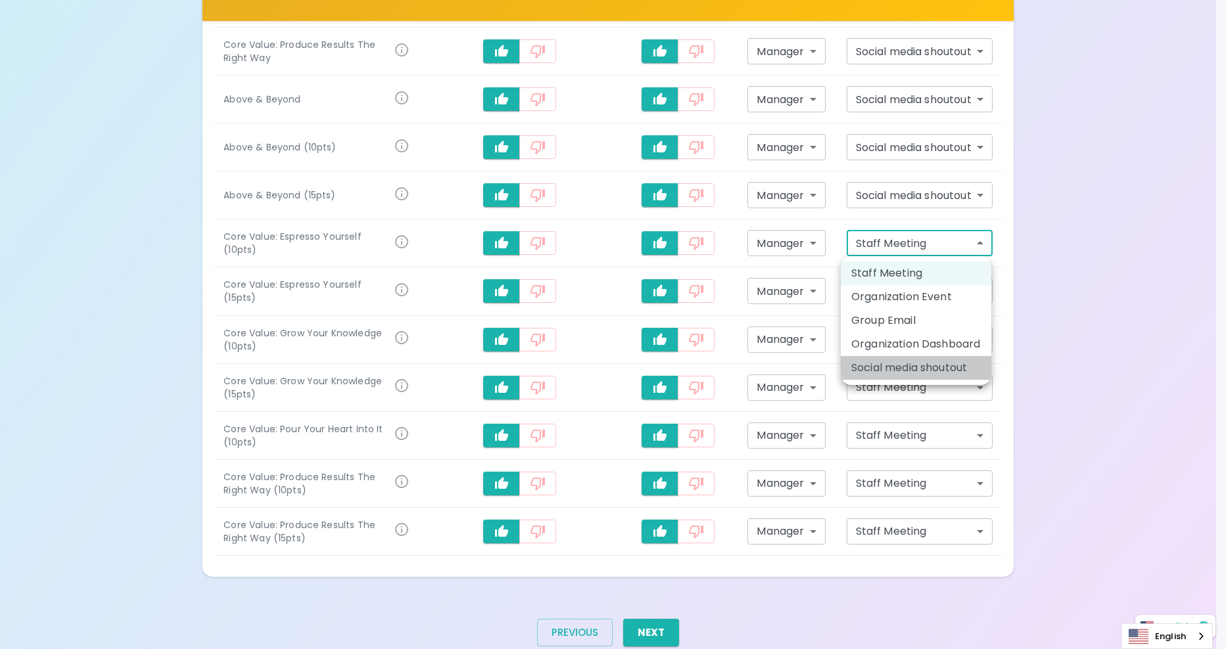
click at [901, 366] on li "Social media shoutout" at bounding box center [916, 368] width 151 height 24
type input "social_media_shoutout"
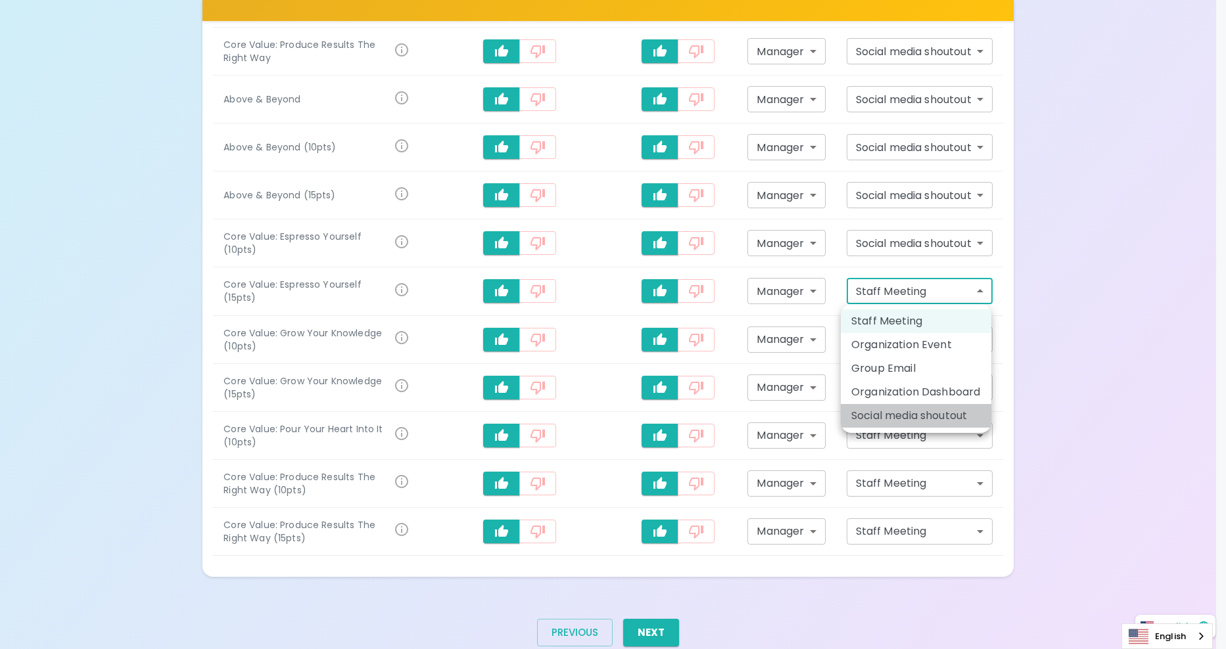
click at [889, 410] on li "Social media shoutout" at bounding box center [916, 416] width 151 height 24
type input "social_media_shoutout"
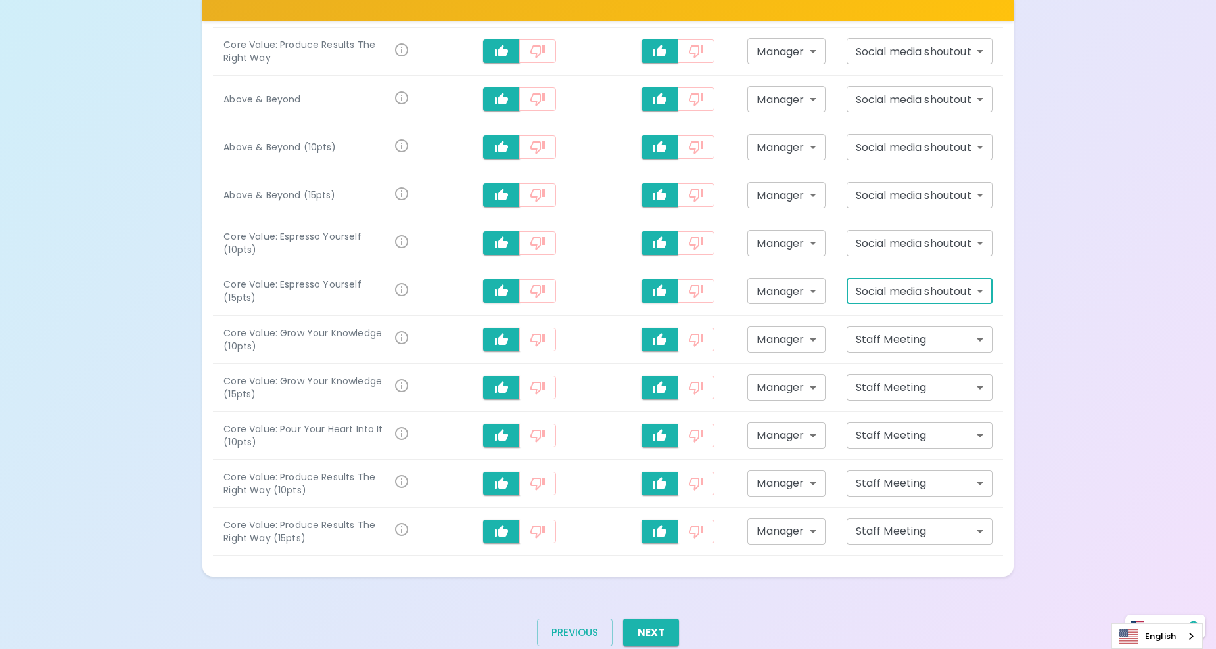
click at [893, 356] on td "Staff Meeting staff_meeting ​" at bounding box center [919, 340] width 167 height 48
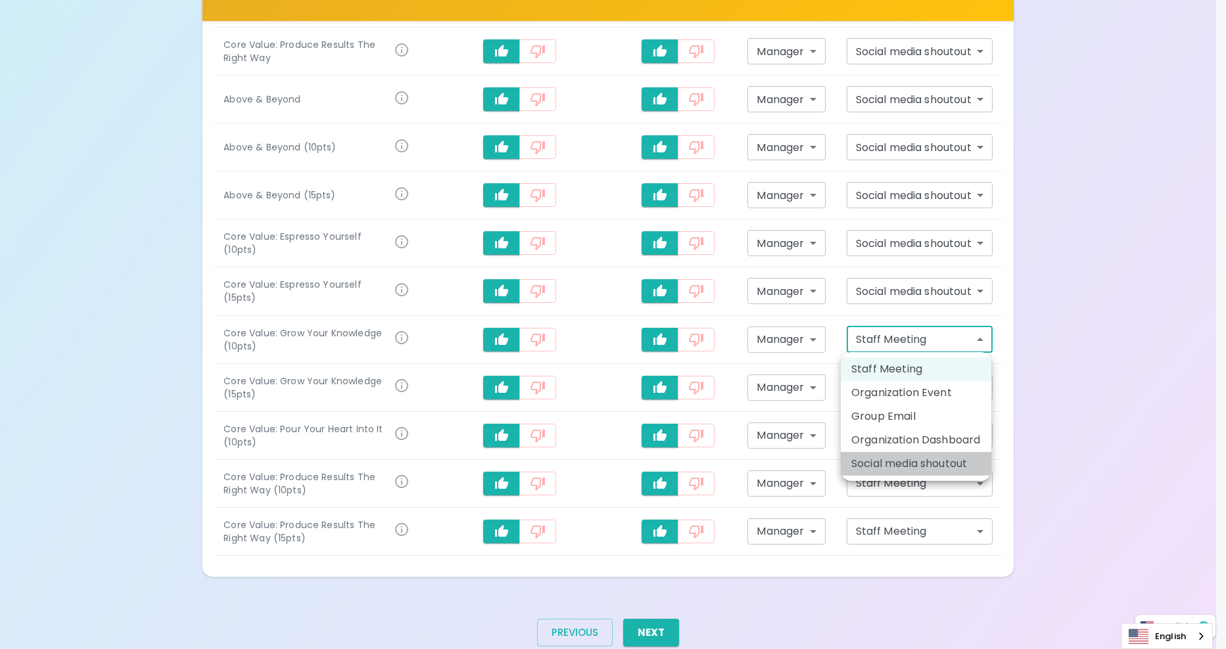
click at [881, 472] on li "Social media shoutout" at bounding box center [916, 464] width 151 height 24
type input "social_media_shoutout"
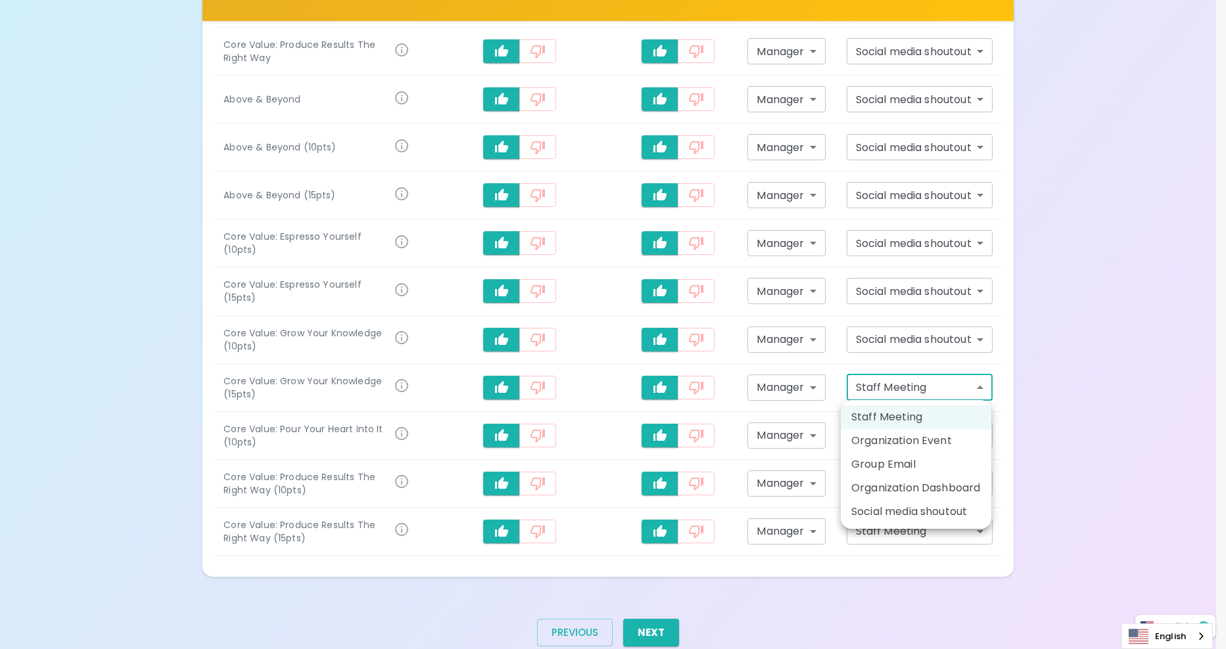
click at [888, 513] on li "Social media shoutout" at bounding box center [916, 512] width 151 height 24
type input "social_media_shoutout"
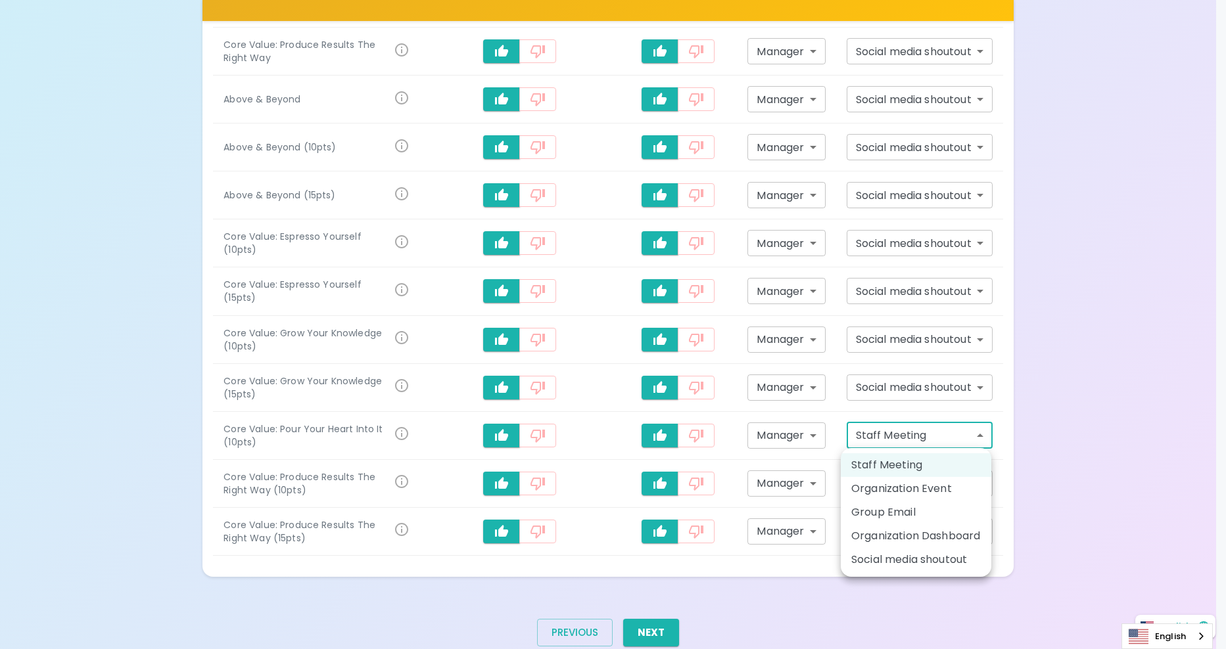
click at [891, 561] on li "Social media shoutout" at bounding box center [916, 560] width 151 height 24
type input "social_media_shoutout"
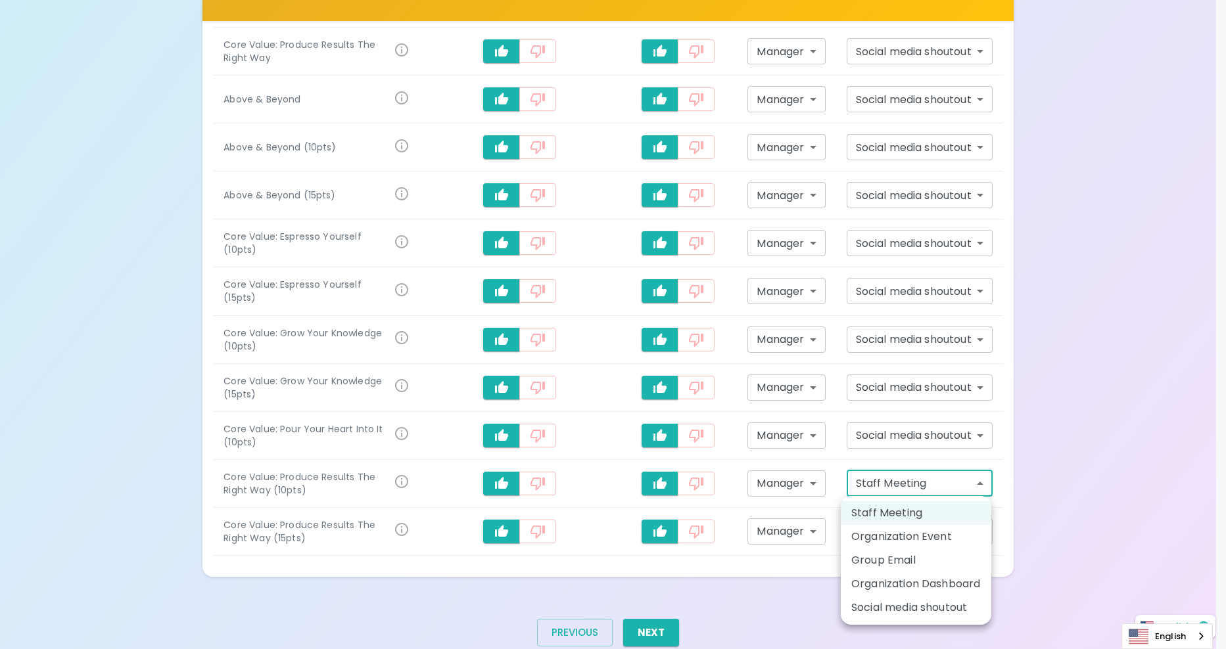
click at [886, 617] on li "Social media shoutout" at bounding box center [916, 608] width 151 height 24
type input "social_media_shoutout"
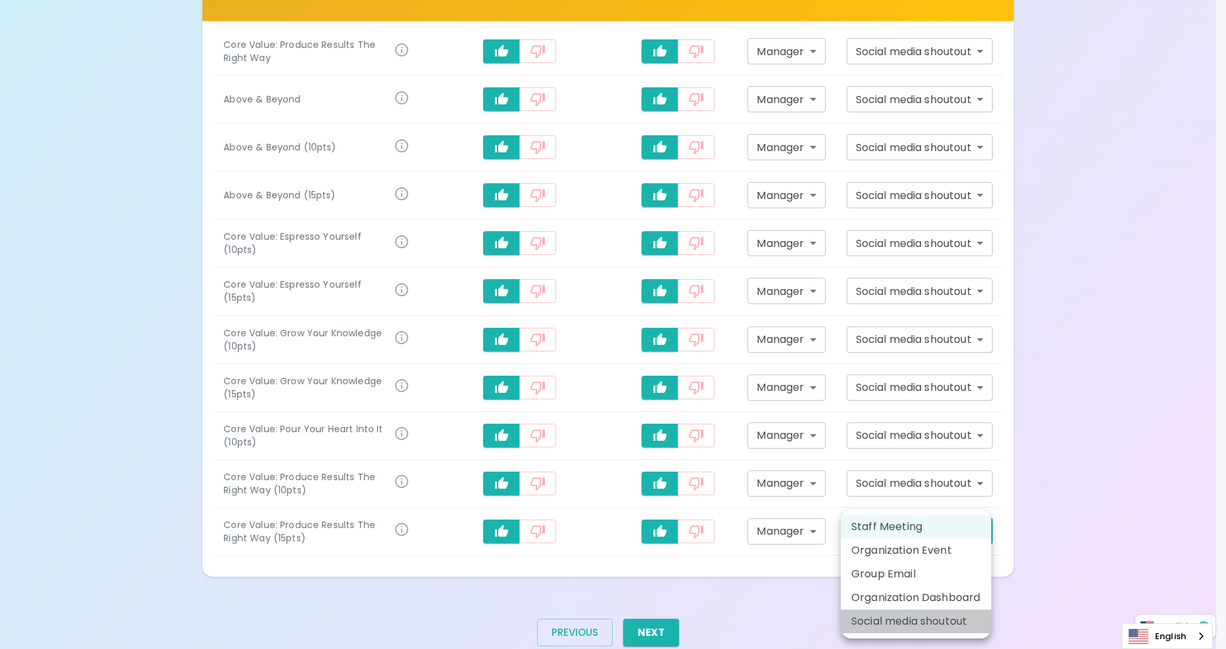
click at [890, 623] on li "Social media shoutout" at bounding box center [916, 622] width 151 height 24
type input "social_media_shoutout"
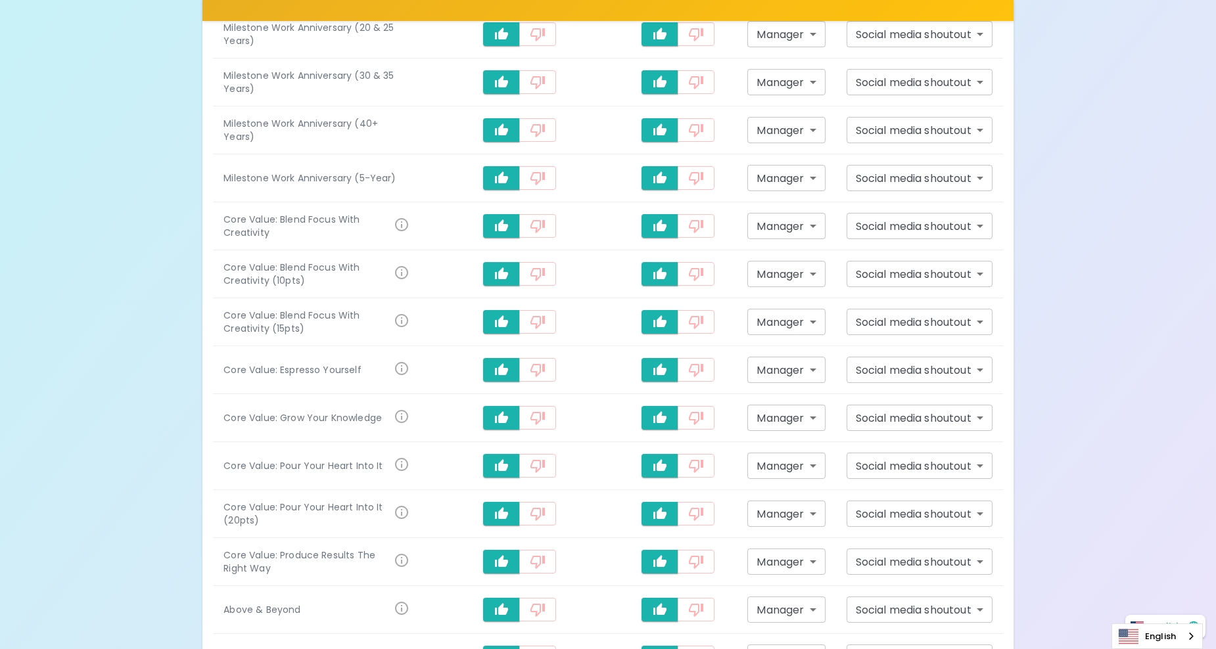
scroll to position [1411, 0]
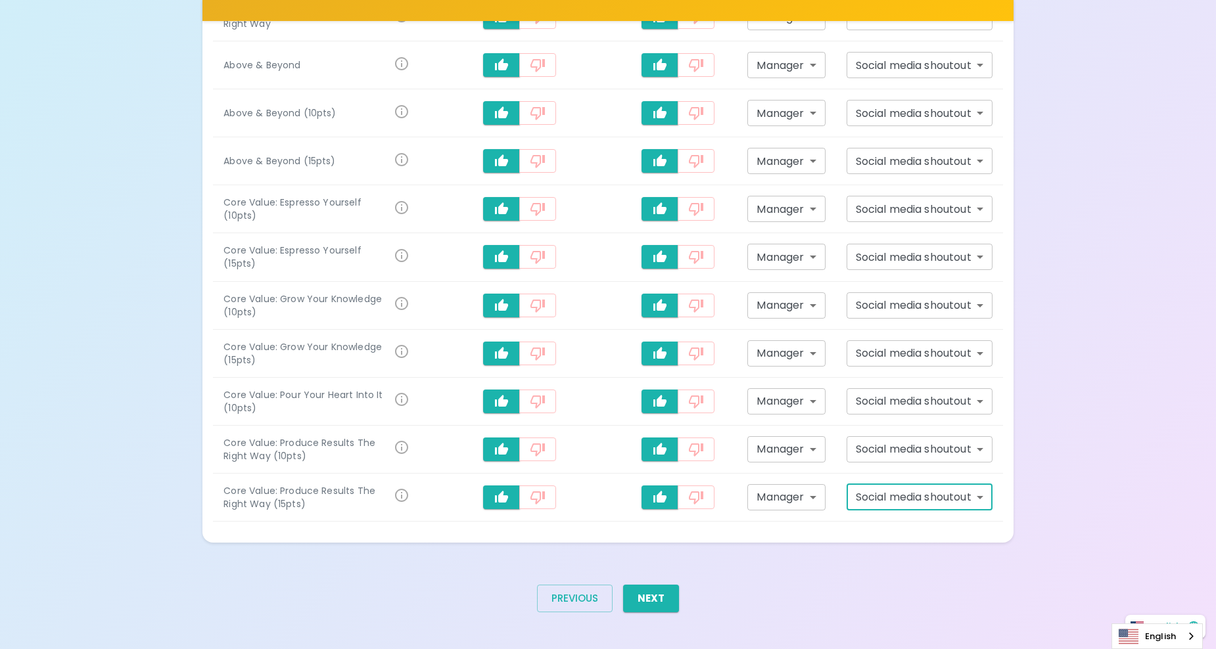
click at [659, 605] on button "Next" at bounding box center [651, 599] width 56 height 28
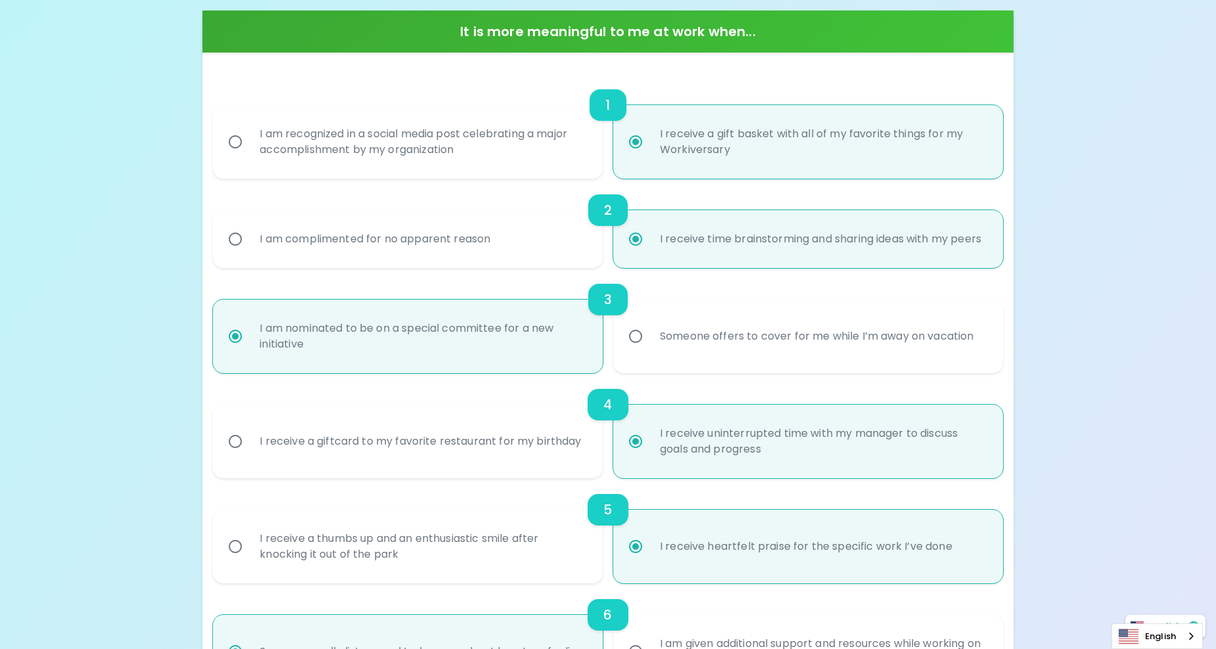
scroll to position [329, 0]
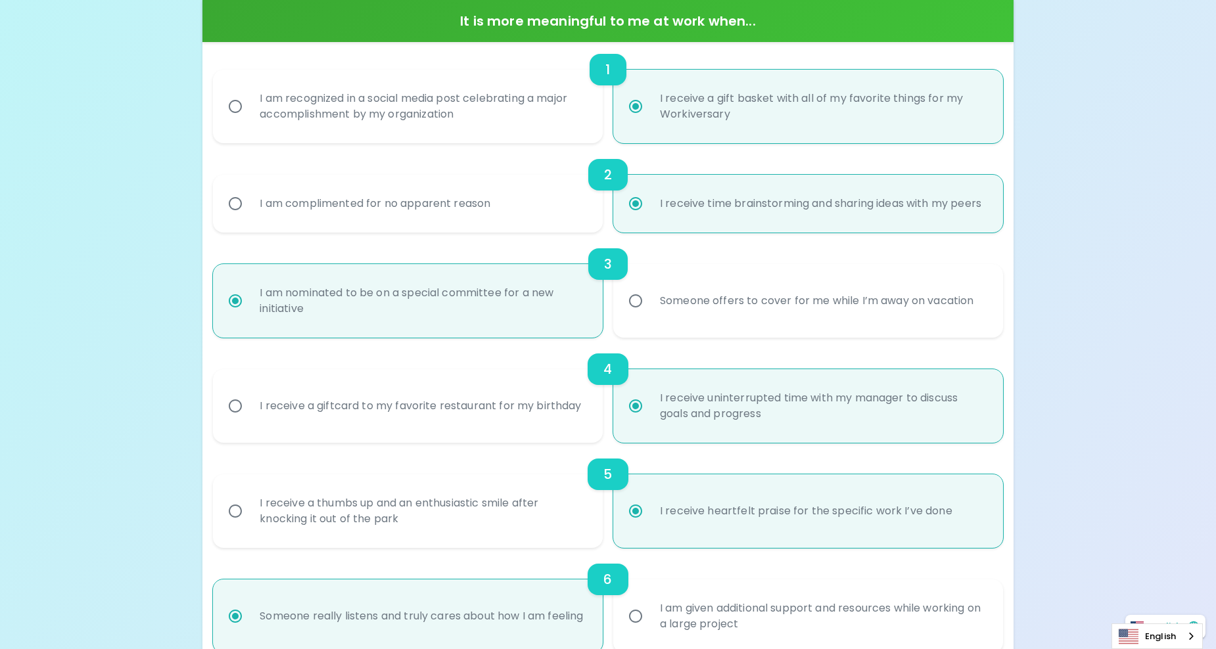
radio input "true"
click at [242, 103] on input "I am recognized in a social media post celebrating a major accomplishment by my…" at bounding box center [236, 107] width 28 height 28
radio input "false"
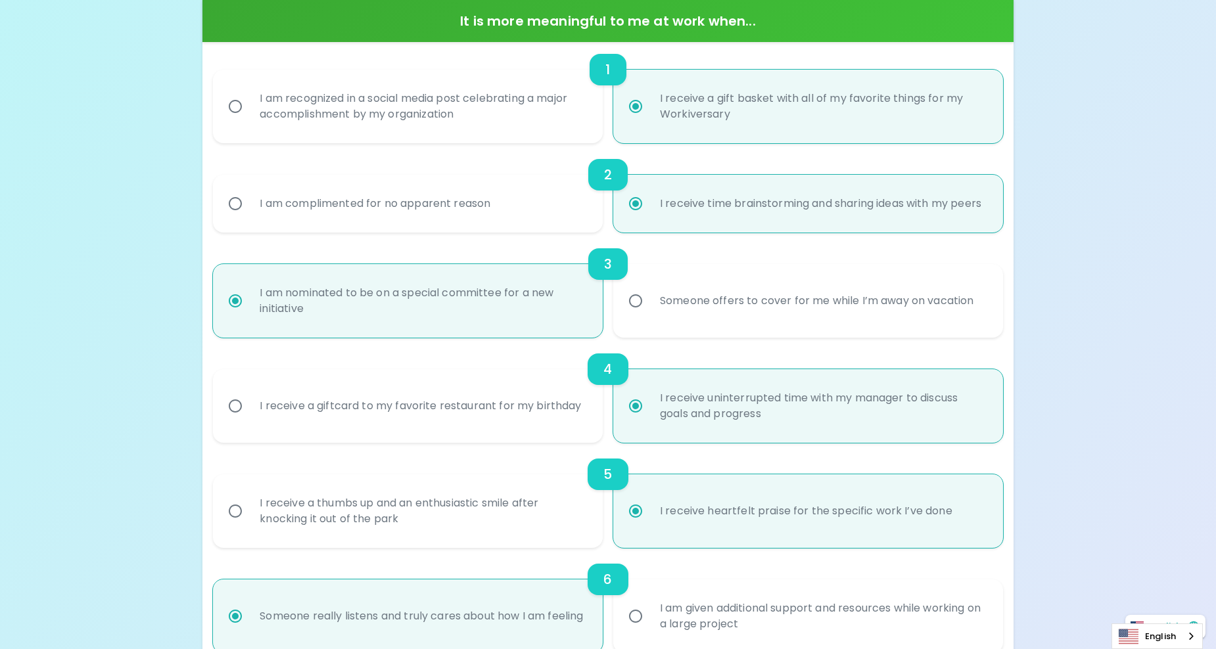
radio input "false"
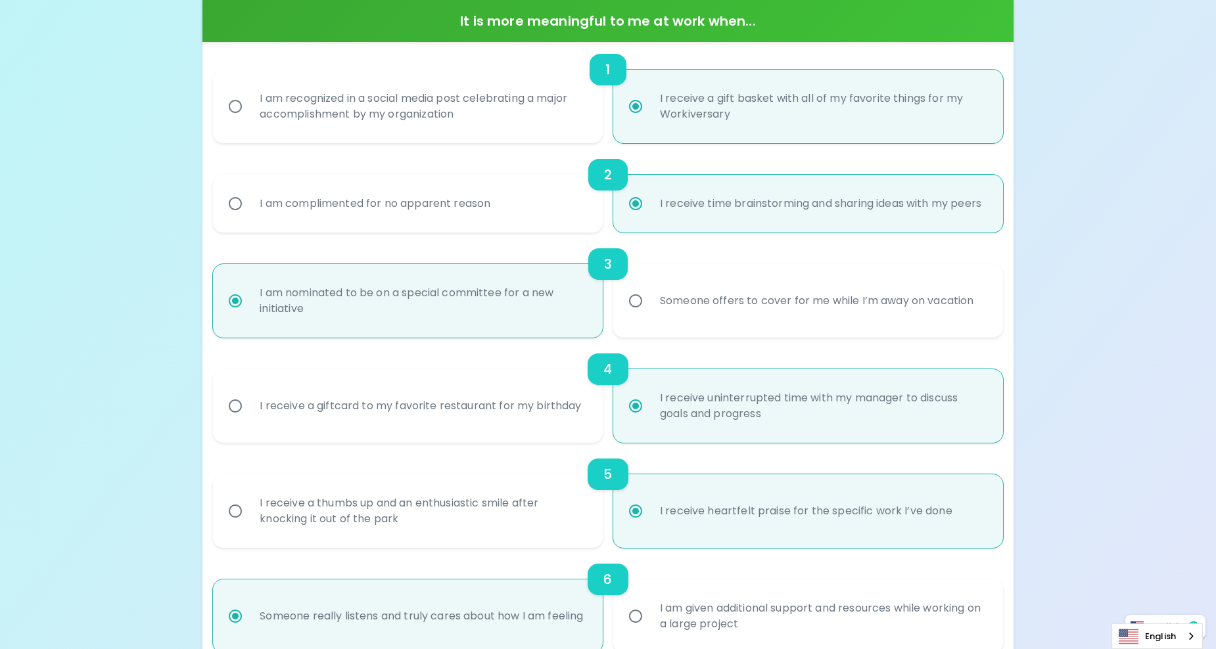
radio input "false"
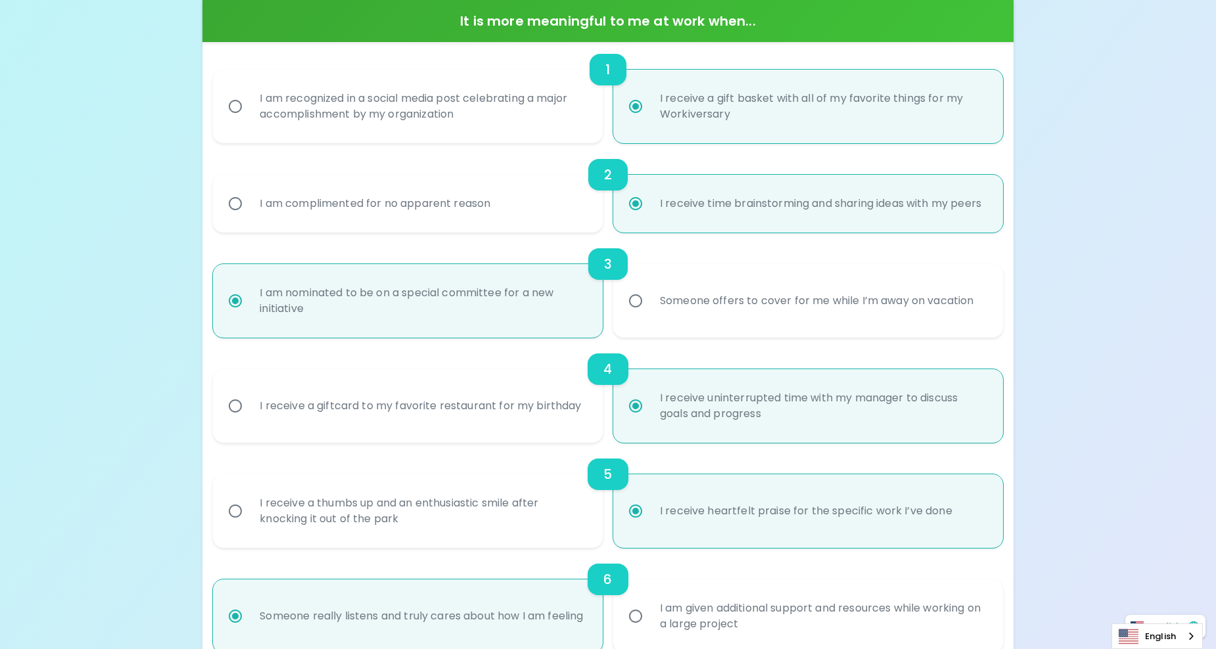
radio input "false"
radio input "true"
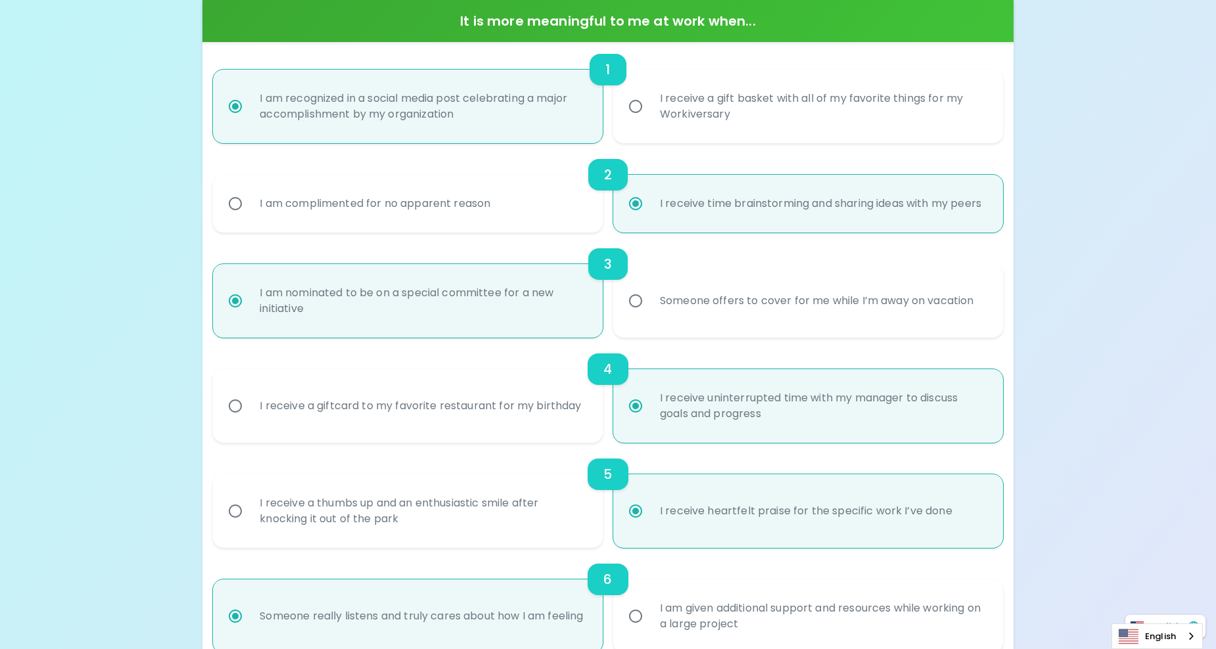
radio input "true"
click at [312, 226] on div "I am complimented for no apparent reason" at bounding box center [375, 203] width 252 height 47
click at [249, 218] on input "I am complimented for no apparent reason" at bounding box center [236, 204] width 28 height 28
radio input "false"
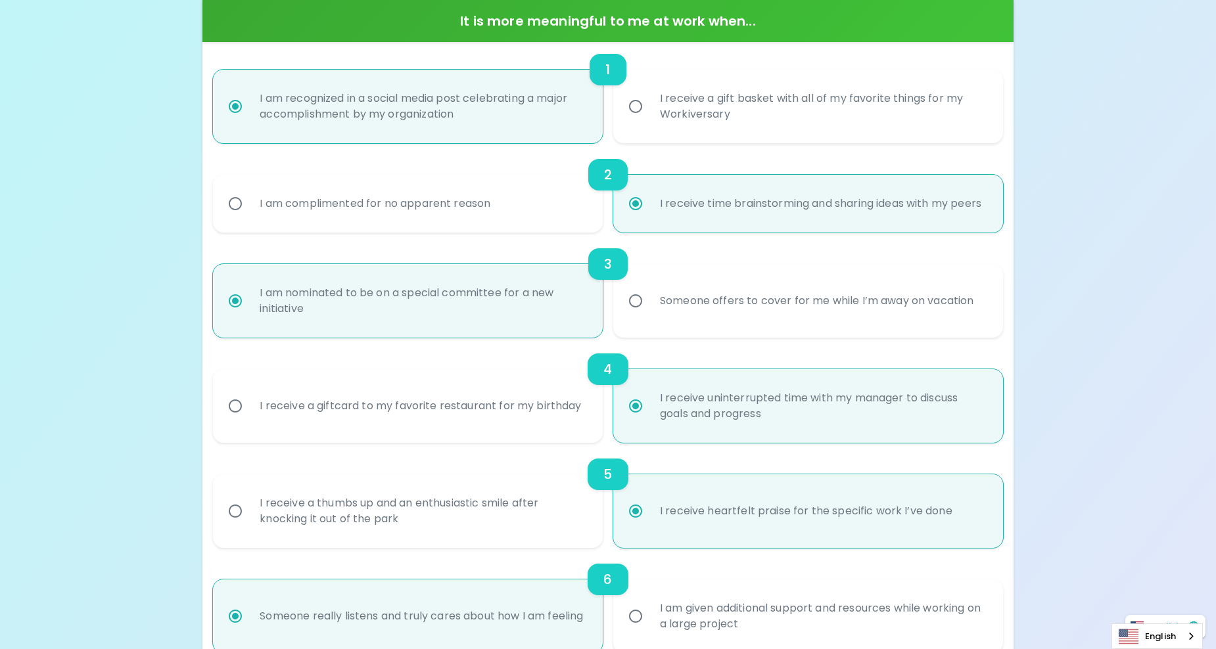
radio input "false"
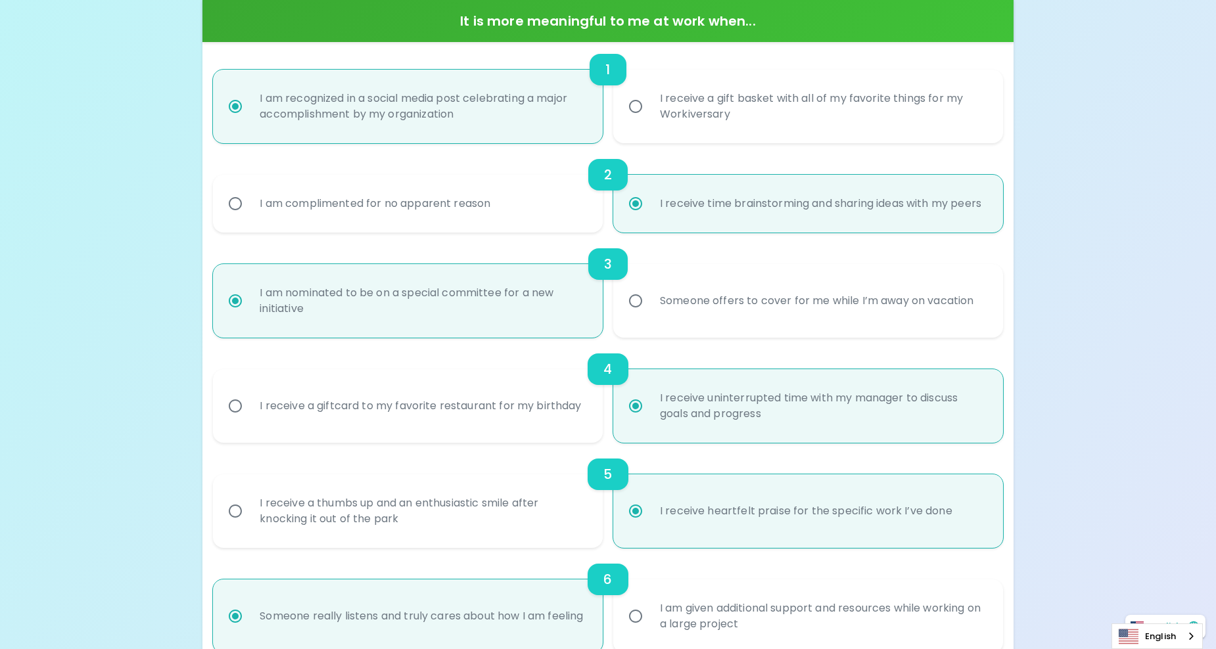
radio input "false"
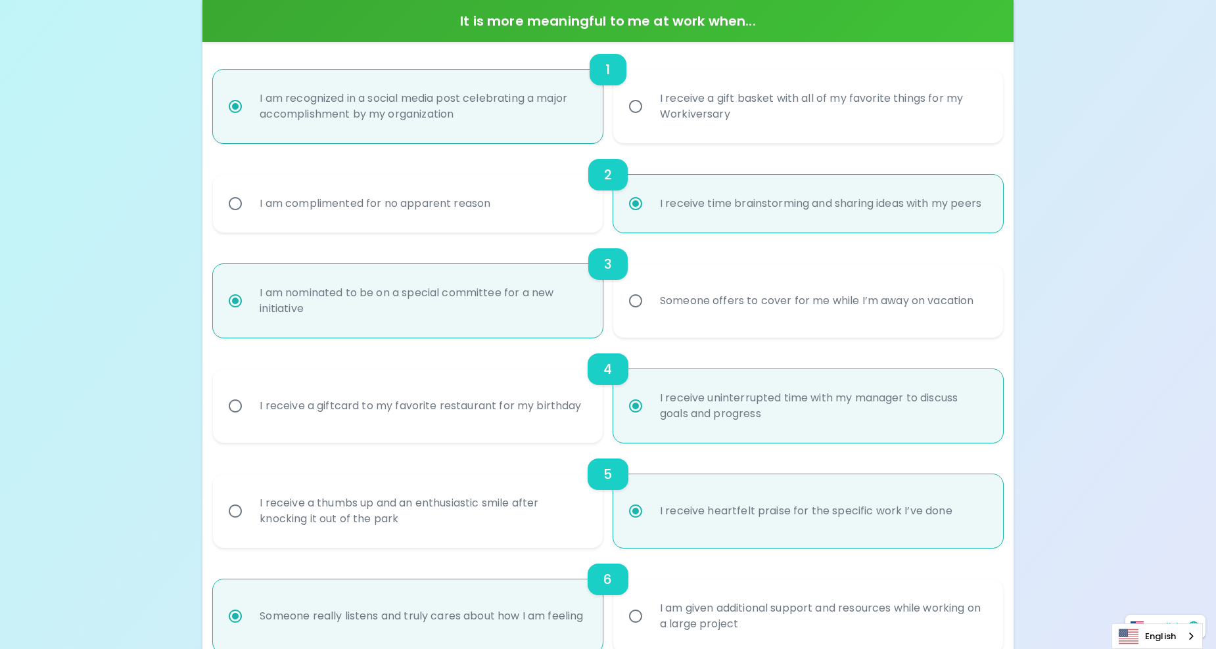
radio input "false"
radio input "true"
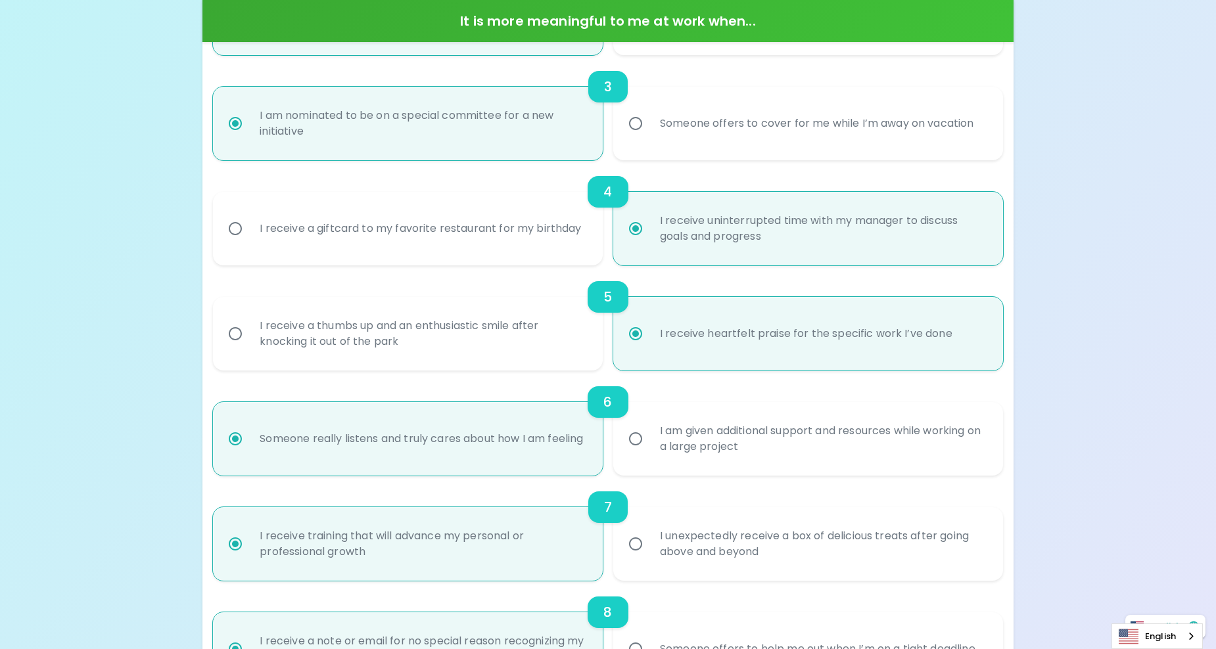
scroll to position [526, 0]
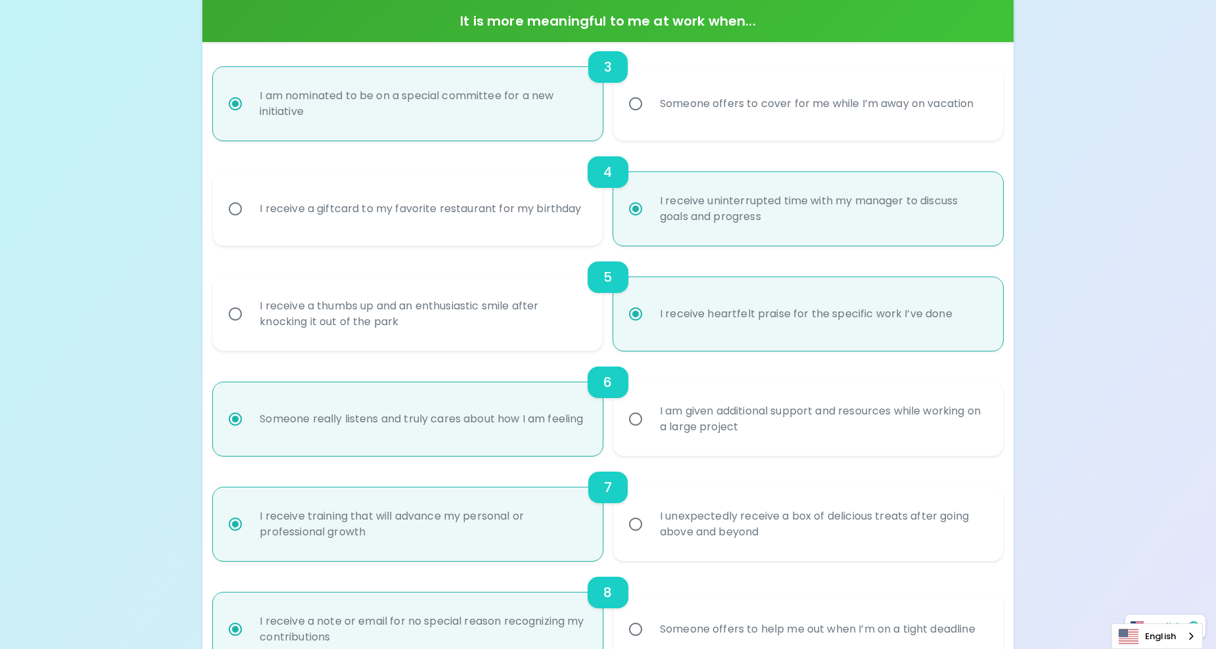
radio input "true"
click at [745, 241] on div "I receive uninterrupted time with my manager to discuss goals and progress" at bounding box center [822, 208] width 346 height 63
click at [649, 223] on input "I receive uninterrupted time with my manager to discuss goals and progress" at bounding box center [636, 209] width 28 height 28
radio input "true"
click at [512, 346] on div "I receive a thumbs up and an enthusiastic smile after knocking it out of the pa…" at bounding box center [422, 314] width 346 height 63
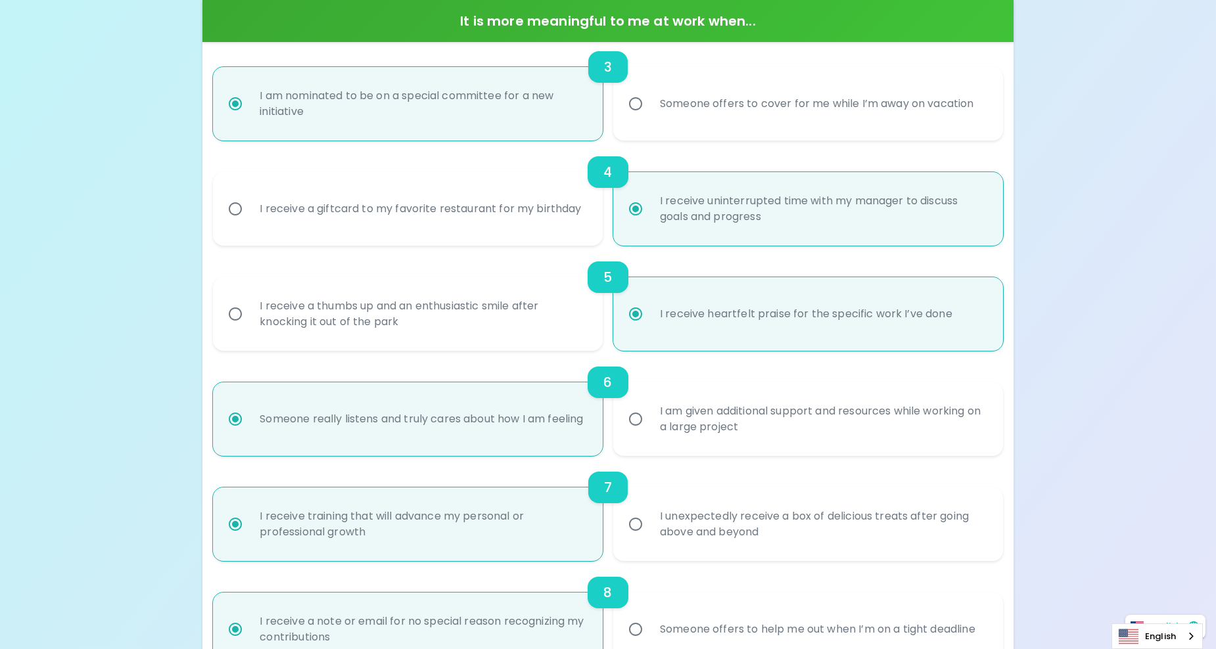
click at [249, 328] on input "I receive a thumbs up and an enthusiastic smile after knocking it out of the pa…" at bounding box center [236, 314] width 28 height 28
radio input "false"
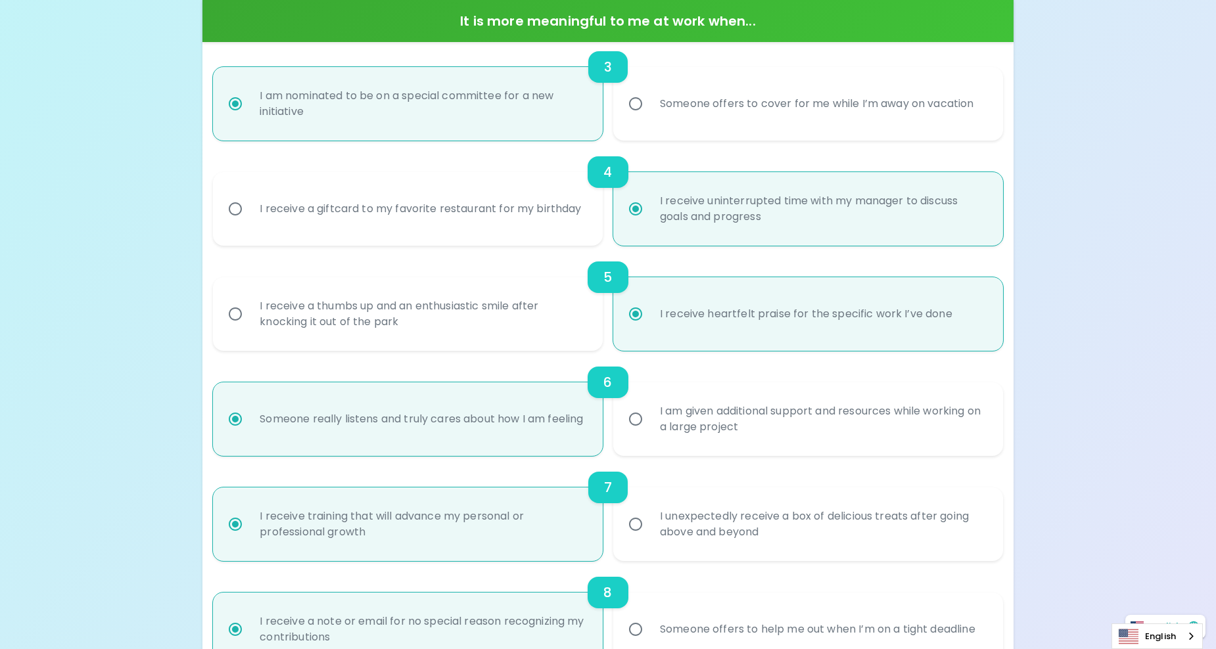
radio input "false"
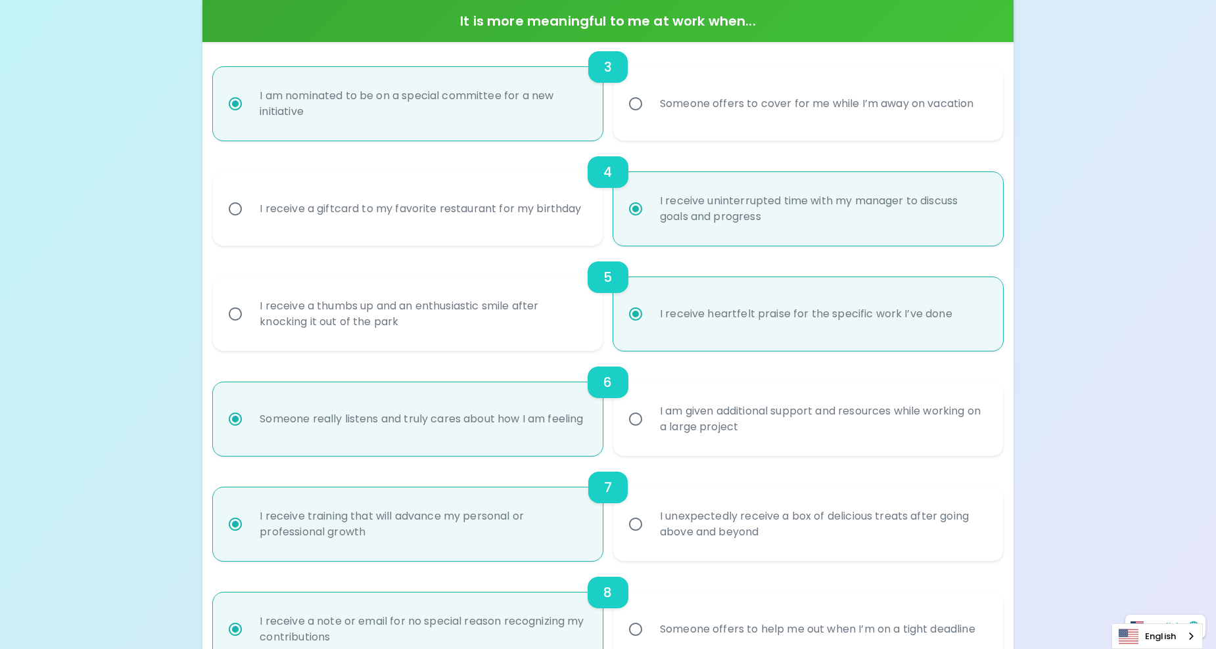
radio input "false"
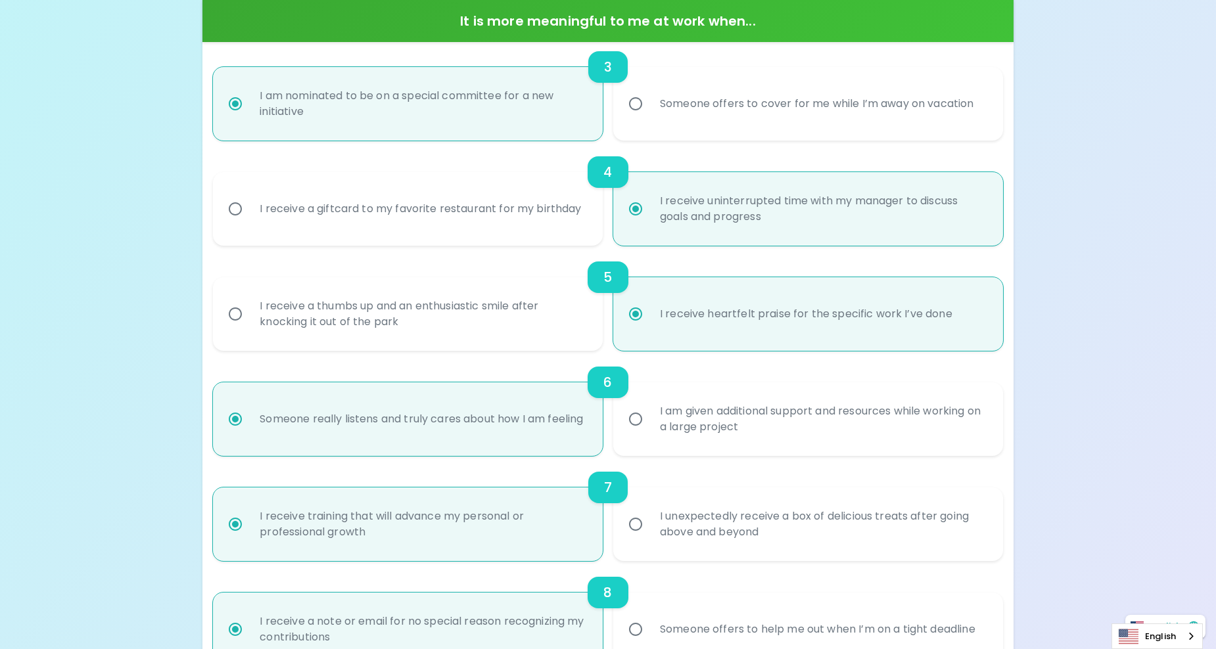
radio input "true"
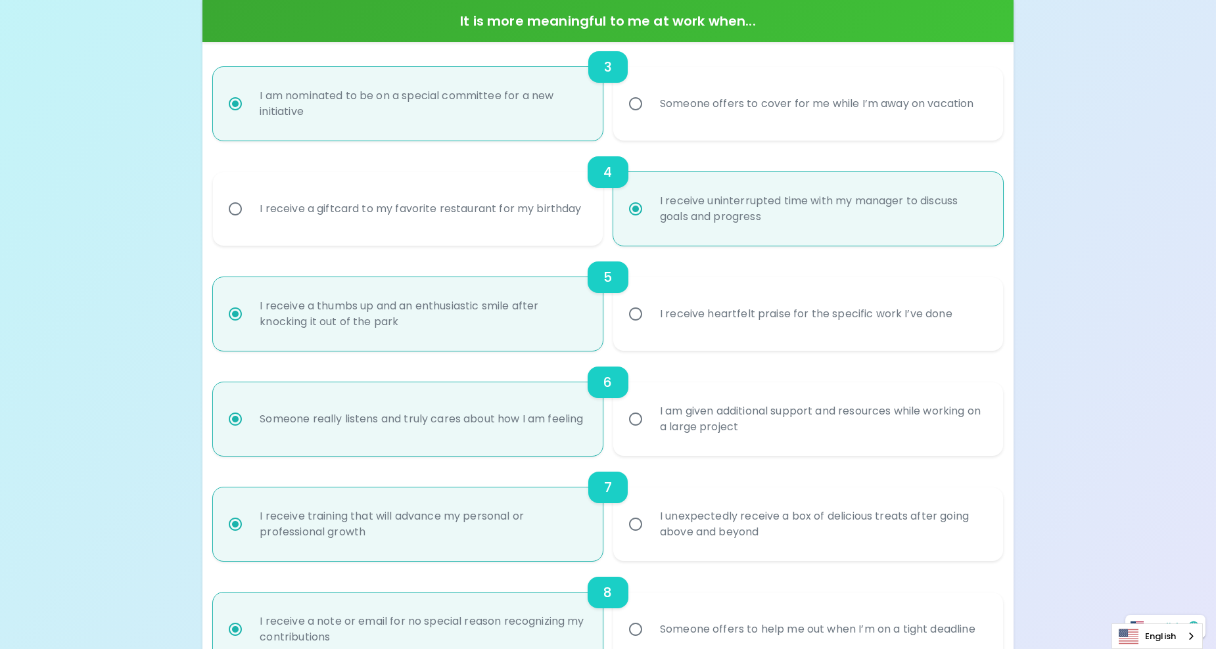
radio input "true"
click at [648, 323] on input "I receive heartfelt praise for the specific work I’ve done" at bounding box center [636, 314] width 28 height 28
radio input "false"
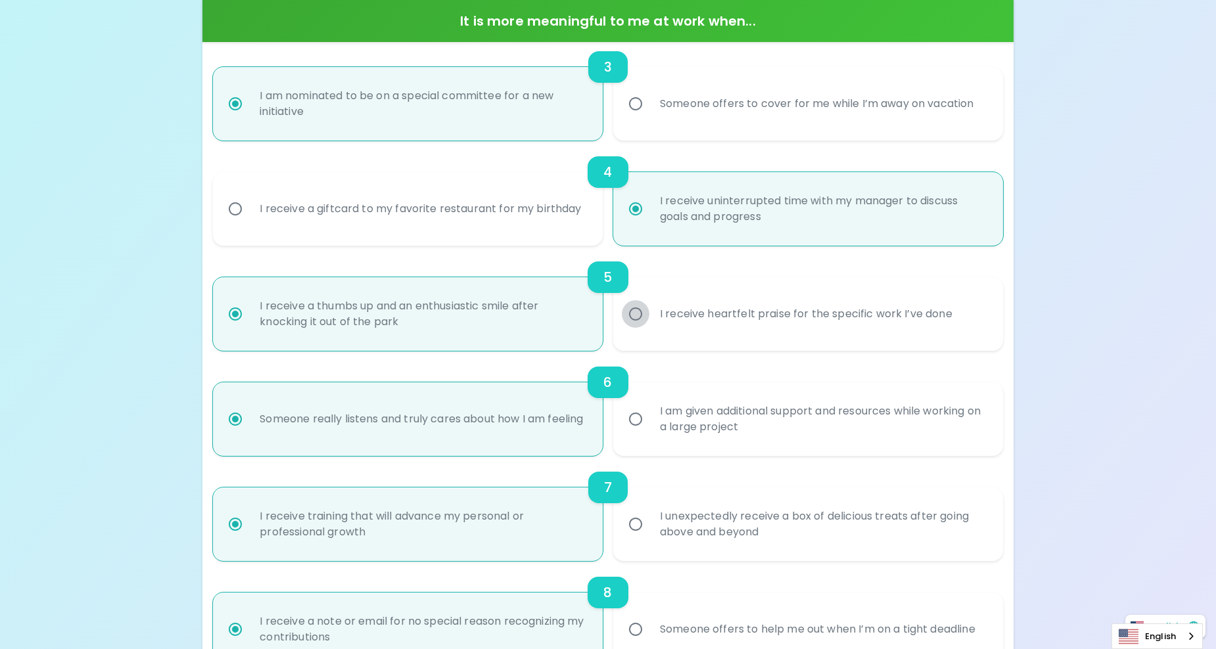
radio input "false"
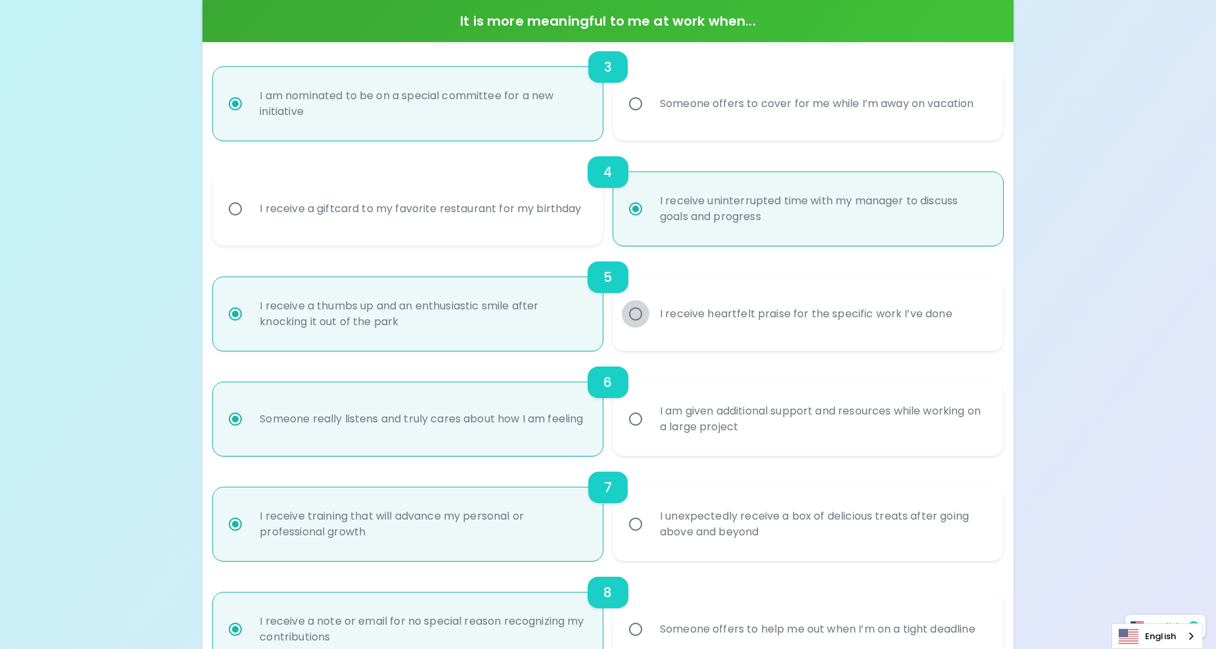
radio input "false"
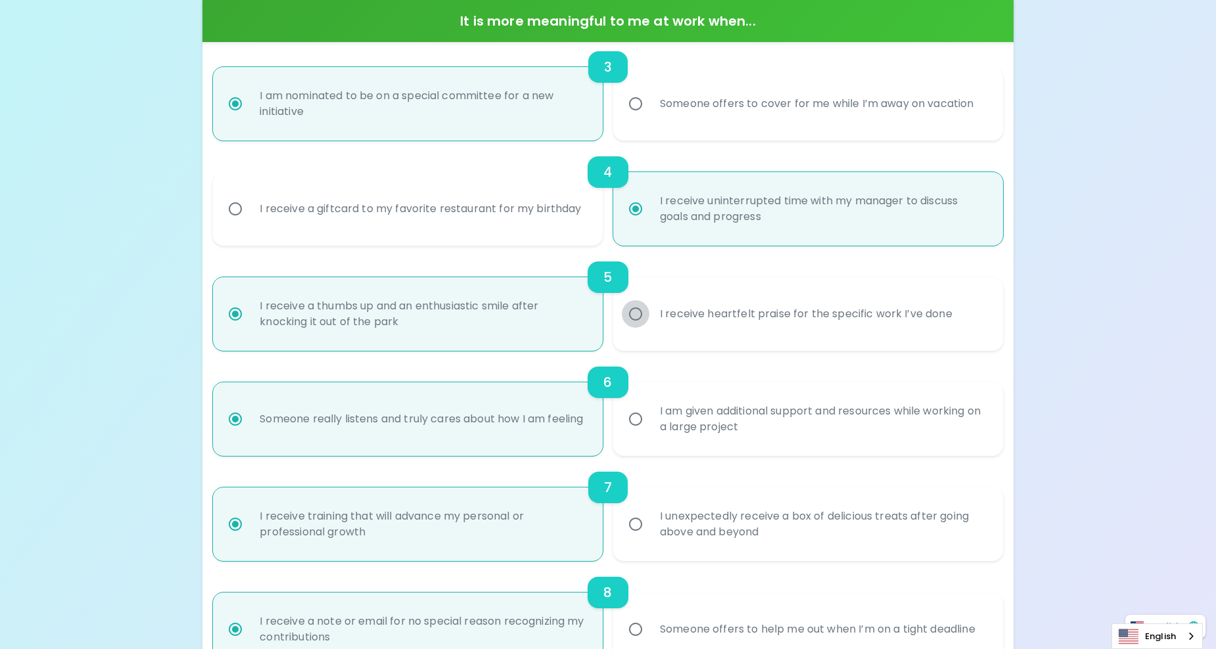
radio input "false"
radio input "true"
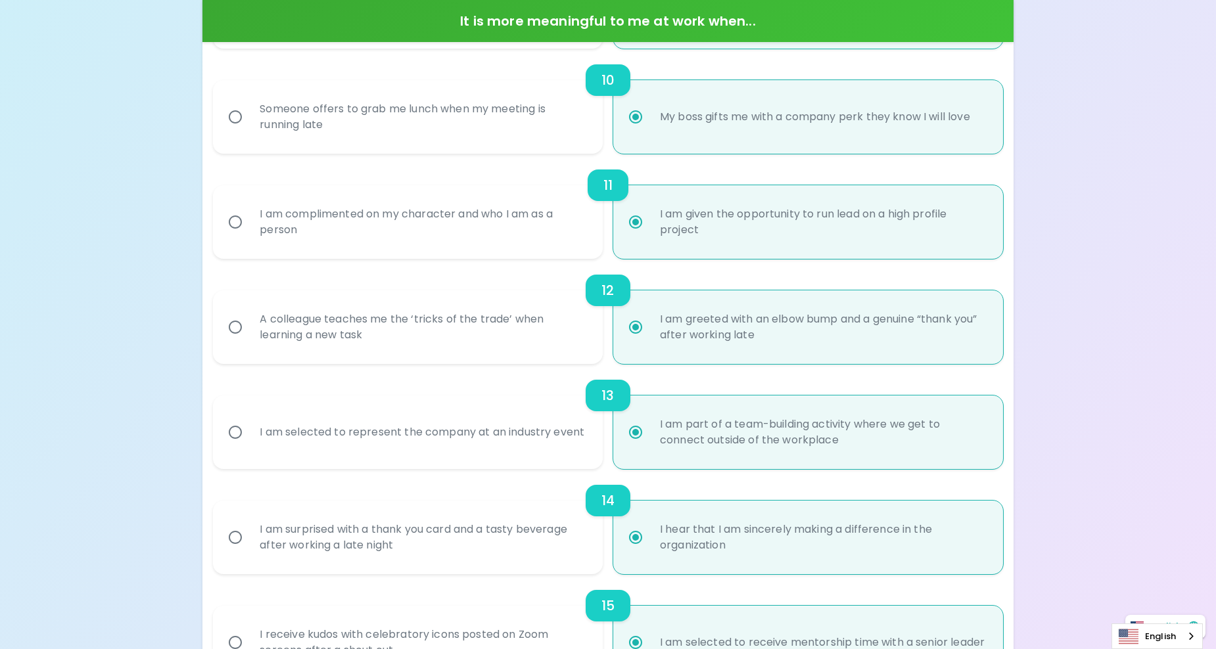
scroll to position [1183, 0]
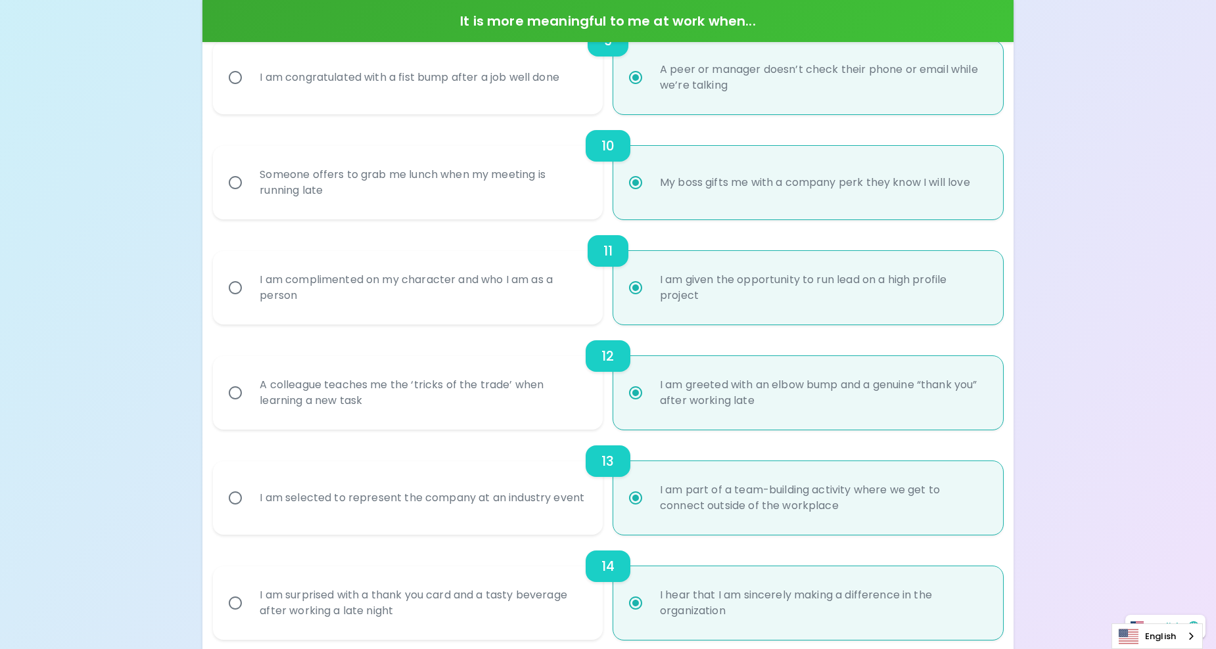
radio input "true"
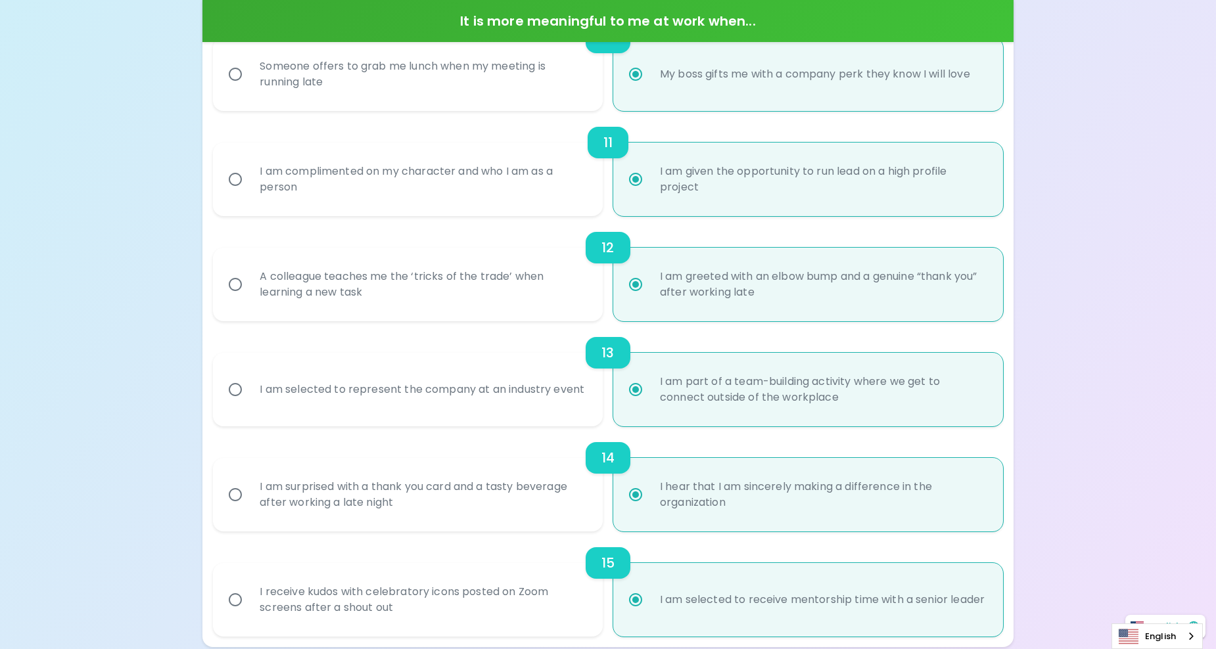
scroll to position [1315, 0]
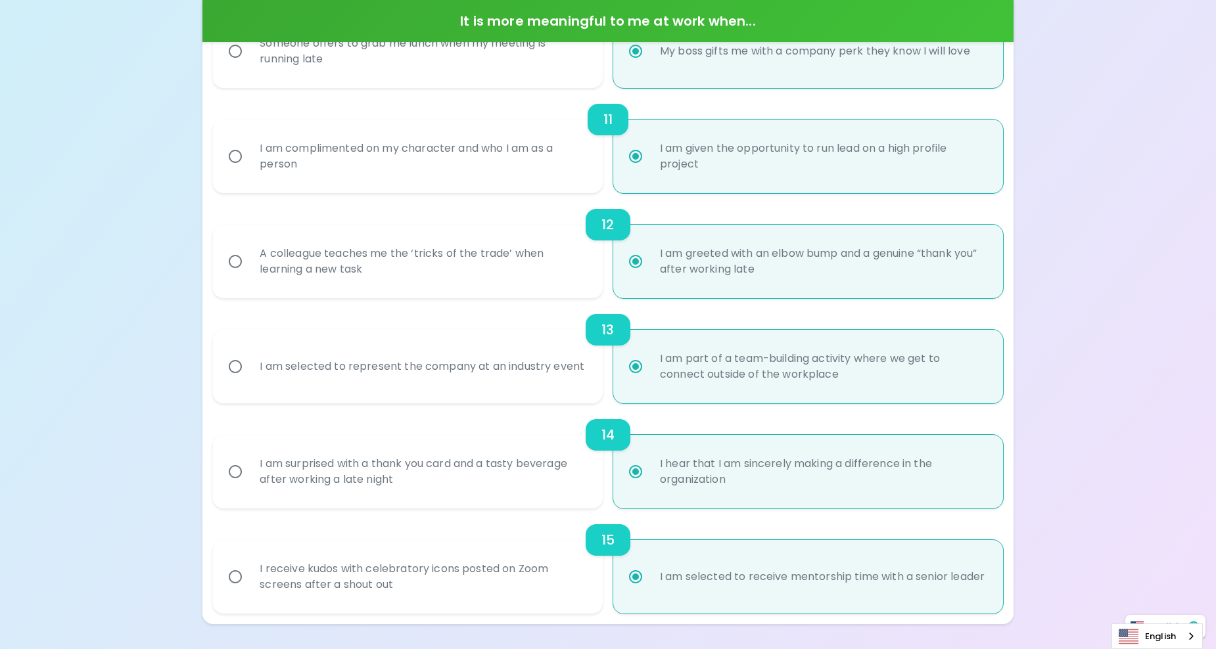
click at [531, 278] on div "A colleague teaches me the ‘tricks of the trade’ when learning a new task" at bounding box center [422, 261] width 346 height 63
click at [249, 275] on input "A colleague teaches me the ‘tricks of the trade’ when learning a new task" at bounding box center [236, 262] width 28 height 28
radio input "false"
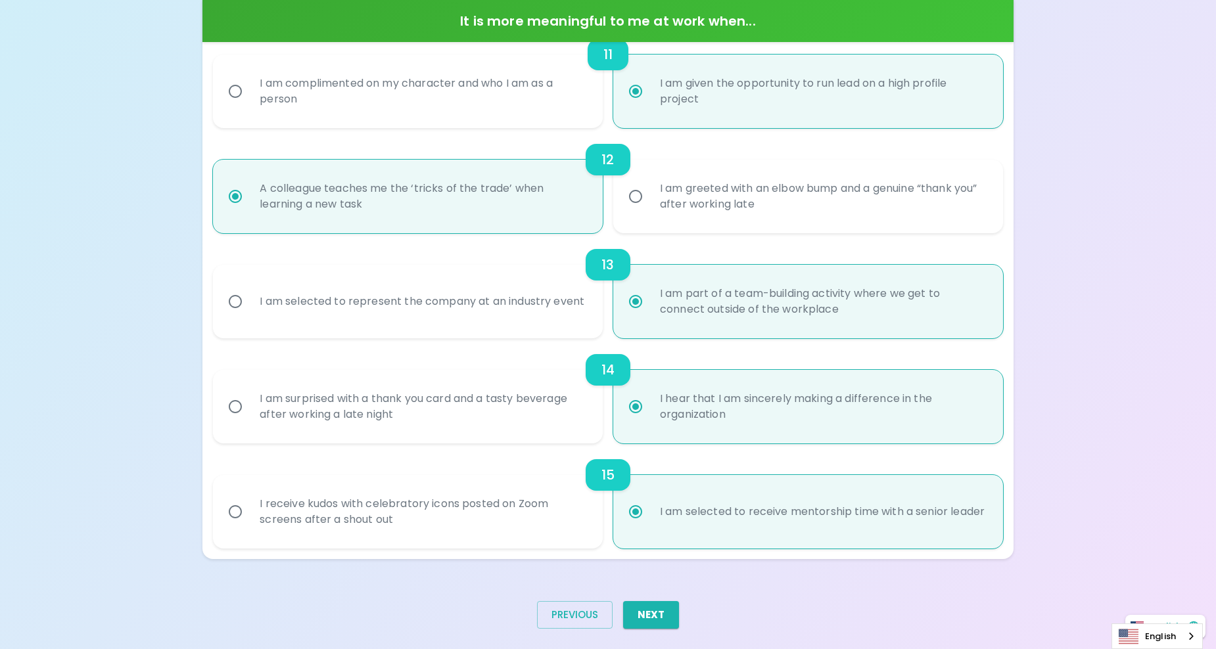
scroll to position [1412, 0]
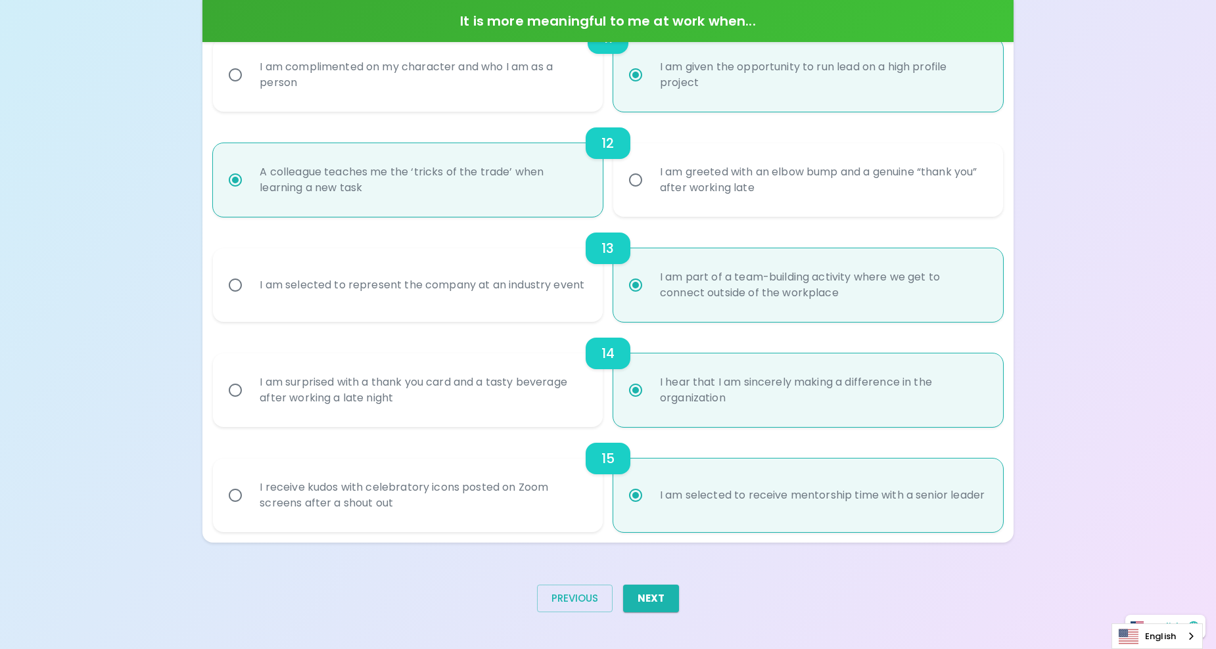
click at [673, 603] on button "Next" at bounding box center [651, 599] width 56 height 28
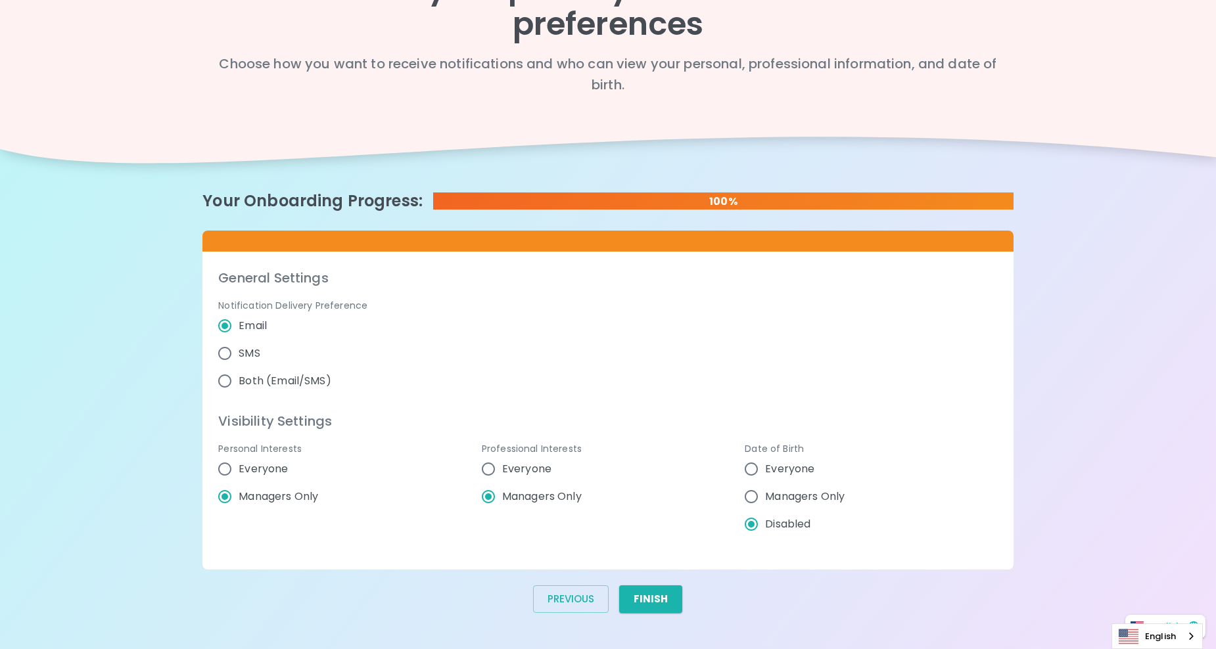
scroll to position [68, 0]
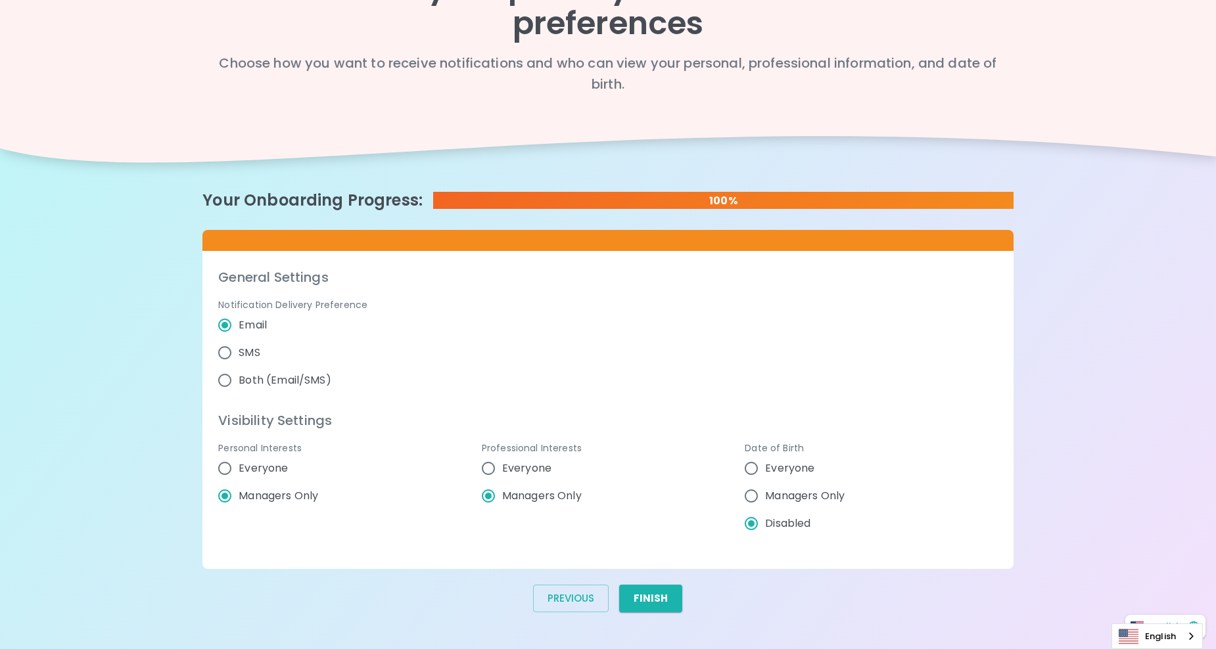
click at [279, 470] on span "Everyone" at bounding box center [263, 469] width 49 height 16
click at [239, 470] on input "Everyone" at bounding box center [225, 469] width 28 height 28
click at [807, 469] on span "Everyone" at bounding box center [789, 469] width 49 height 16
click at [765, 469] on input "Everyone" at bounding box center [752, 469] width 28 height 28
click at [664, 604] on button "Finish" at bounding box center [650, 599] width 63 height 28
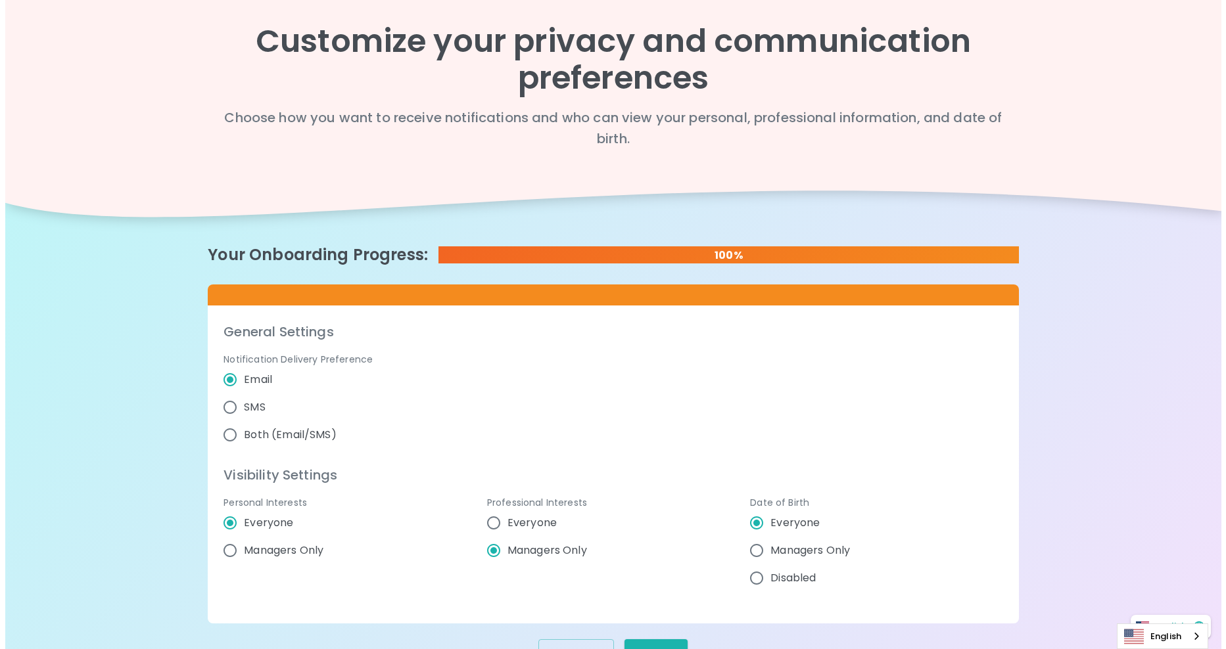
scroll to position [0, 0]
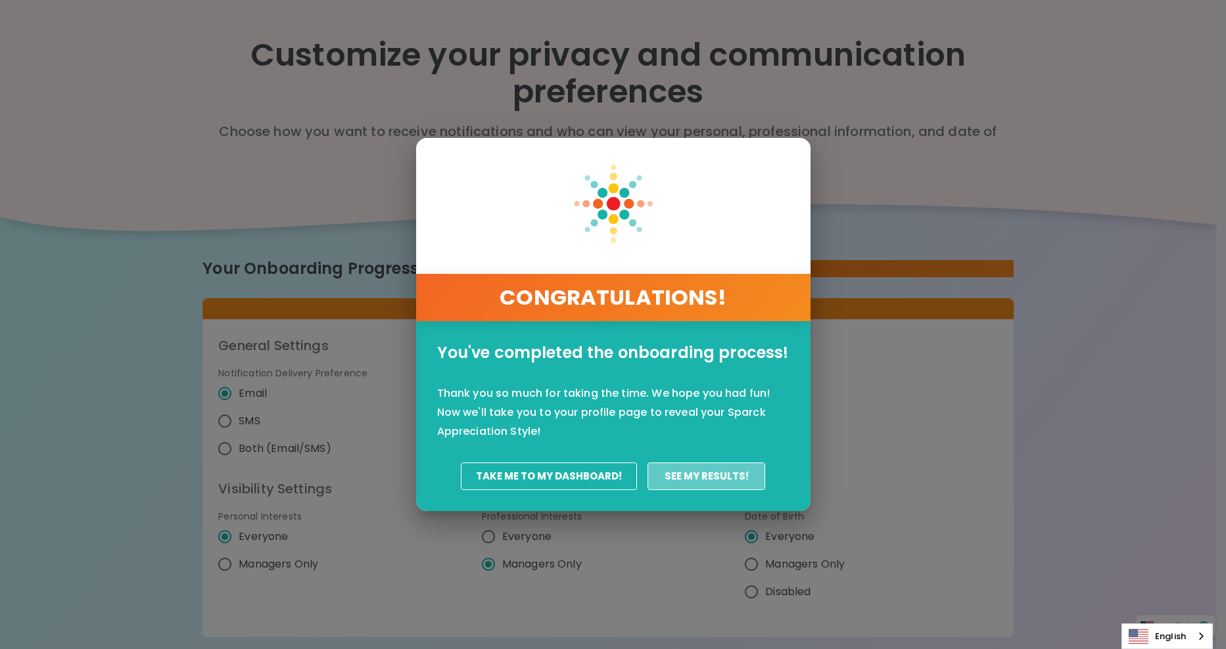
click at [712, 480] on button "See my results!" at bounding box center [707, 477] width 118 height 28
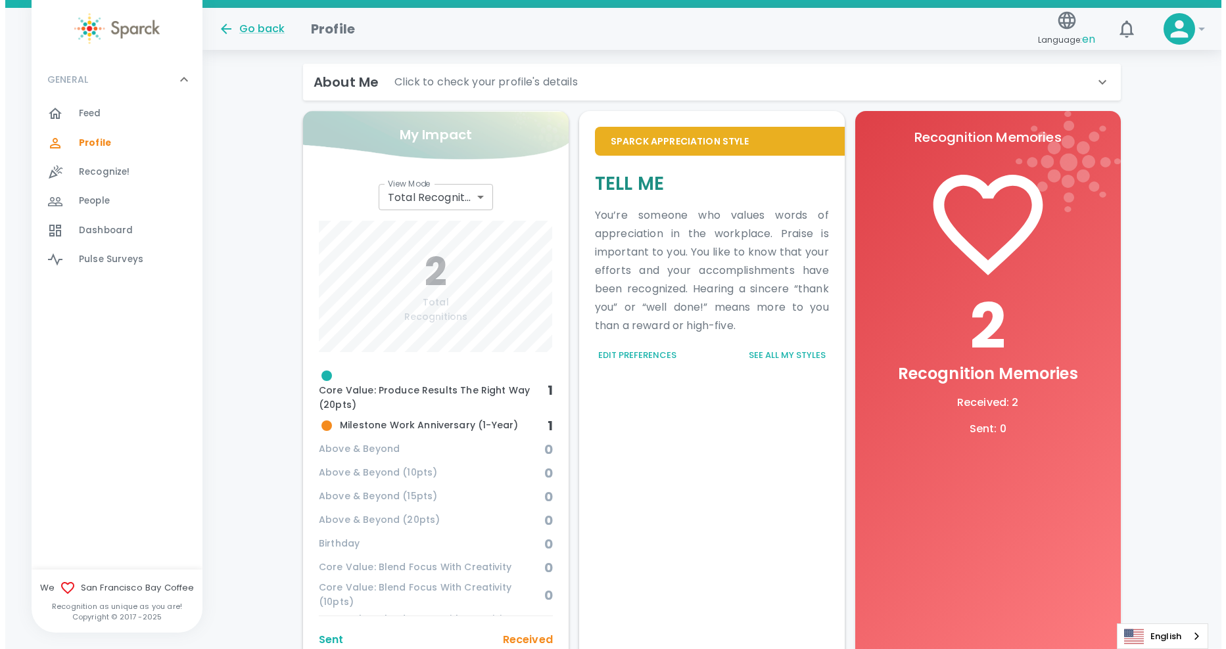
scroll to position [350, 0]
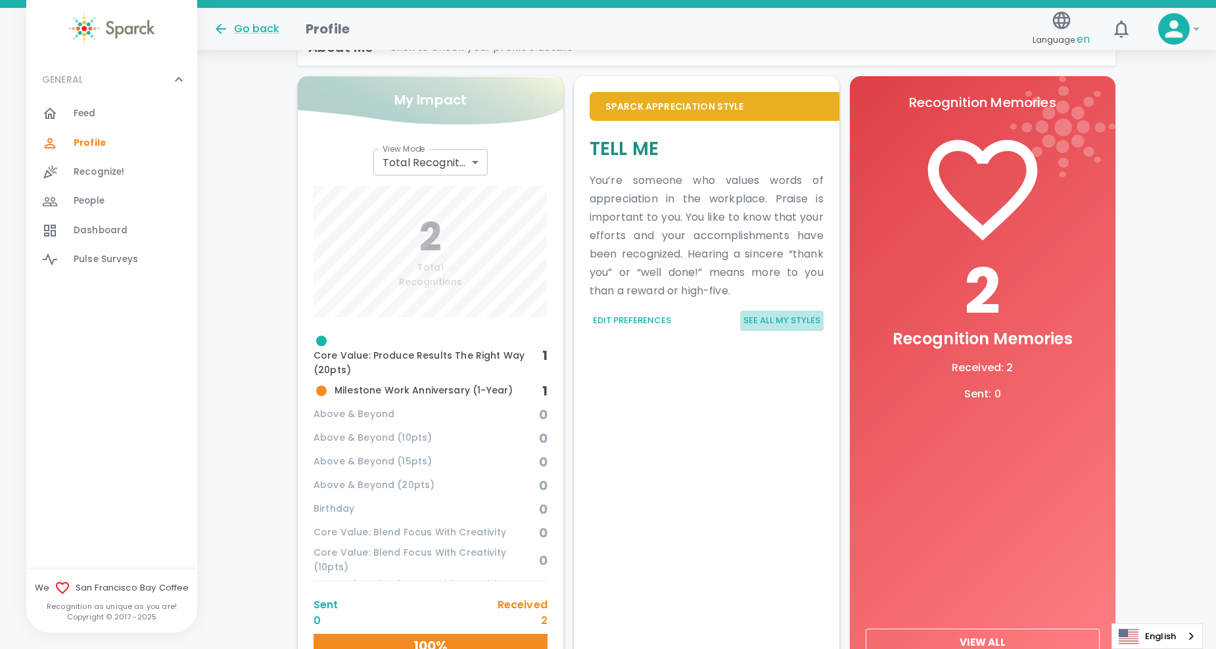
click at [803, 323] on button "See all my styles" at bounding box center [781, 321] width 83 height 20
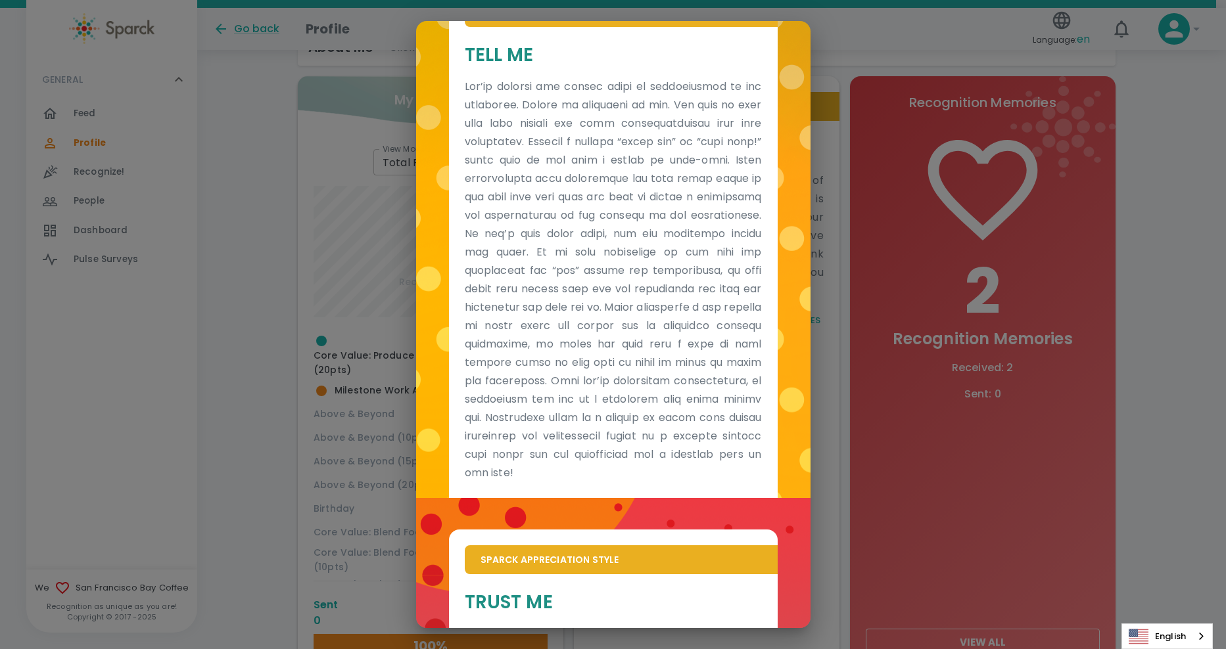
scroll to position [0, 0]
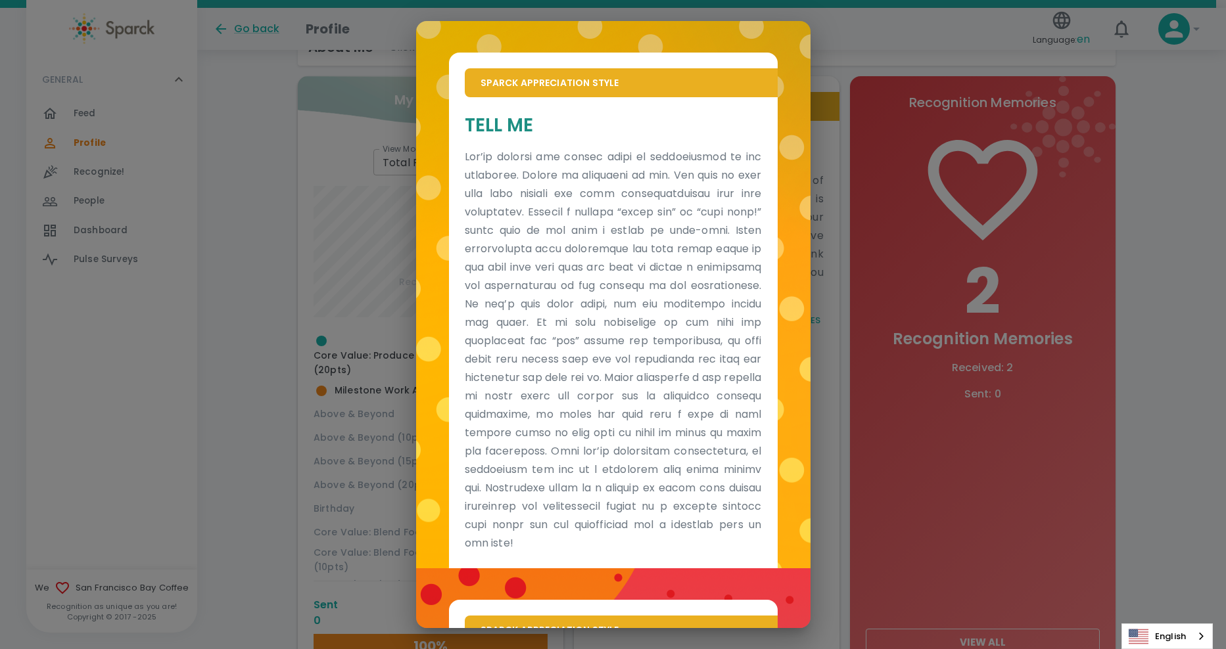
click at [838, 97] on div "Sparck Appreciation Style Tell Me Sparck Appreciation Style Trust Me" at bounding box center [613, 324] width 1226 height 649
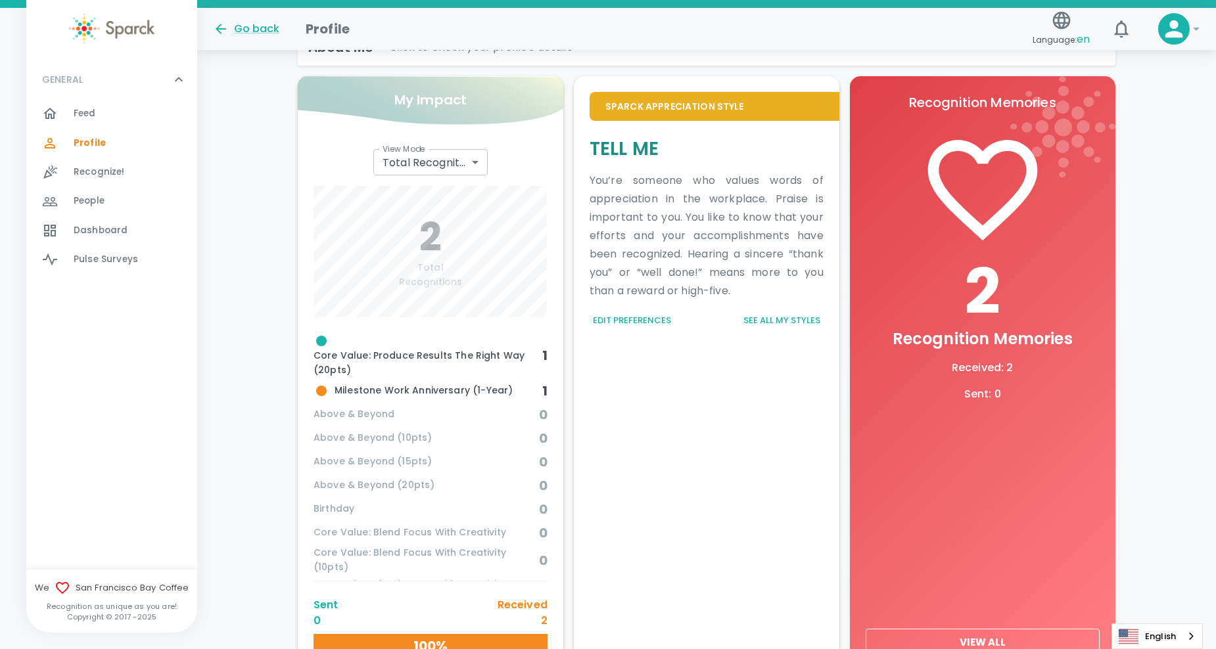
click at [762, 321] on button "See all my styles" at bounding box center [781, 321] width 83 height 20
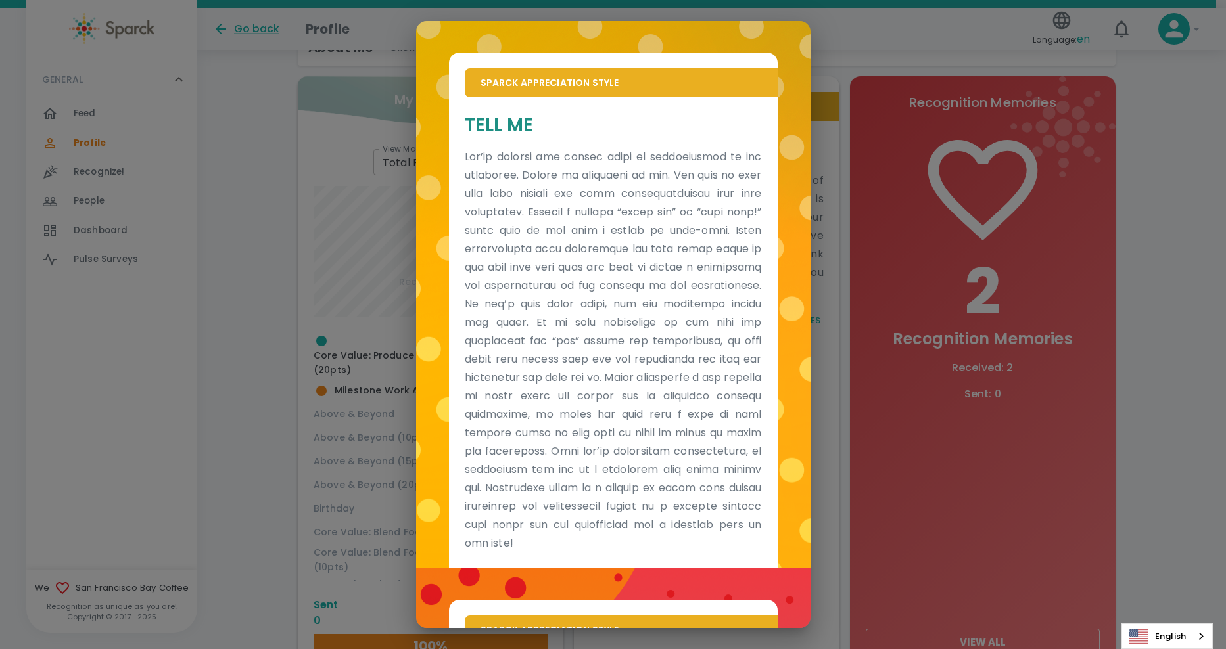
click at [1042, 196] on div "Sparck Appreciation Style Tell Me Sparck Appreciation Style Trust Me" at bounding box center [613, 324] width 1226 height 649
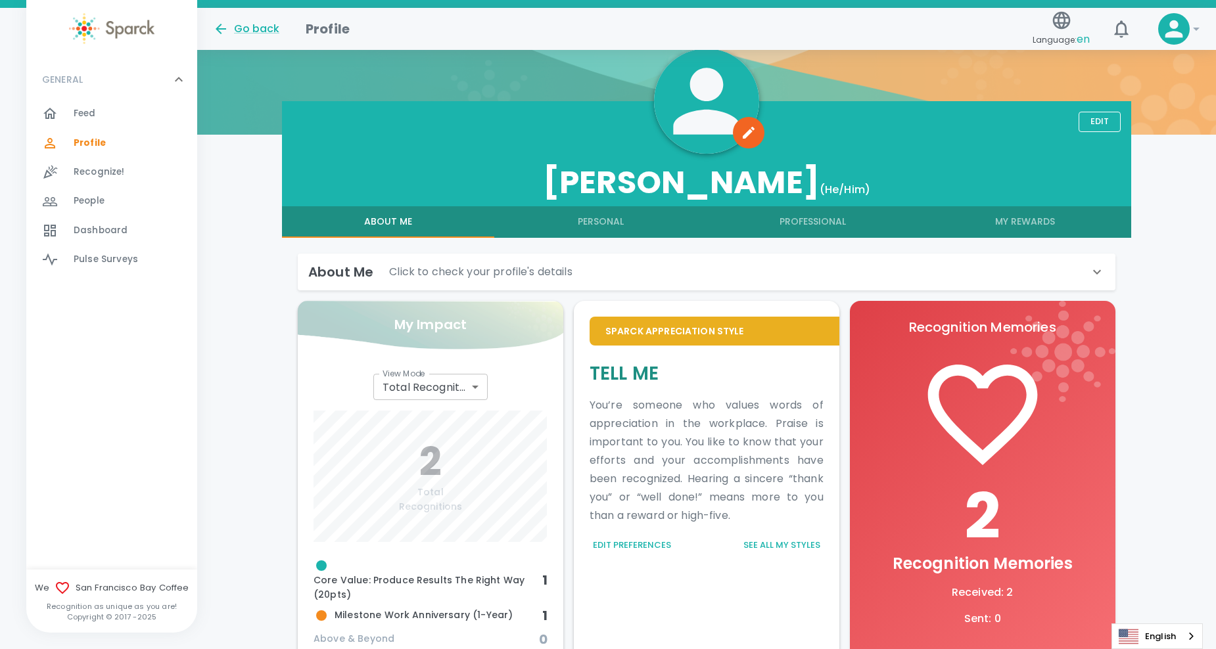
scroll to position [53, 0]
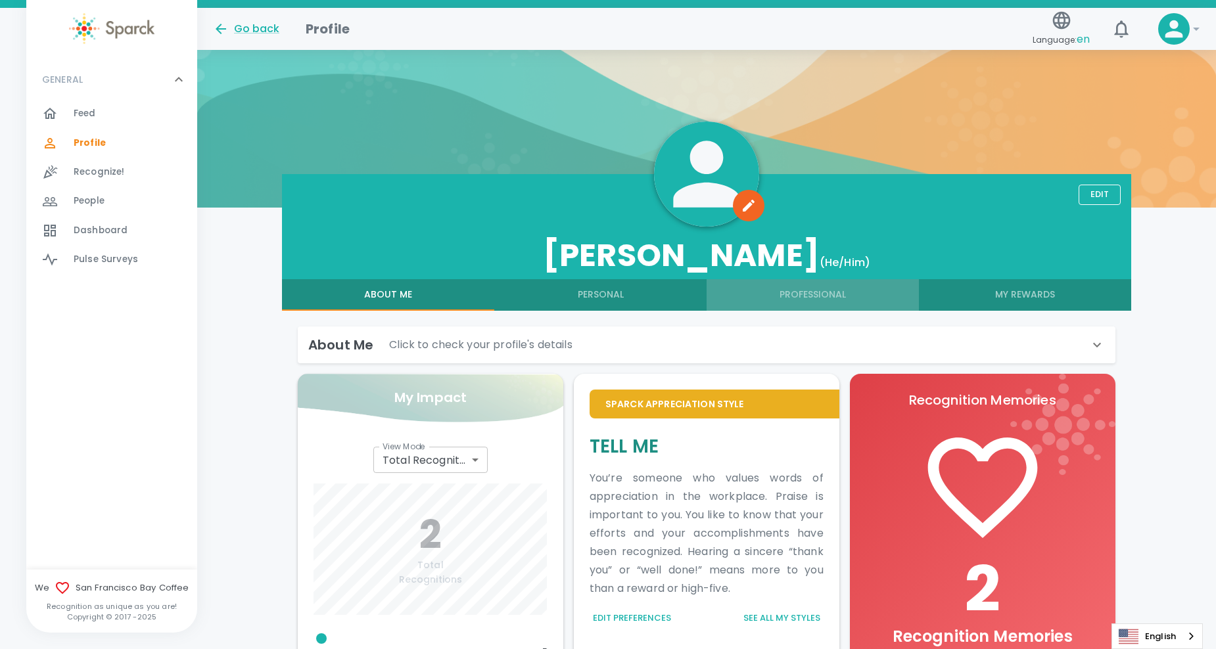
click at [797, 293] on button "Professional" at bounding box center [813, 295] width 212 height 32
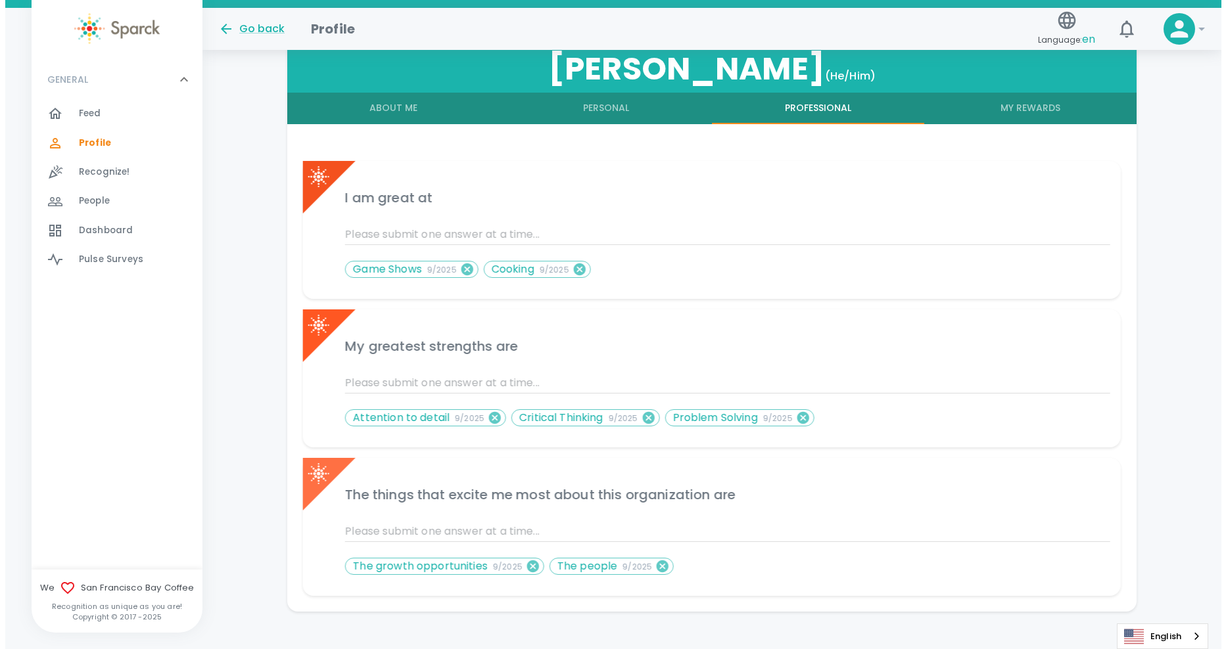
scroll to position [250, 0]
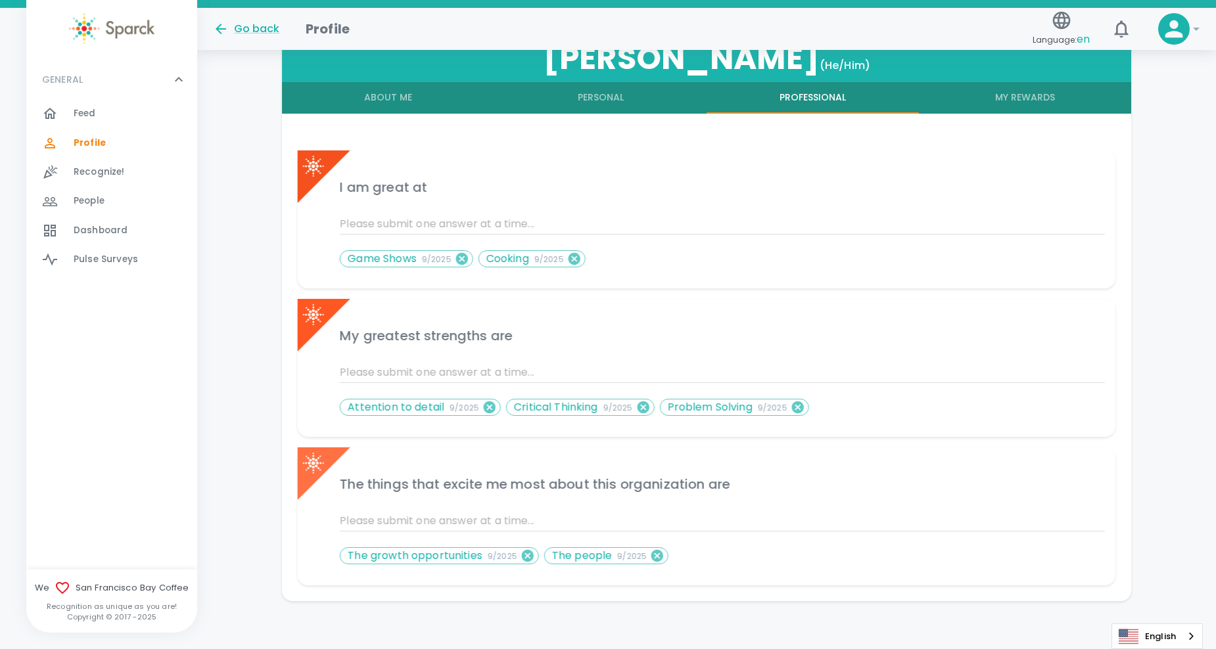
click at [458, 258] on icon at bounding box center [462, 259] width 12 height 12
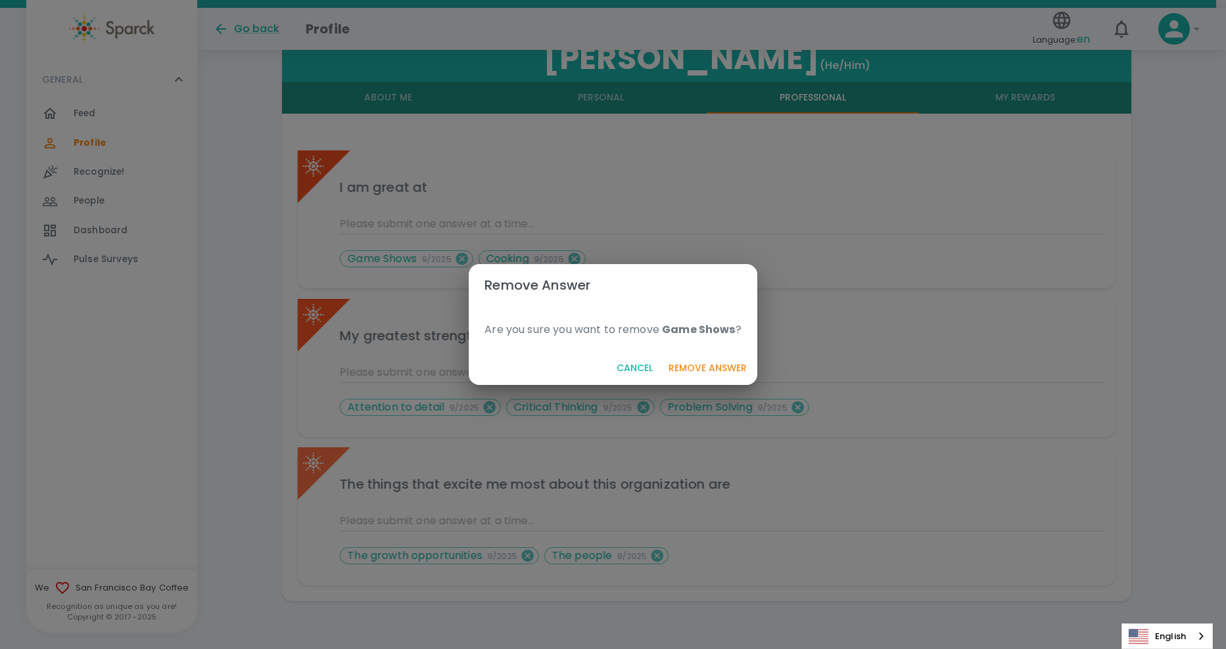
click at [704, 363] on button "Remove Answer" at bounding box center [707, 368] width 89 height 24
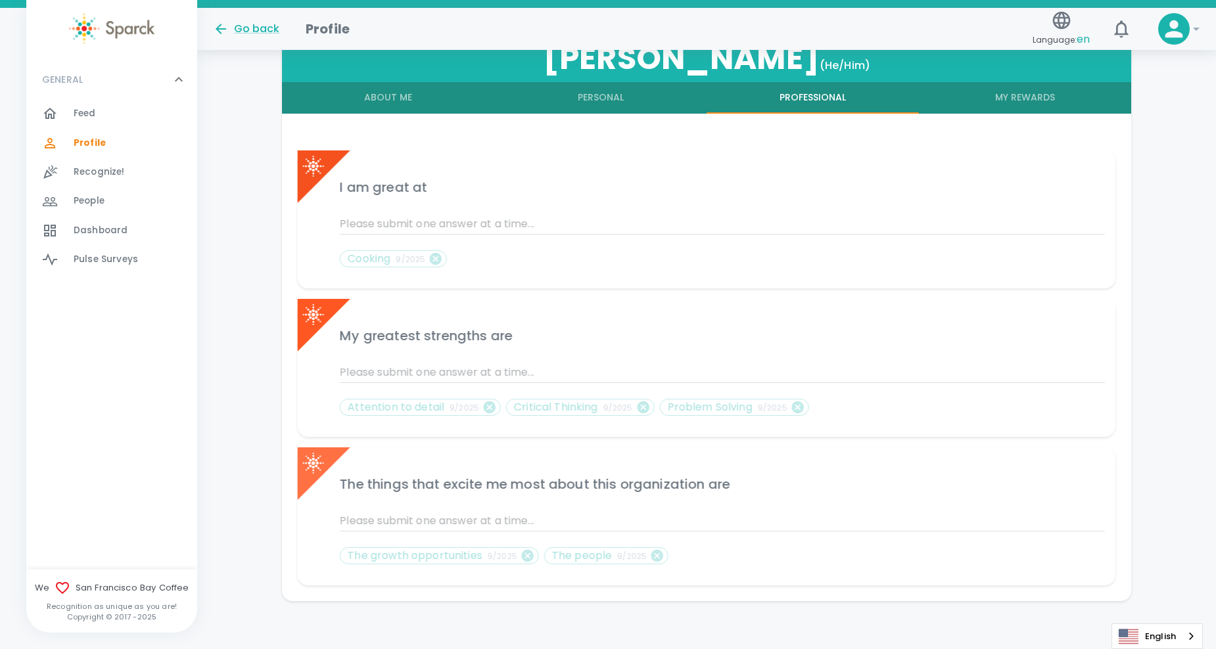
click at [441, 254] on div "Cooking 9/2025" at bounding box center [714, 256] width 781 height 43
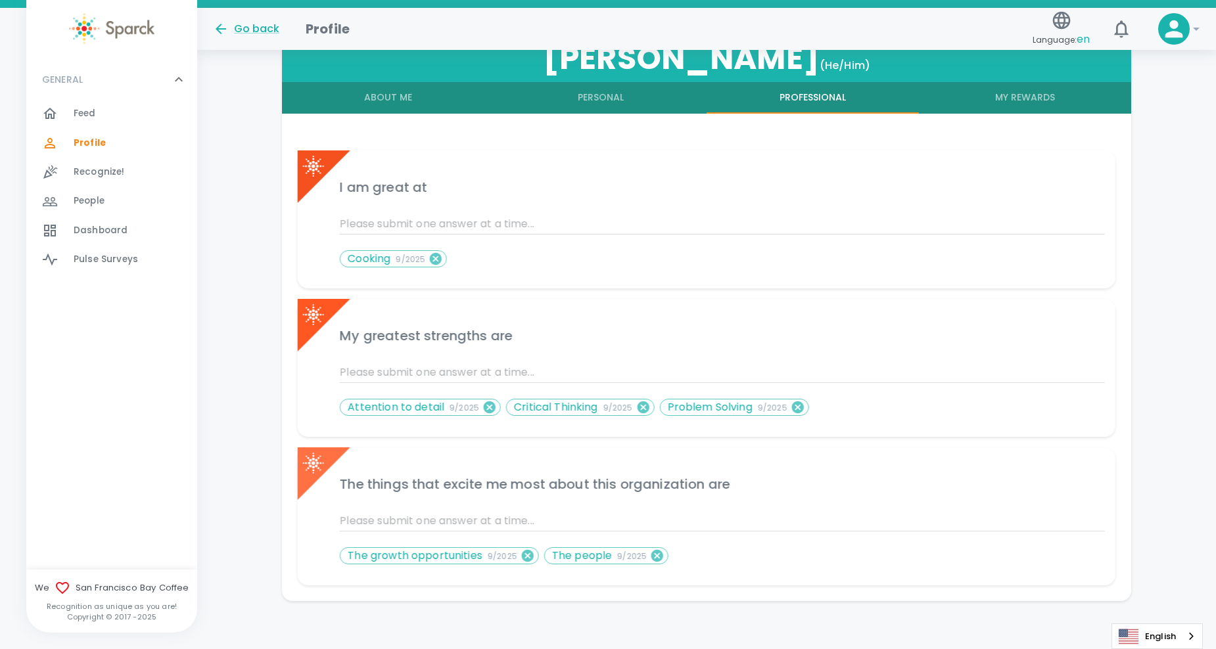
click at [437, 259] on icon at bounding box center [436, 259] width 12 height 12
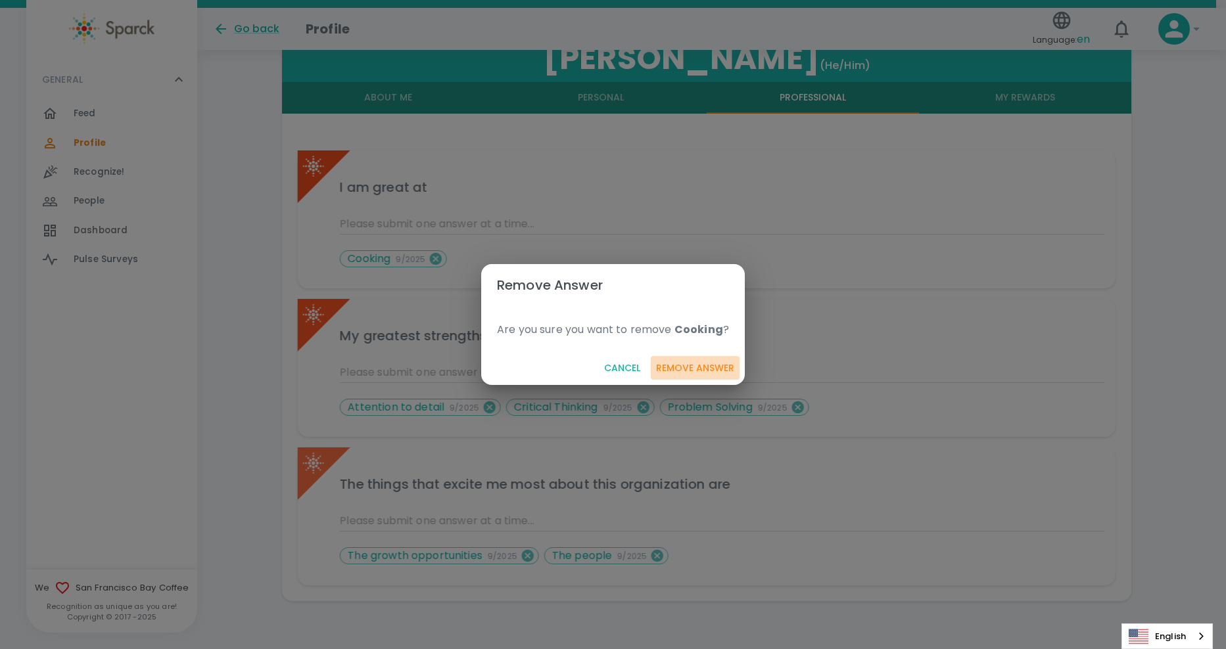
click at [717, 367] on button "Remove Answer" at bounding box center [695, 368] width 89 height 24
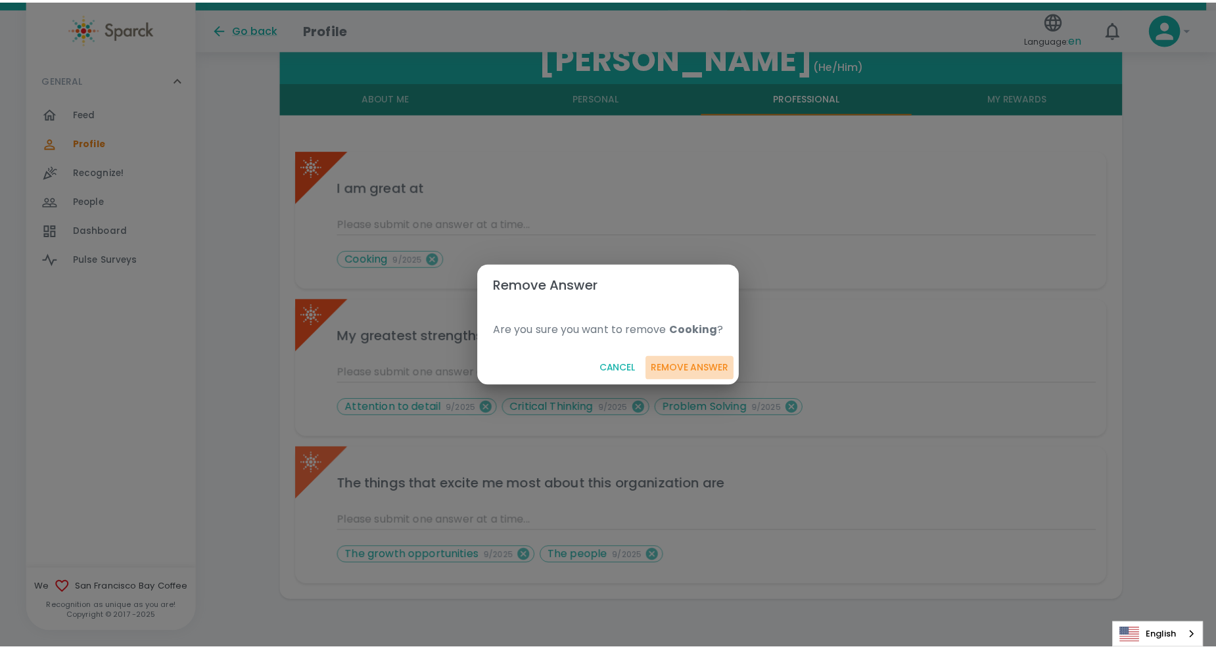
scroll to position [227, 0]
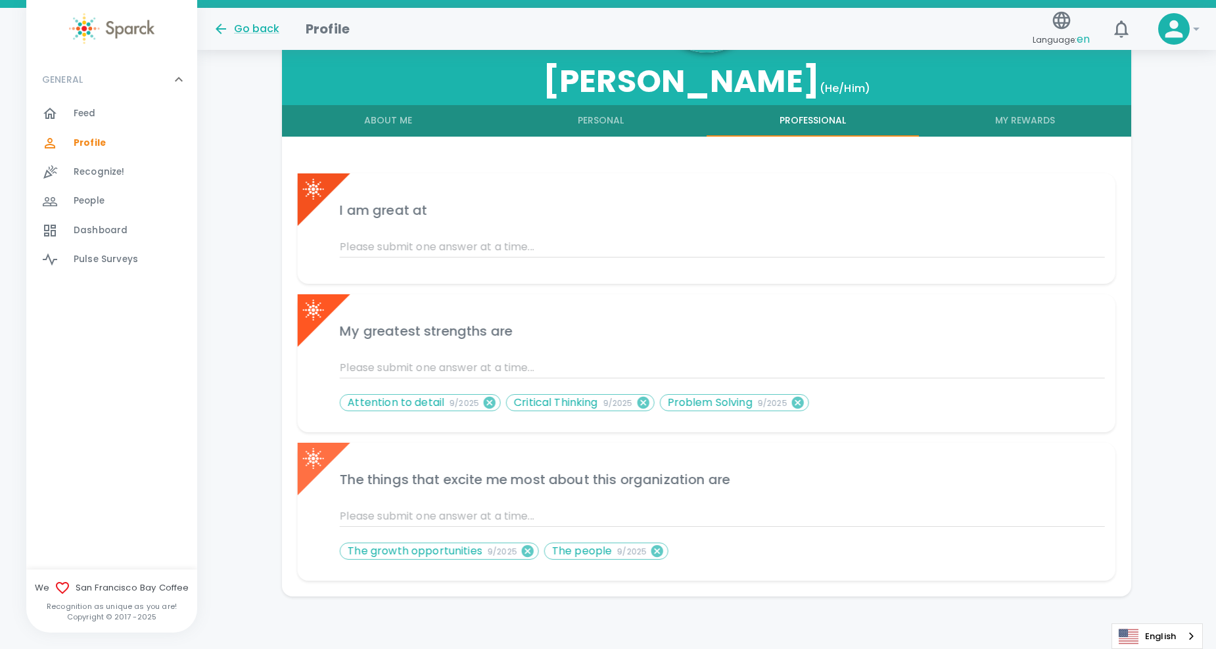
click at [562, 250] on input "text" at bounding box center [722, 247] width 765 height 21
click at [1005, 124] on button "My Rewards" at bounding box center [1025, 121] width 212 height 32
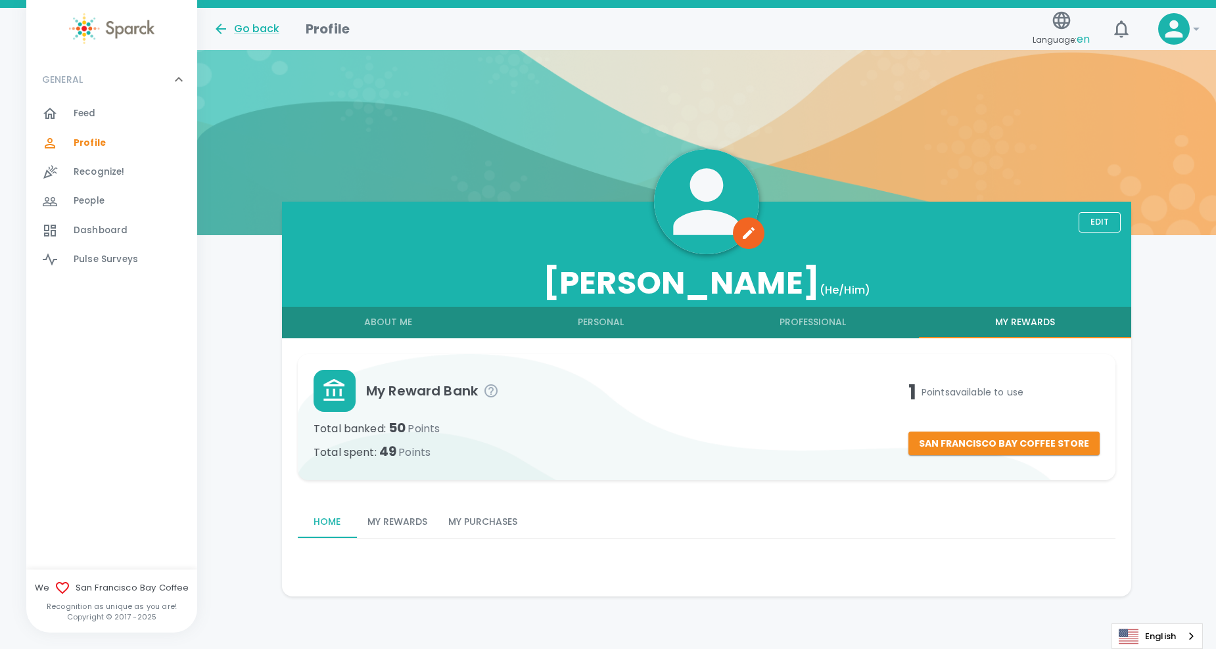
scroll to position [25, 0]
click at [826, 336] on button "Professional" at bounding box center [813, 323] width 212 height 32
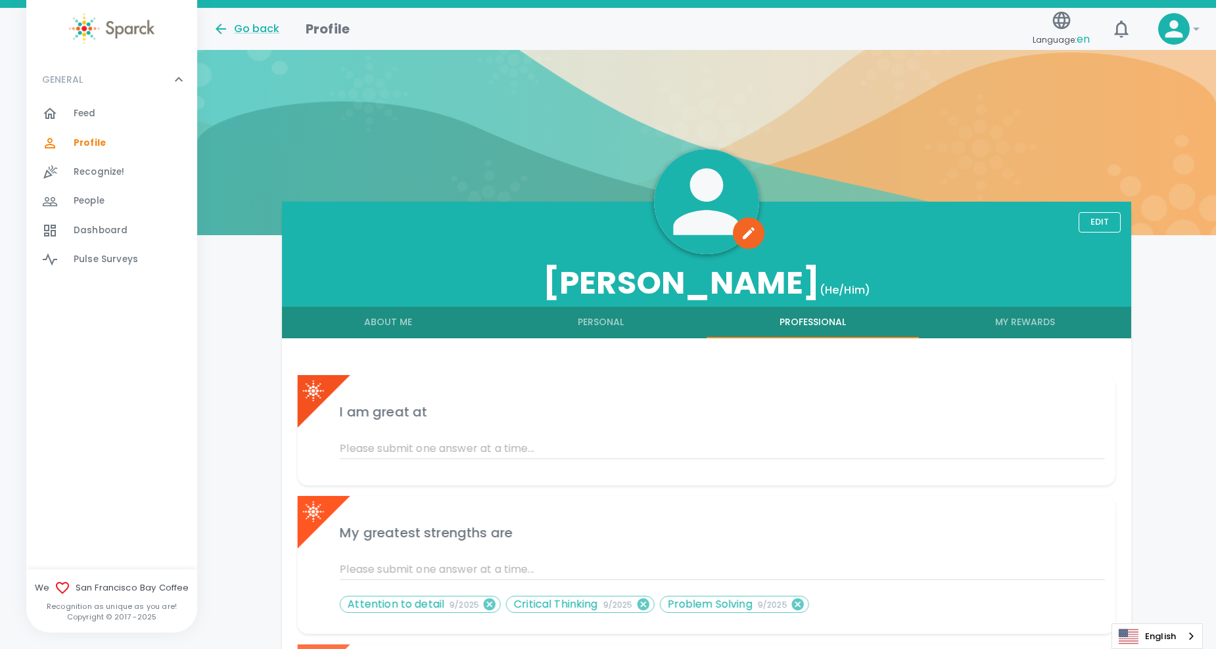
click at [588, 325] on button "Personal" at bounding box center [600, 323] width 212 height 32
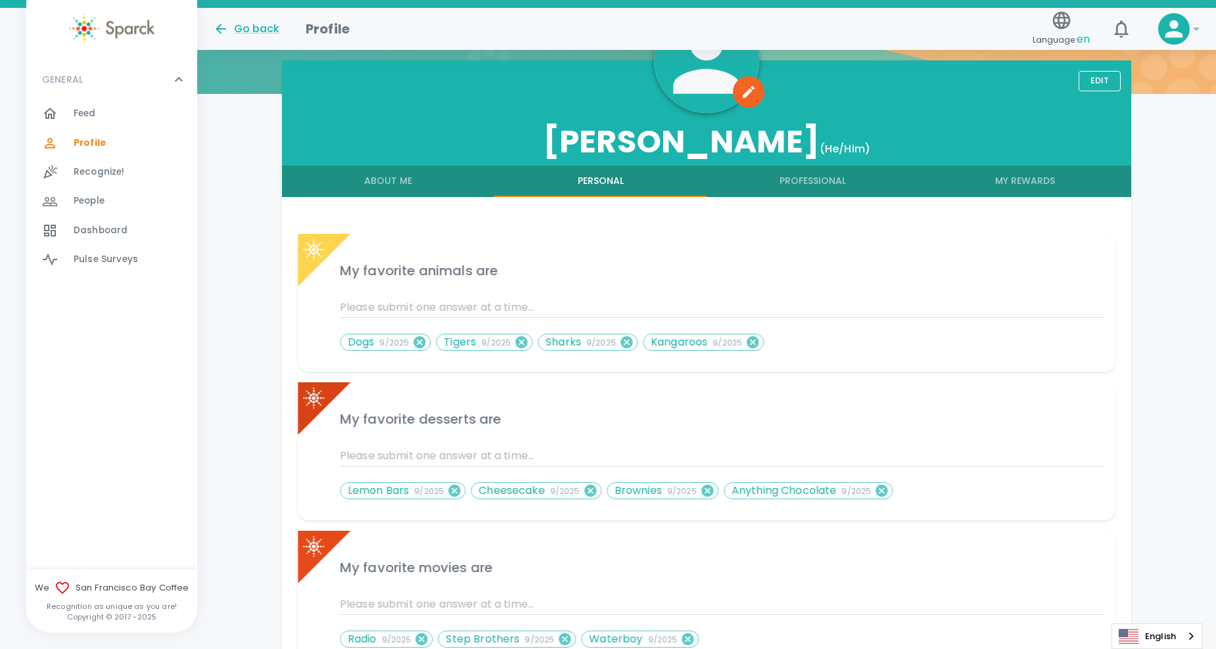
scroll to position [140, 0]
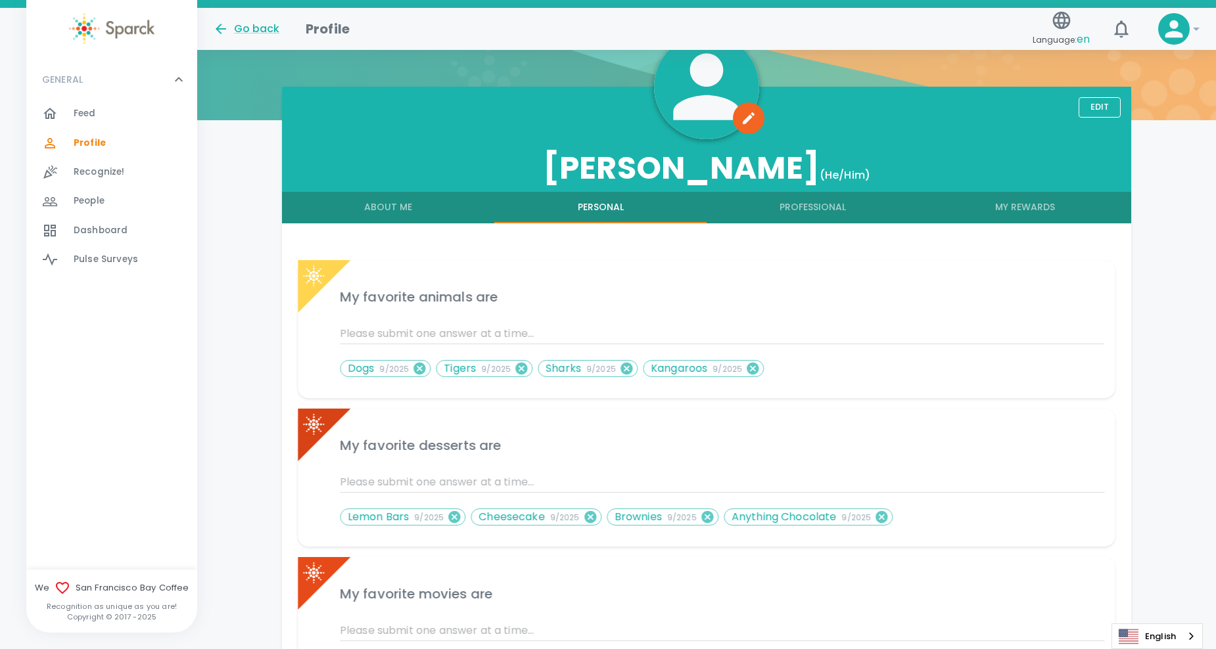
click at [801, 217] on button "Professional" at bounding box center [813, 208] width 212 height 32
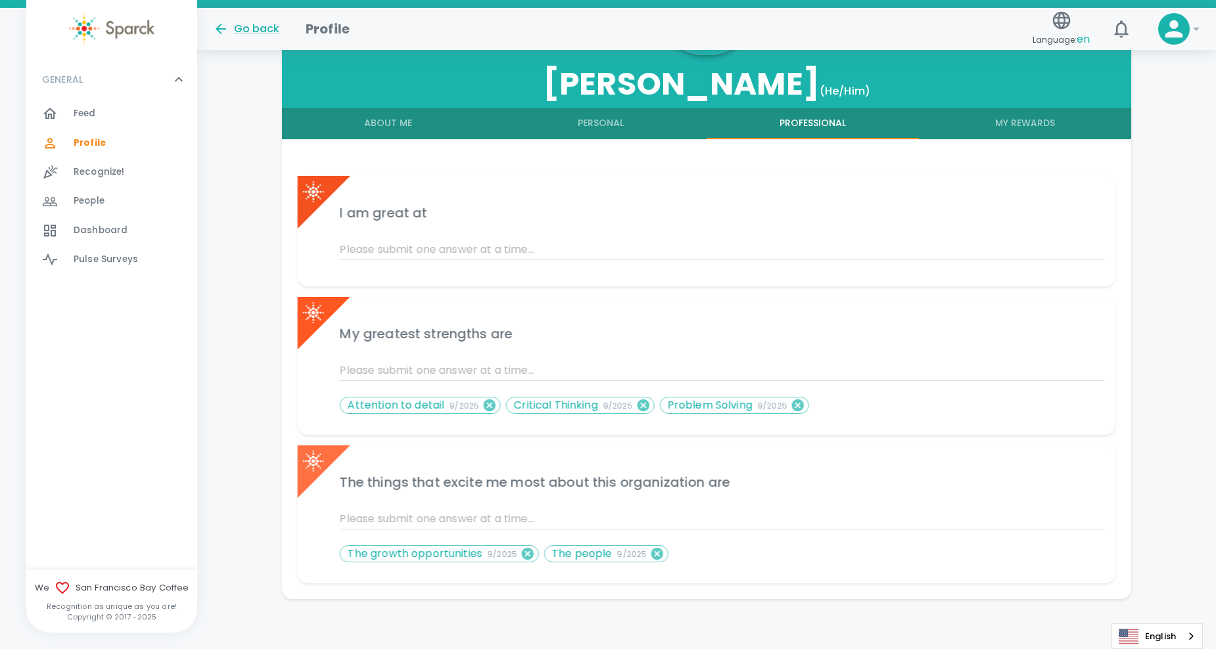
scroll to position [227, 0]
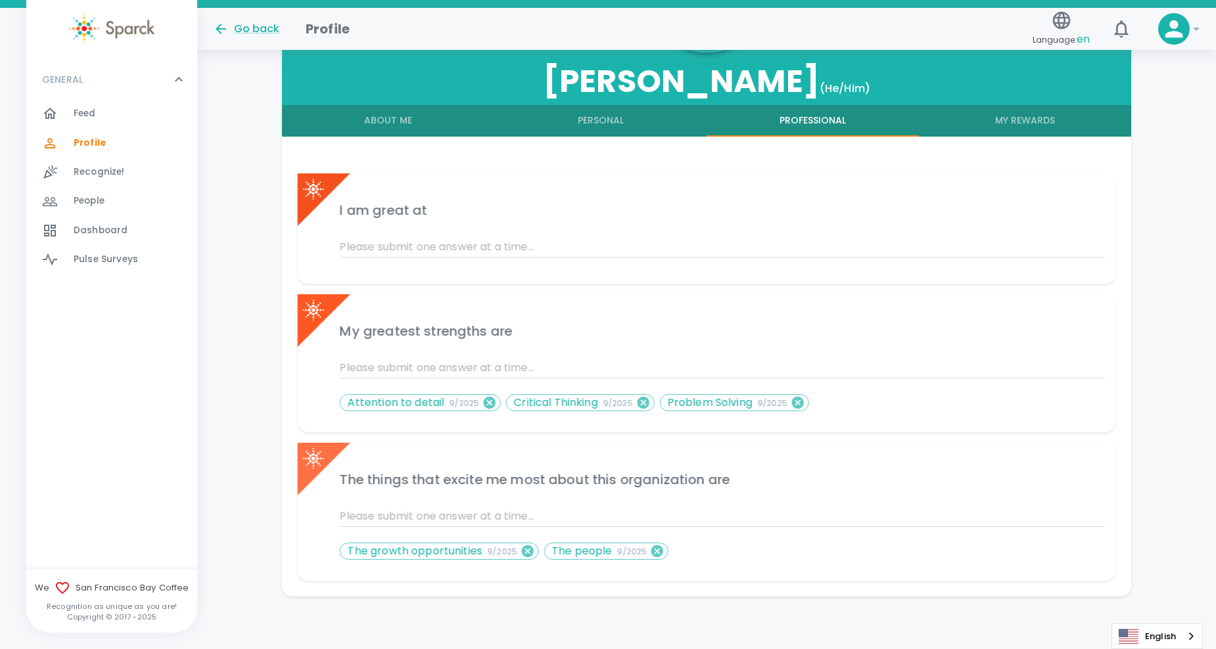
click at [478, 243] on input "text" at bounding box center [722, 247] width 765 height 21
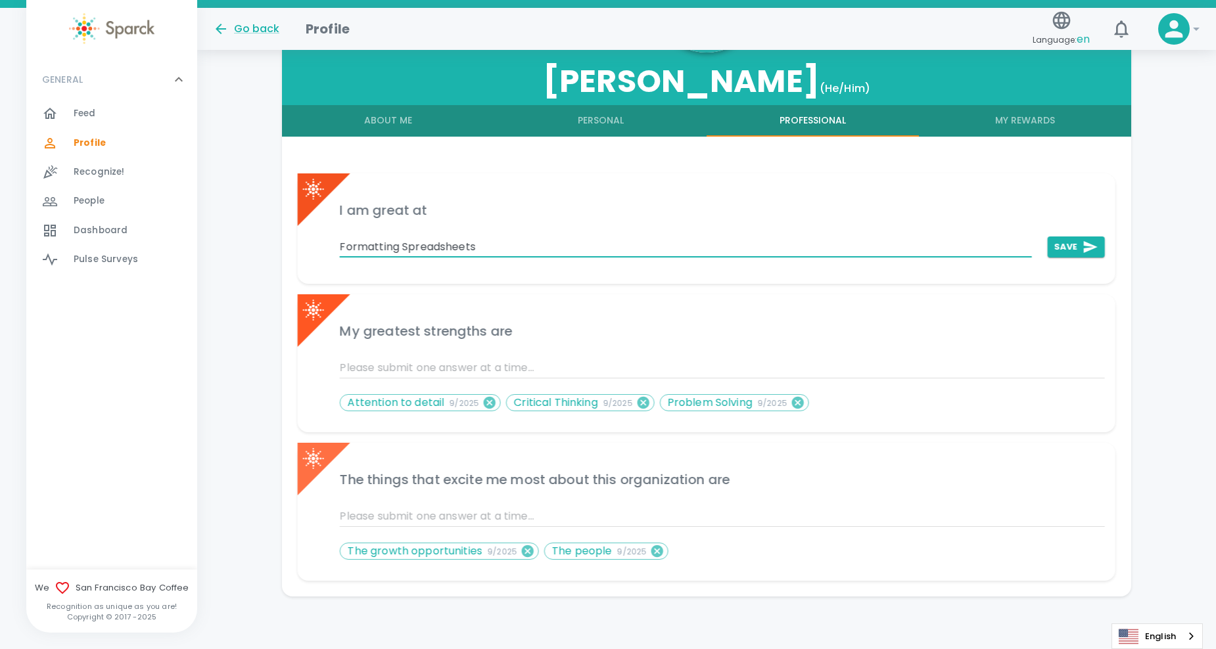
type input "Formatting Spreadsheets"
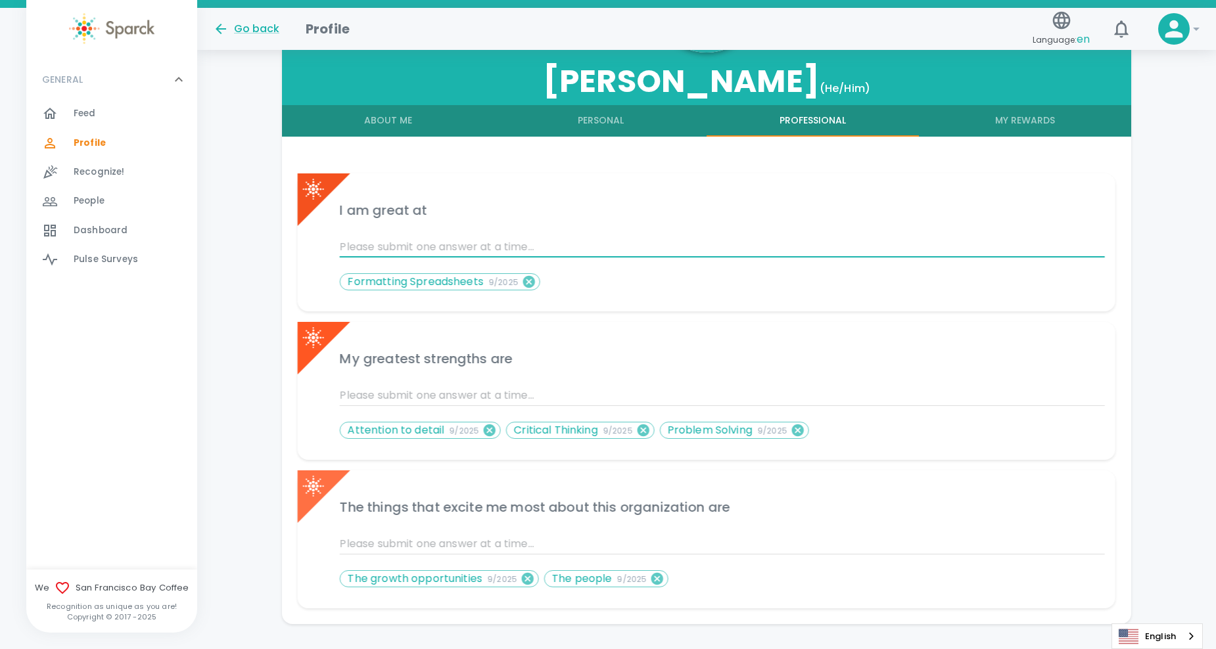
click at [523, 285] on icon at bounding box center [529, 282] width 12 height 12
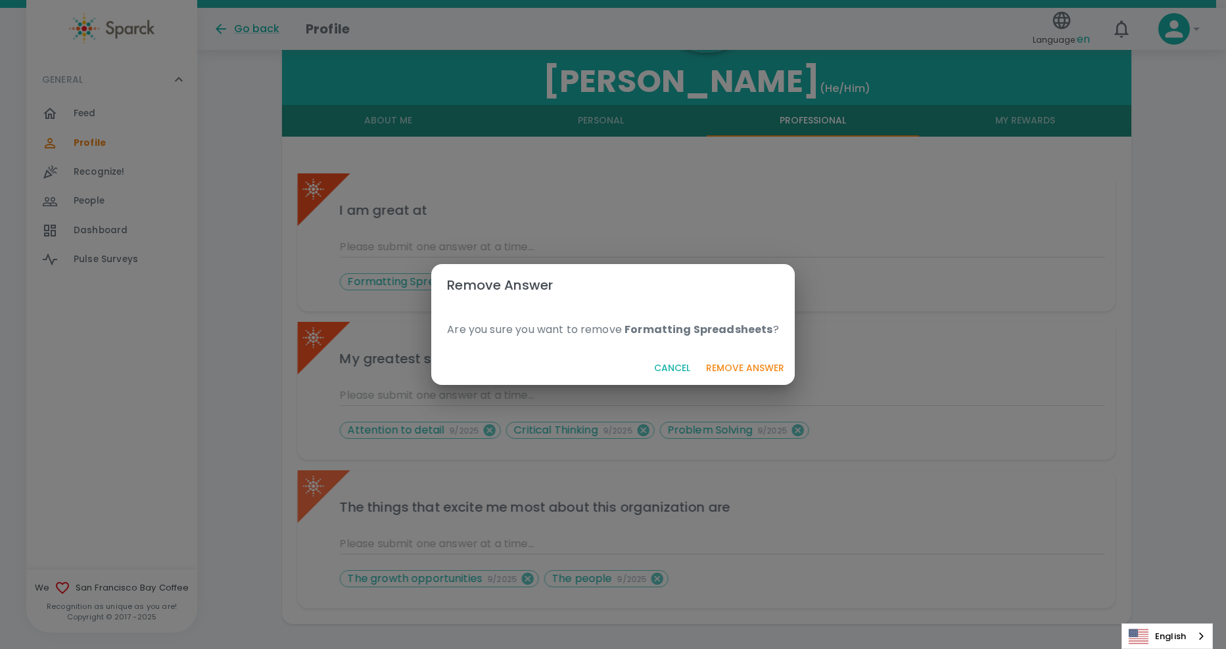
click at [726, 353] on div "Cancel Remove Answer" at bounding box center [612, 368] width 363 height 35
click at [732, 376] on button "Remove Answer" at bounding box center [745, 368] width 89 height 24
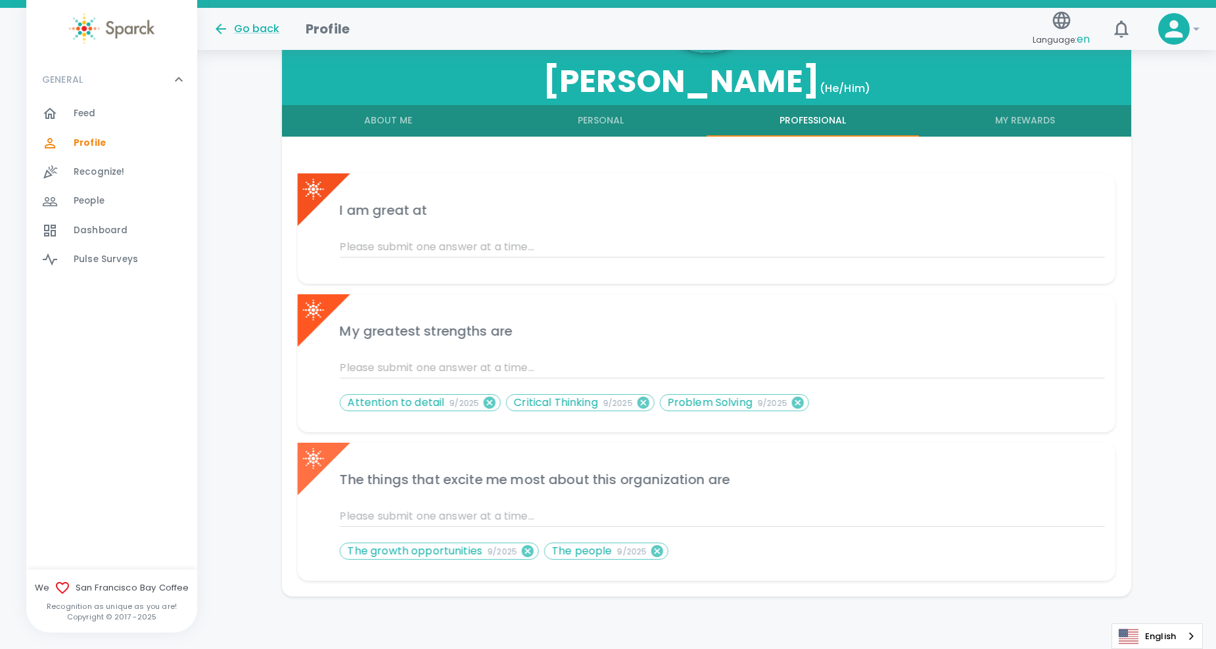
click at [621, 252] on input "text" at bounding box center [722, 247] width 765 height 21
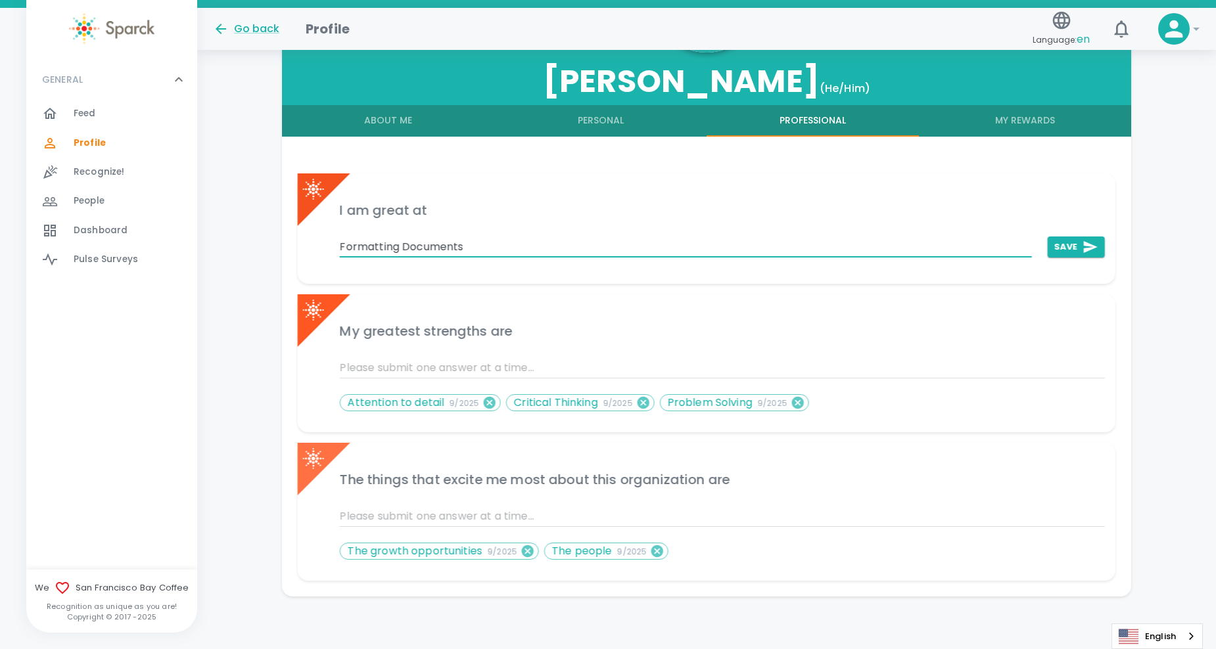
type input "Formatting Documents"
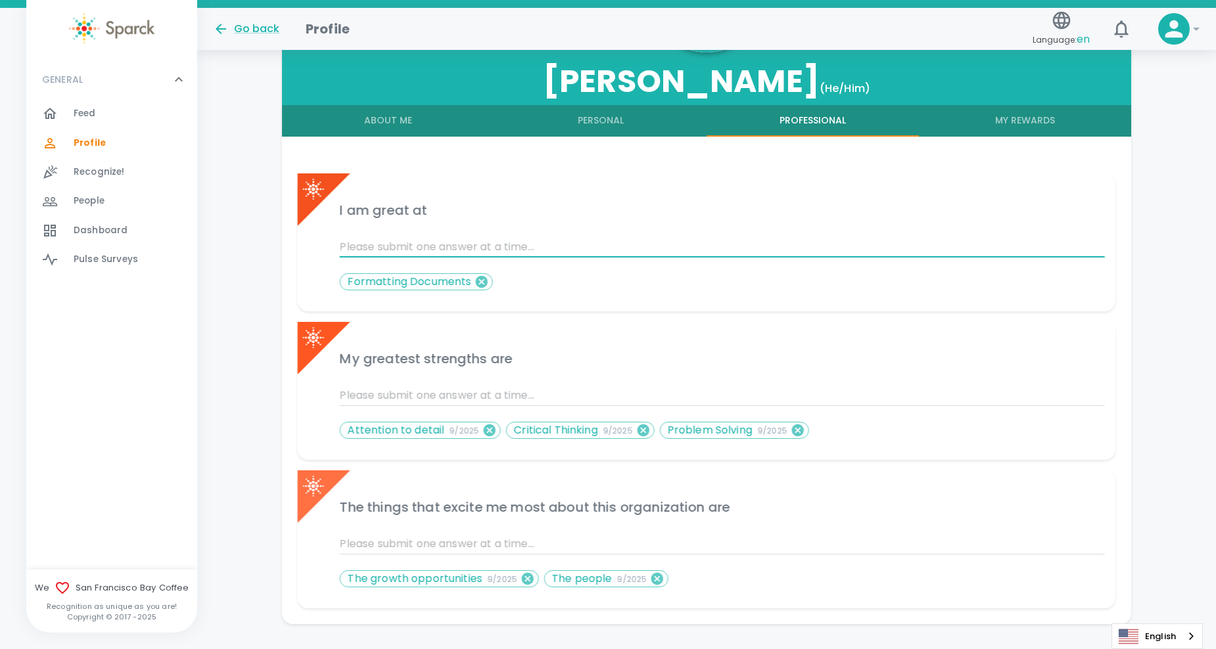
click at [621, 252] on input "text" at bounding box center [722, 247] width 765 height 21
type input "Generating Ideas"
click at [372, 120] on button "About Me" at bounding box center [388, 121] width 212 height 32
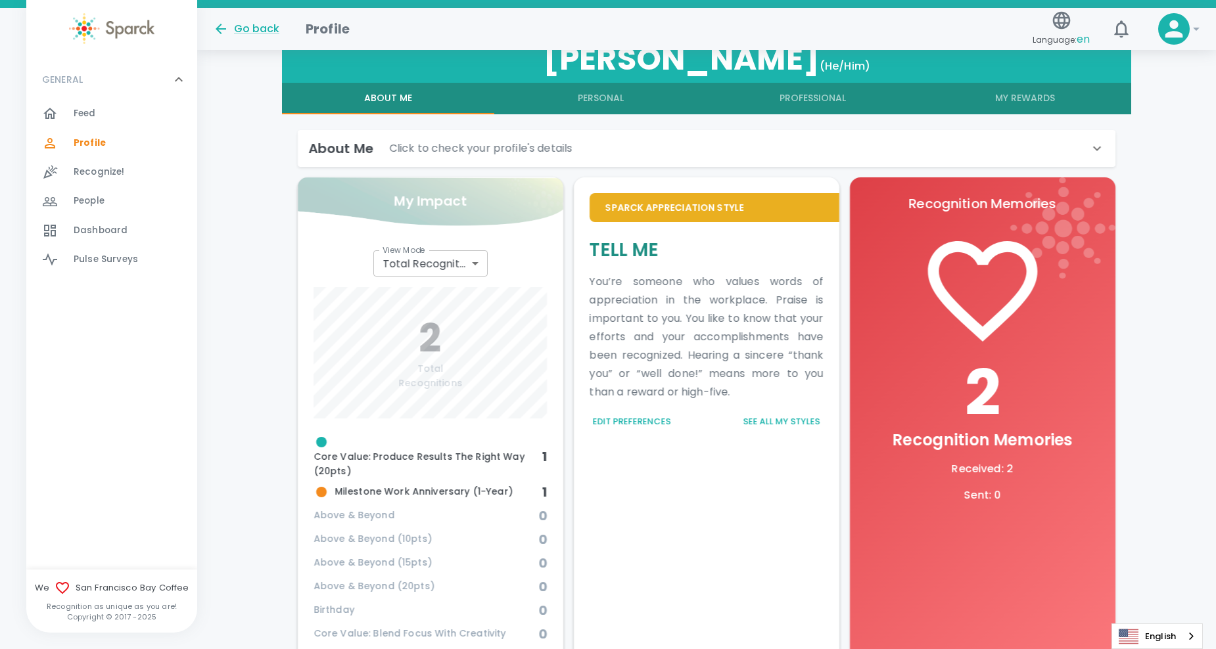
scroll to position [22, 0]
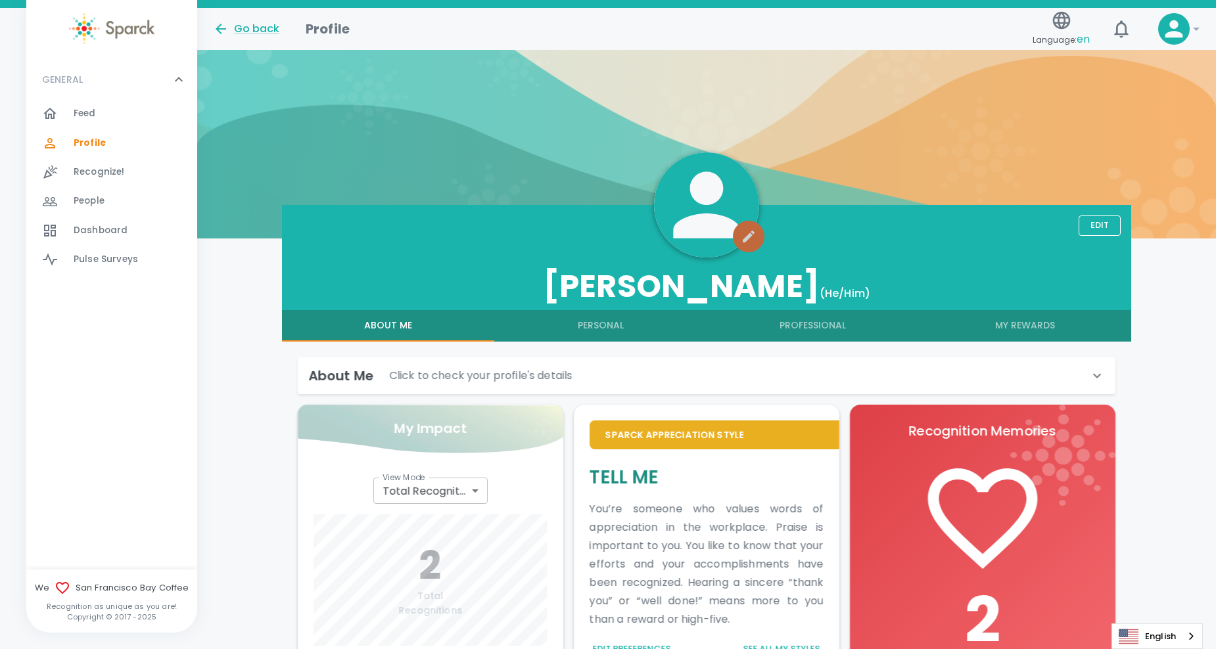
click at [762, 243] on button "button" at bounding box center [749, 237] width 32 height 32
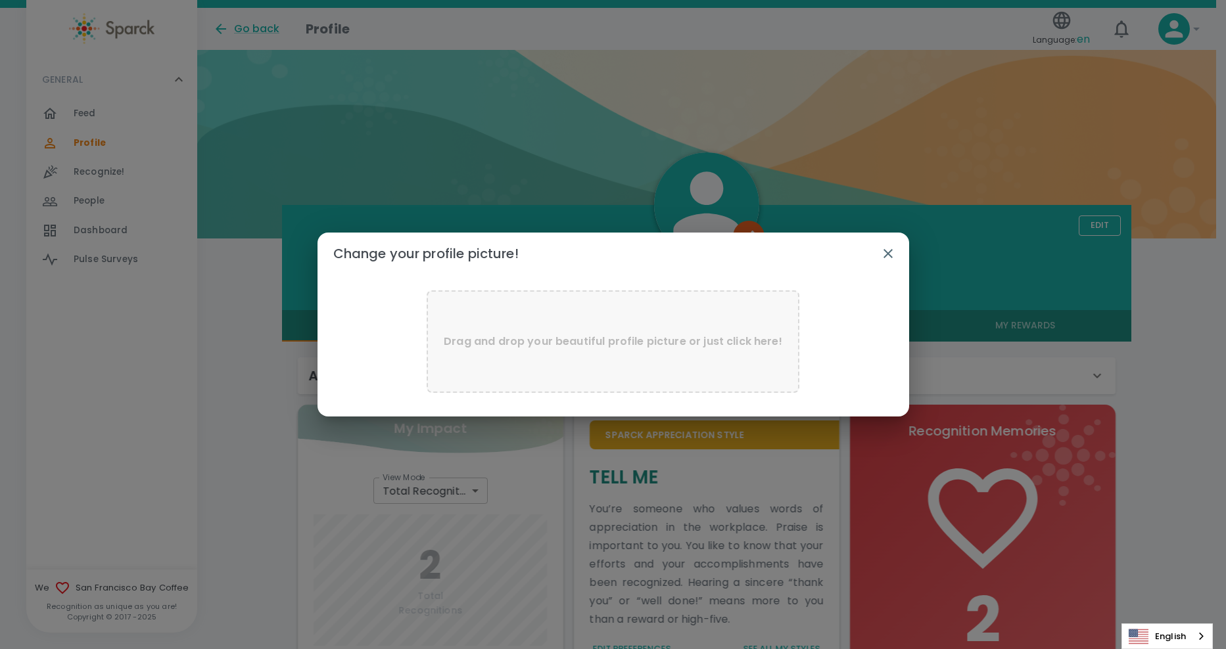
click at [893, 248] on icon "button" at bounding box center [888, 254] width 16 height 16
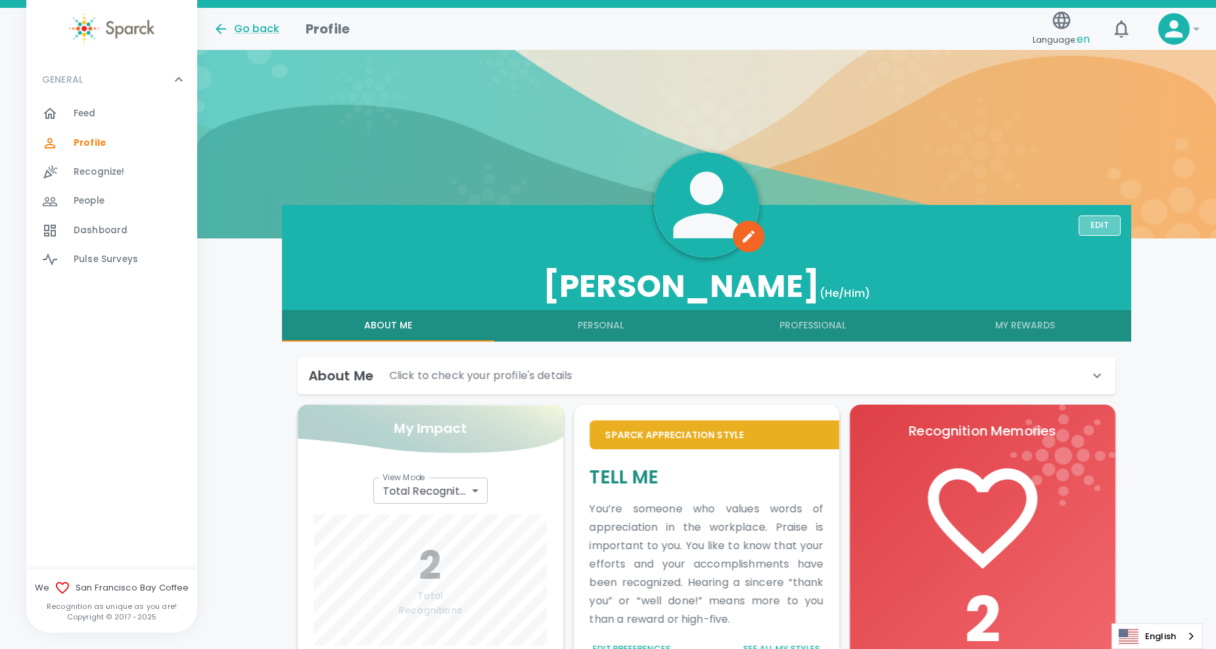
click at [1093, 231] on button "Edit" at bounding box center [1100, 226] width 42 height 20
click at [1093, 367] on div "About Me Click to check your profile's details" at bounding box center [707, 376] width 818 height 37
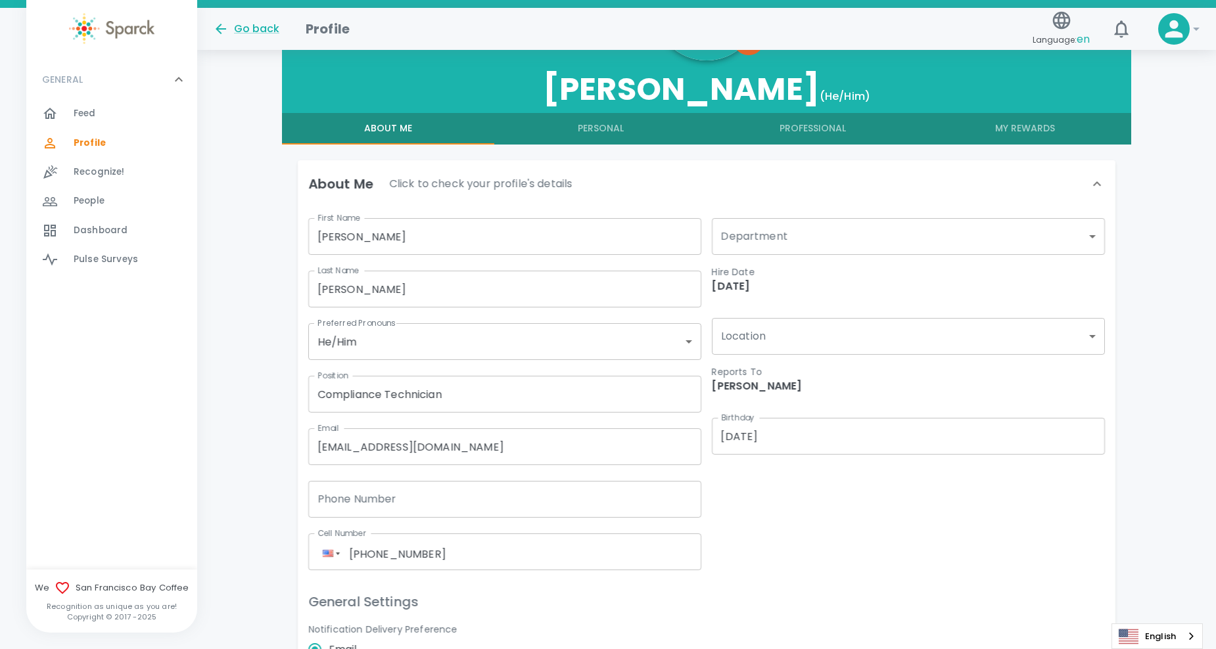
scroll to position [285, 0]
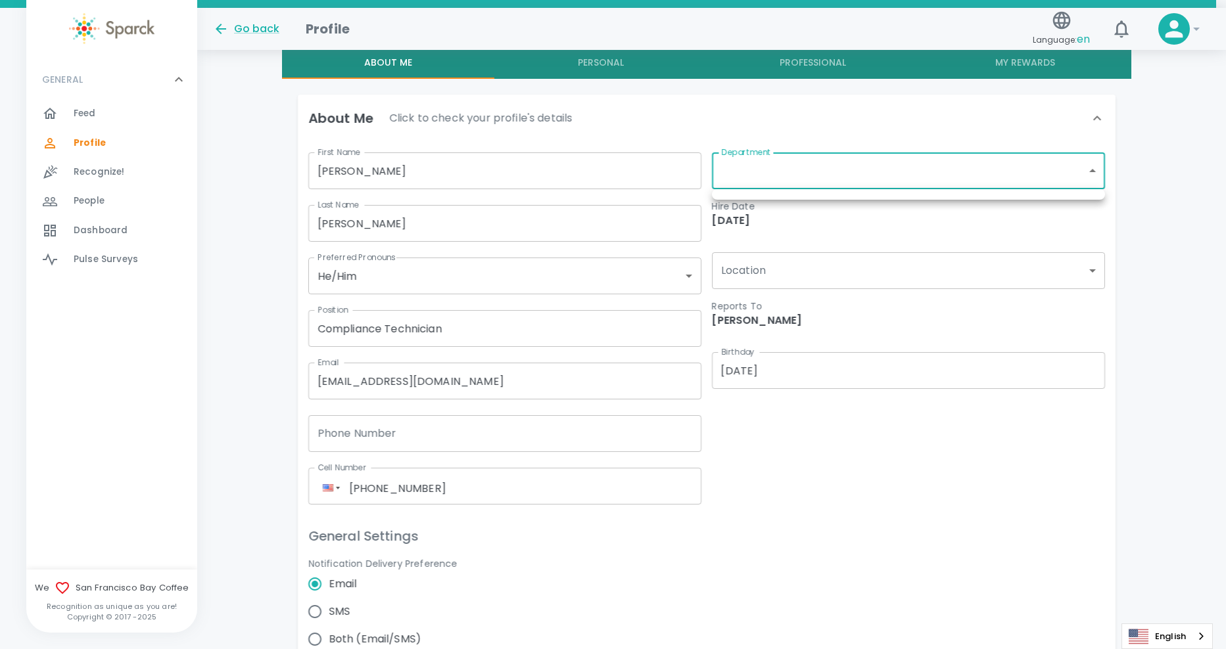
click at [1036, 208] on div at bounding box center [613, 324] width 1226 height 649
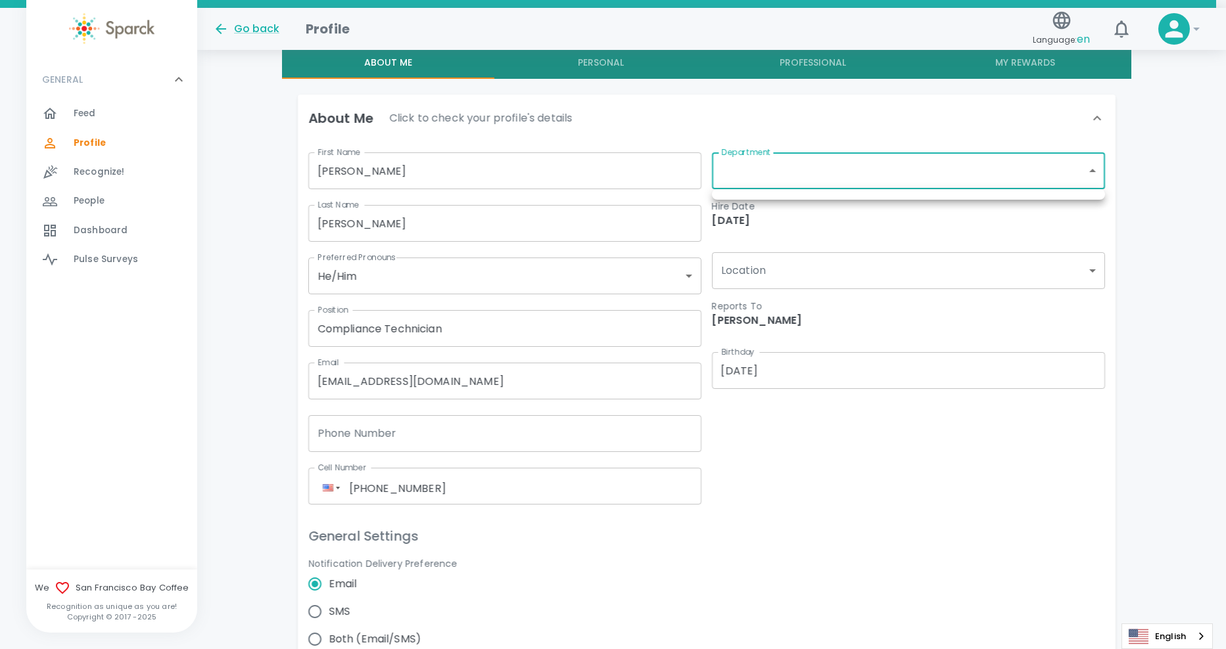
click at [1095, 173] on div at bounding box center [613, 324] width 1226 height 649
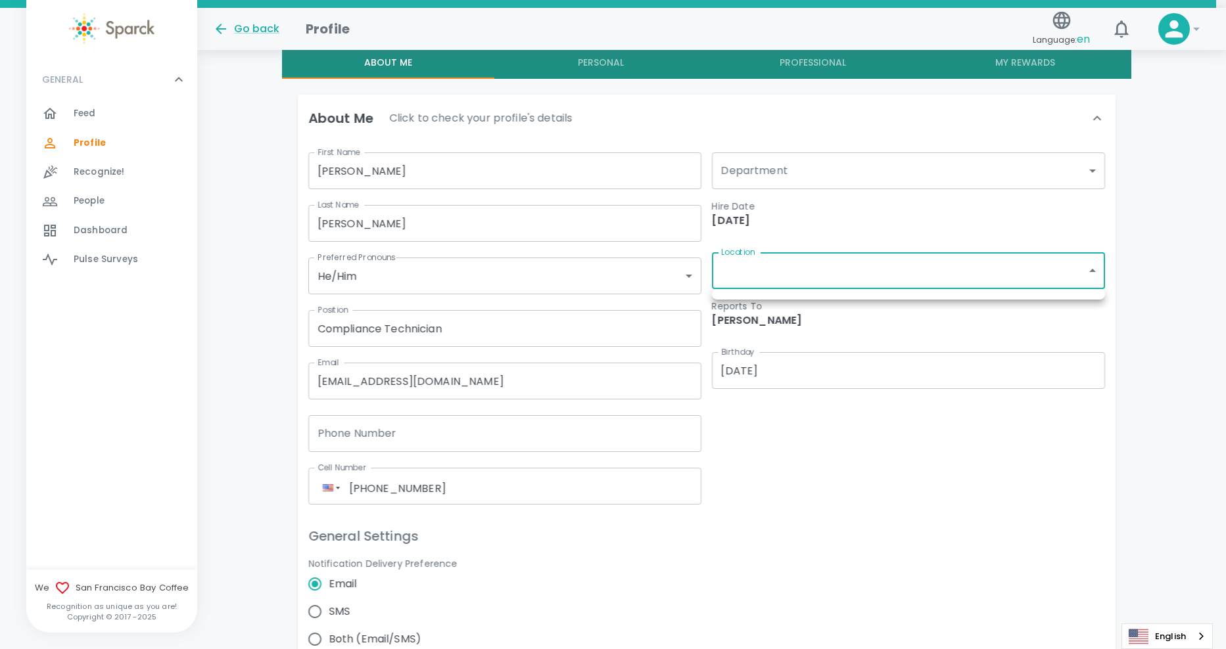
click at [969, 270] on div at bounding box center [613, 324] width 1226 height 649
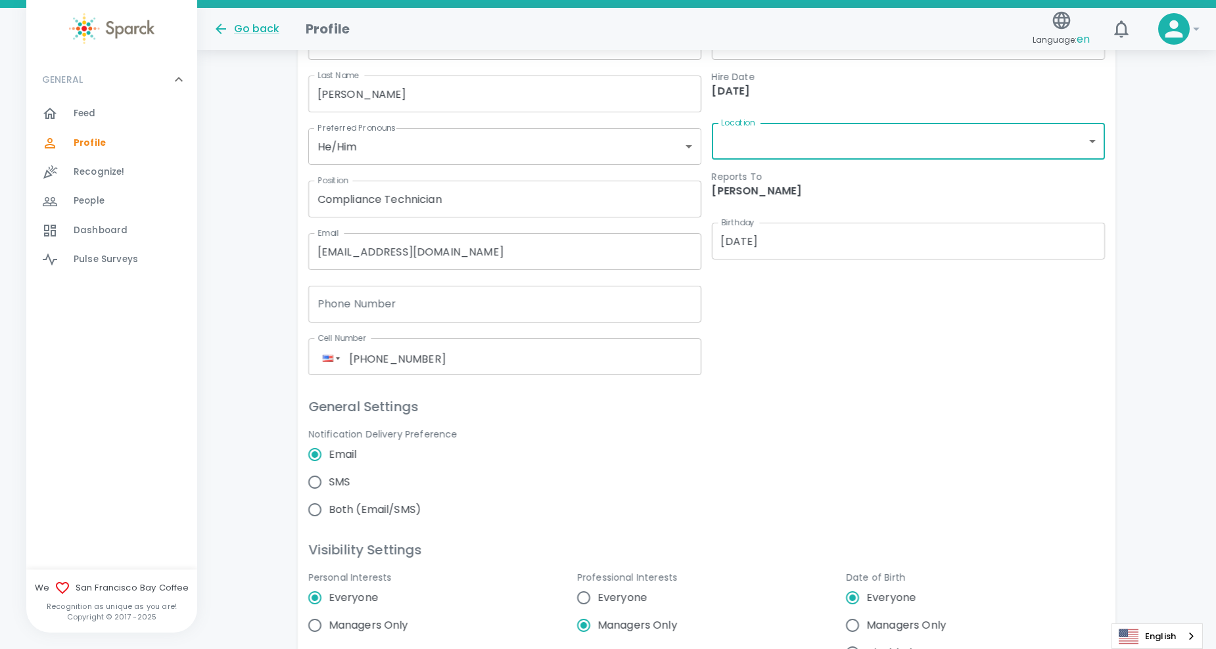
scroll to position [153, 0]
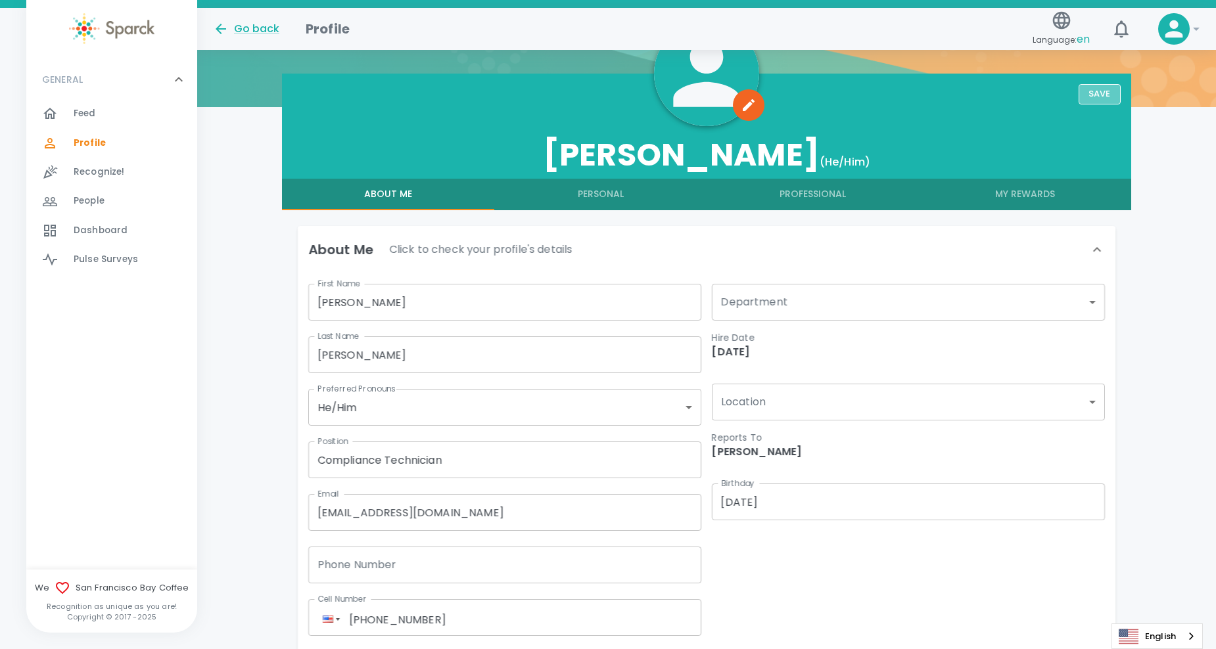
click at [1114, 84] on button "Save" at bounding box center [1100, 94] width 42 height 20
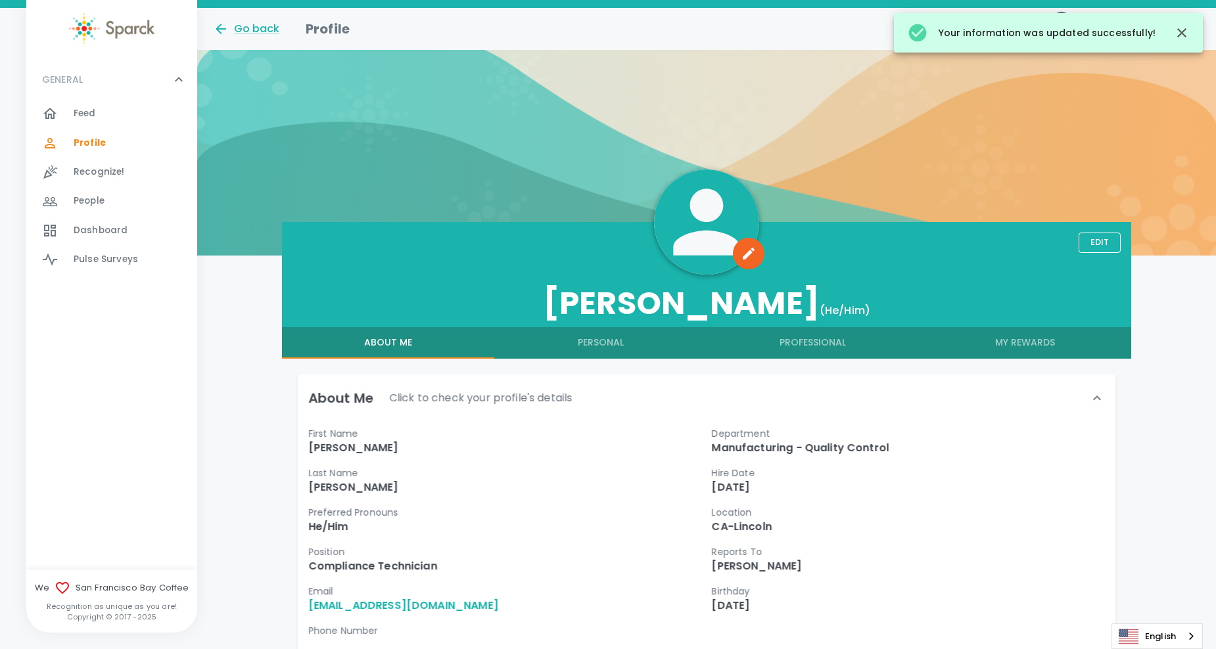
scroll to position [0, 0]
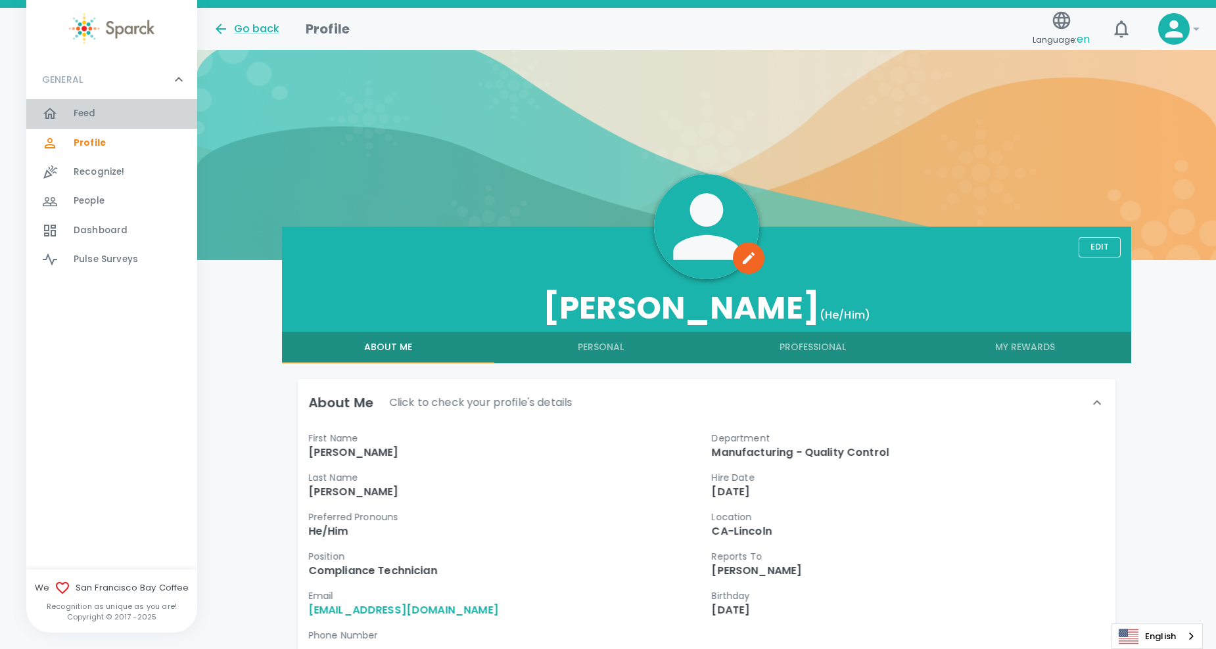
click at [87, 106] on span "Feed 0" at bounding box center [85, 114] width 22 height 18
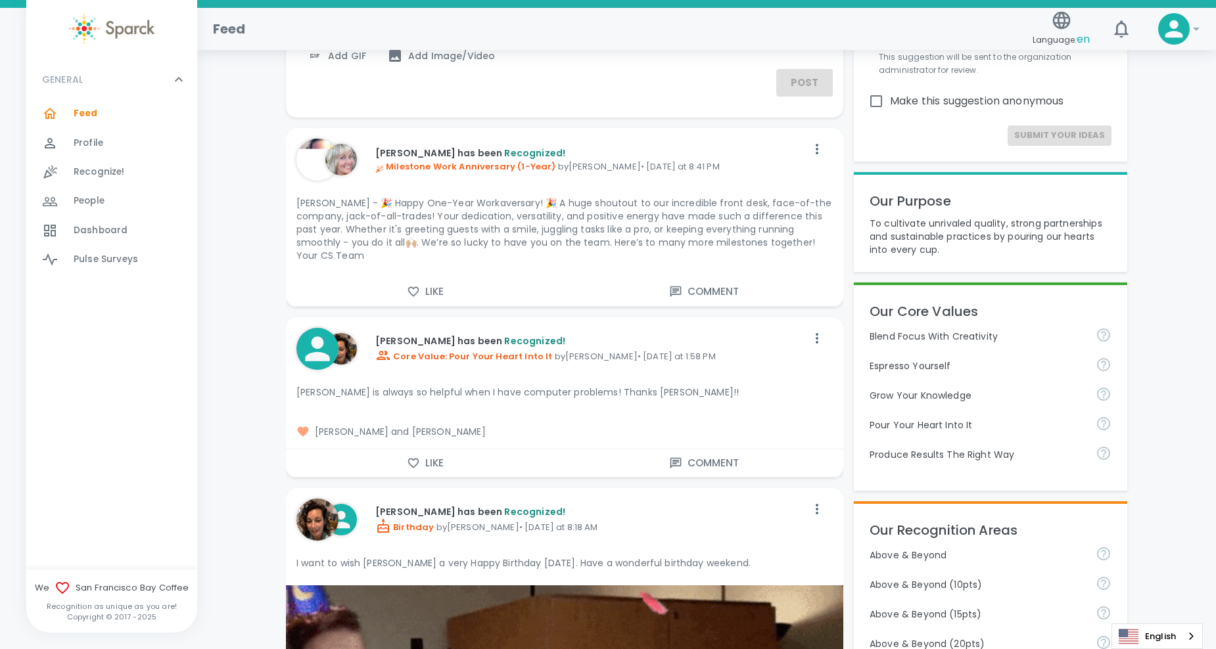
scroll to position [131, 0]
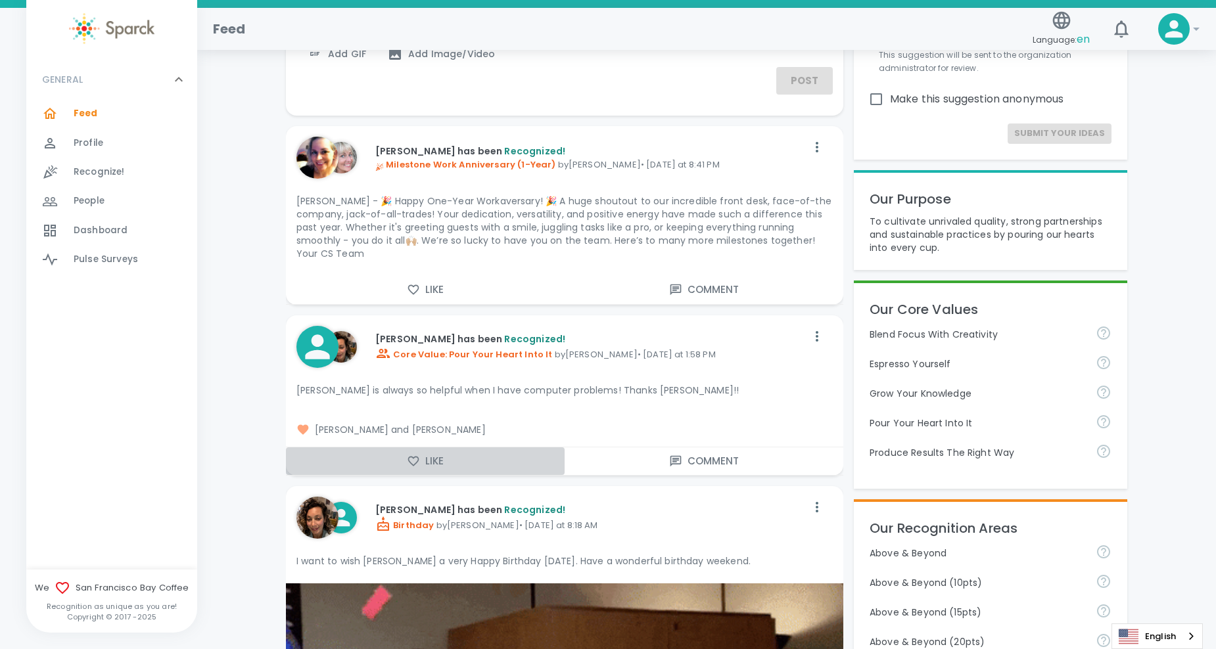
click at [448, 450] on button "Like" at bounding box center [425, 462] width 279 height 28
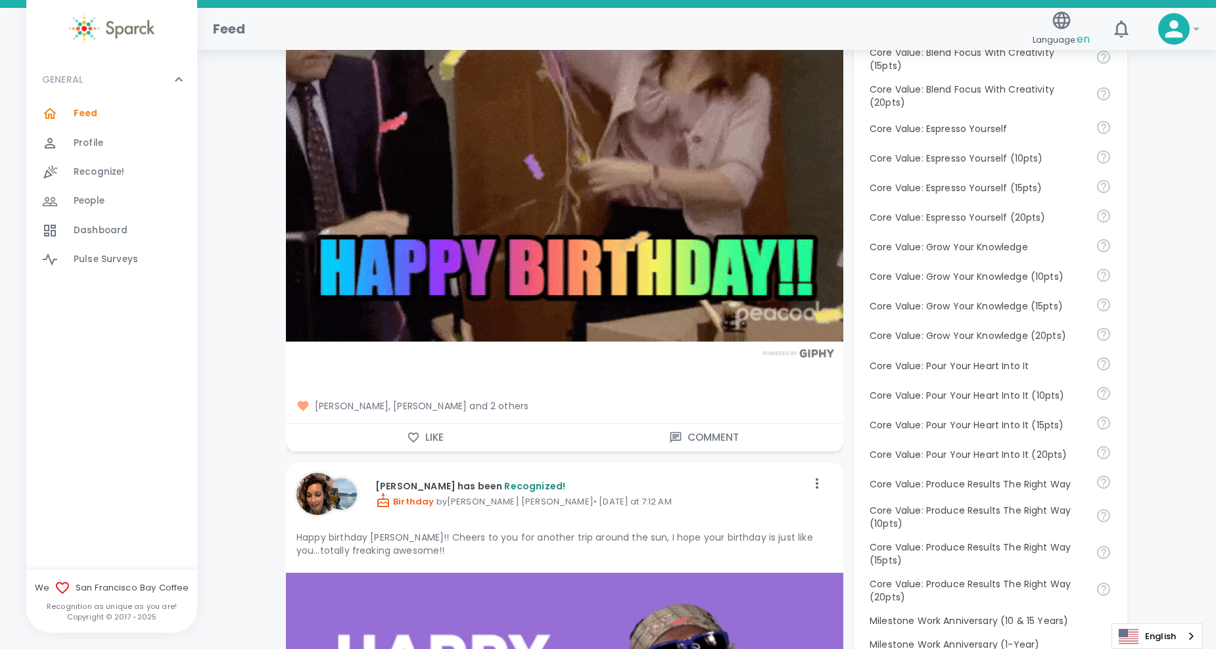
scroll to position [855, 0]
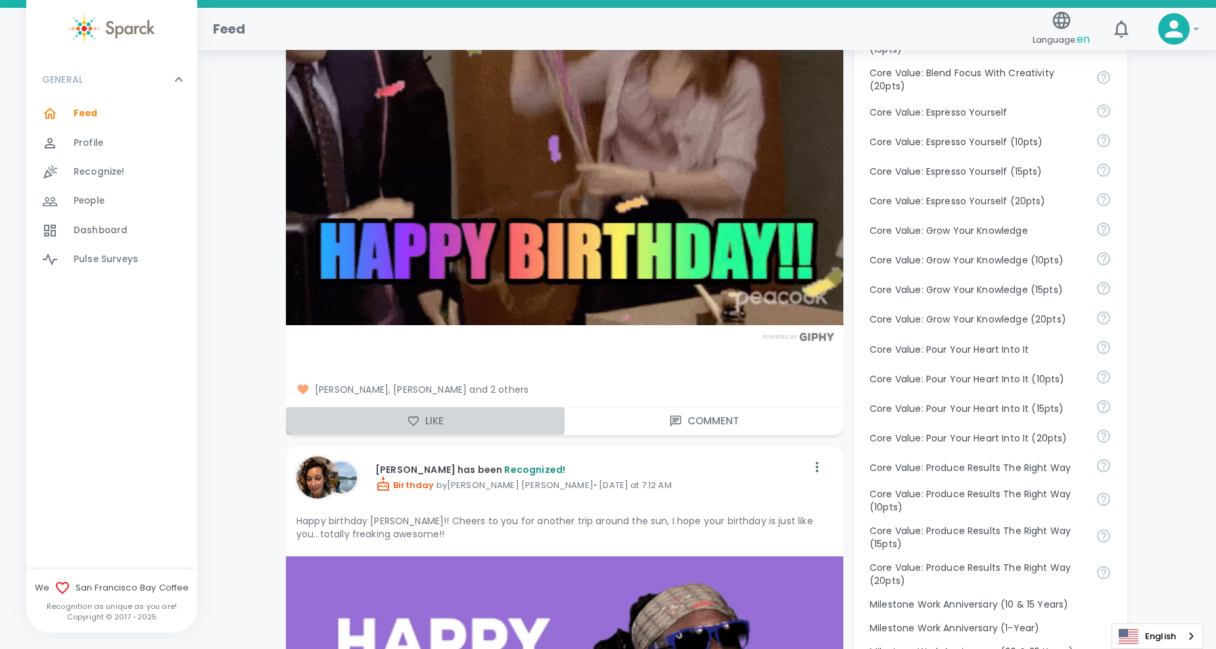
click at [429, 412] on button "Like" at bounding box center [425, 422] width 279 height 28
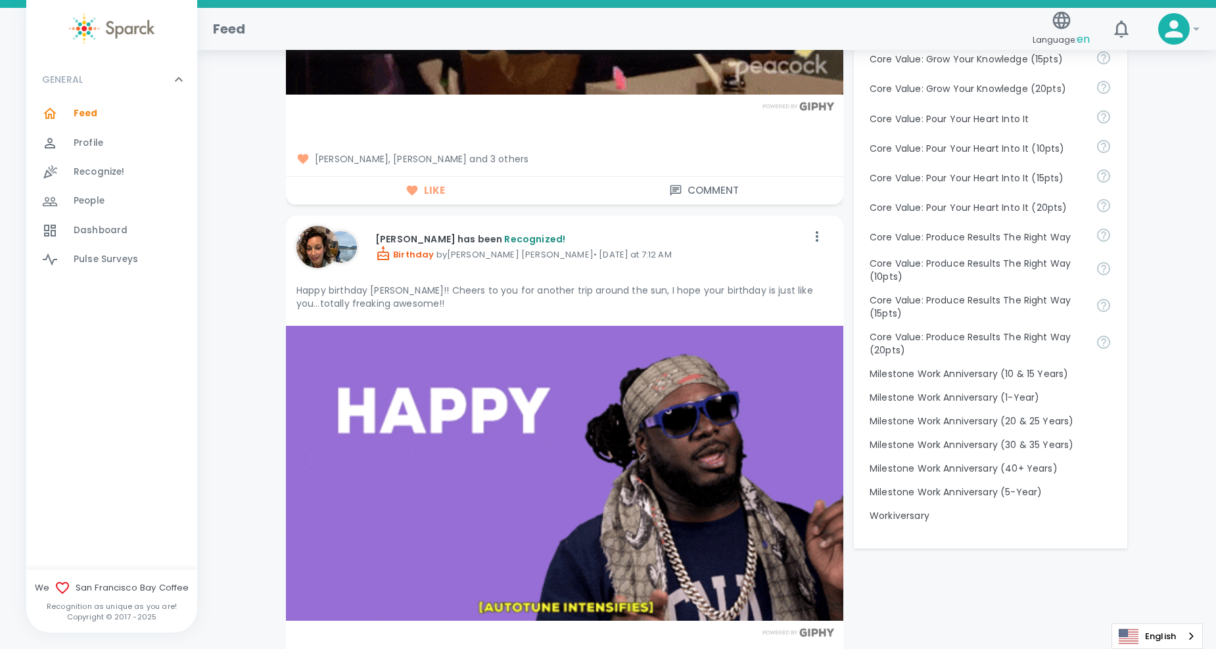
scroll to position [1446, 0]
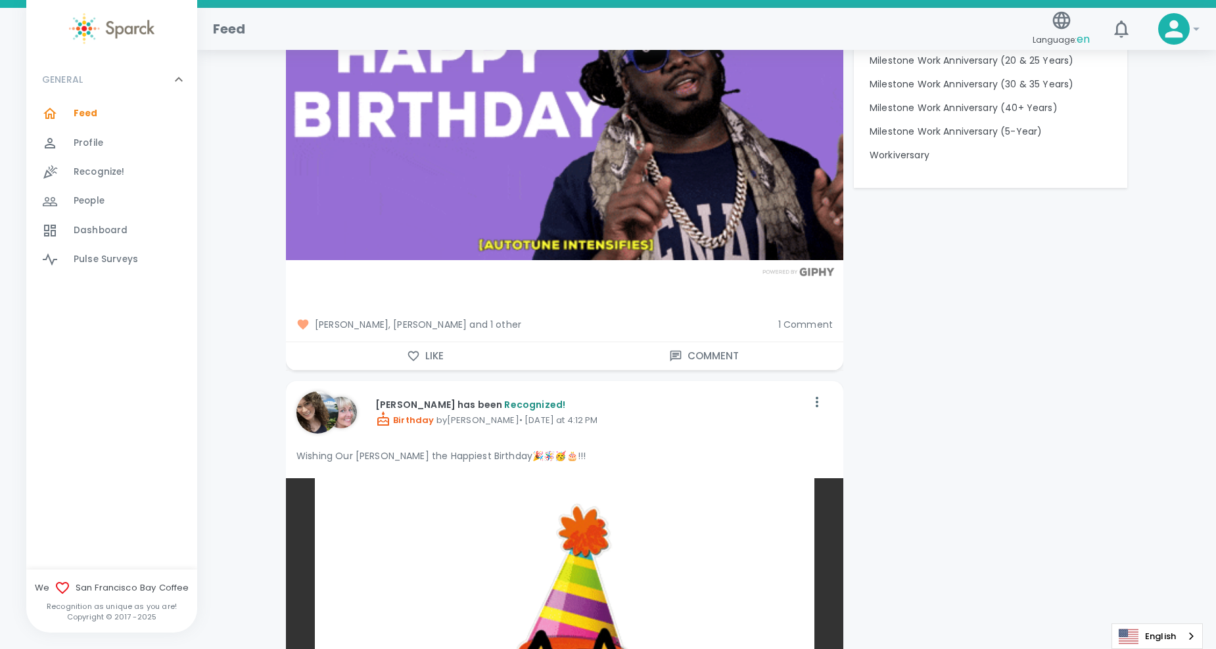
click at [440, 342] on button "Like" at bounding box center [425, 356] width 279 height 28
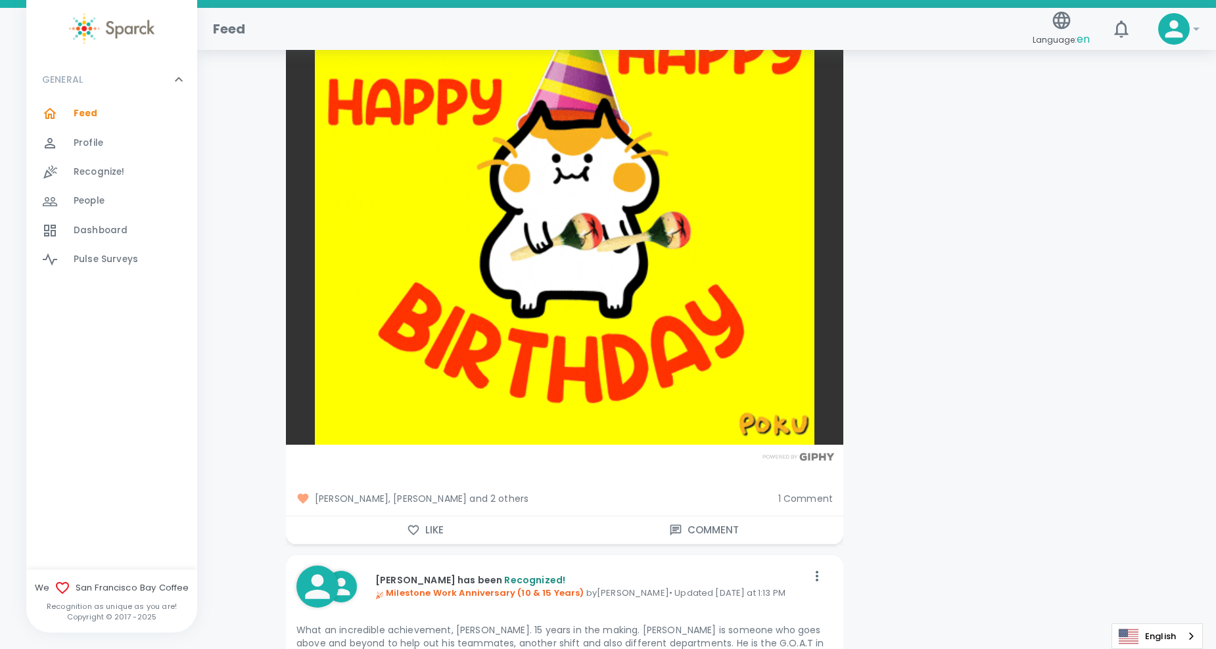
scroll to position [2104, 0]
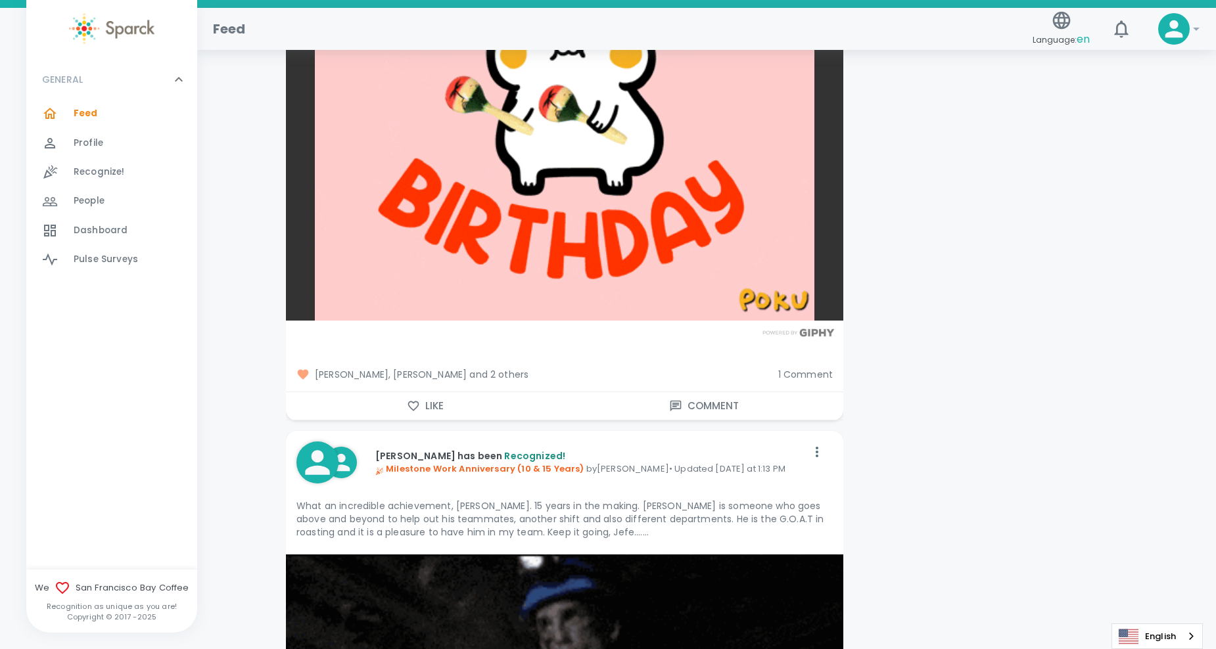
click at [423, 392] on button "Like" at bounding box center [425, 406] width 279 height 28
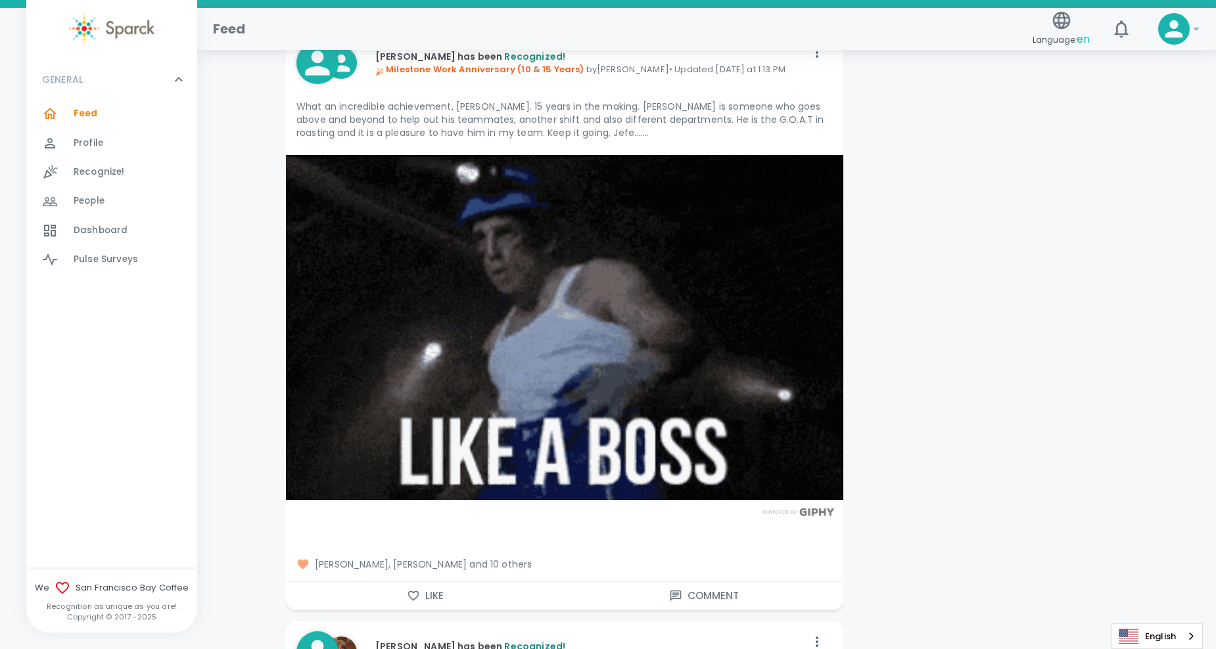
scroll to position [2695, 0]
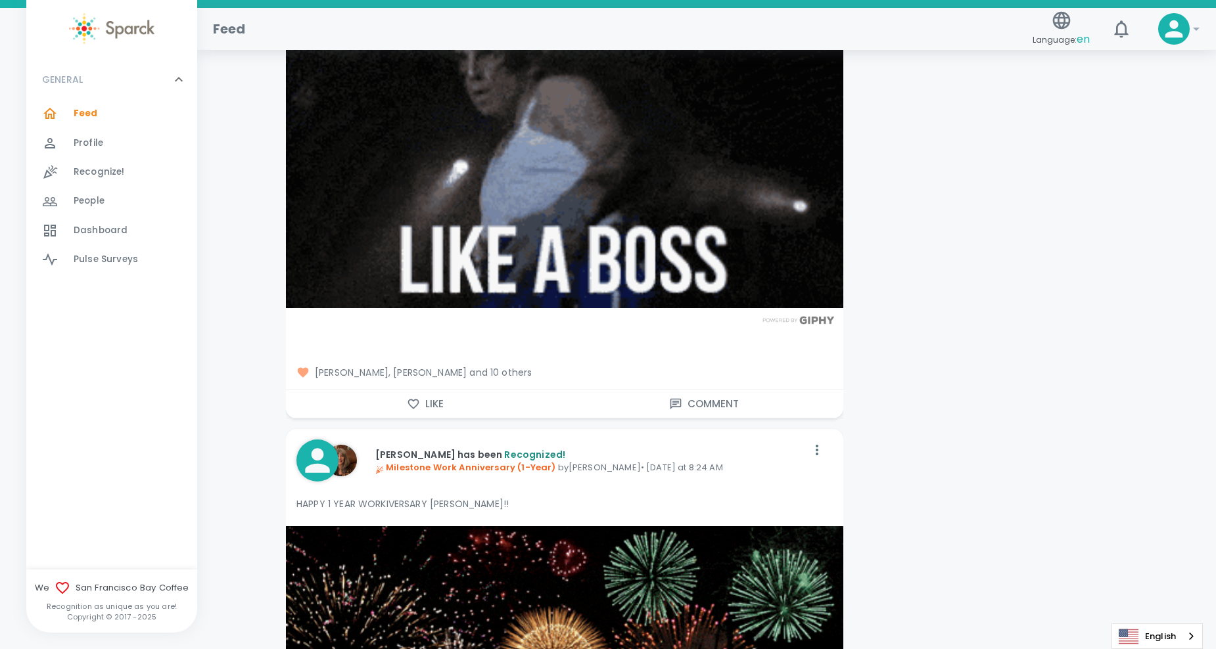
click at [436, 390] on button "Like" at bounding box center [425, 404] width 279 height 28
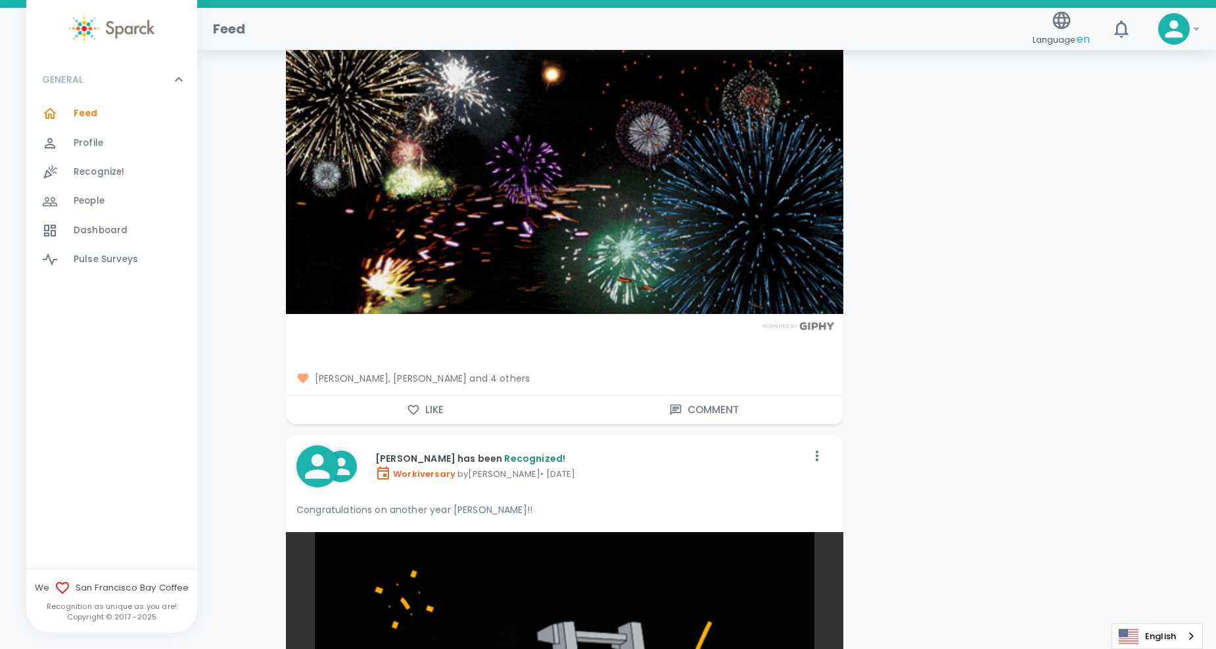
scroll to position [3287, 0]
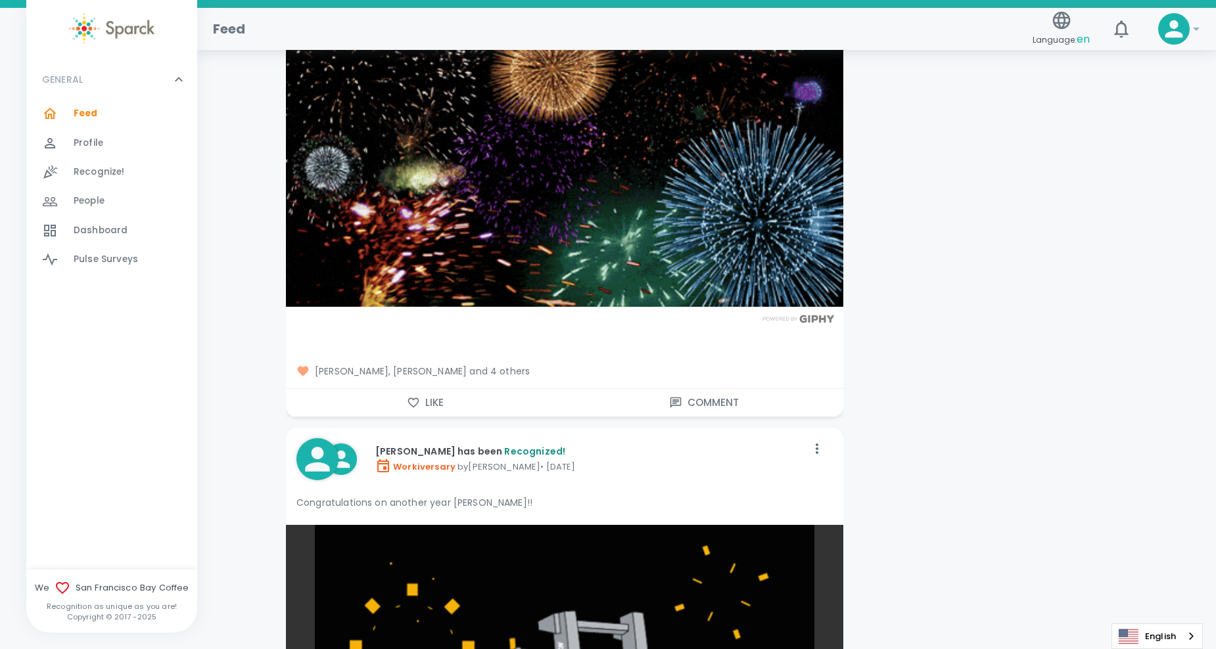
click at [413, 396] on icon "button" at bounding box center [413, 402] width 13 height 13
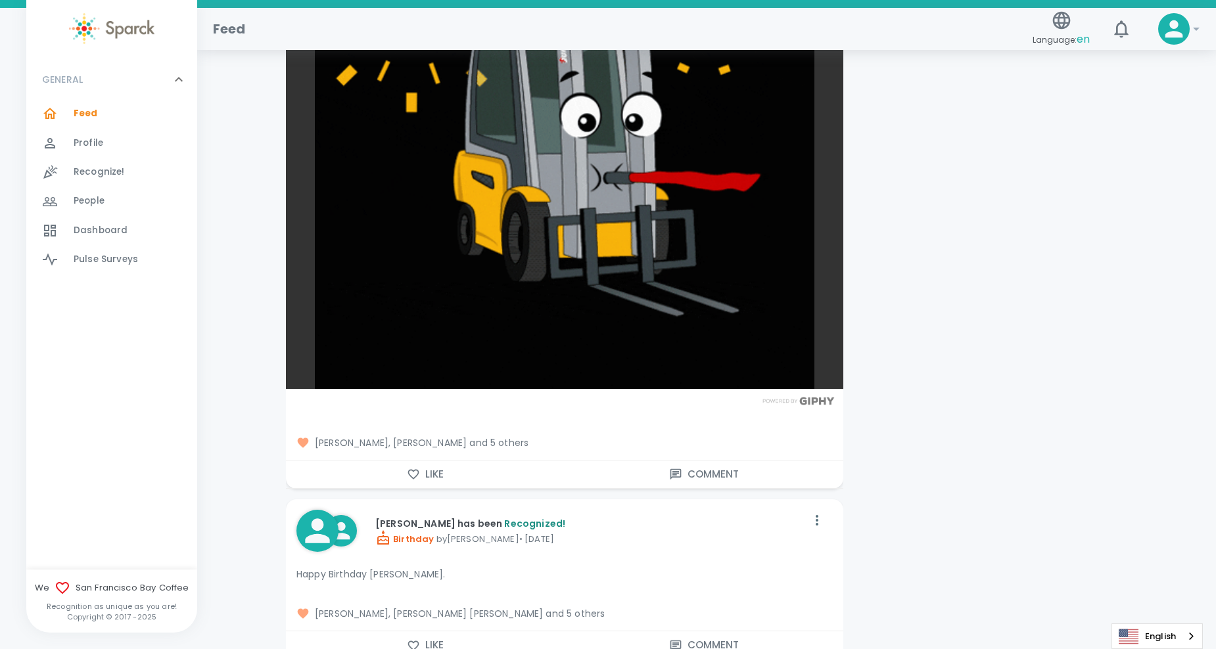
scroll to position [4076, 0]
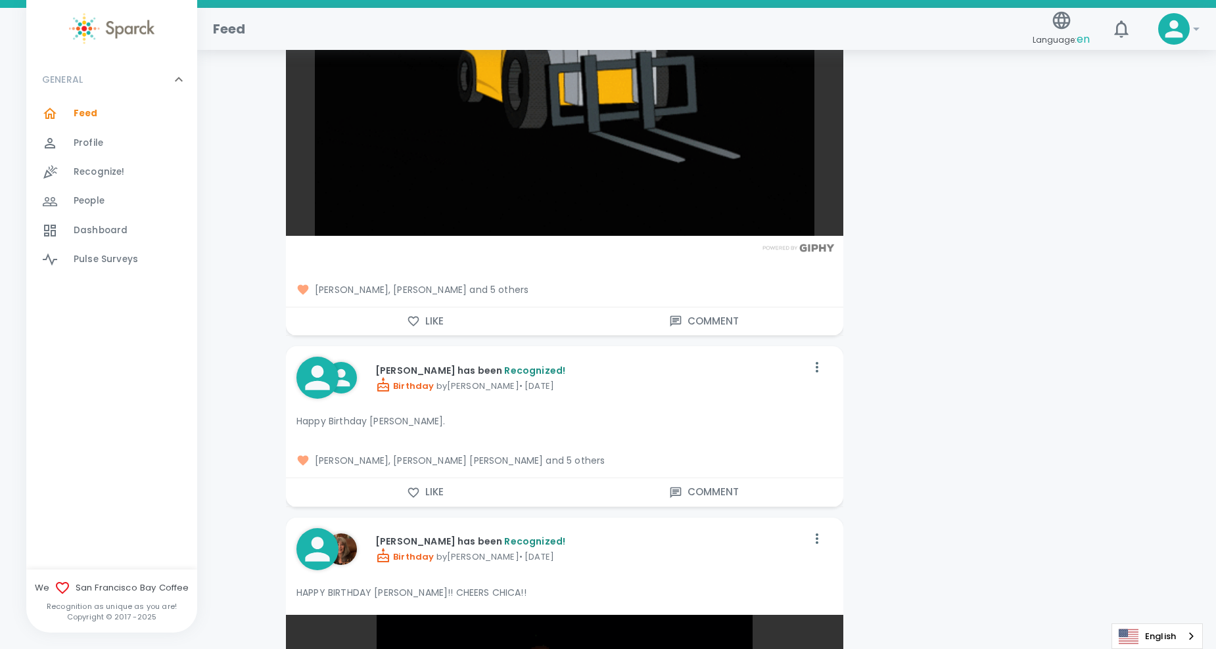
click at [440, 308] on button "Like" at bounding box center [425, 322] width 279 height 28
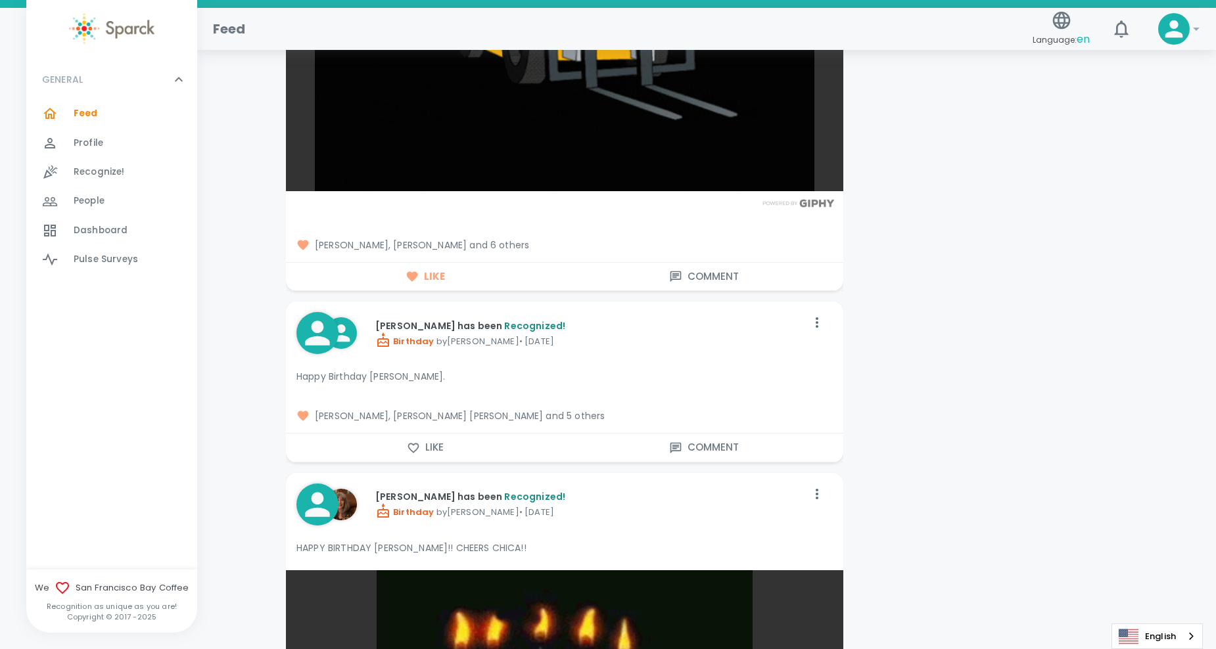
scroll to position [4207, 0]
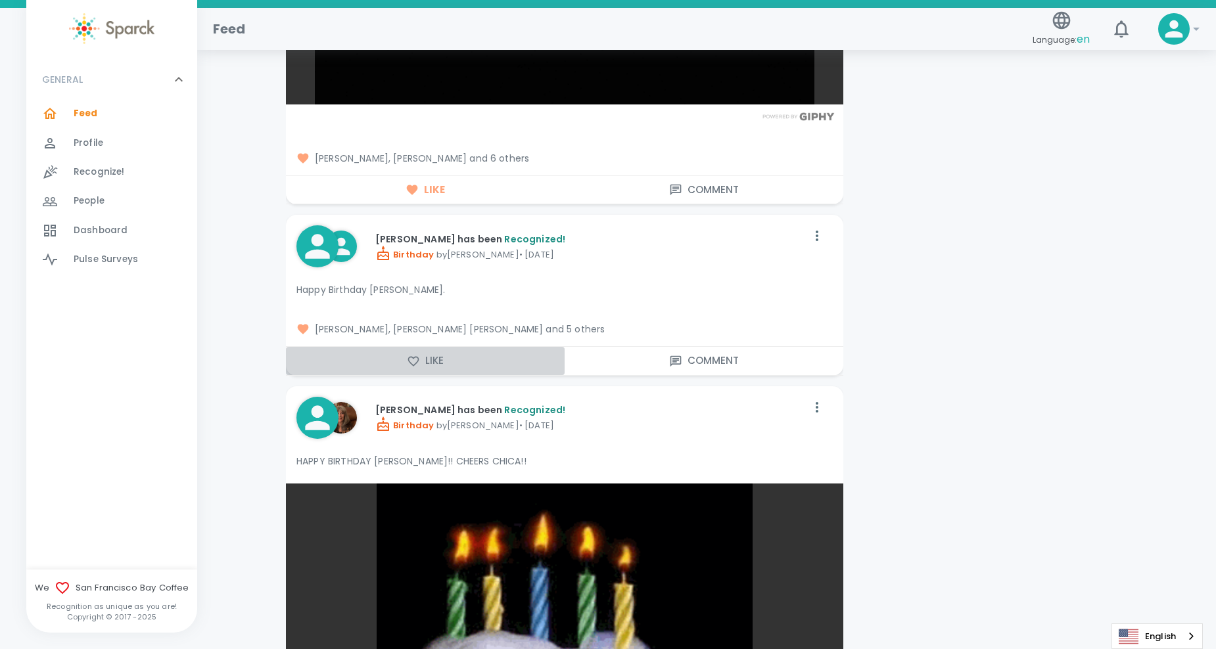
click at [417, 355] on icon "button" at bounding box center [413, 361] width 13 height 13
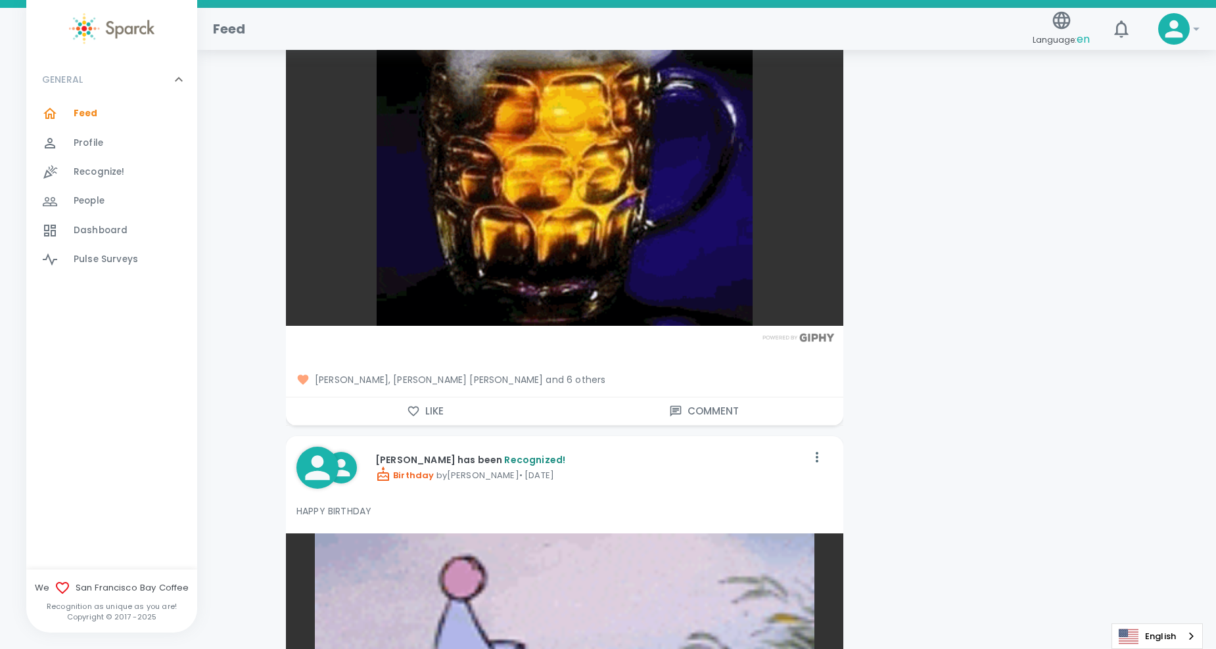
scroll to position [4930, 0]
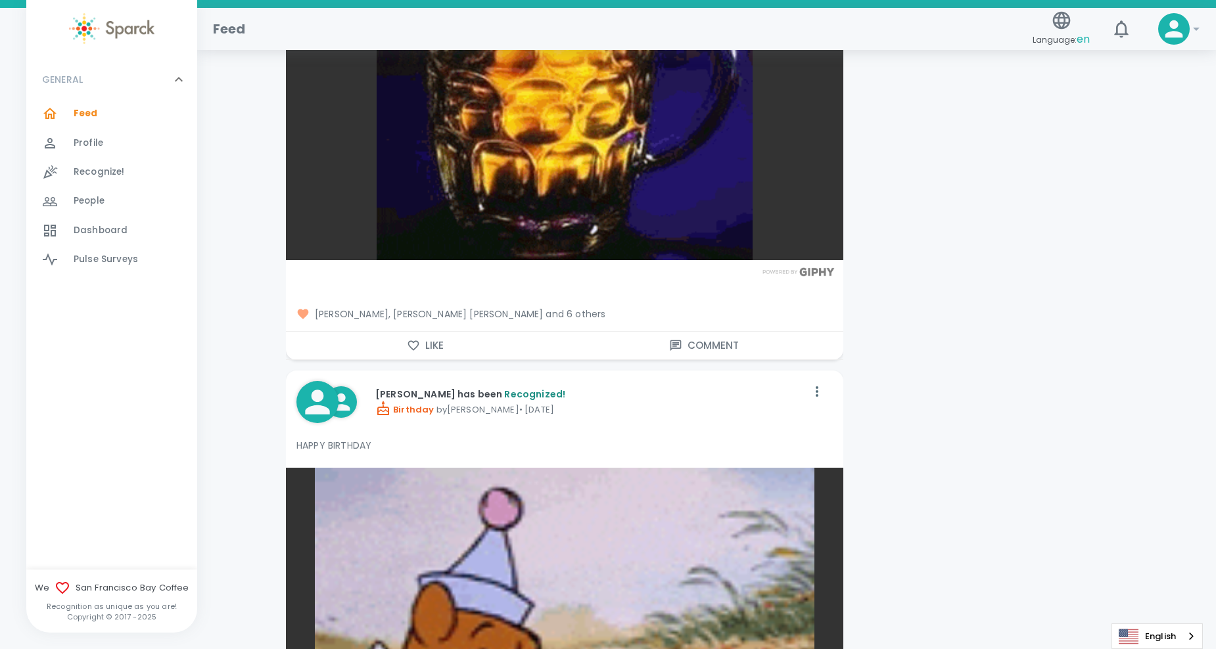
drag, startPoint x: 425, startPoint y: 331, endPoint x: 471, endPoint y: 325, distance: 46.4
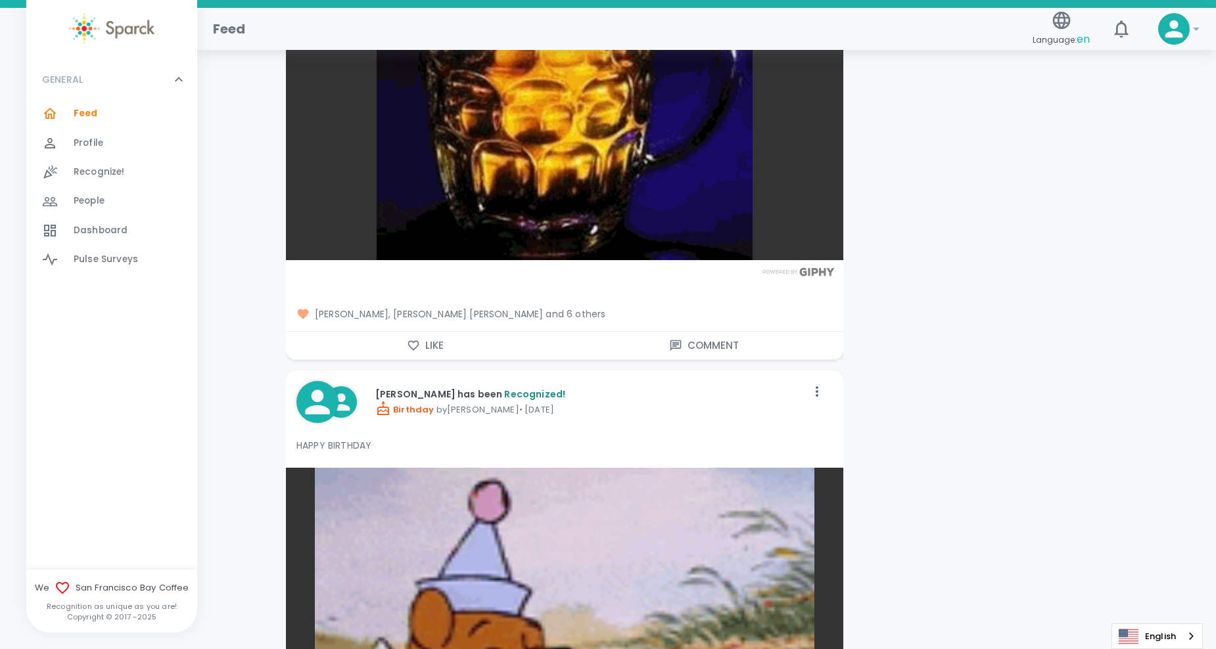
click at [425, 332] on button "Like" at bounding box center [425, 346] width 279 height 28
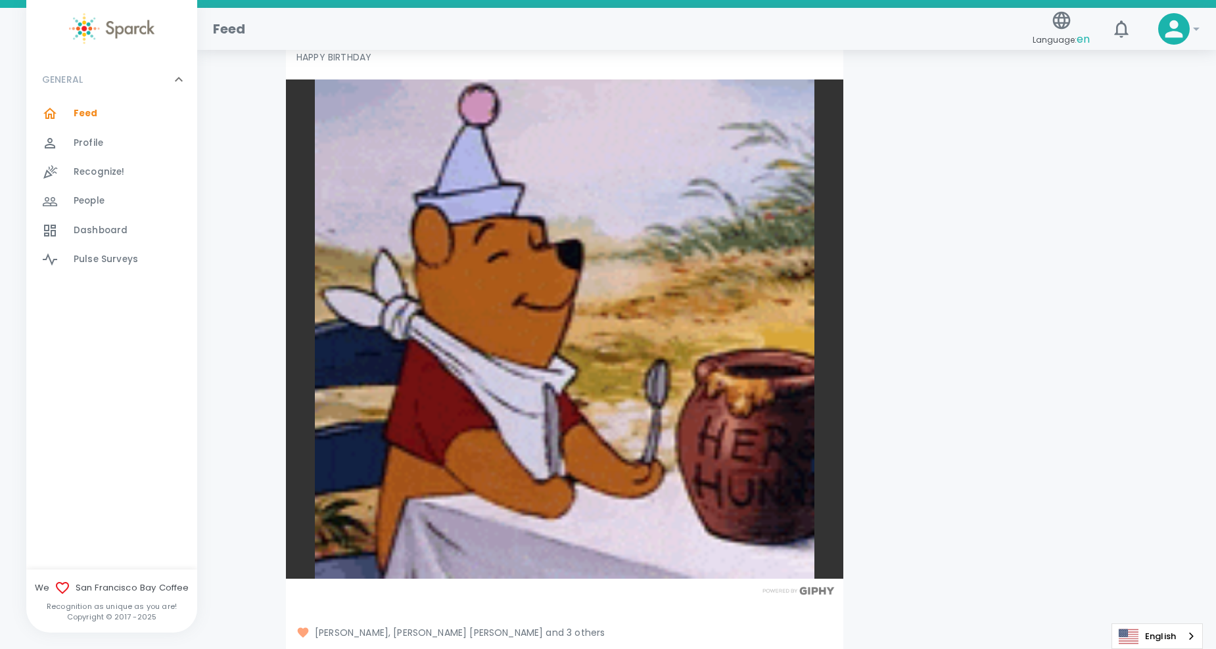
scroll to position [5588, 0]
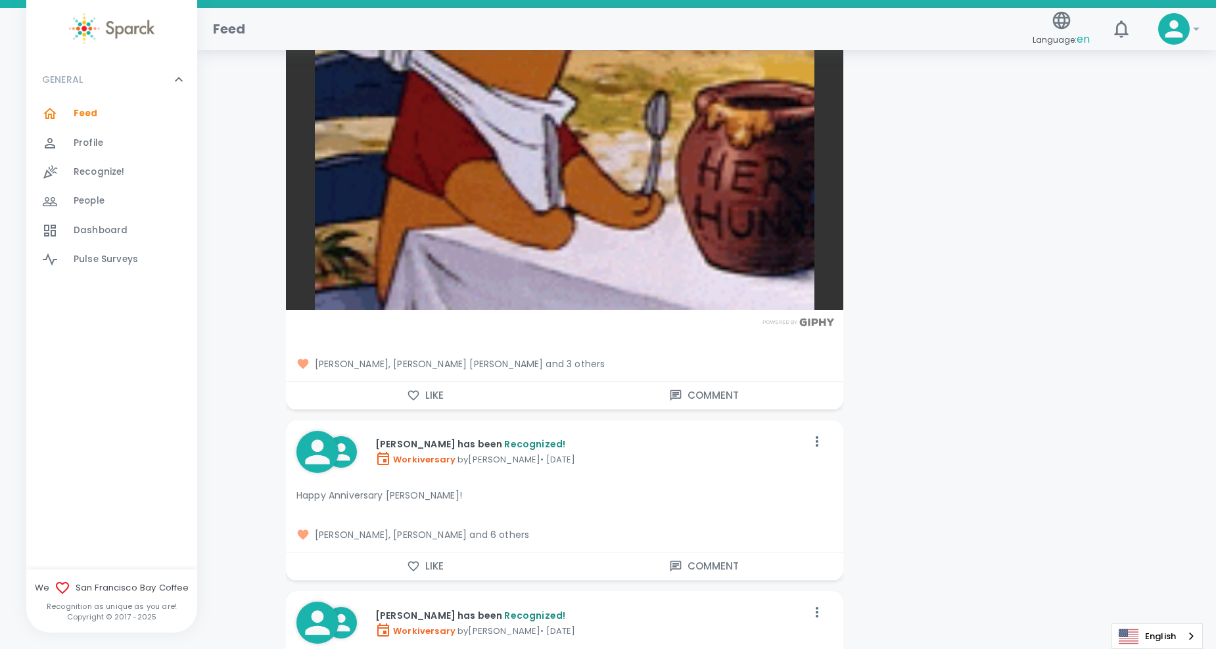
click at [447, 382] on button "Like" at bounding box center [425, 396] width 279 height 28
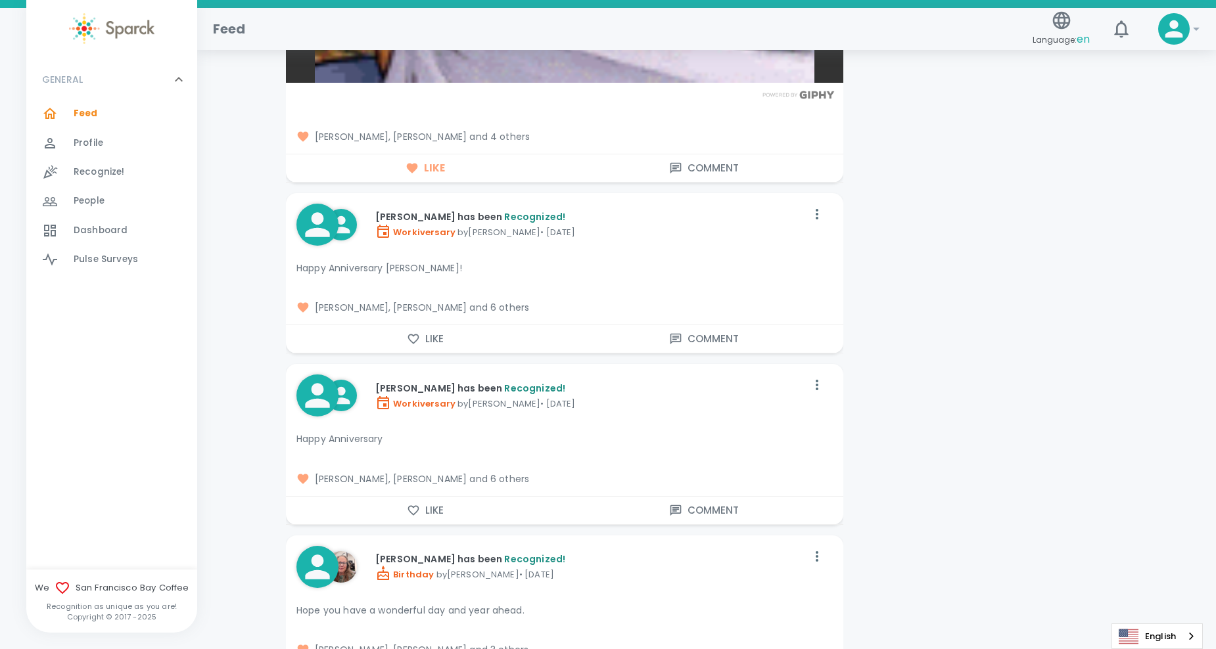
scroll to position [5851, 0]
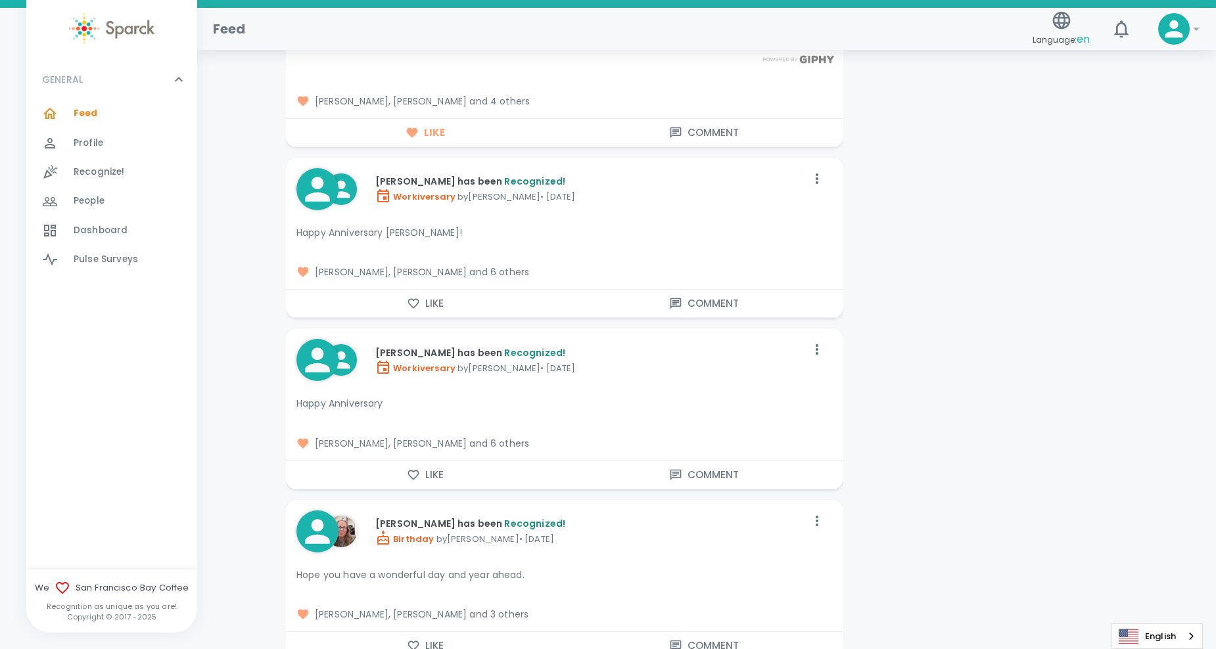
click at [423, 294] on button "Like" at bounding box center [425, 304] width 279 height 28
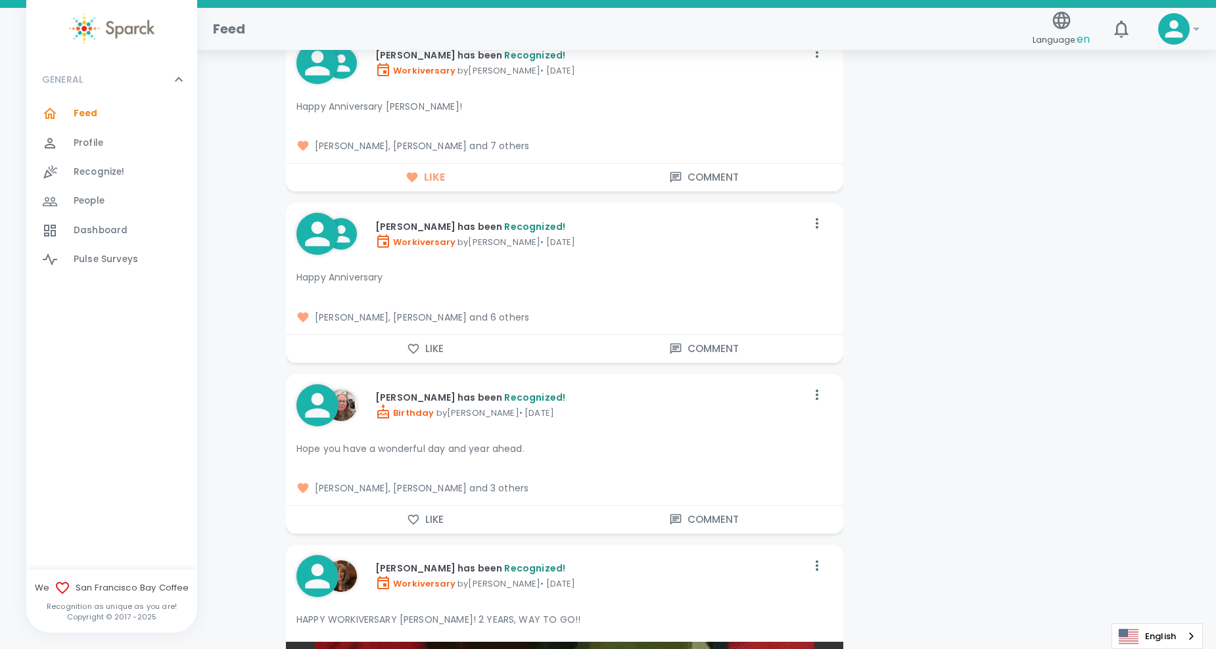
scroll to position [5982, 0]
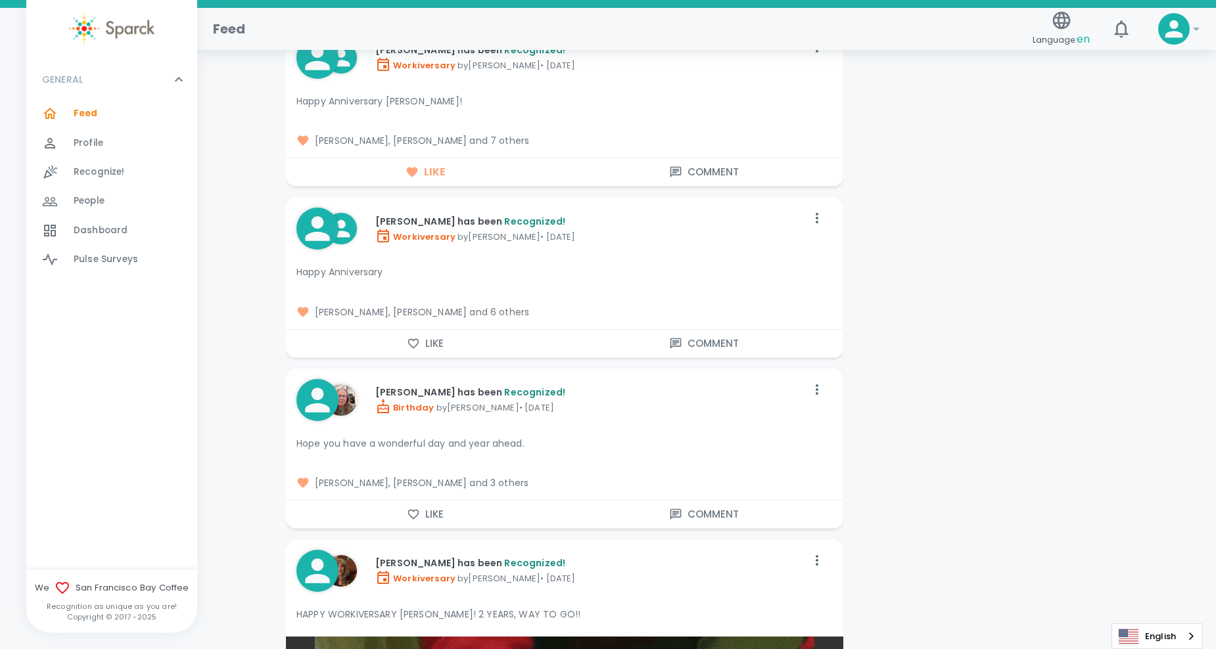
click at [429, 337] on button "Like" at bounding box center [425, 344] width 279 height 28
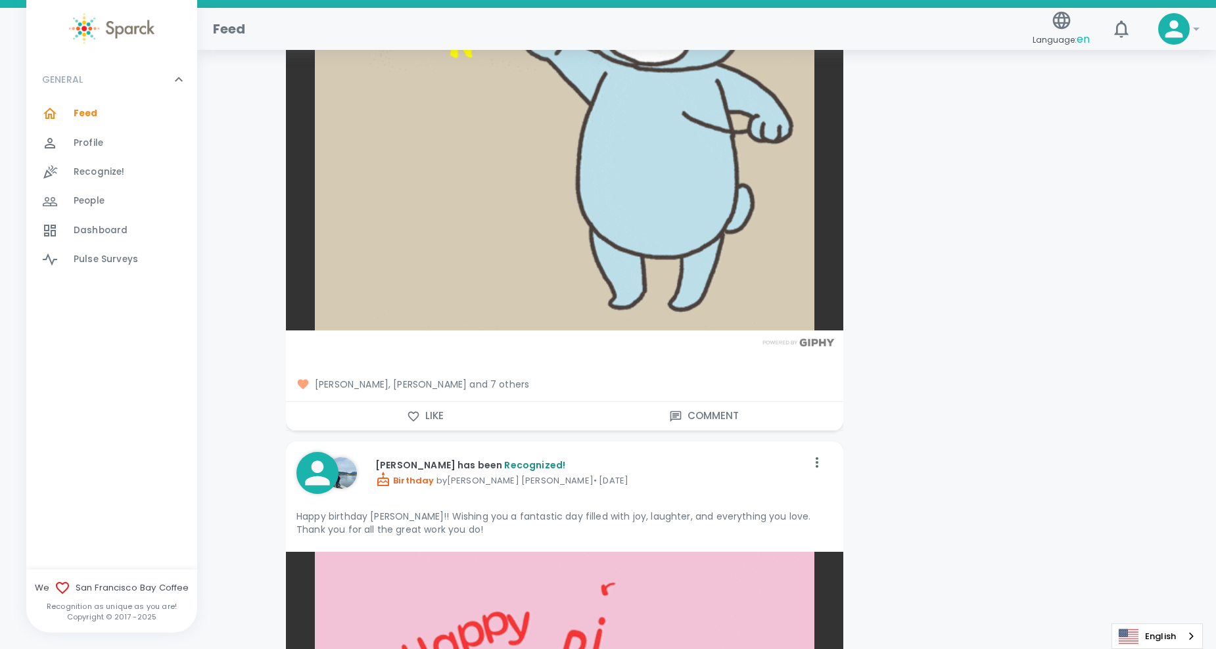
scroll to position [7691, 0]
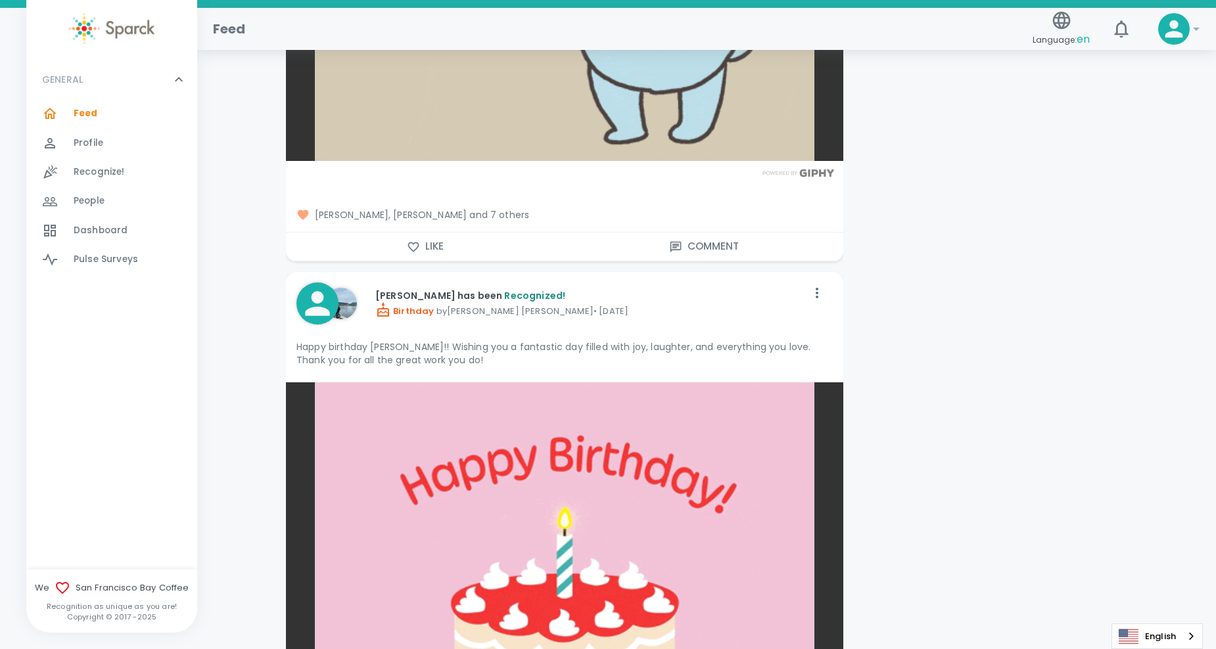
click at [438, 239] on button "Like" at bounding box center [425, 247] width 279 height 28
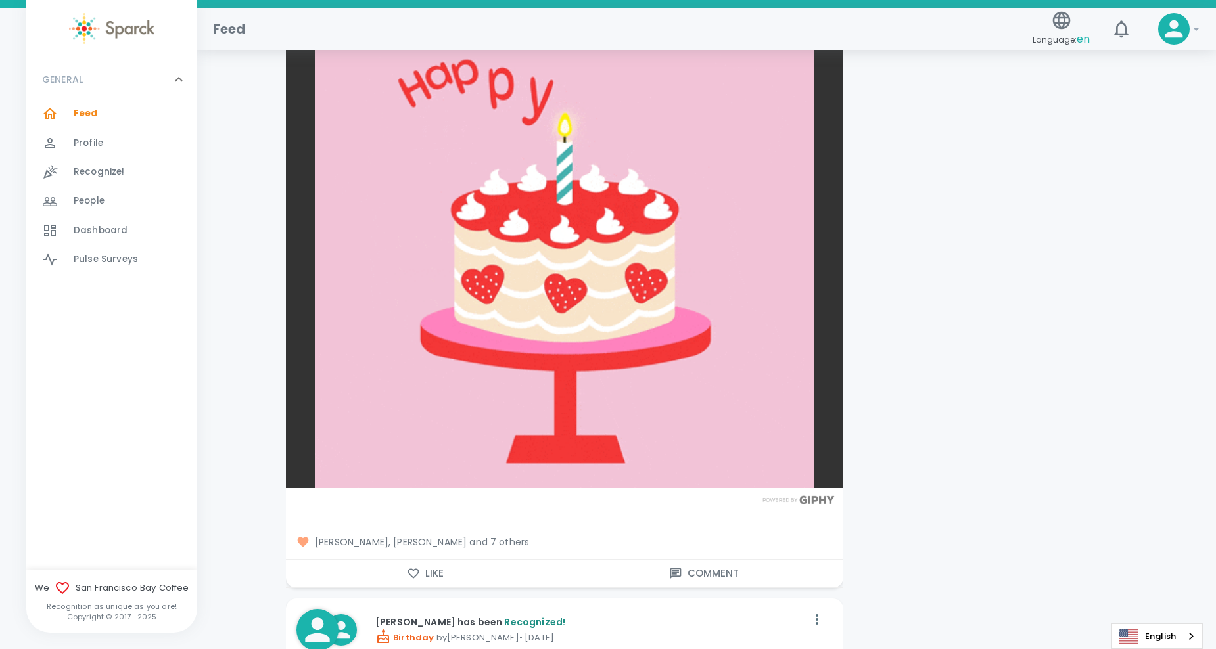
scroll to position [8151, 0]
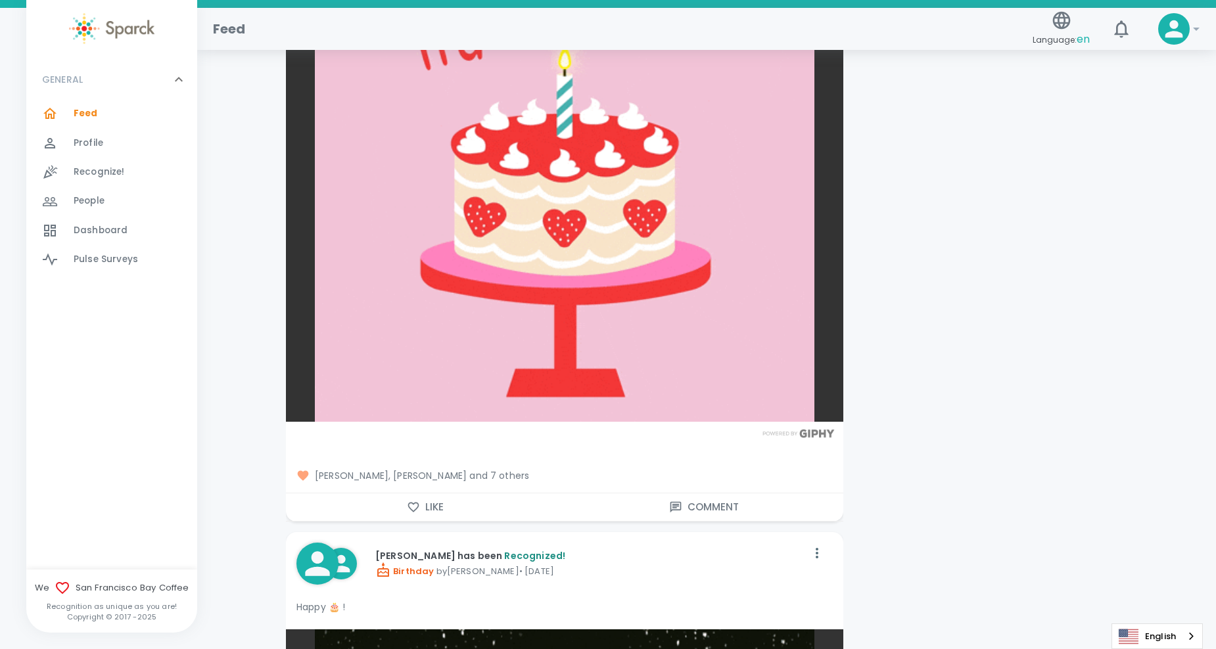
click at [422, 494] on button "Like" at bounding box center [425, 508] width 279 height 28
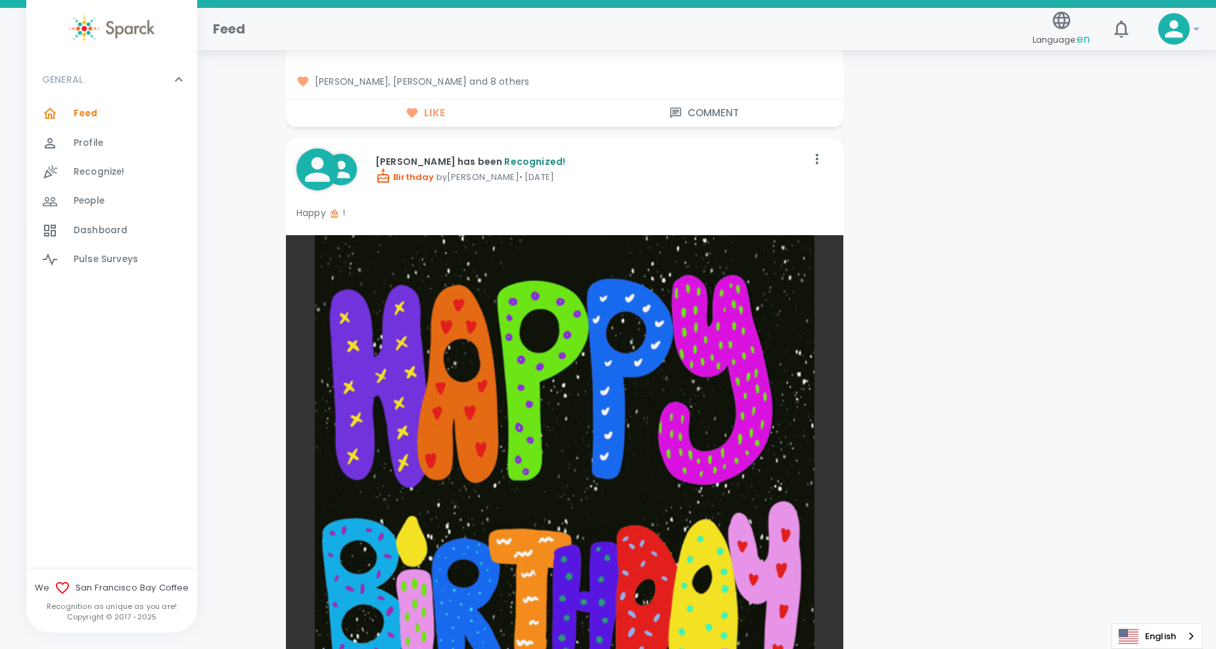
scroll to position [9006, 0]
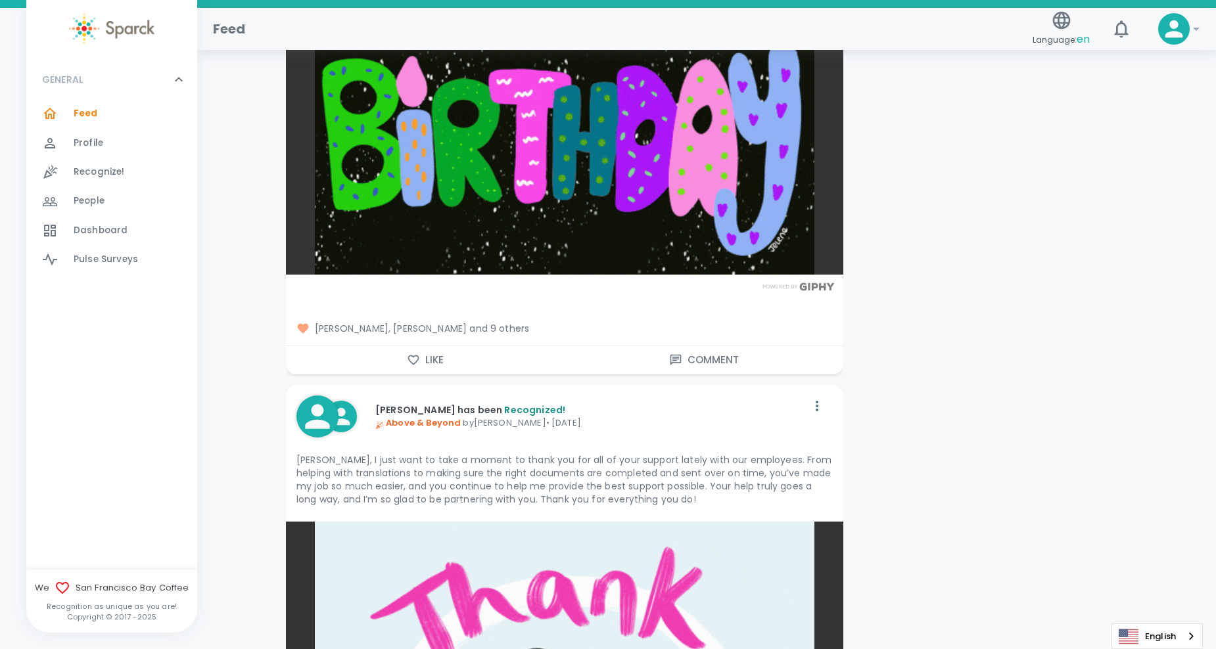
click at [425, 346] on button "Like" at bounding box center [425, 360] width 279 height 28
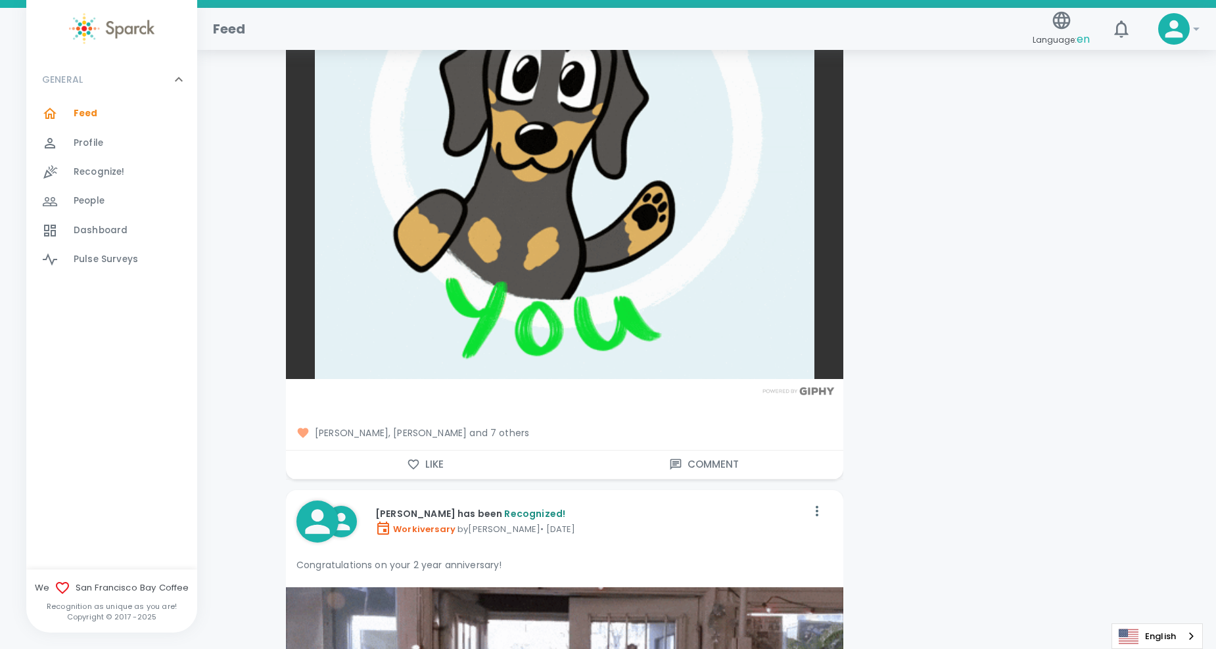
scroll to position [9729, 0]
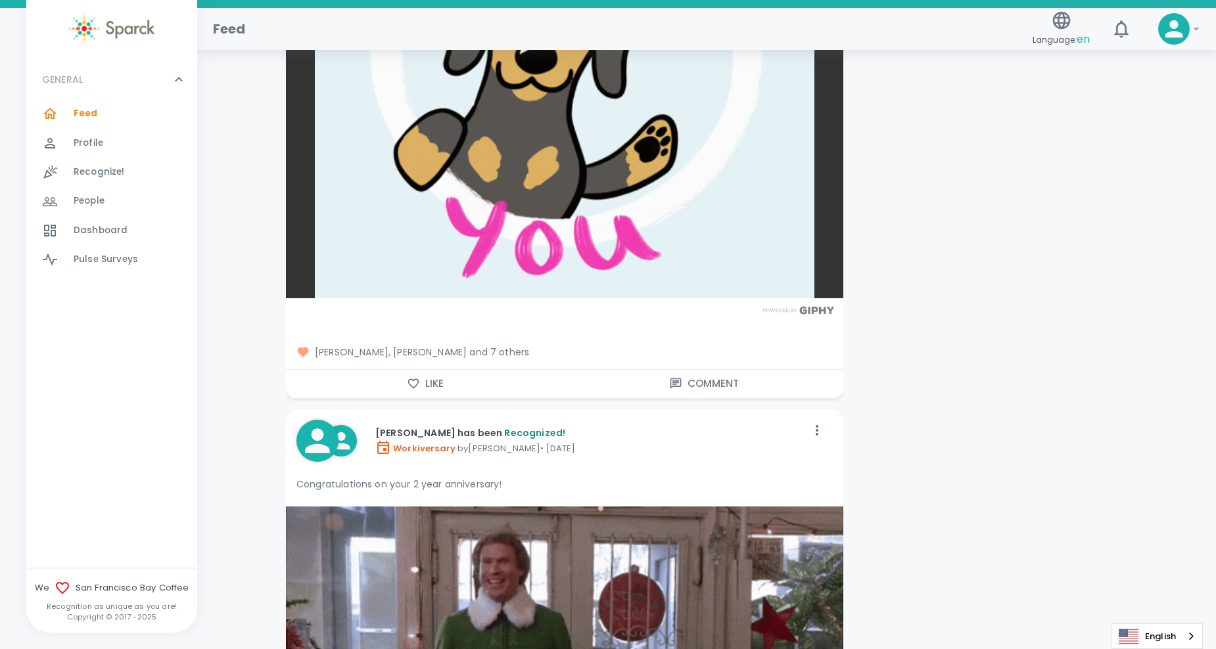
click at [421, 373] on button "Like" at bounding box center [425, 384] width 279 height 28
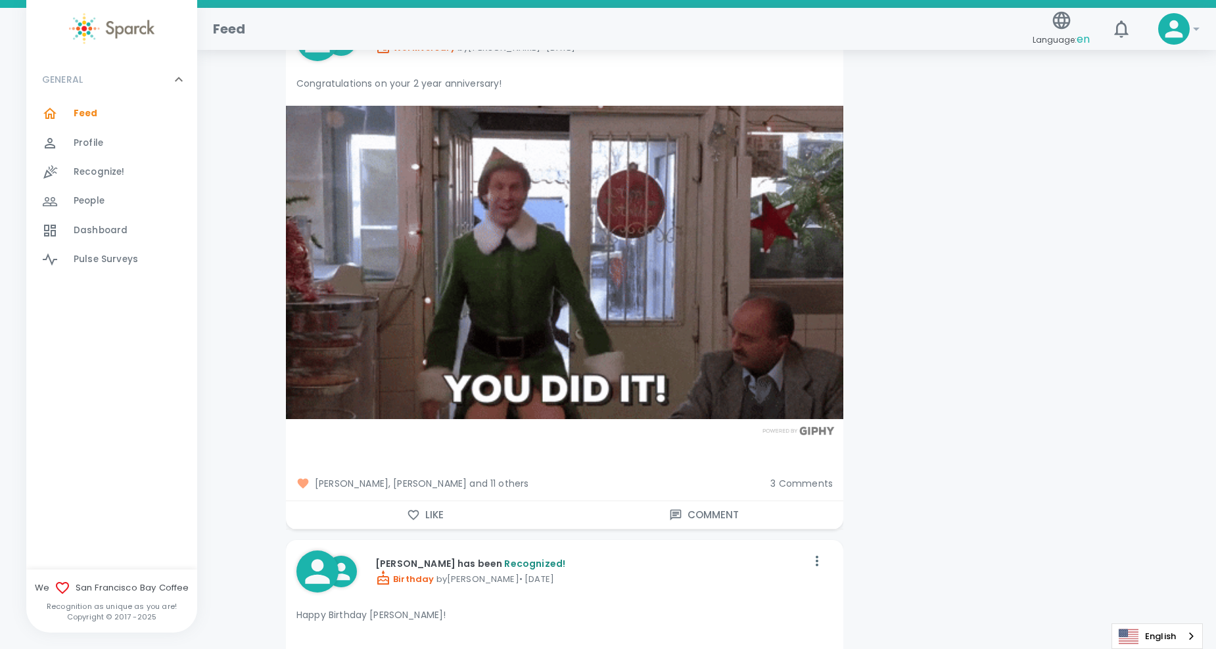
scroll to position [10189, 0]
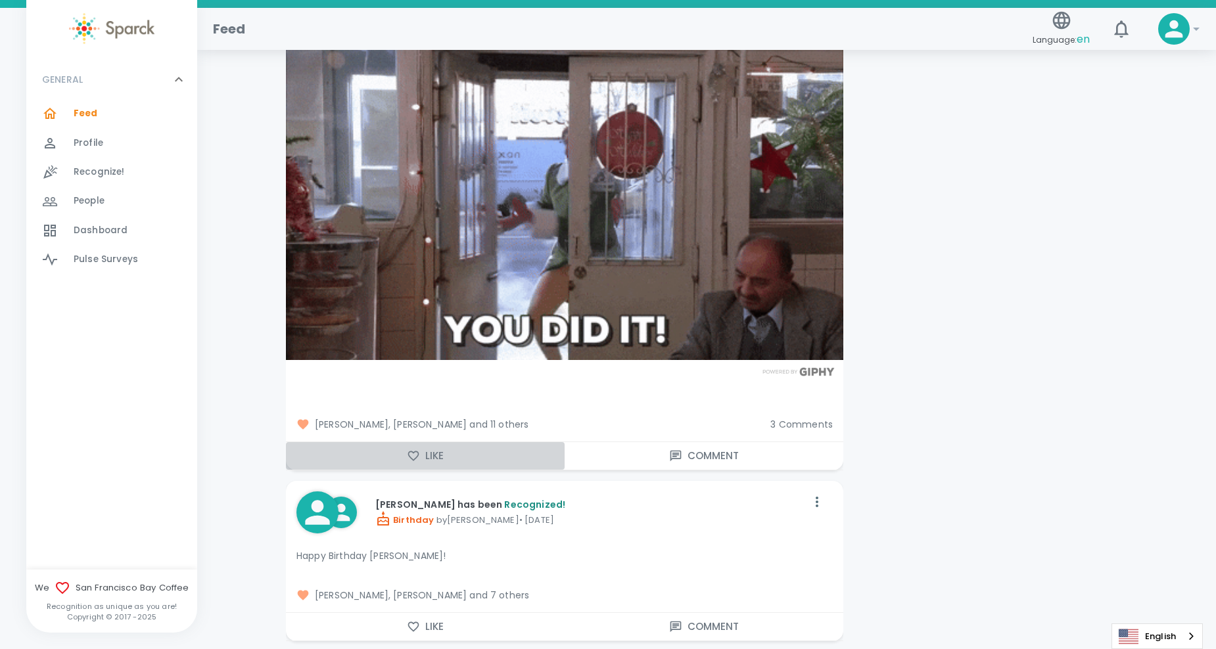
click at [400, 442] on button "Like" at bounding box center [425, 456] width 279 height 28
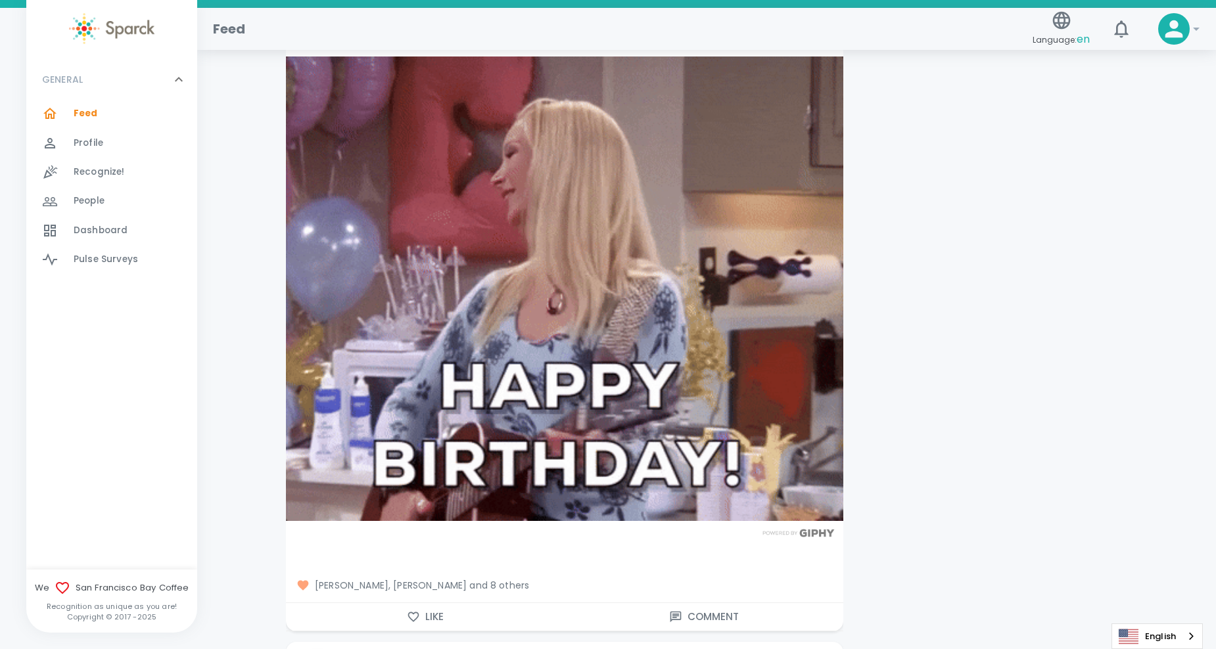
scroll to position [11898, 0]
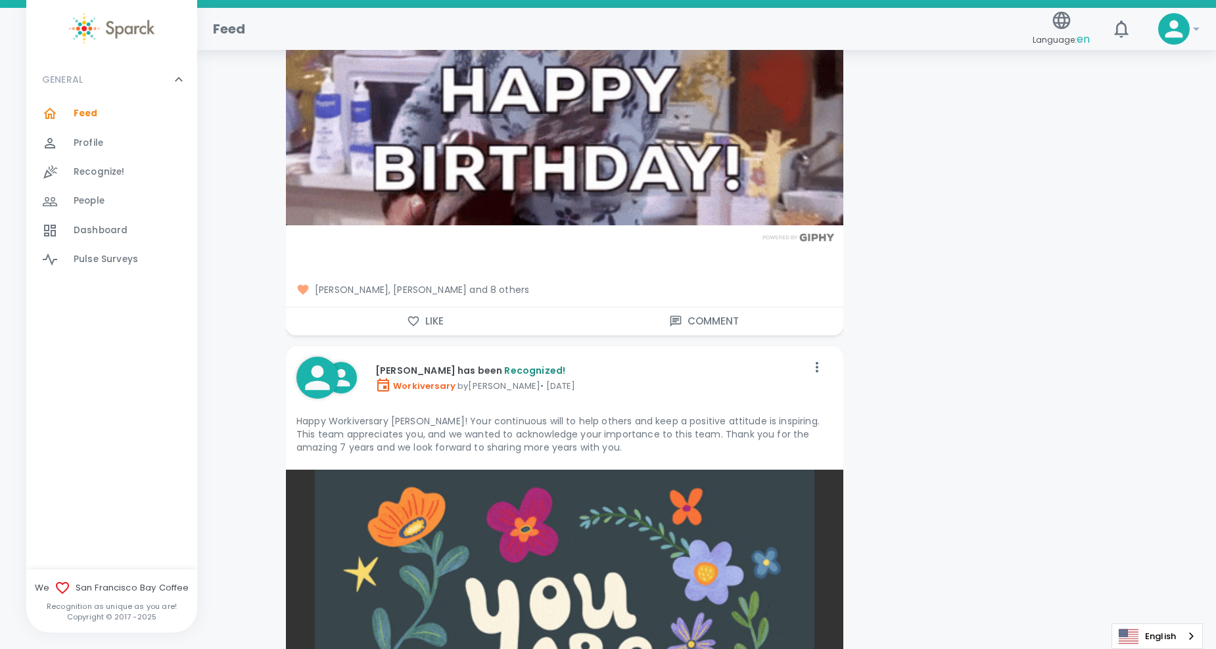
click at [431, 310] on button "Like" at bounding box center [425, 322] width 279 height 28
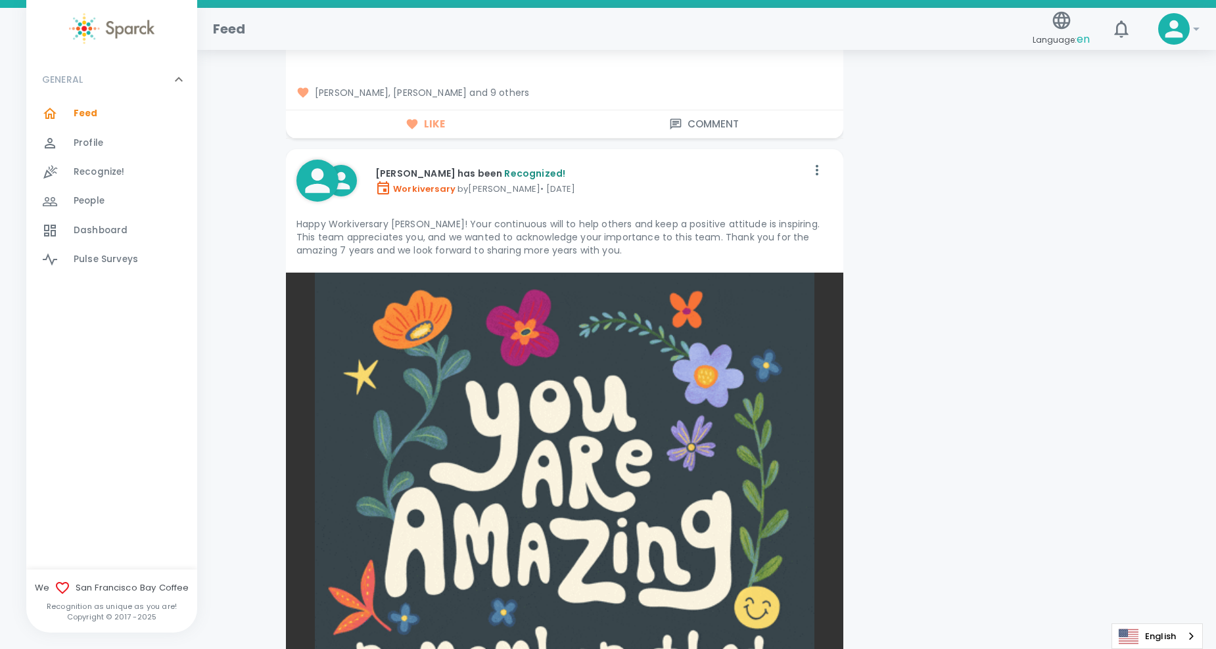
scroll to position [12424, 0]
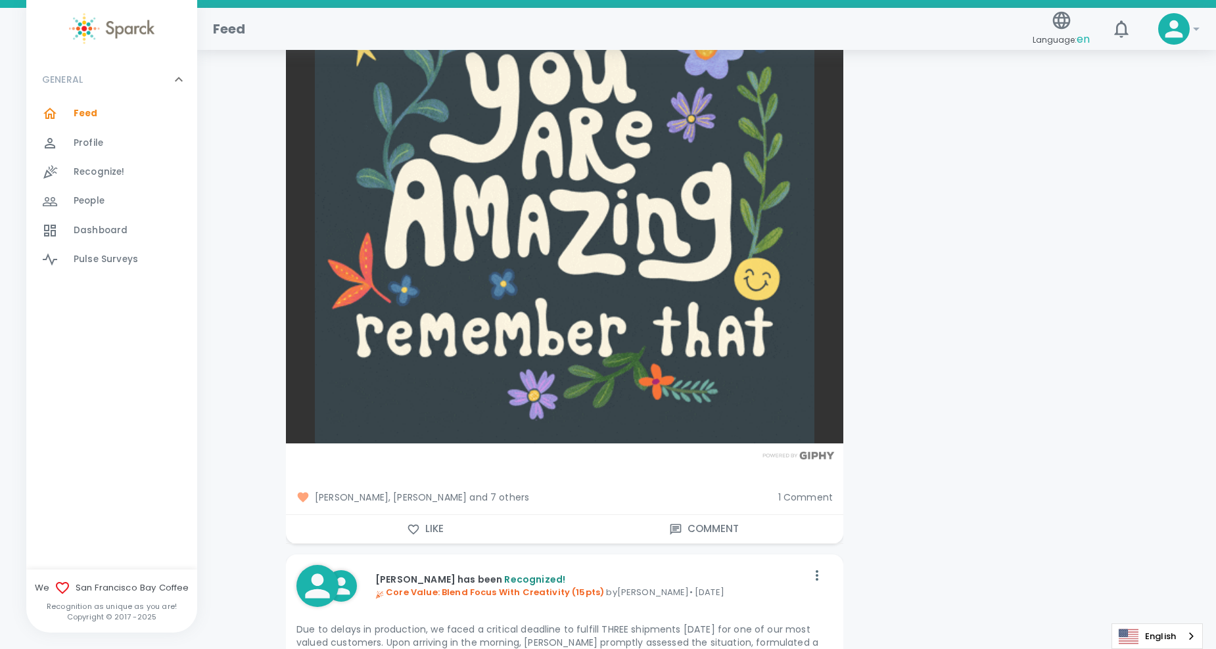
click at [417, 523] on icon "button" at bounding box center [413, 529] width 13 height 13
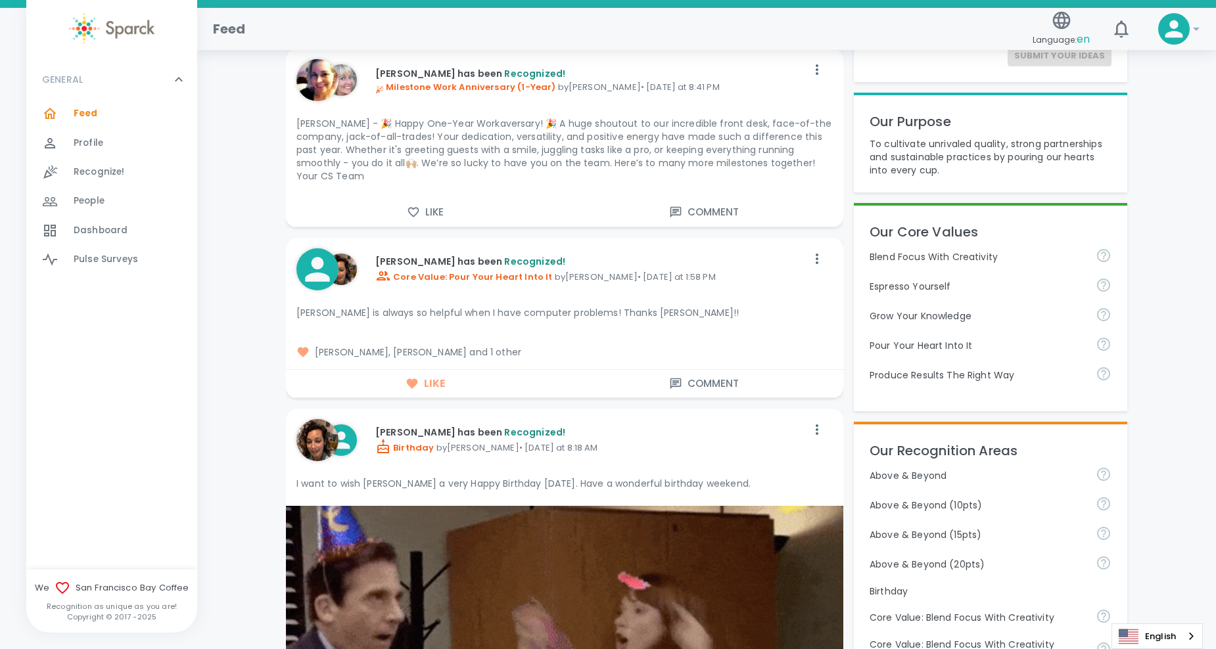
scroll to position [0, 0]
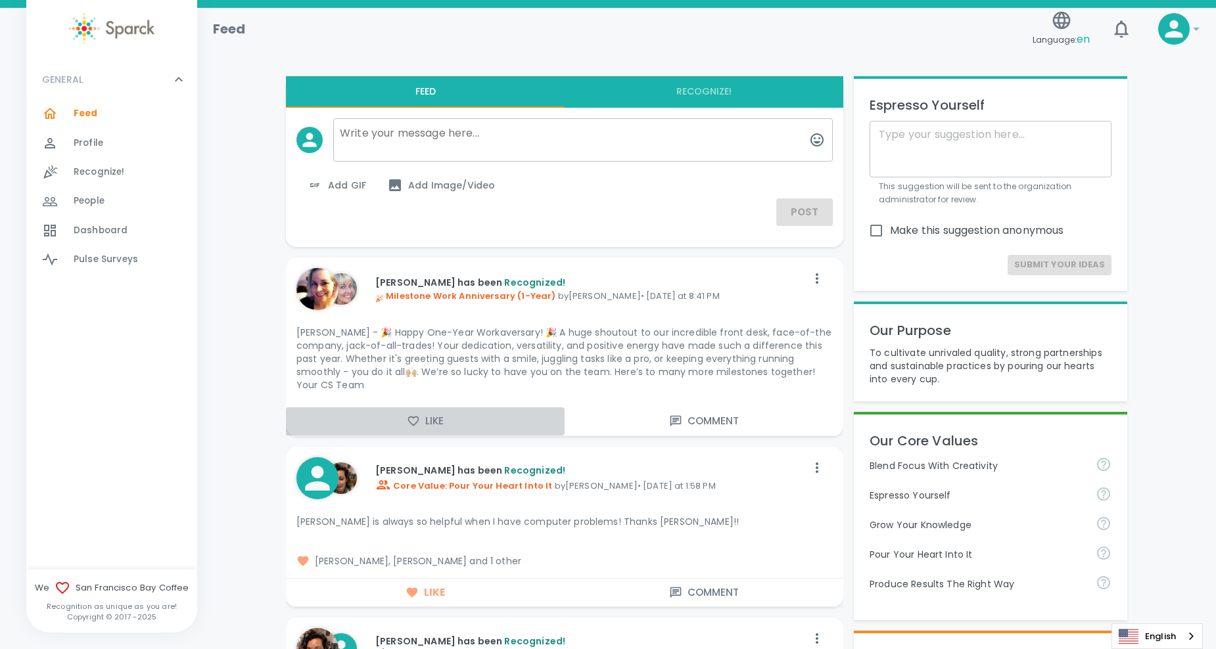
click at [423, 408] on button "Like" at bounding box center [425, 422] width 279 height 28
